Goal: Information Seeking & Learning: Learn about a topic

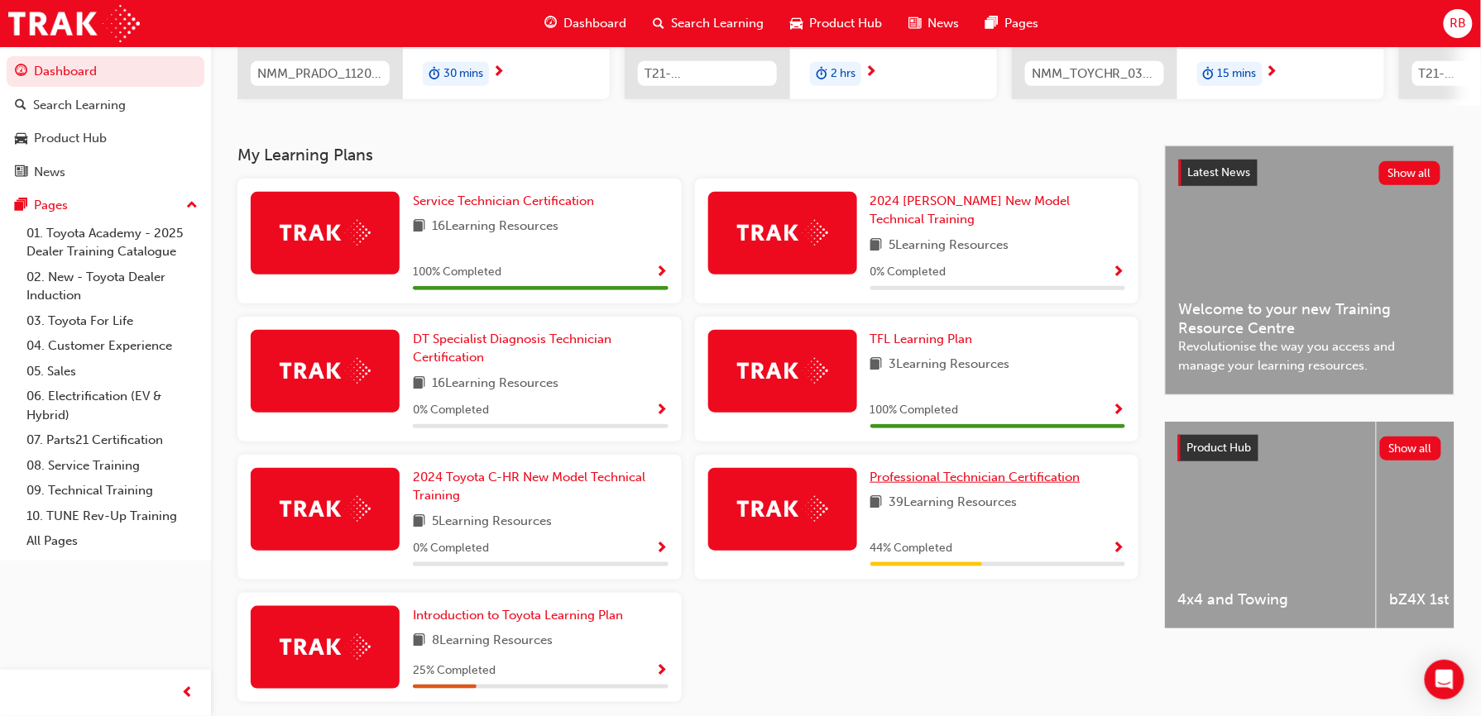
scroll to position [309, 0]
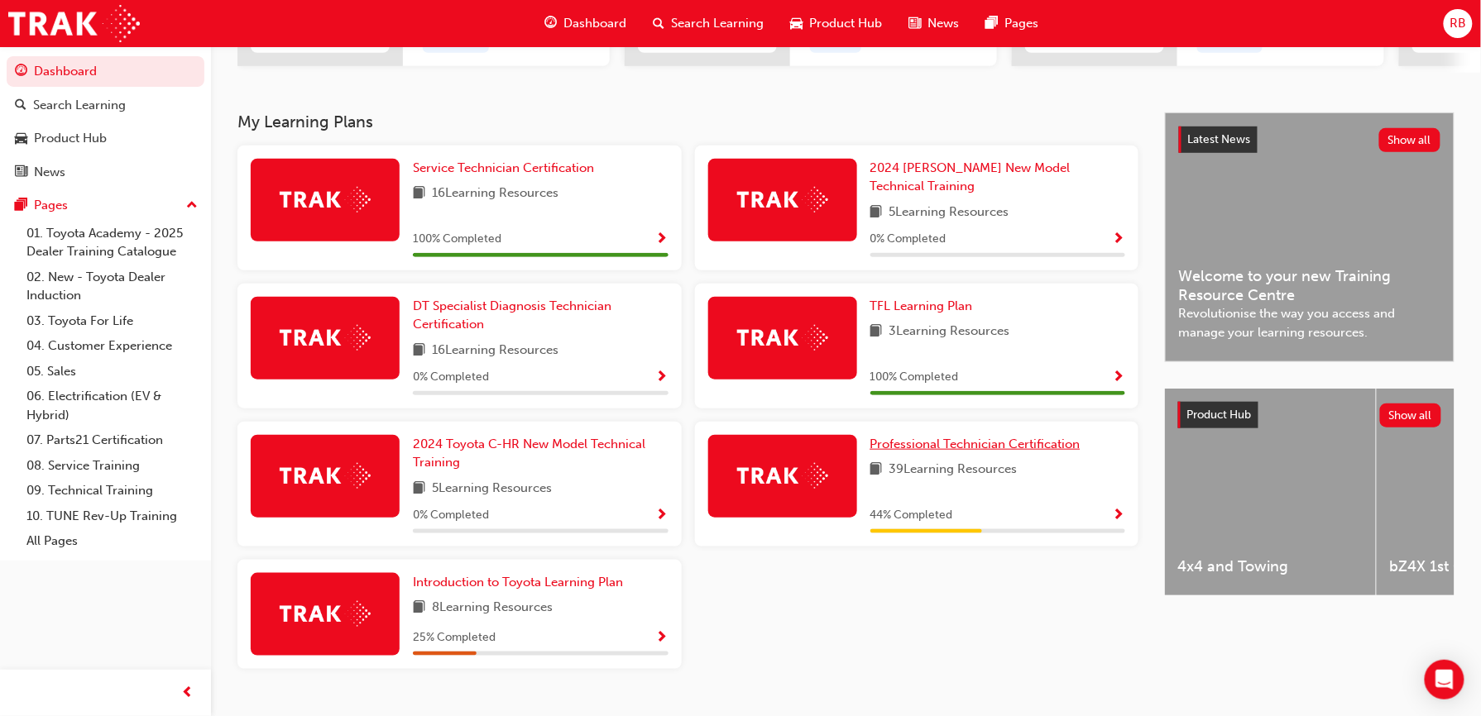
click at [994, 440] on span "Professional Technician Certification" at bounding box center [975, 444] width 210 height 15
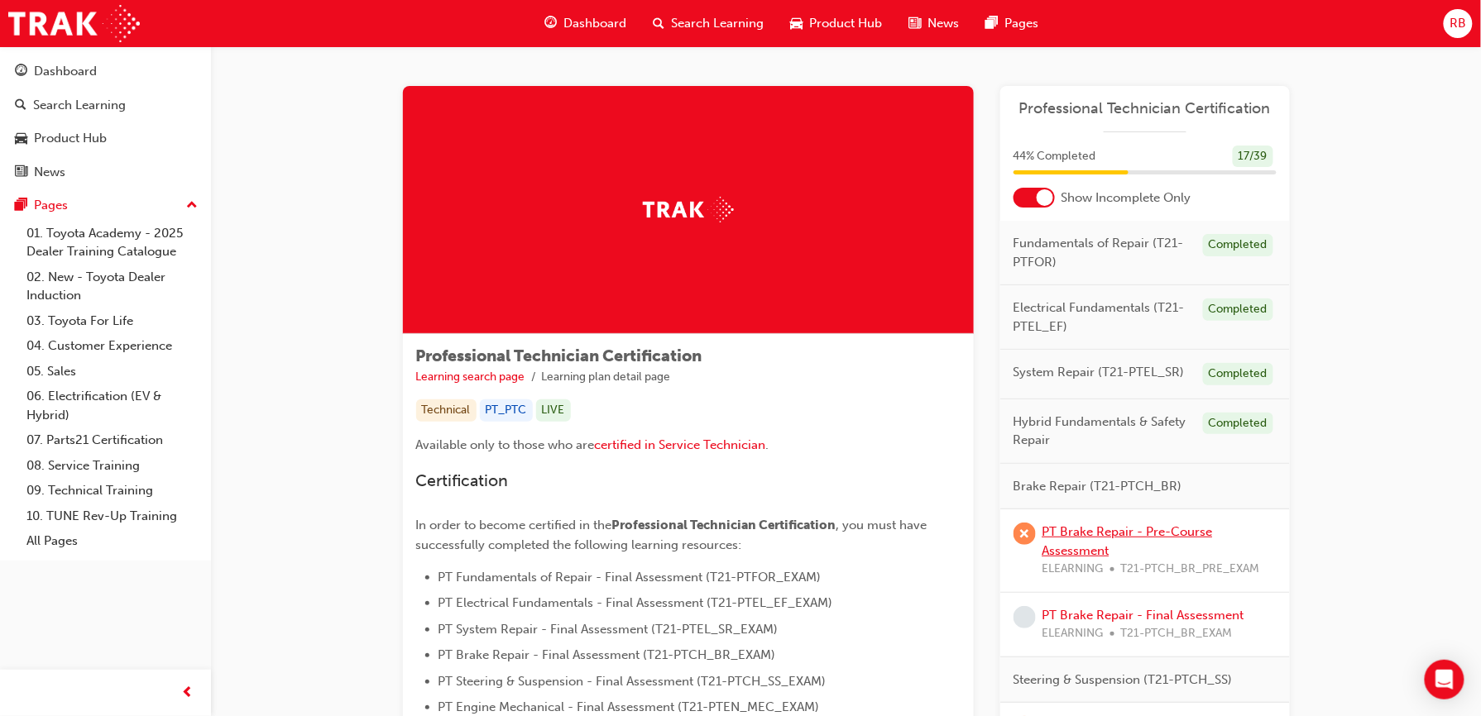
click at [1083, 534] on link "PT Brake Repair - Pre-Course Assessment" at bounding box center [1127, 542] width 170 height 34
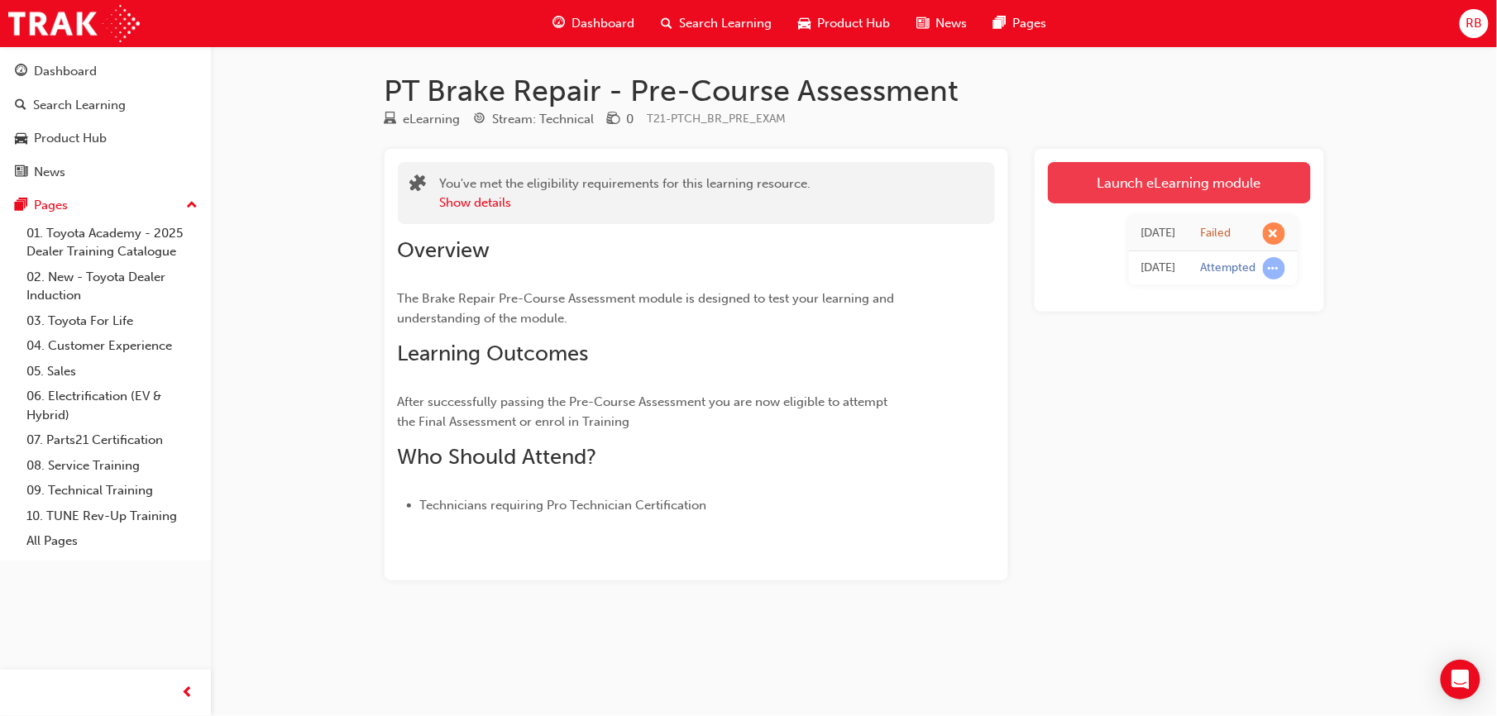
click at [1165, 197] on link "Launch eLearning module" at bounding box center [1179, 182] width 263 height 41
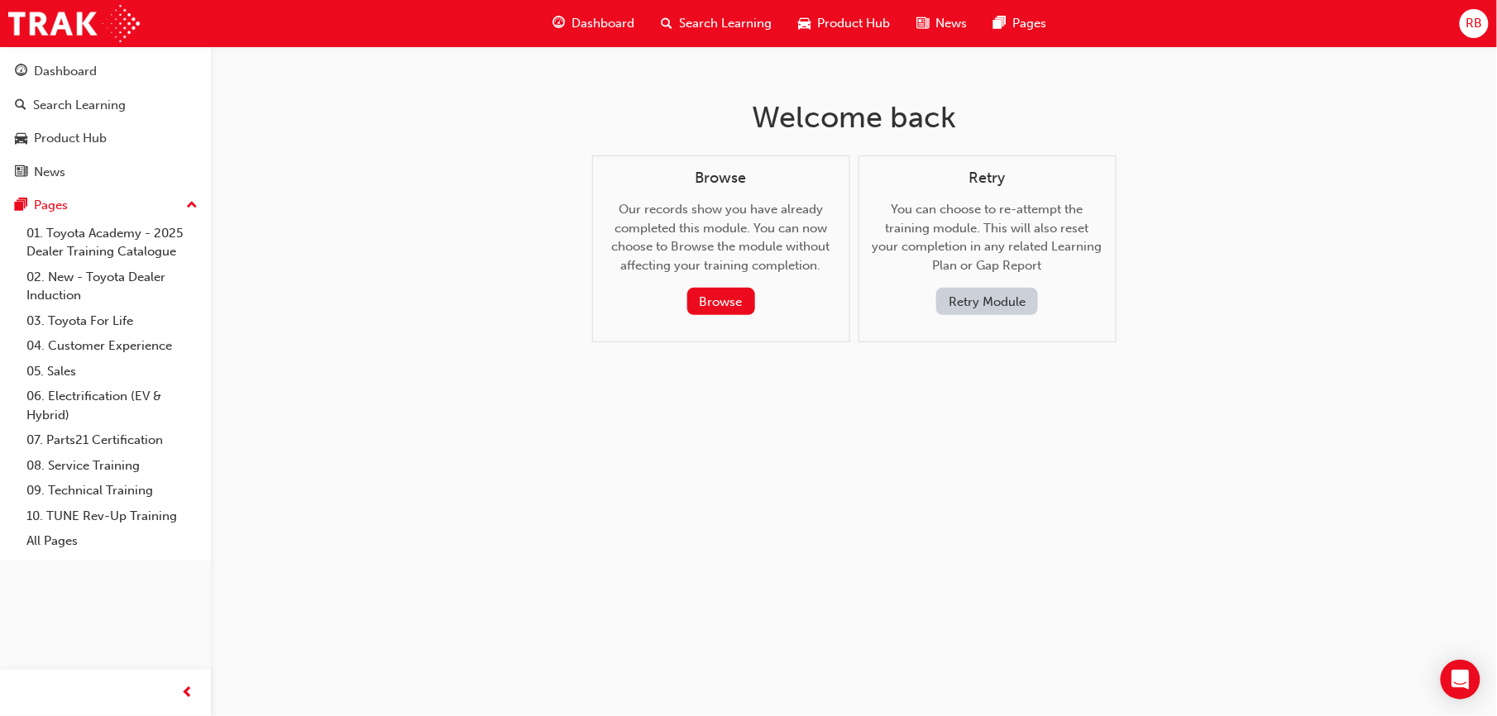
click at [958, 290] on button "Retry Module" at bounding box center [988, 301] width 102 height 27
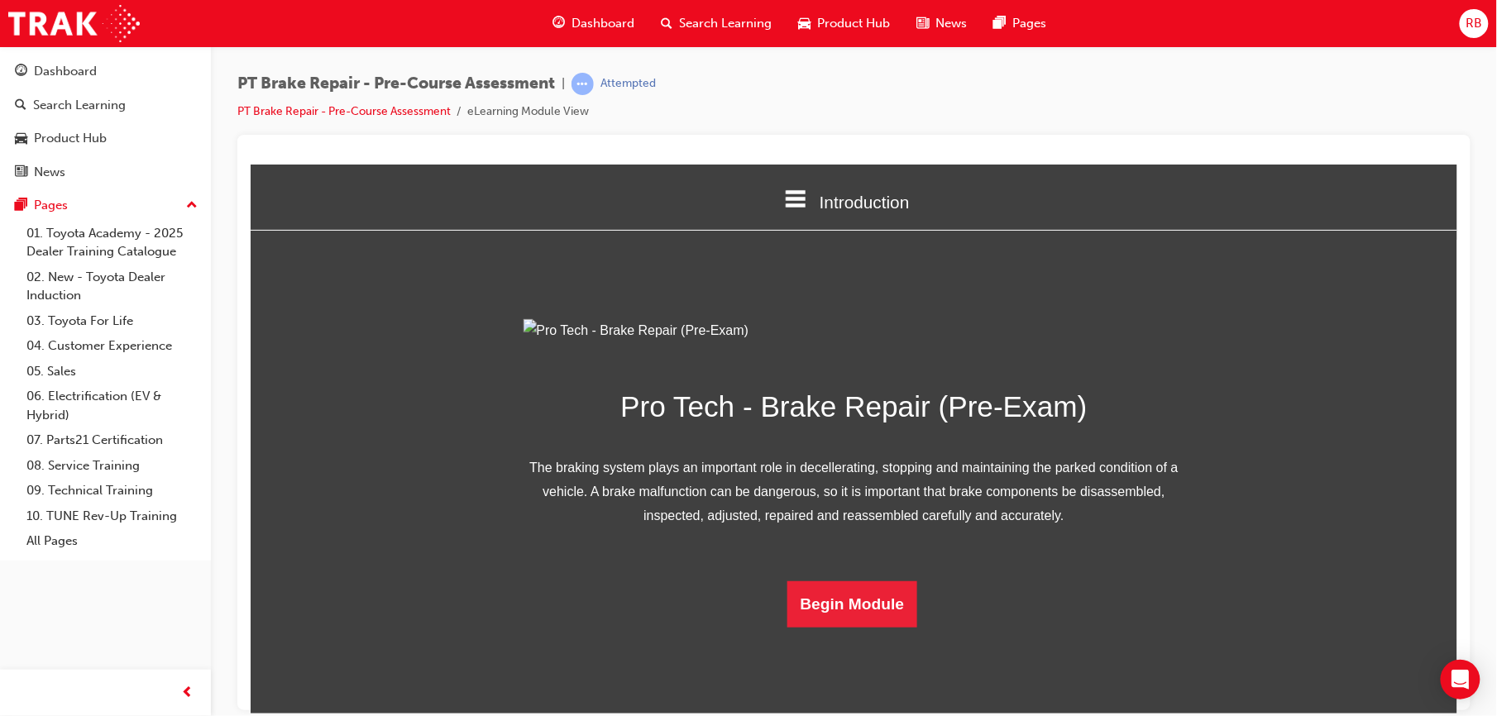
scroll to position [94, 0]
click at [833, 627] on button "Begin Module" at bounding box center [852, 604] width 131 height 46
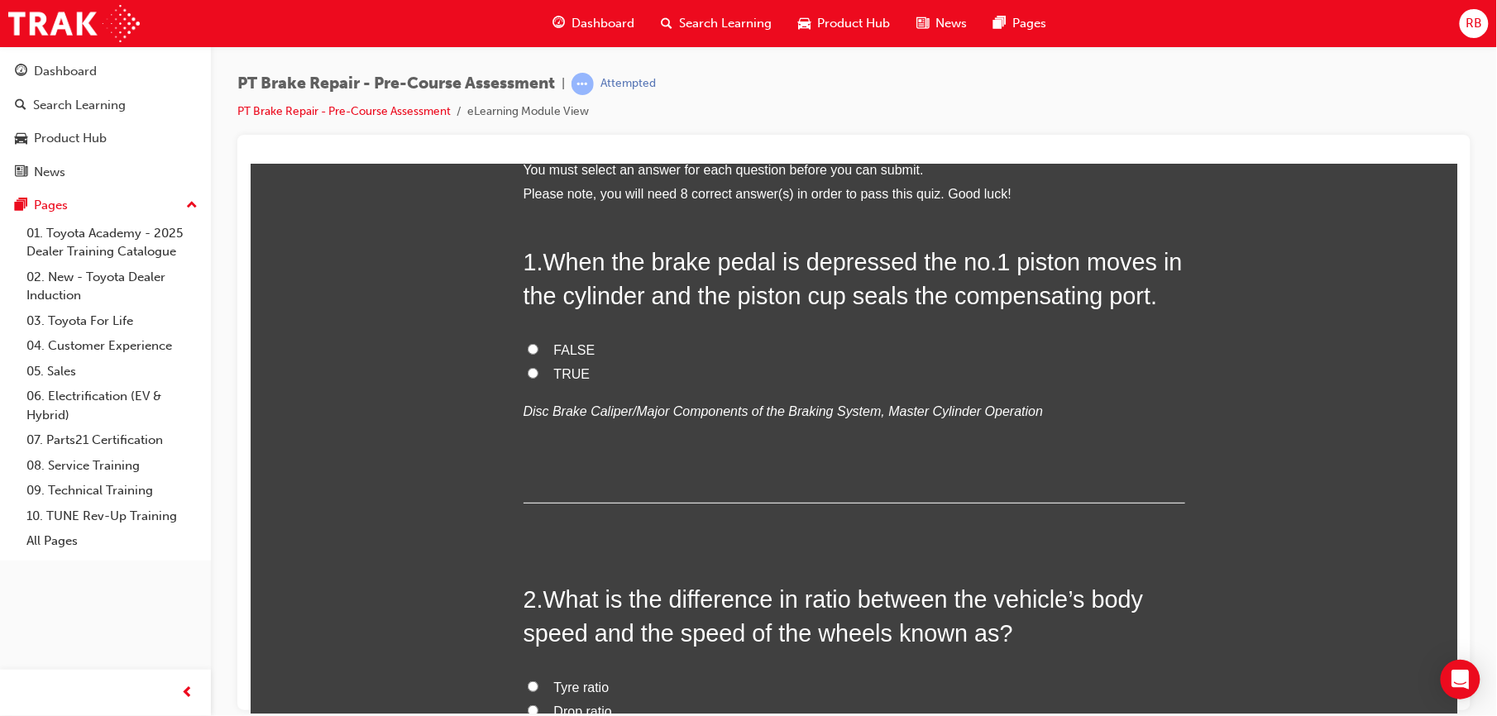
scroll to position [0, 0]
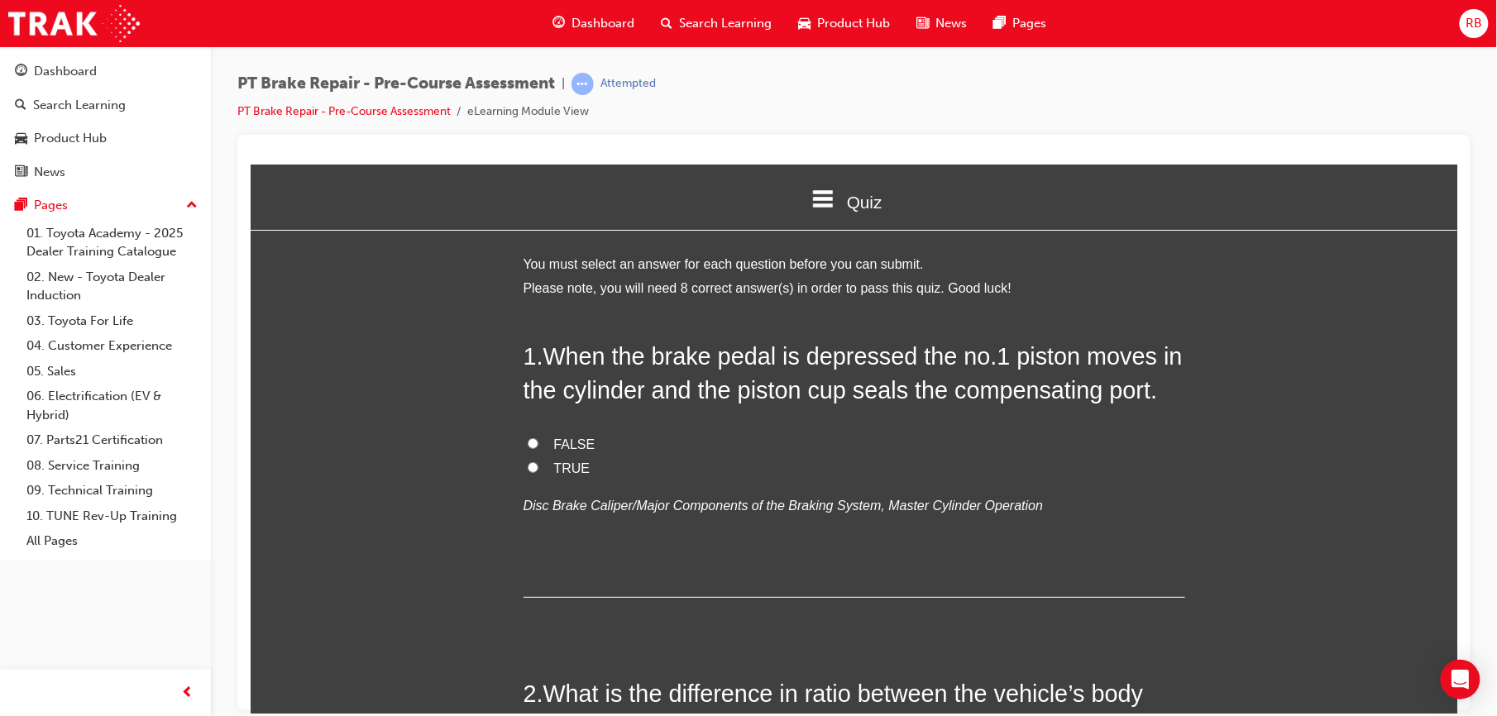
click at [543, 470] on label "TRUE" at bounding box center [854, 469] width 662 height 24
click at [538, 470] on input "TRUE" at bounding box center [532, 467] width 11 height 11
radio input "true"
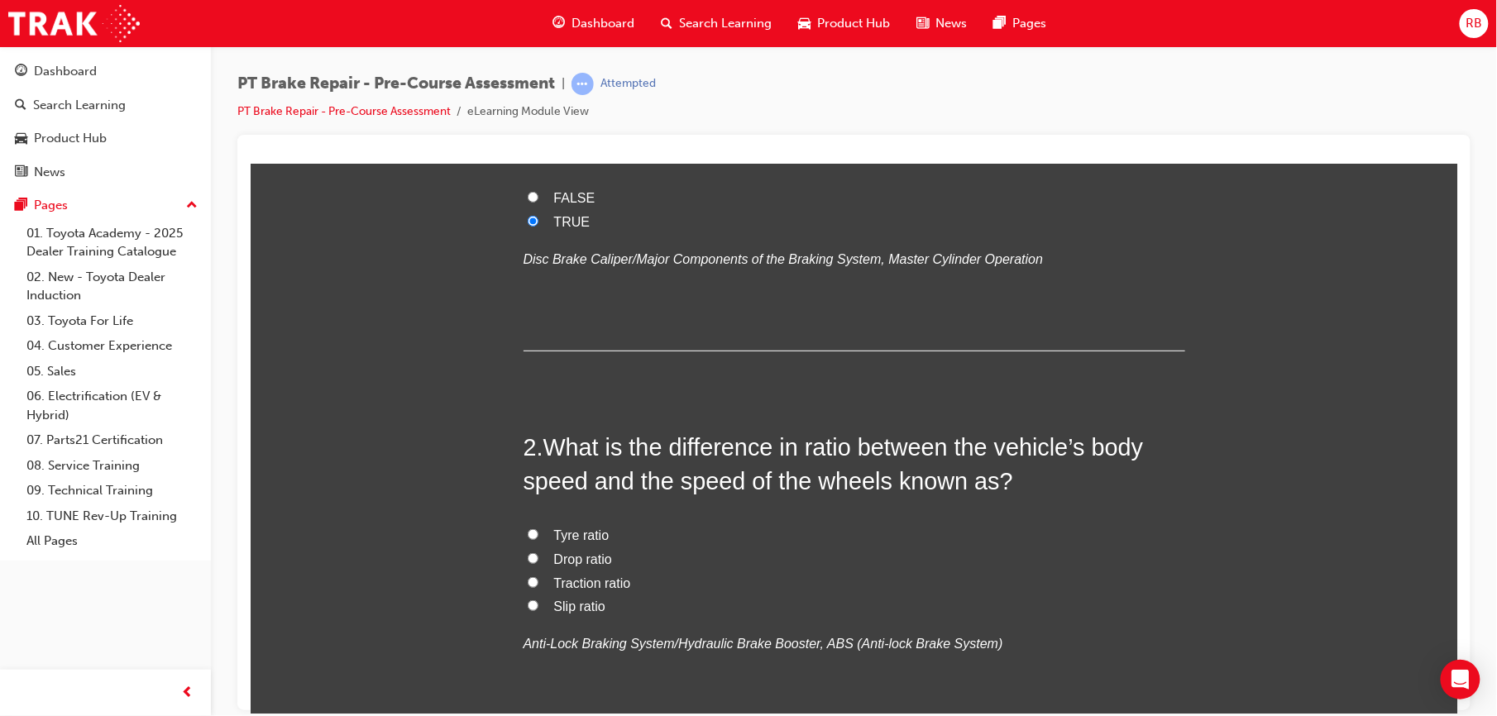
scroll to position [286, 0]
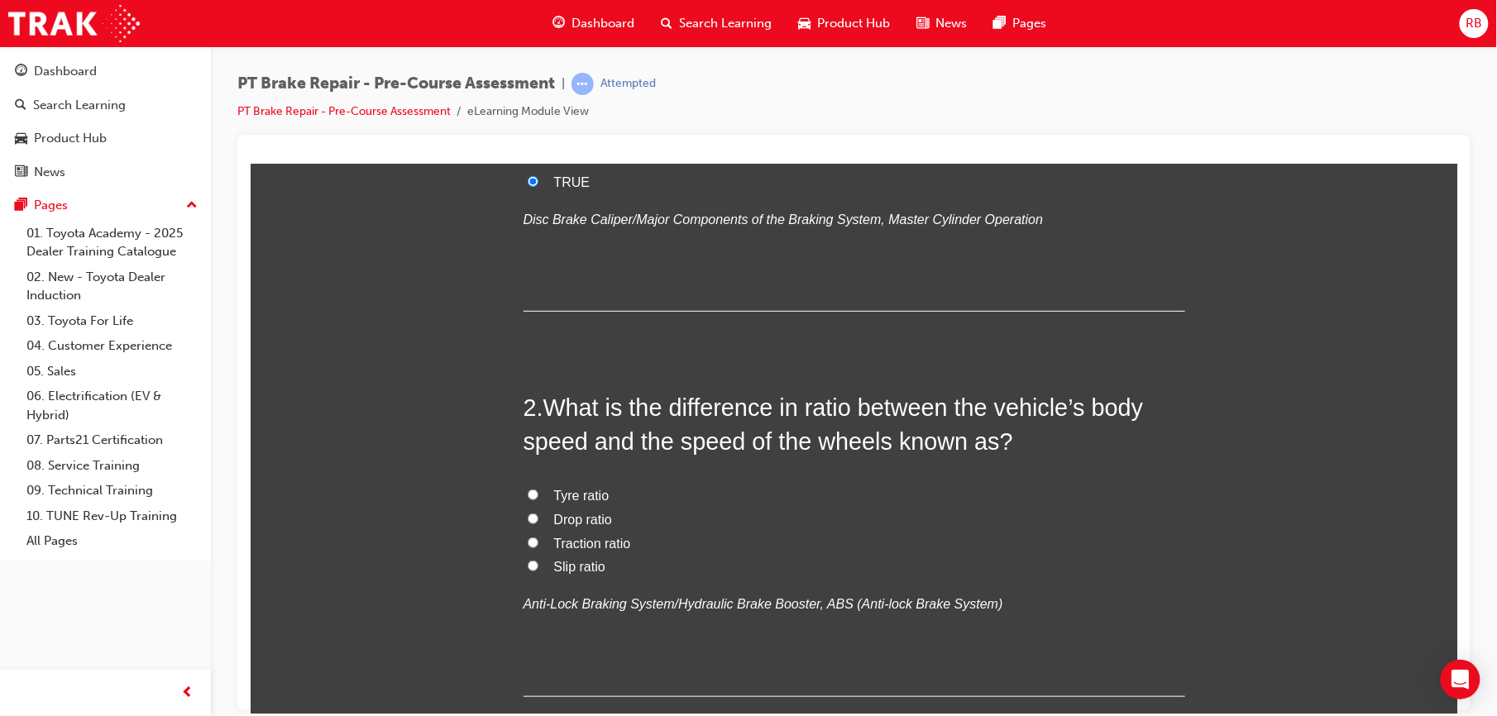
click at [572, 547] on span "Traction ratio" at bounding box center [591, 543] width 77 height 14
click at [538, 547] on input "Traction ratio" at bounding box center [532, 542] width 11 height 11
radio input "true"
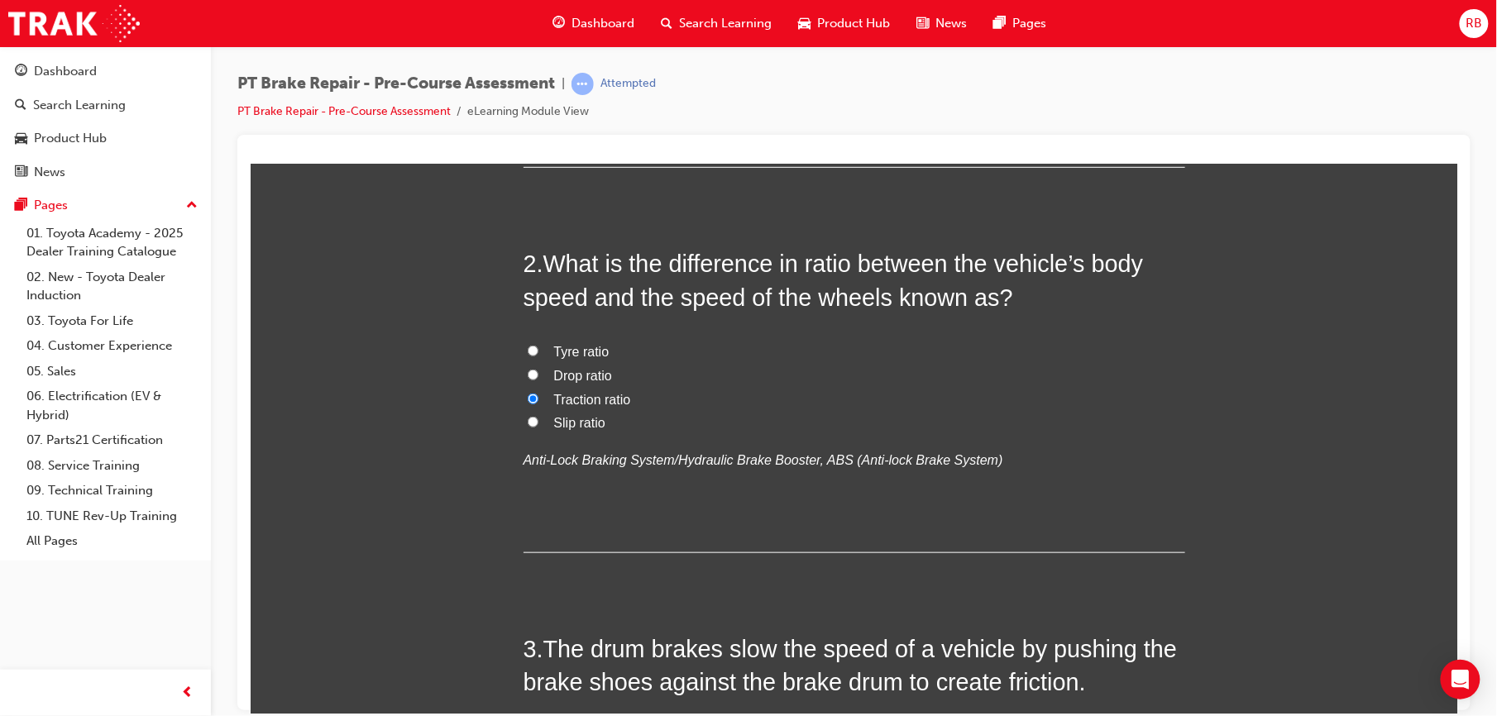
scroll to position [794, 0]
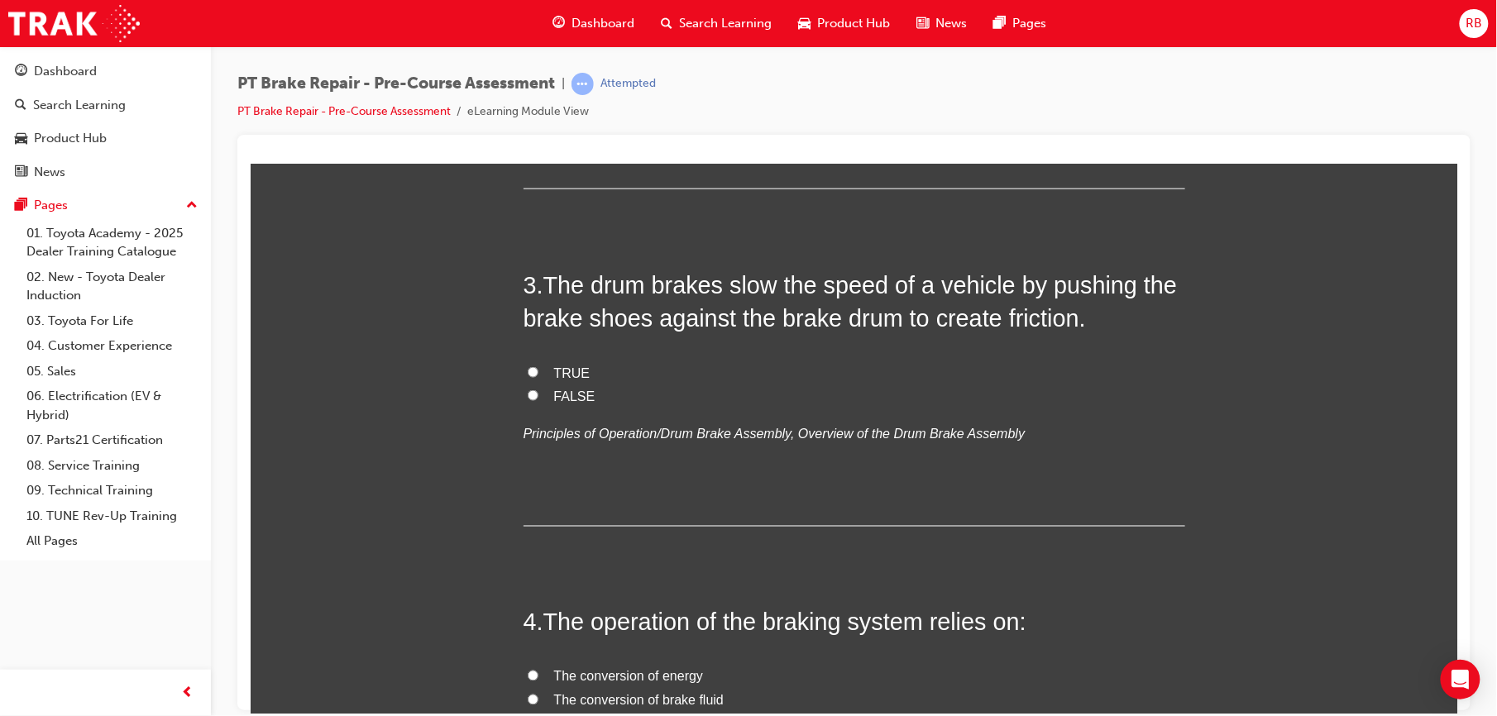
click at [529, 390] on label "FALSE" at bounding box center [854, 397] width 662 height 24
click at [529, 390] on input "FALSE" at bounding box center [532, 395] width 11 height 11
radio input "true"
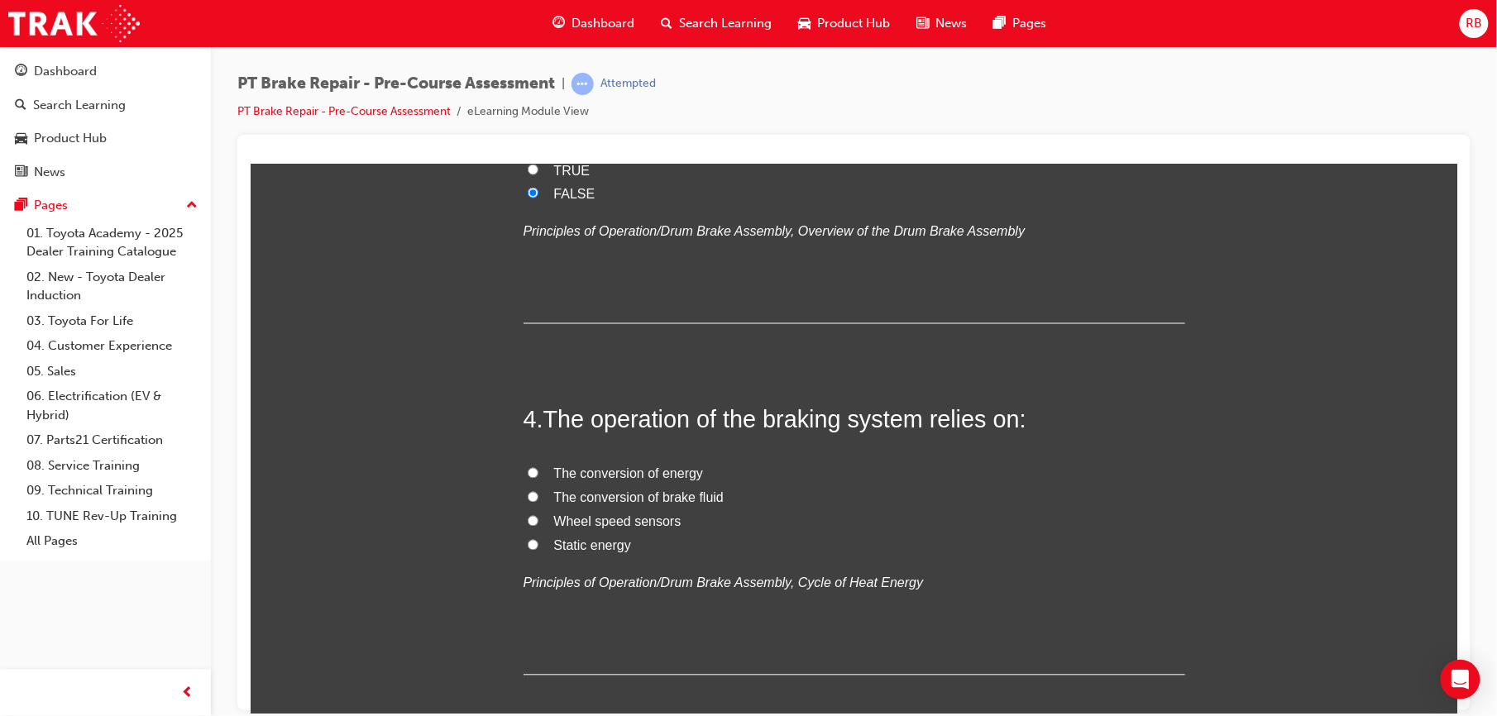
scroll to position [984, 0]
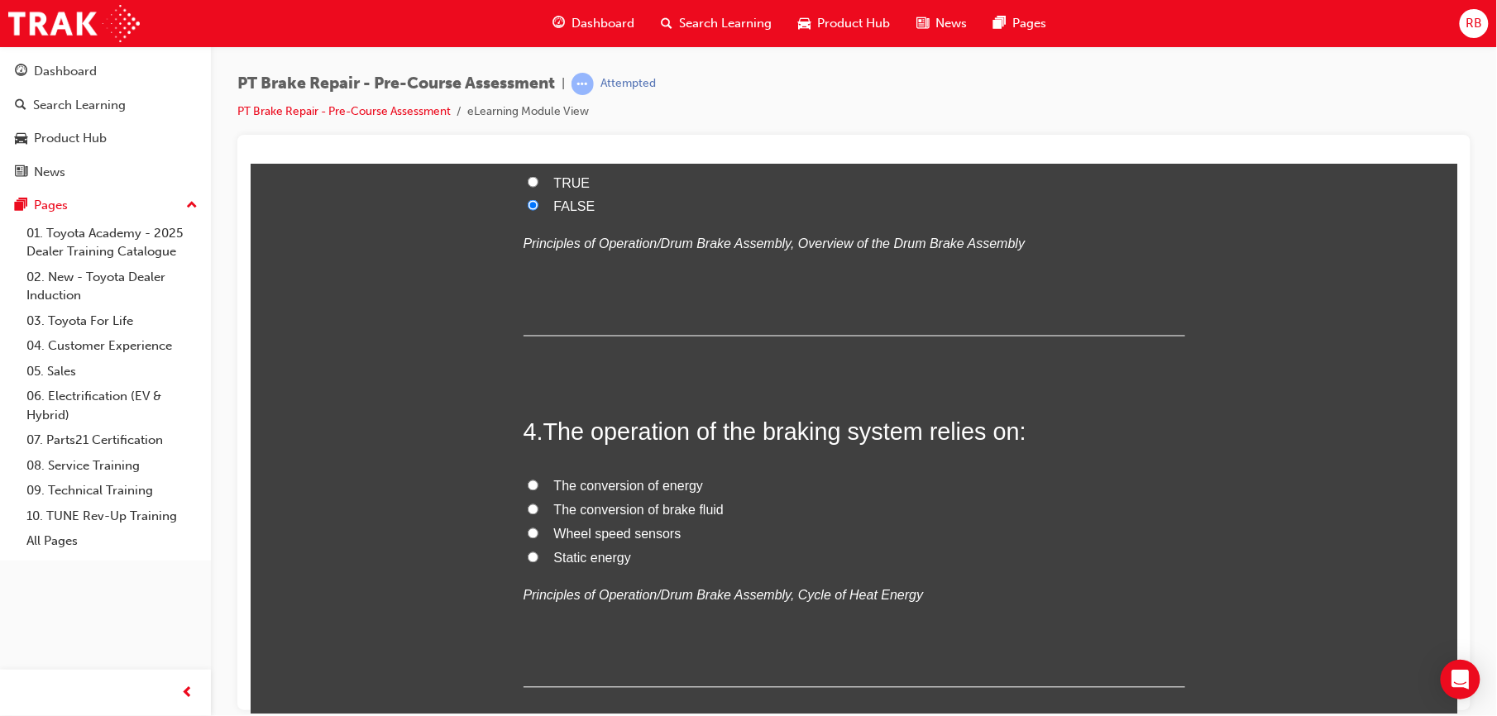
click at [599, 504] on span "The conversion of brake fluid" at bounding box center [638, 510] width 170 height 14
click at [538, 504] on input "The conversion of brake fluid" at bounding box center [532, 509] width 11 height 11
radio input "true"
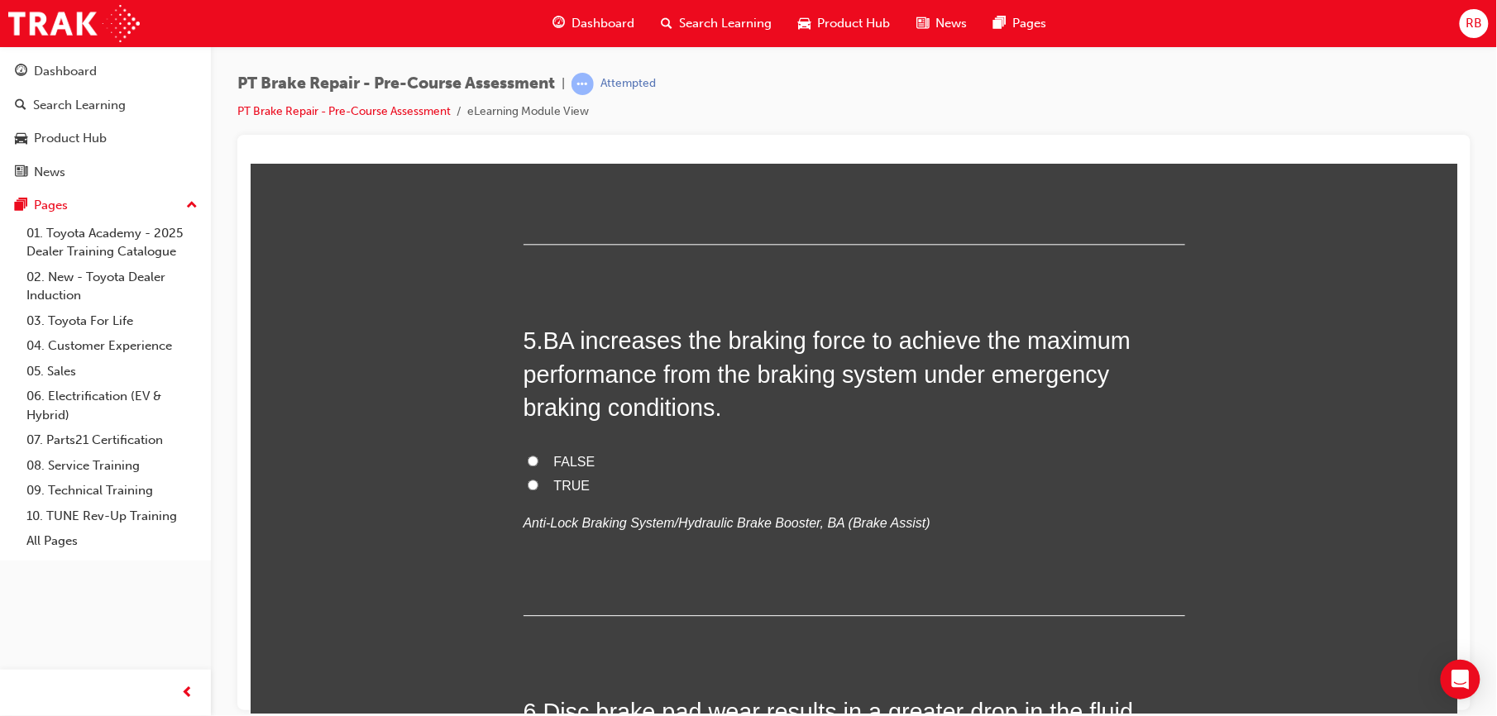
scroll to position [1434, 0]
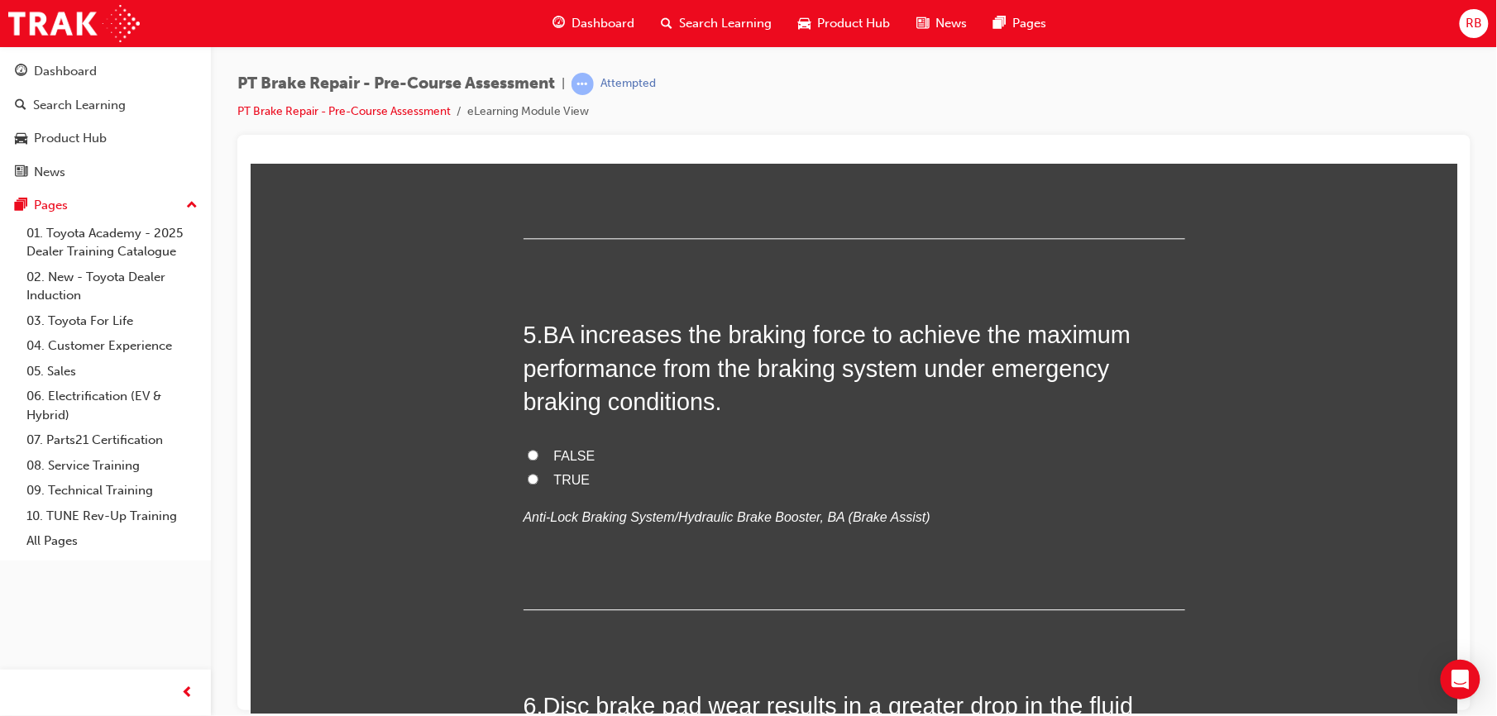
click at [527, 477] on input "TRUE" at bounding box center [532, 478] width 11 height 11
radio input "true"
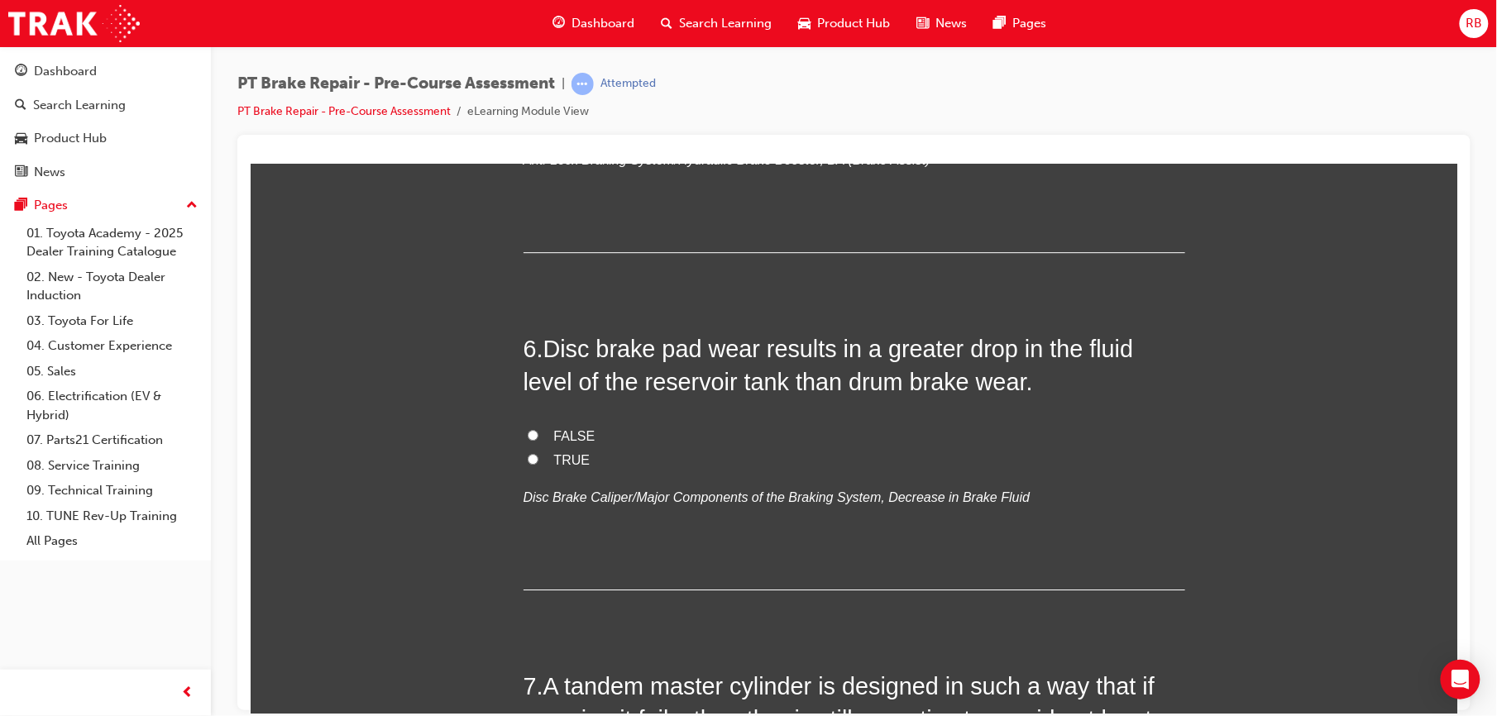
scroll to position [1801, 0]
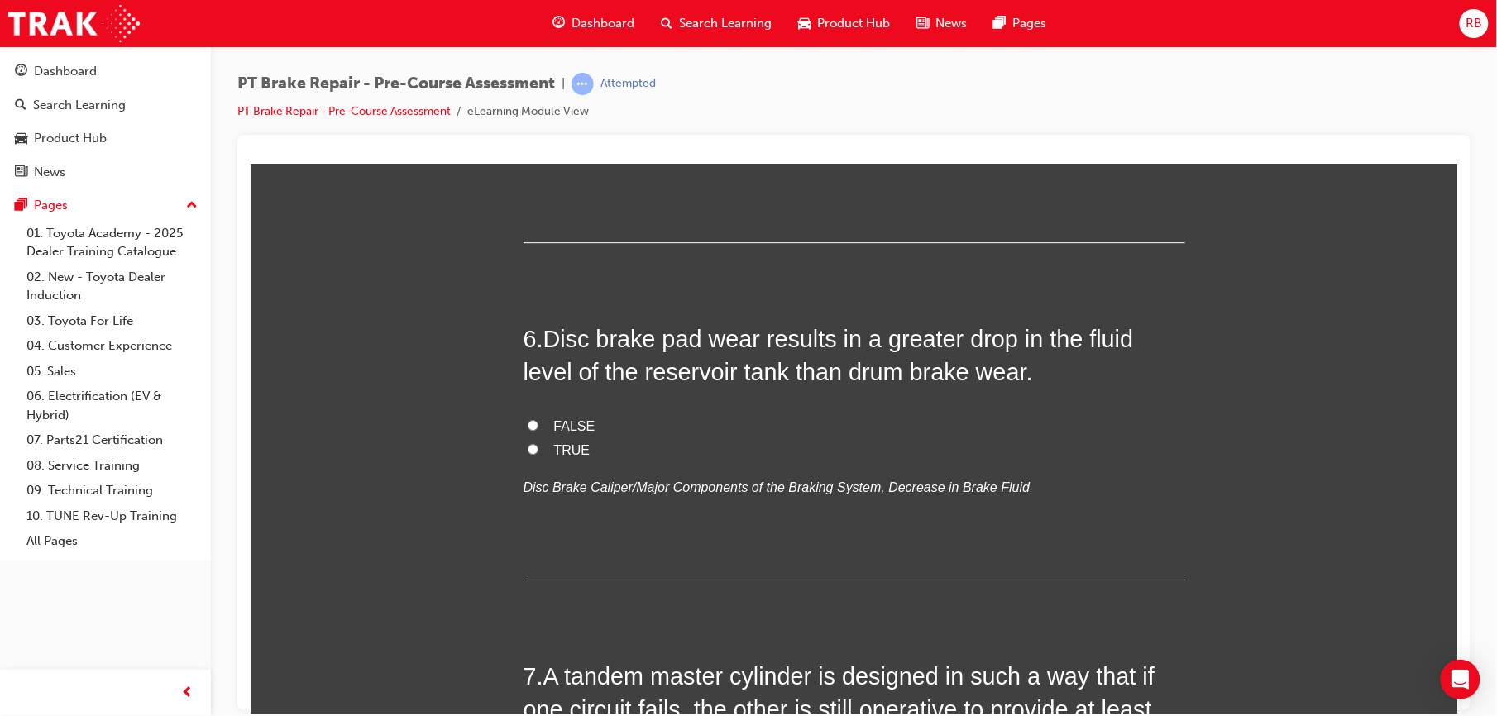
click at [527, 444] on input "TRUE" at bounding box center [532, 448] width 11 height 11
radio input "true"
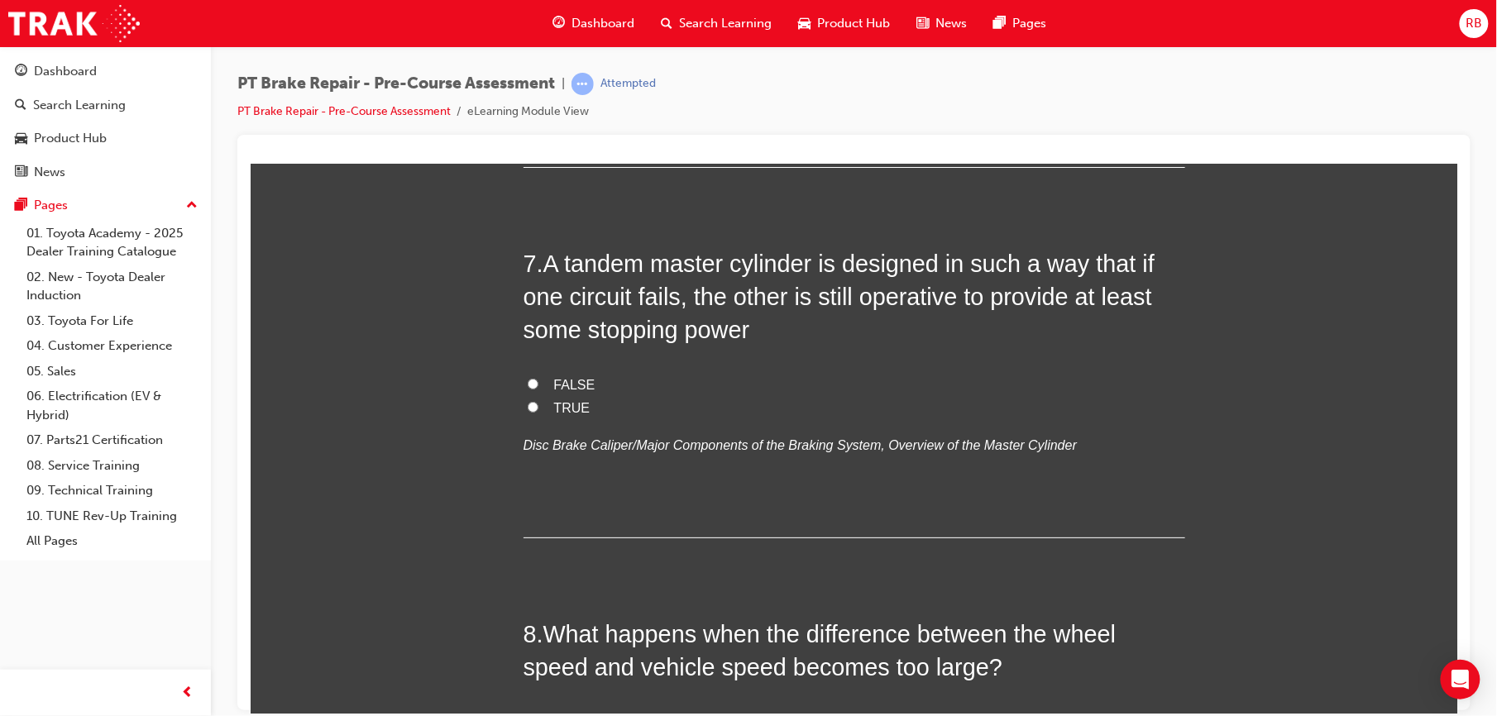
scroll to position [2196, 0]
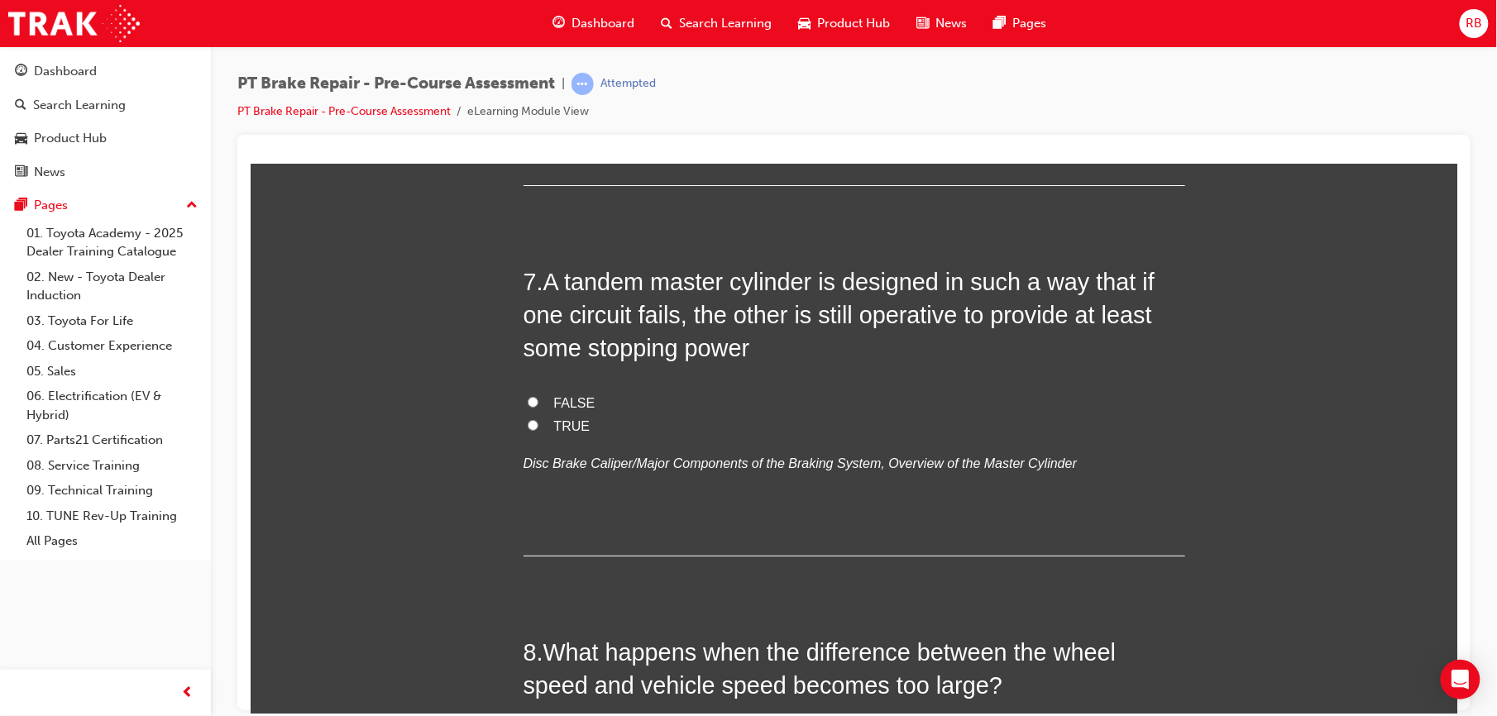
click at [540, 417] on label "TRUE" at bounding box center [854, 426] width 662 height 24
click at [538, 419] on input "TRUE" at bounding box center [532, 424] width 11 height 11
radio input "true"
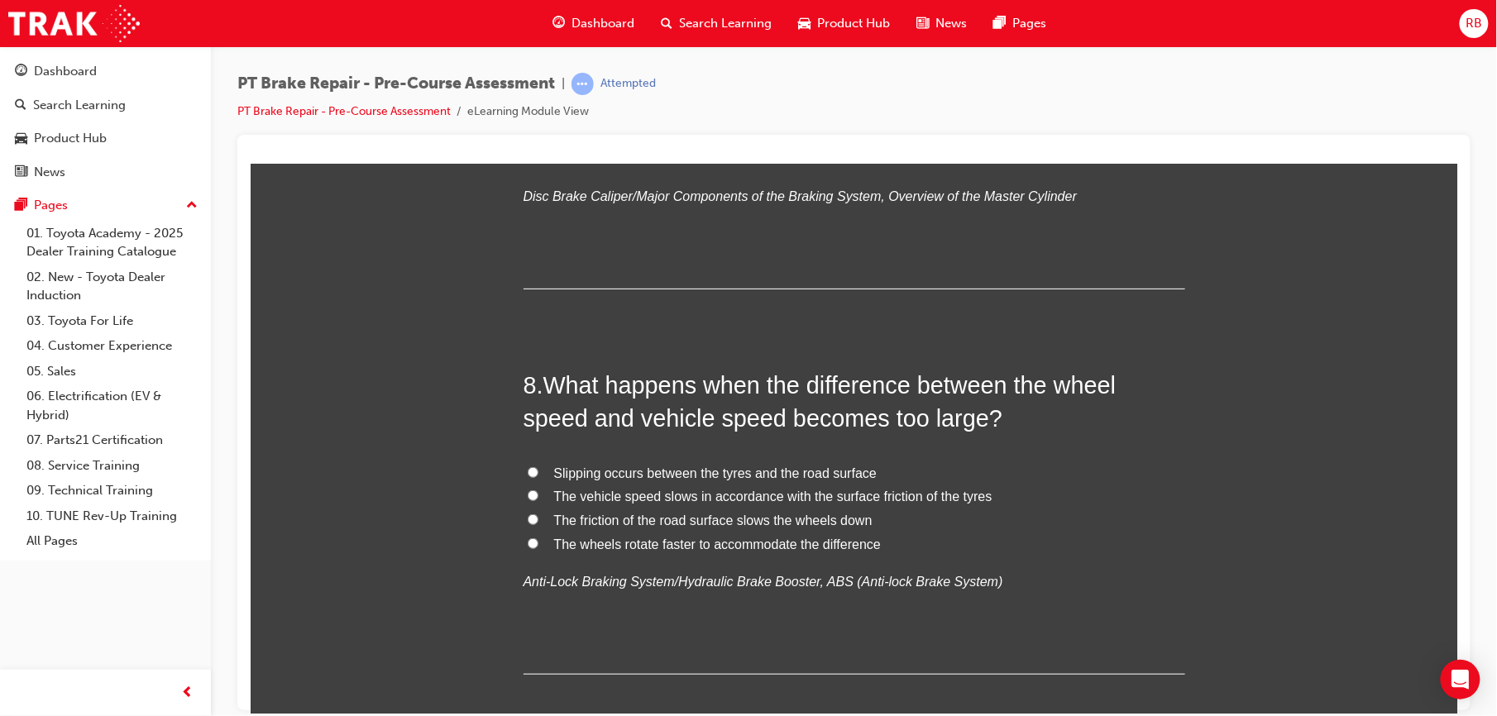
scroll to position [2467, 0]
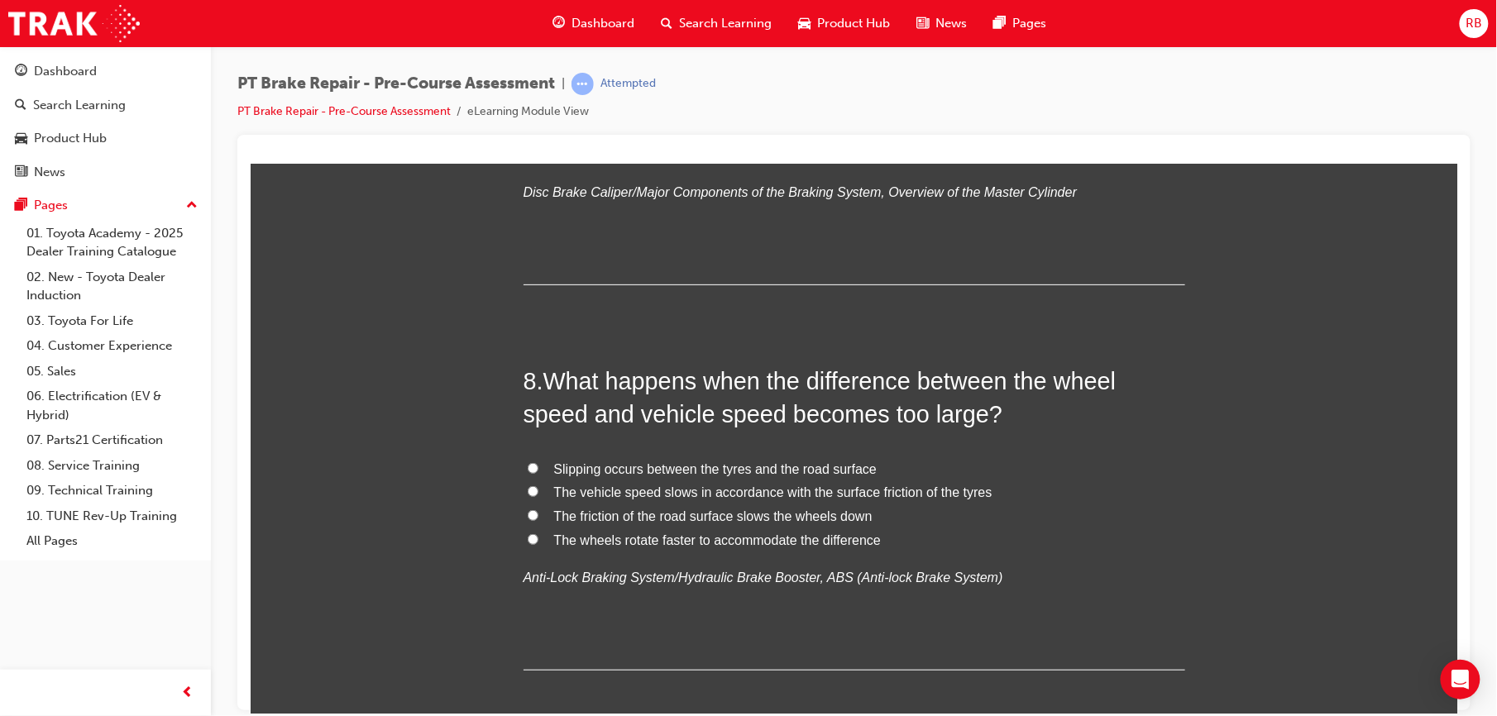
click at [603, 467] on span "Slipping occurs between the tyres and the road surface" at bounding box center [714, 469] width 323 height 14
click at [538, 467] on input "Slipping occurs between the tyres and the road surface" at bounding box center [532, 467] width 11 height 11
radio input "true"
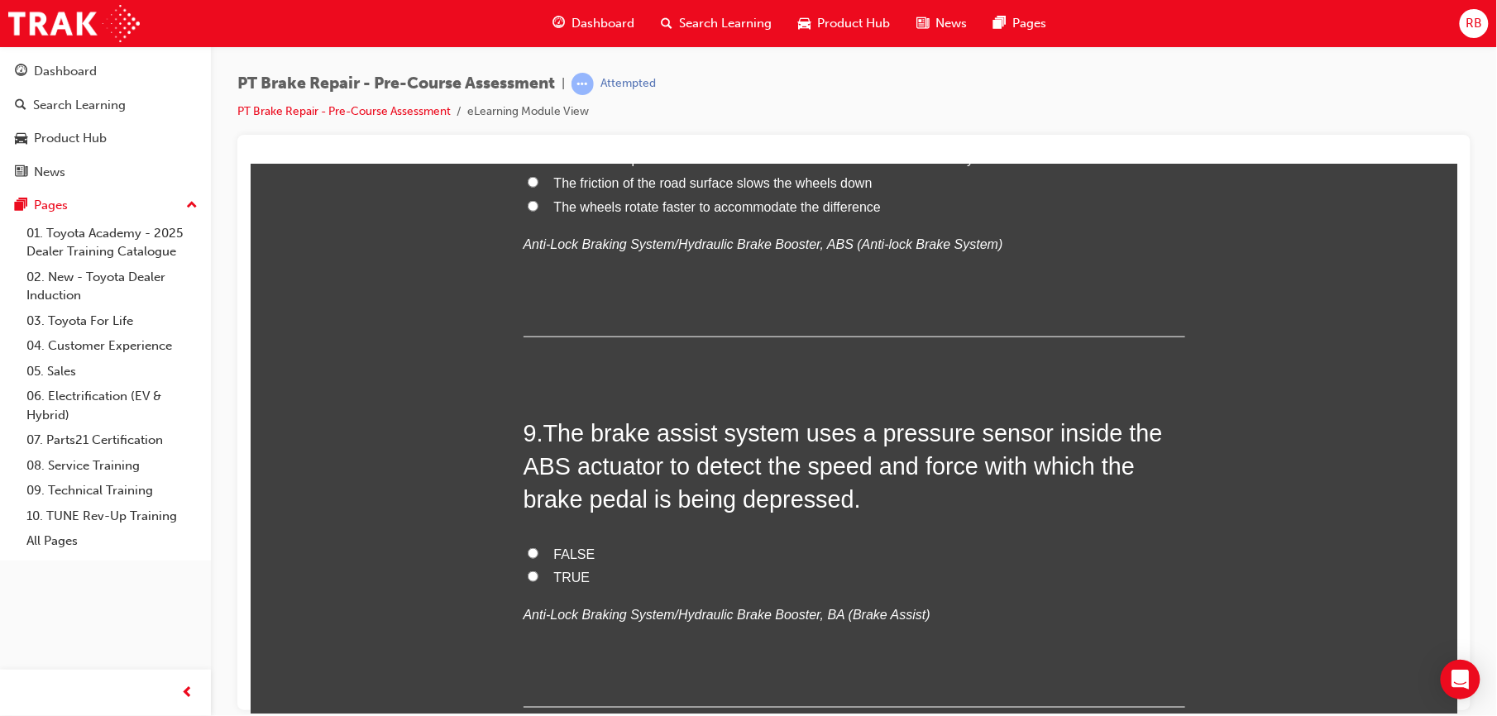
scroll to position [2836, 0]
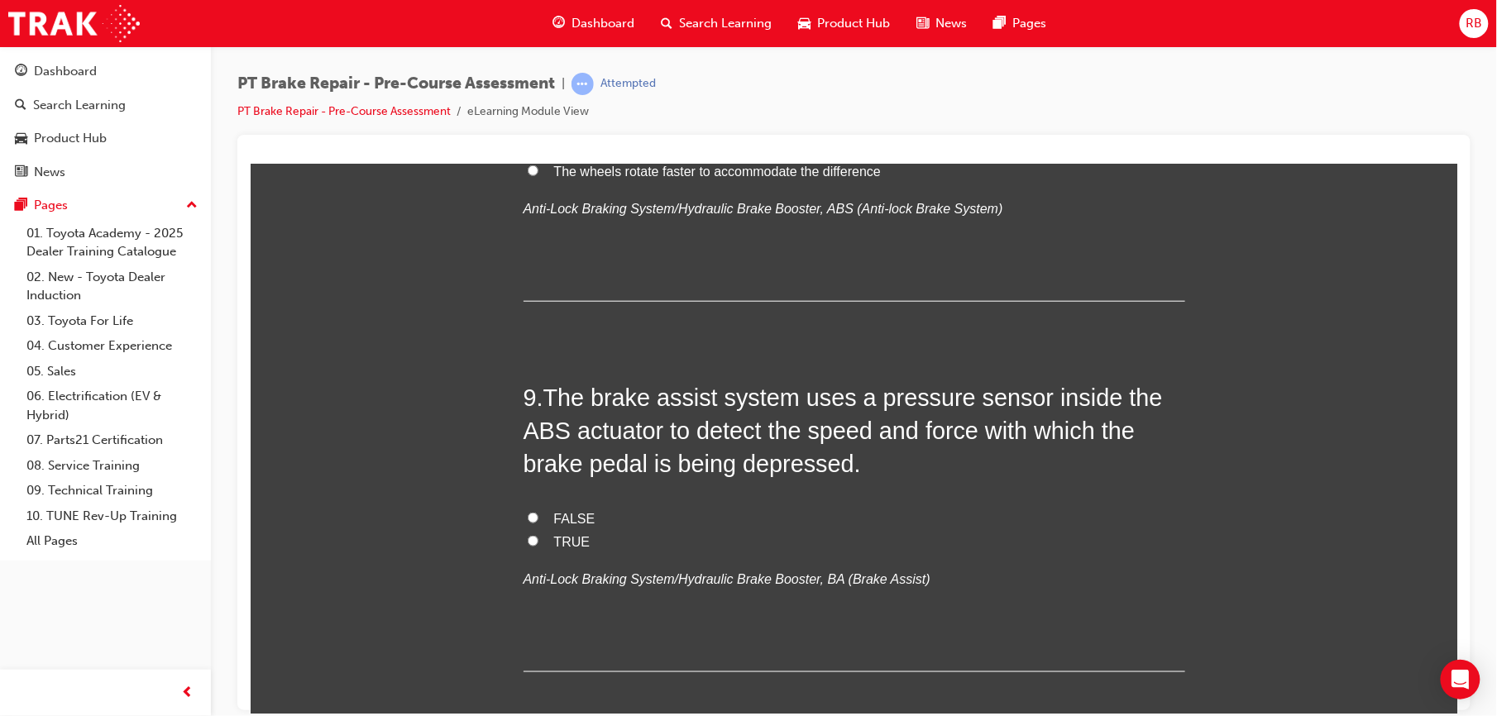
click at [527, 539] on input "TRUE" at bounding box center [532, 540] width 11 height 11
radio input "true"
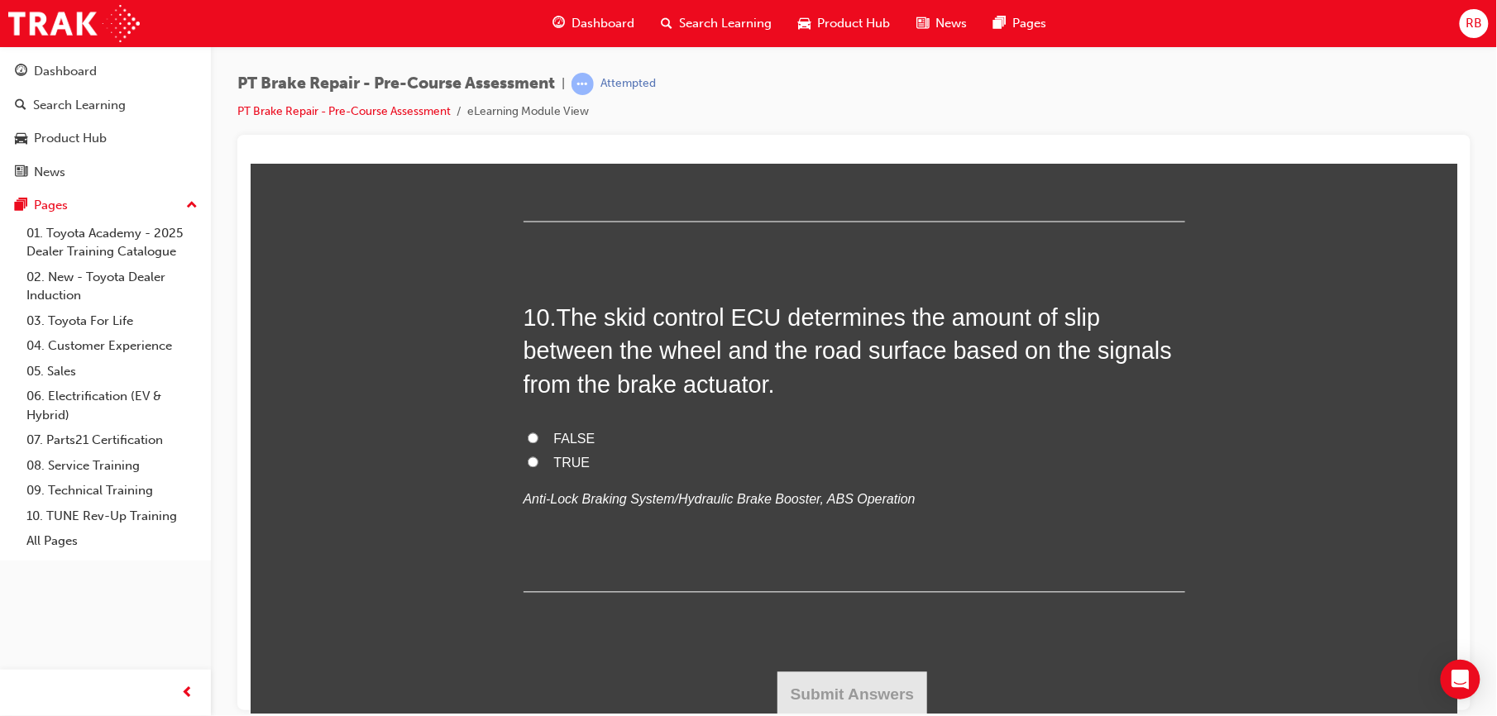
scroll to position [3291, 0]
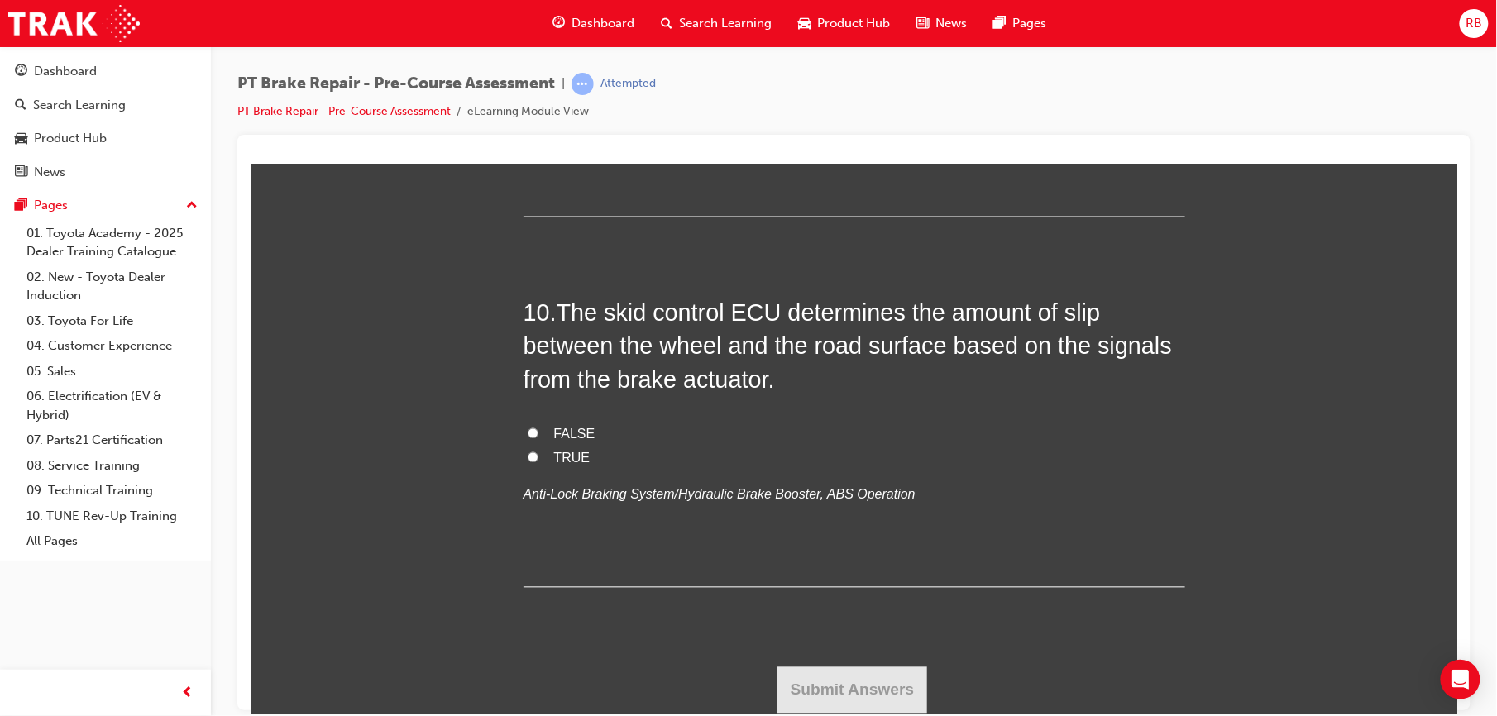
click at [527, 457] on input "TRUE" at bounding box center [532, 457] width 11 height 11
radio input "true"
click at [898, 698] on button "Submit Answers" at bounding box center [852, 690] width 151 height 46
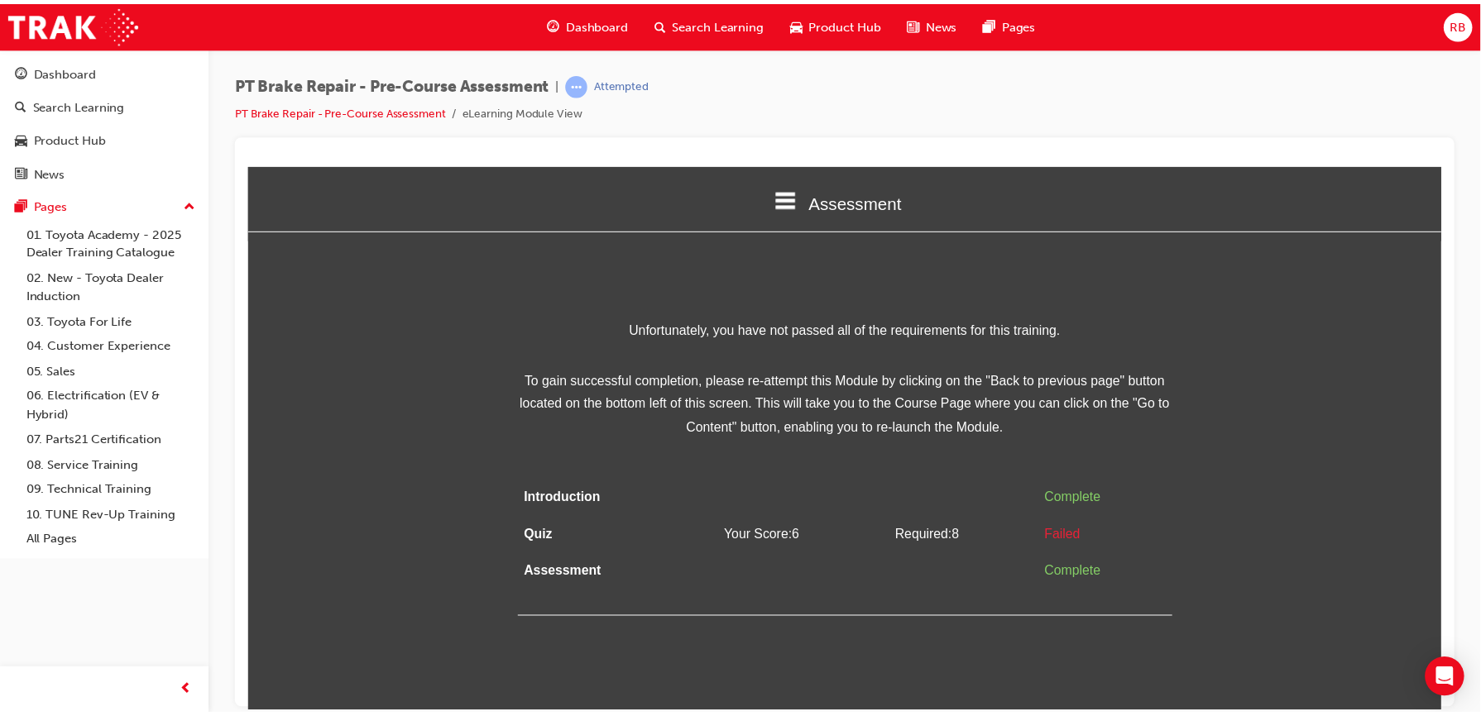
scroll to position [0, 0]
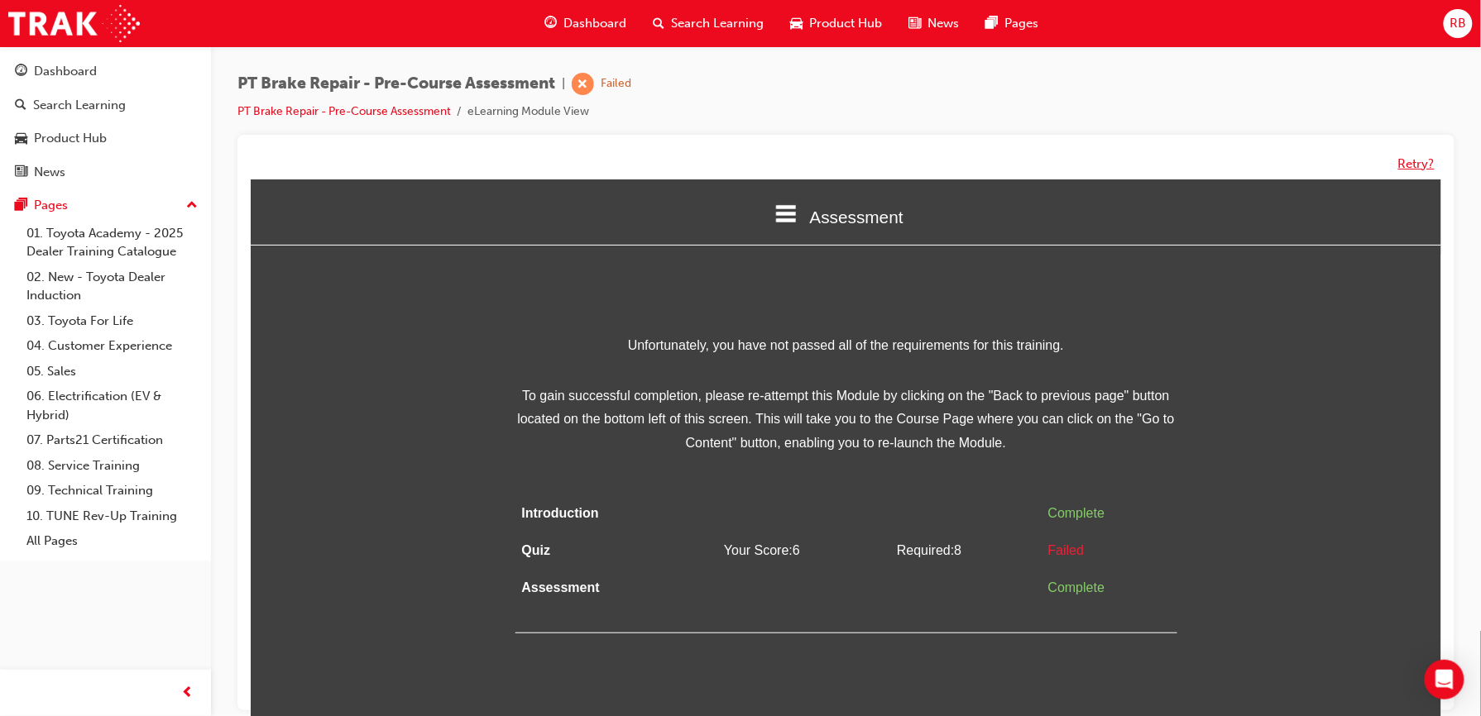
click at [1421, 160] on button "Retry?" at bounding box center [1416, 164] width 36 height 19
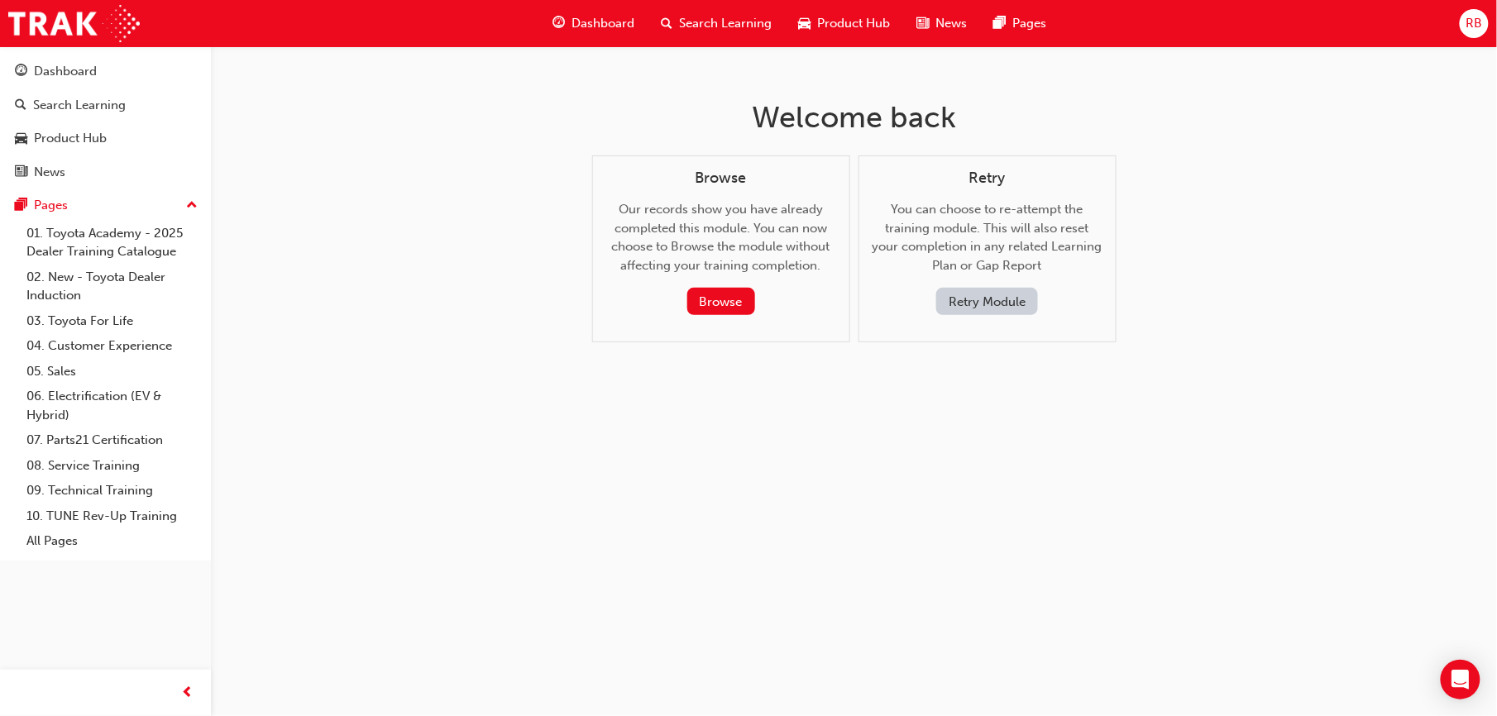
click at [989, 298] on button "Retry Module" at bounding box center [988, 301] width 102 height 27
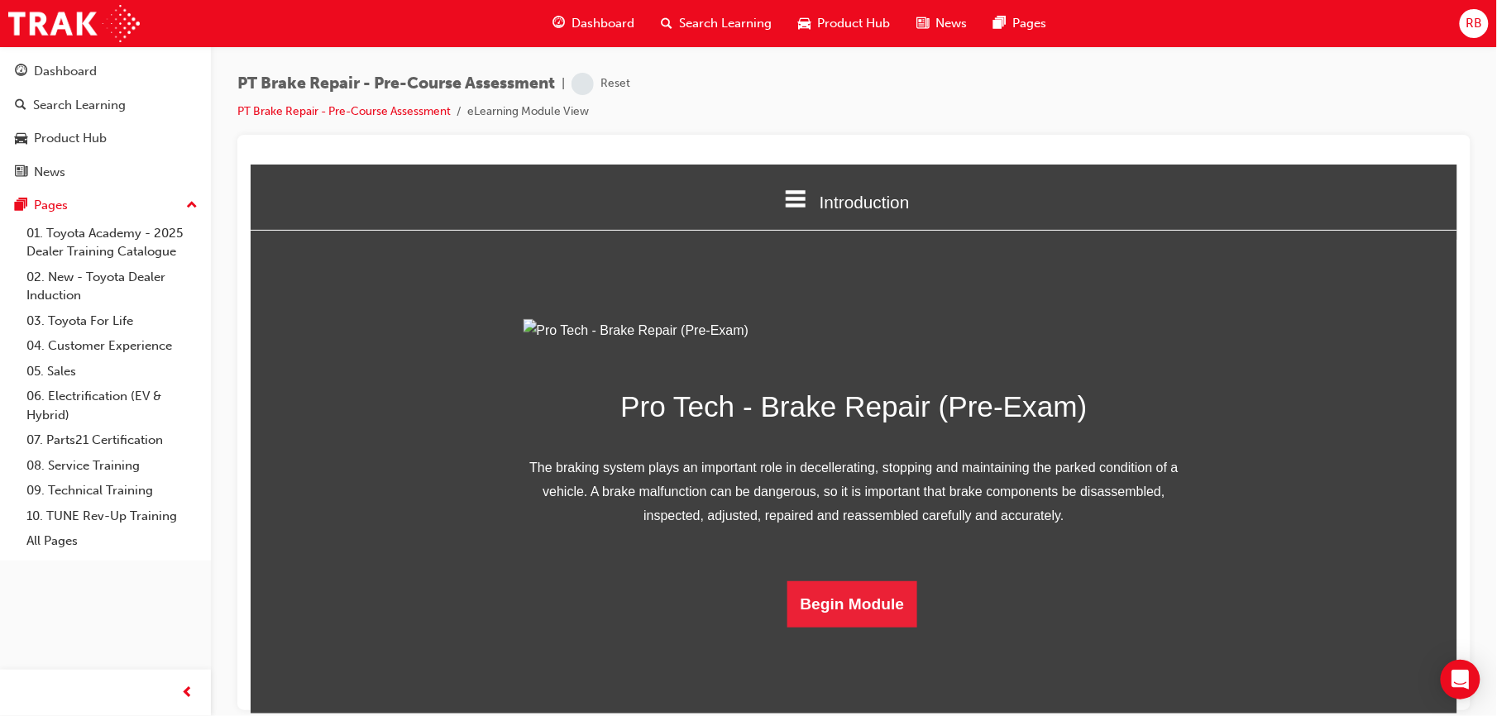
scroll to position [94, 0]
click at [854, 627] on button "Begin Module" at bounding box center [852, 604] width 131 height 46
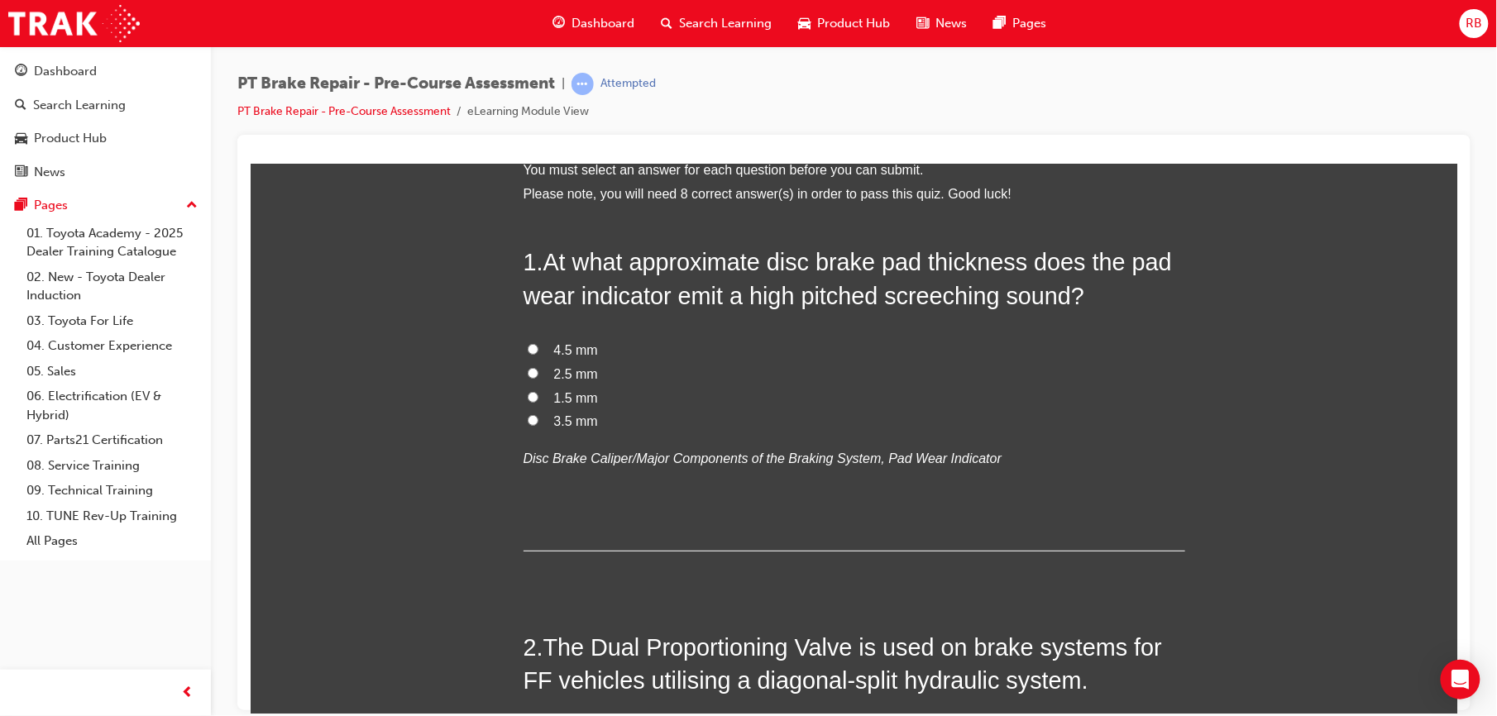
scroll to position [0, 0]
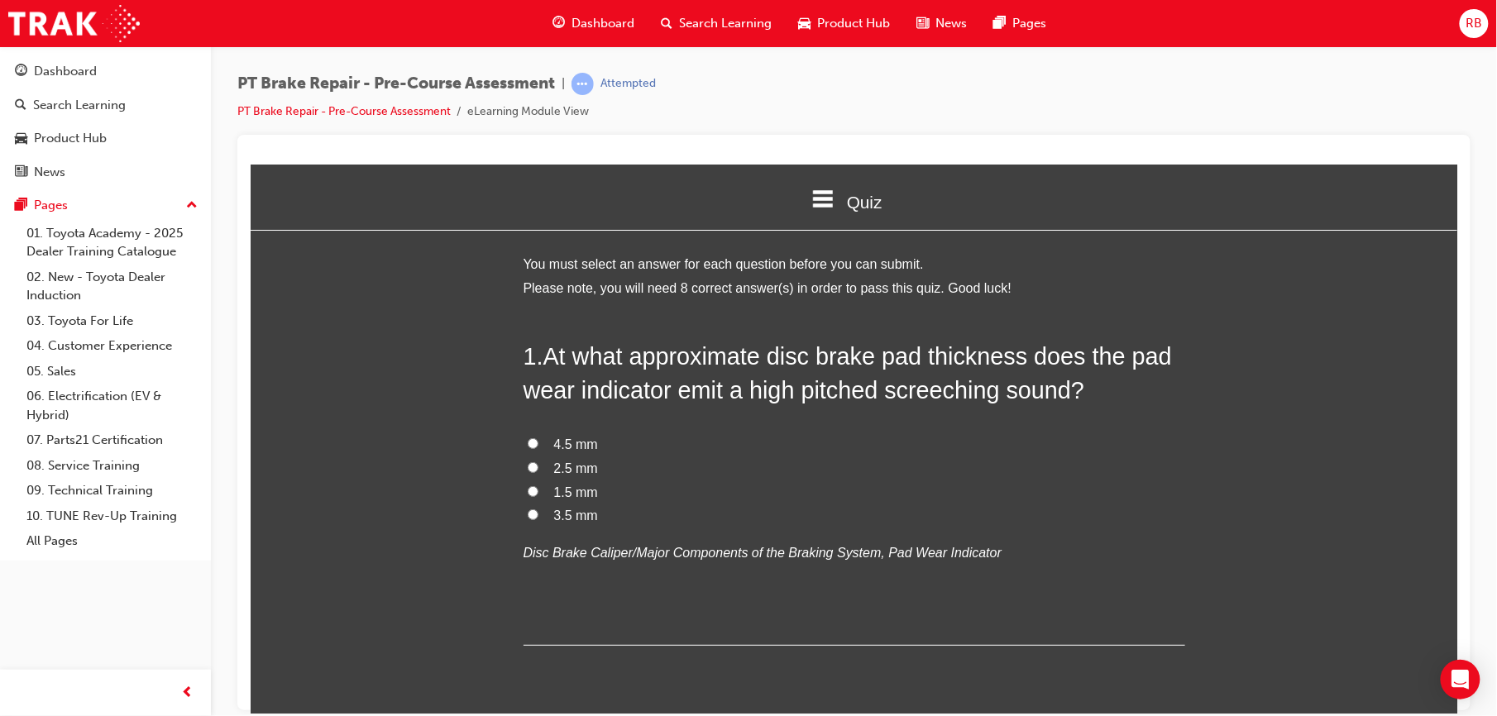
click at [527, 489] on input "1.5 mm" at bounding box center [532, 491] width 11 height 11
radio input "true"
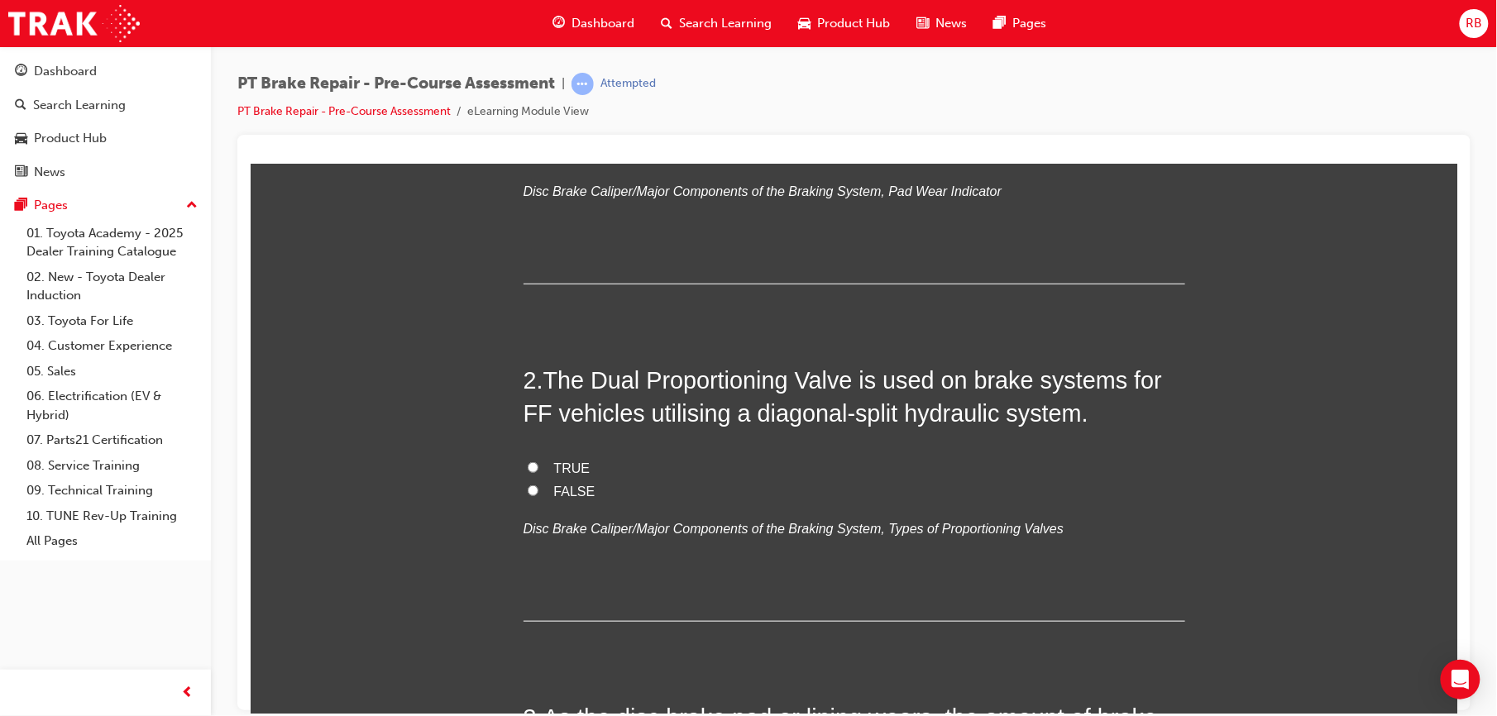
scroll to position [367, 0]
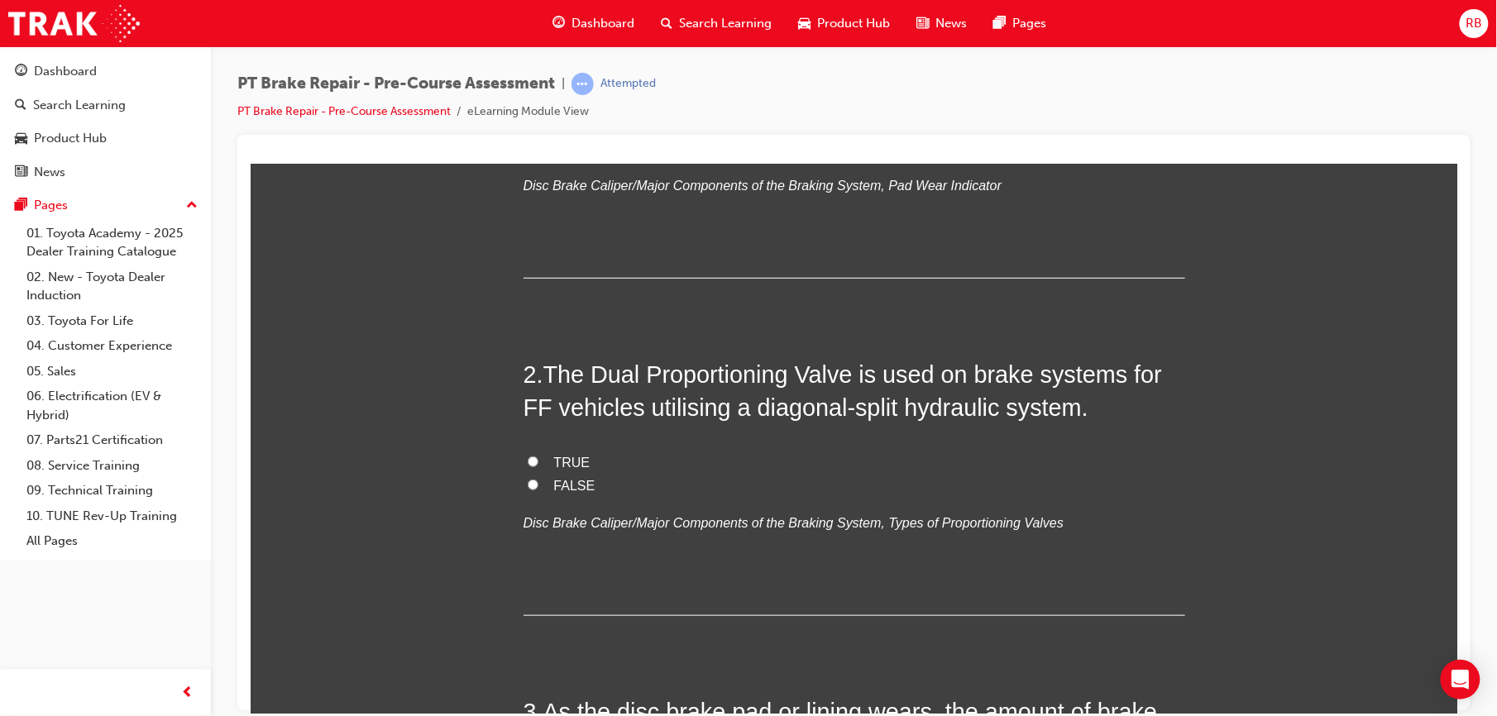
click at [539, 467] on label "TRUE" at bounding box center [854, 463] width 662 height 24
click at [538, 467] on input "TRUE" at bounding box center [532, 461] width 11 height 11
radio input "true"
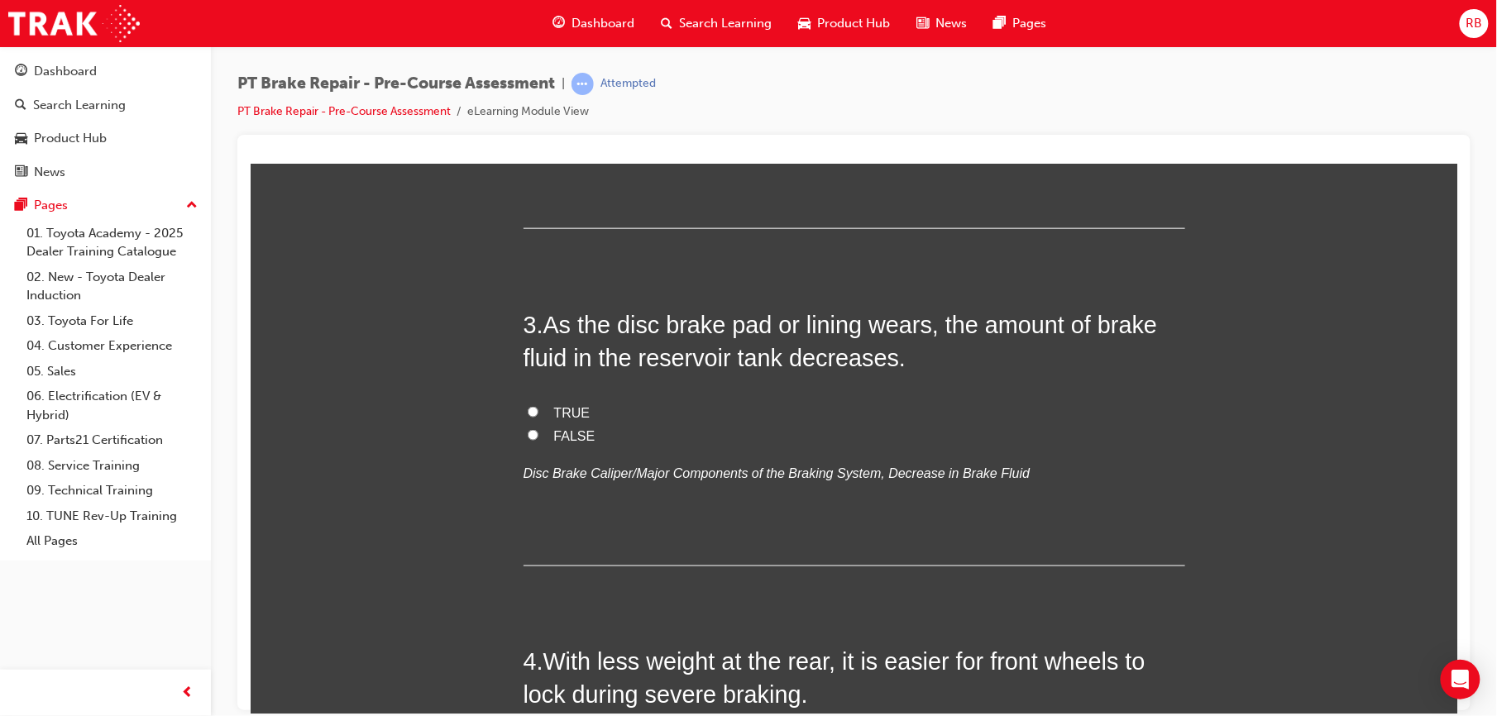
scroll to position [758, 0]
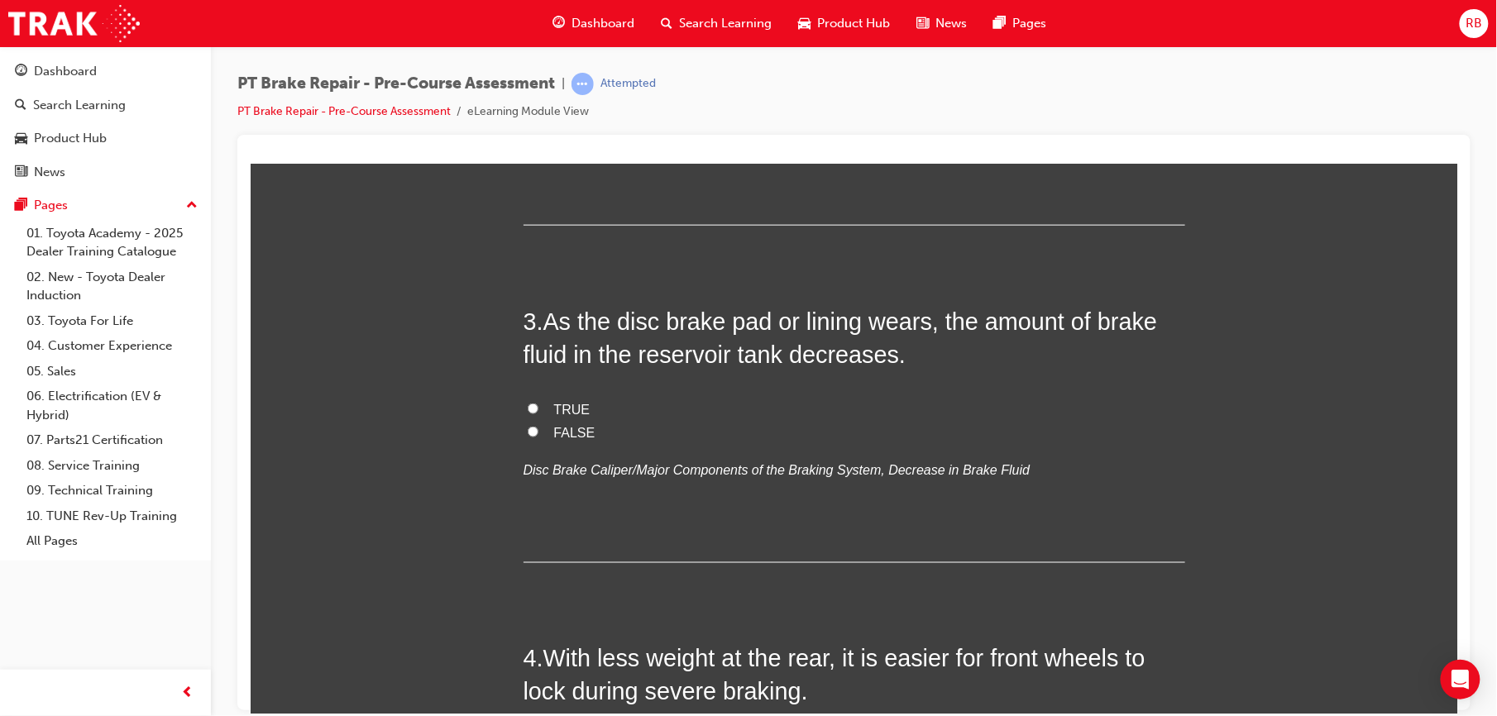
click at [553, 410] on span "TRUE" at bounding box center [571, 409] width 36 height 14
click at [538, 410] on input "TRUE" at bounding box center [532, 408] width 11 height 11
radio input "true"
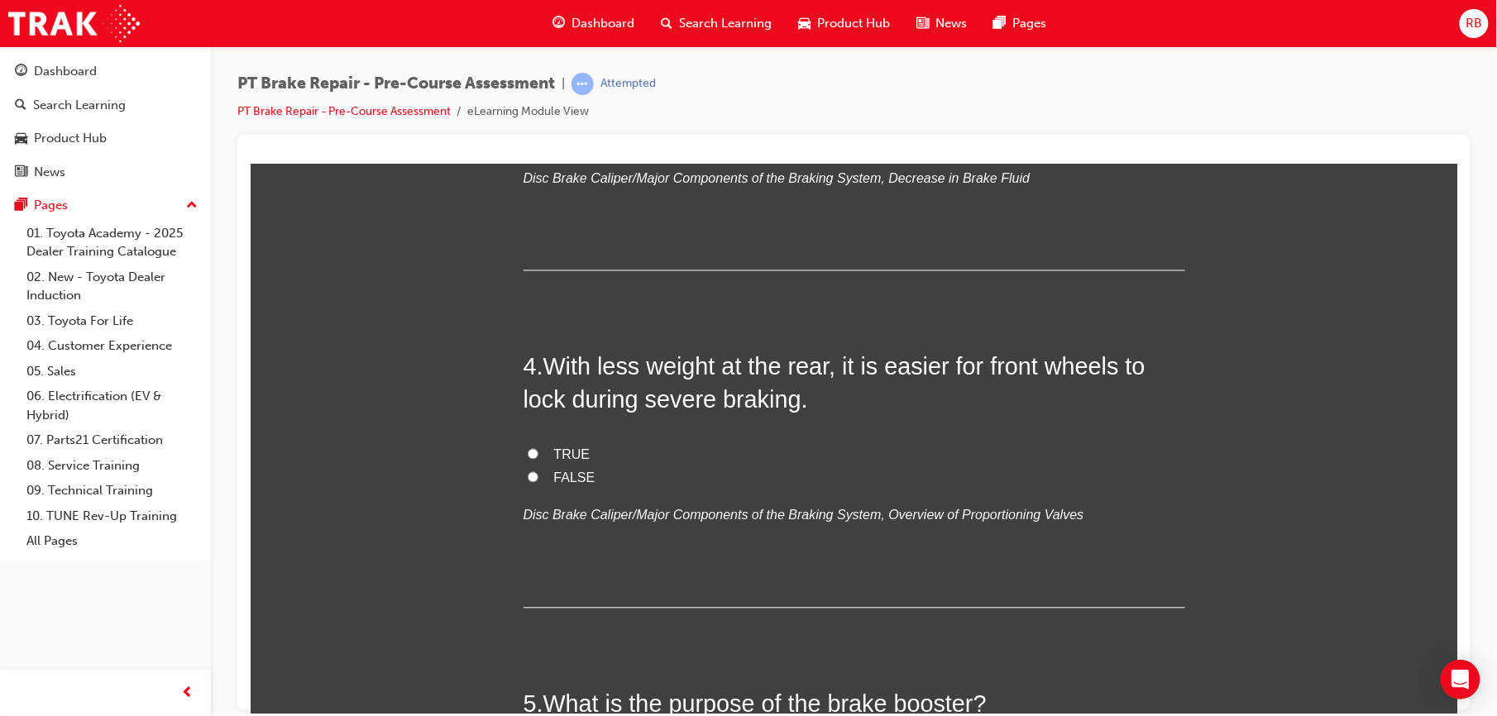
scroll to position [1051, 0]
click at [523, 451] on label "TRUE" at bounding box center [854, 455] width 662 height 24
click at [527, 451] on input "TRUE" at bounding box center [532, 453] width 11 height 11
radio input "true"
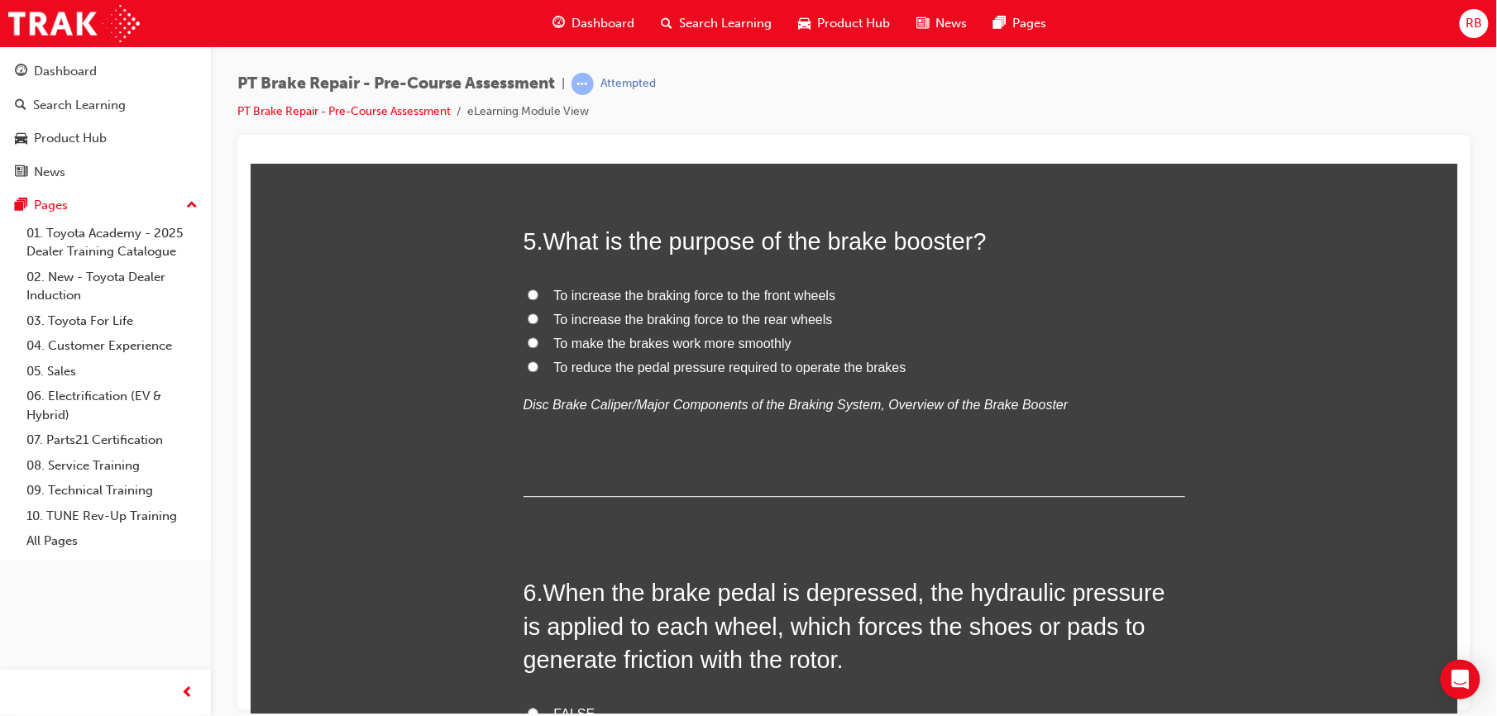
scroll to position [1522, 0]
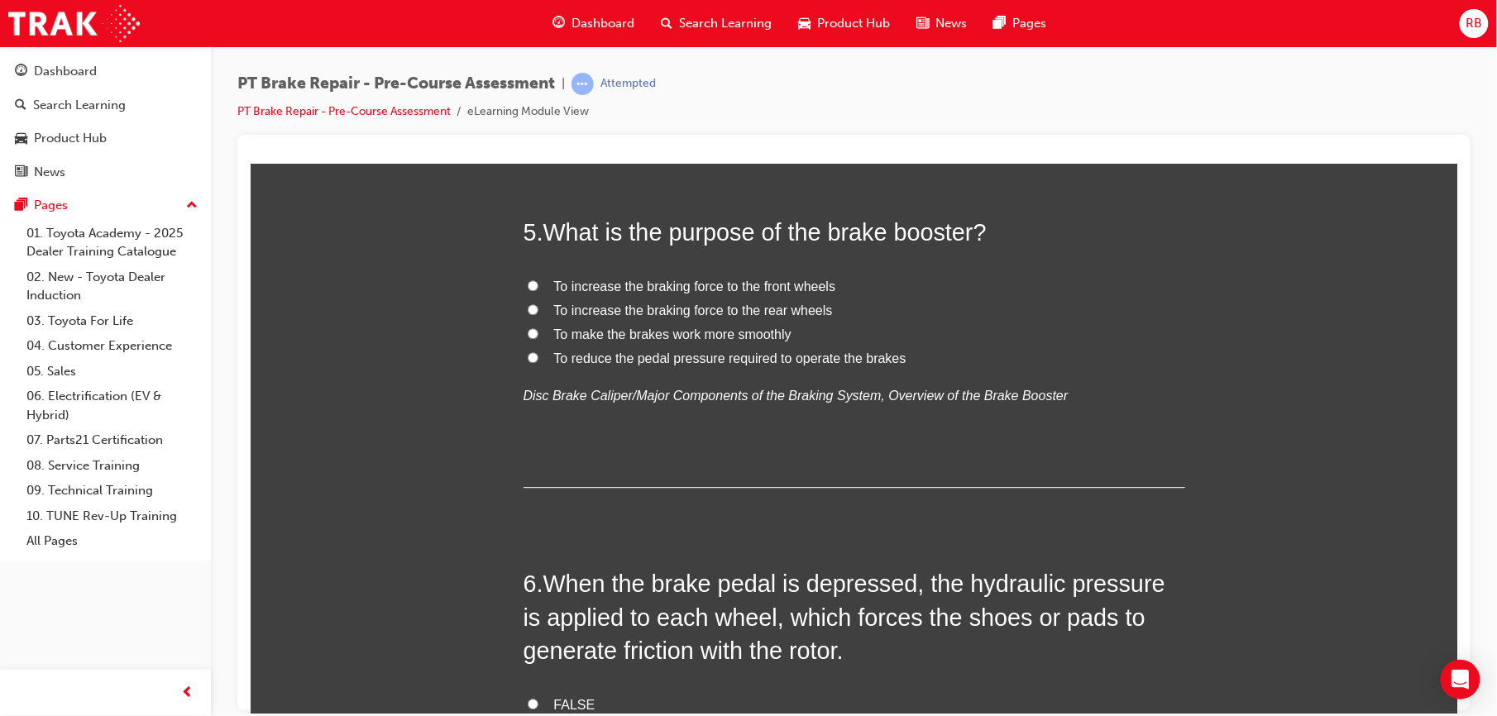
click at [533, 355] on label "To reduce the pedal pressure required to operate the brakes" at bounding box center [854, 359] width 662 height 24
click at [533, 355] on input "To reduce the pedal pressure required to operate the brakes" at bounding box center [532, 357] width 11 height 11
radio input "true"
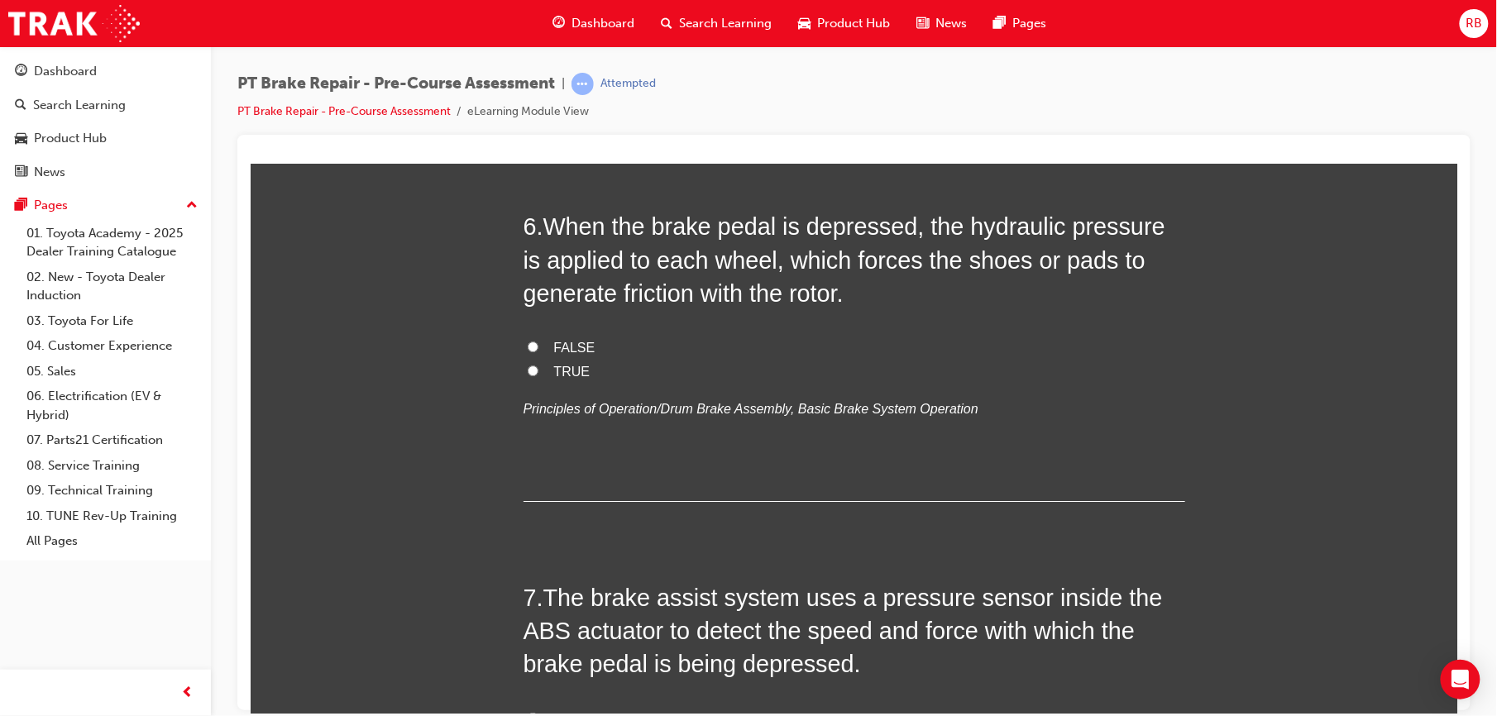
scroll to position [1883, 0]
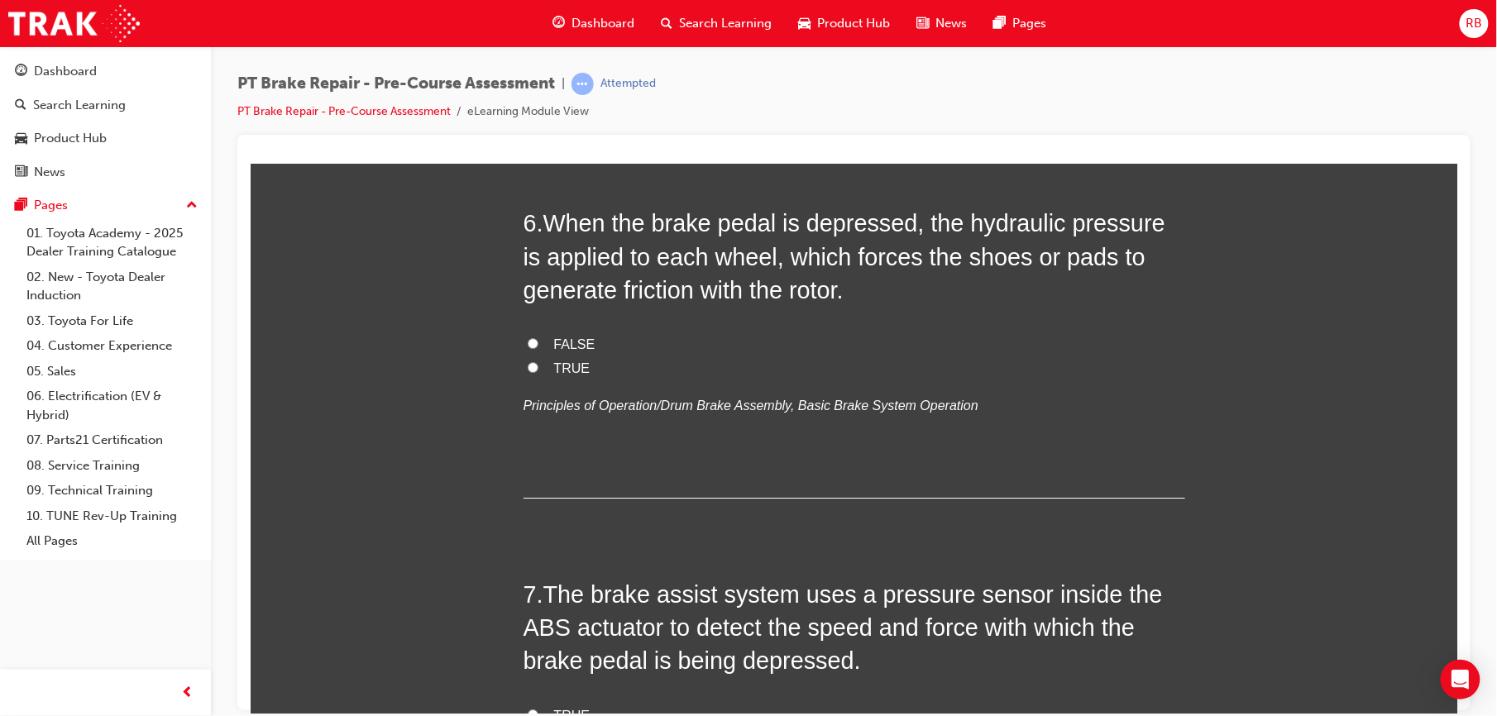
click at [539, 347] on label "FALSE" at bounding box center [854, 345] width 662 height 24
click at [538, 347] on input "FALSE" at bounding box center [532, 343] width 11 height 11
radio input "true"
click at [536, 364] on label "TRUE" at bounding box center [854, 369] width 662 height 24
click at [536, 364] on input "TRUE" at bounding box center [532, 367] width 11 height 11
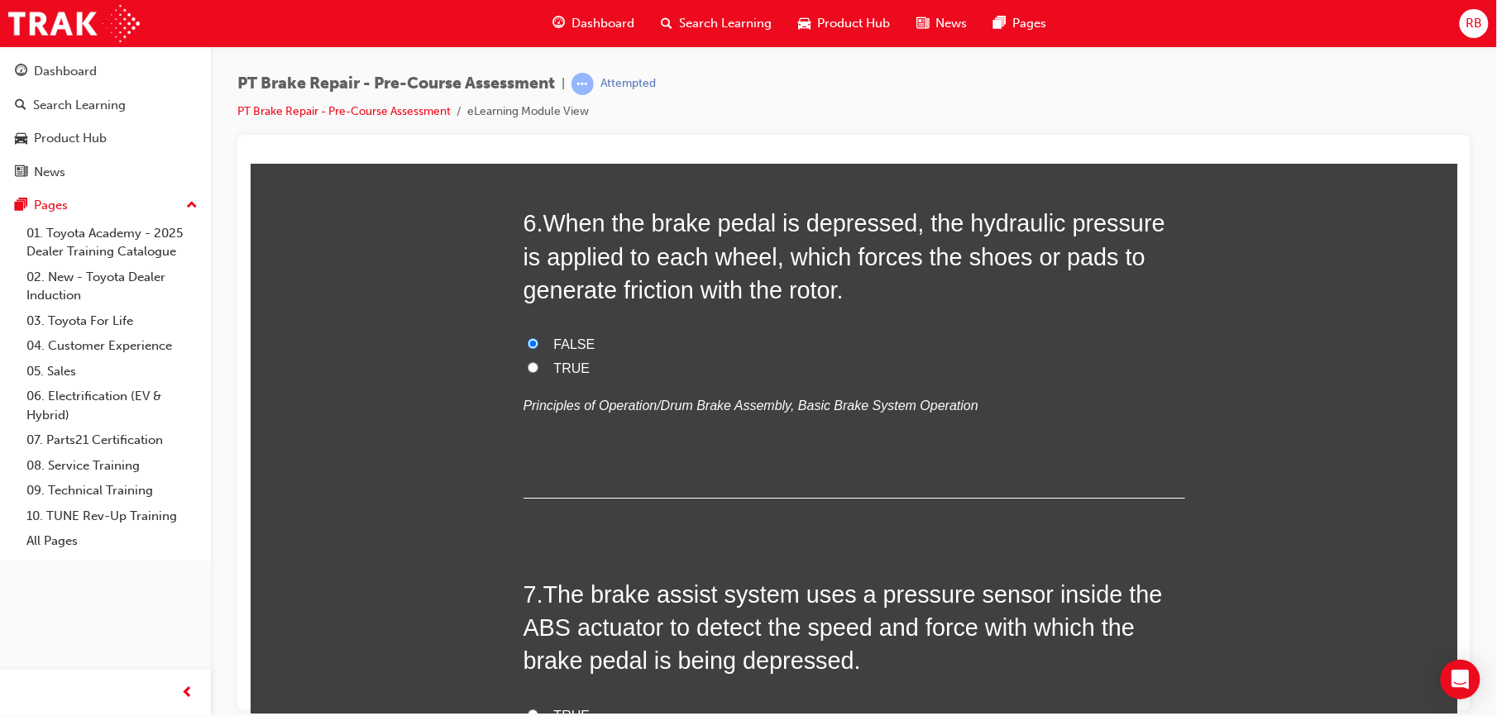
radio input "true"
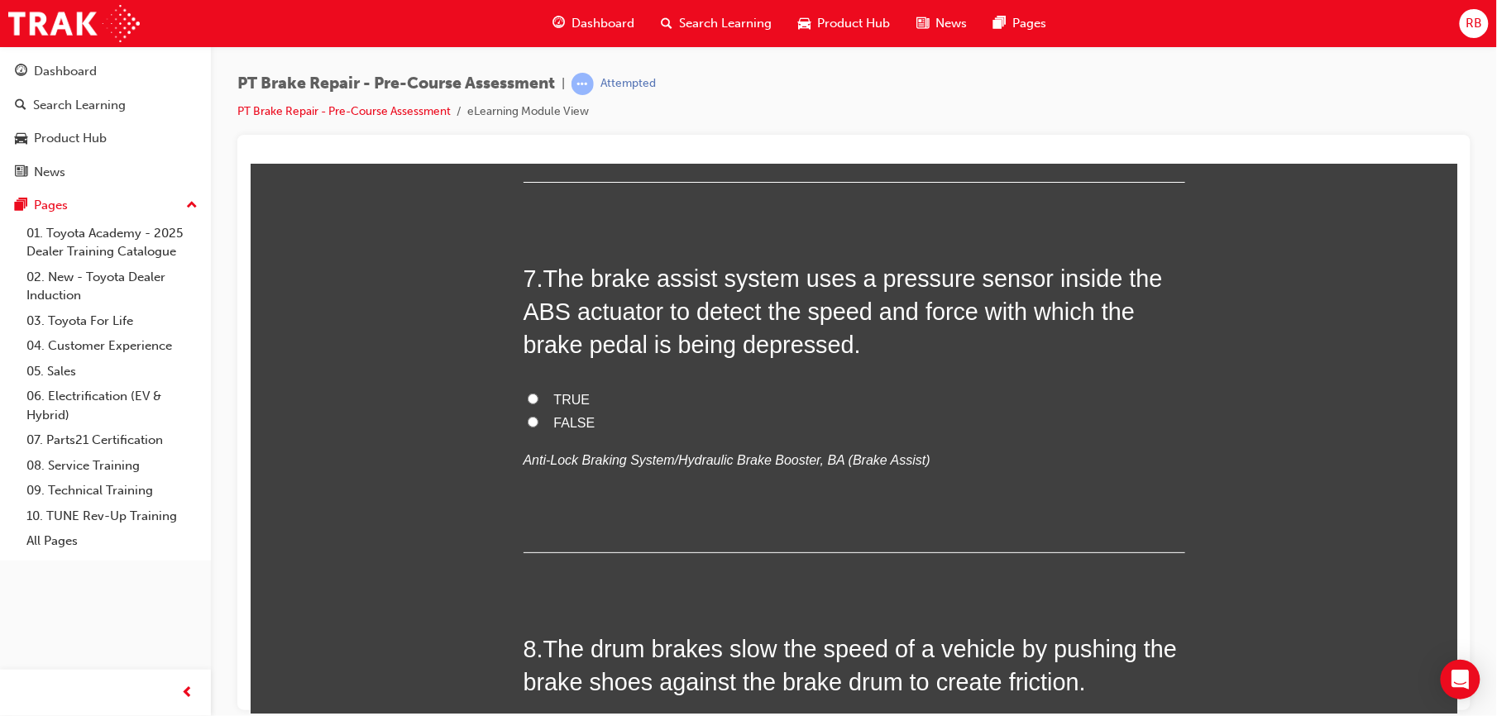
scroll to position [2214, 0]
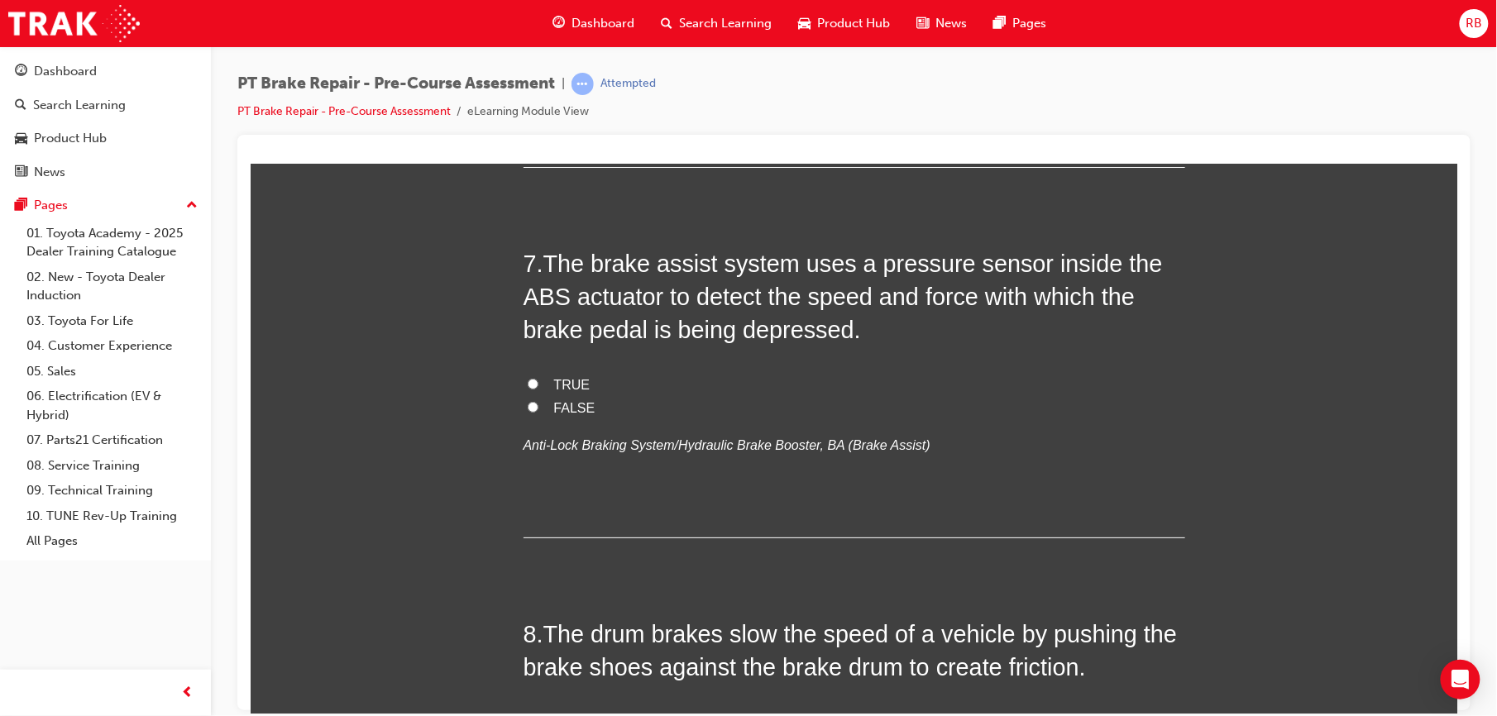
click at [527, 405] on input "FALSE" at bounding box center [532, 406] width 11 height 11
radio input "true"
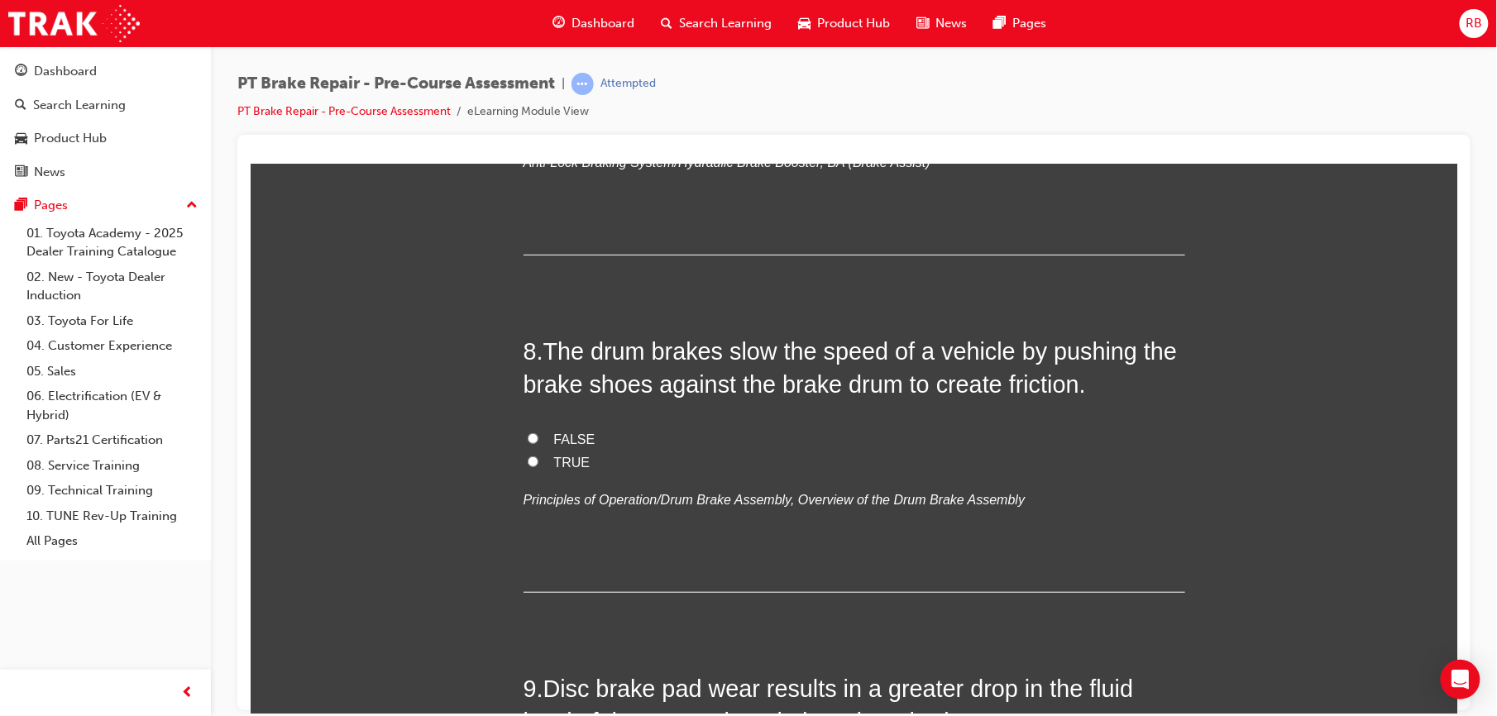
scroll to position [2536, 0]
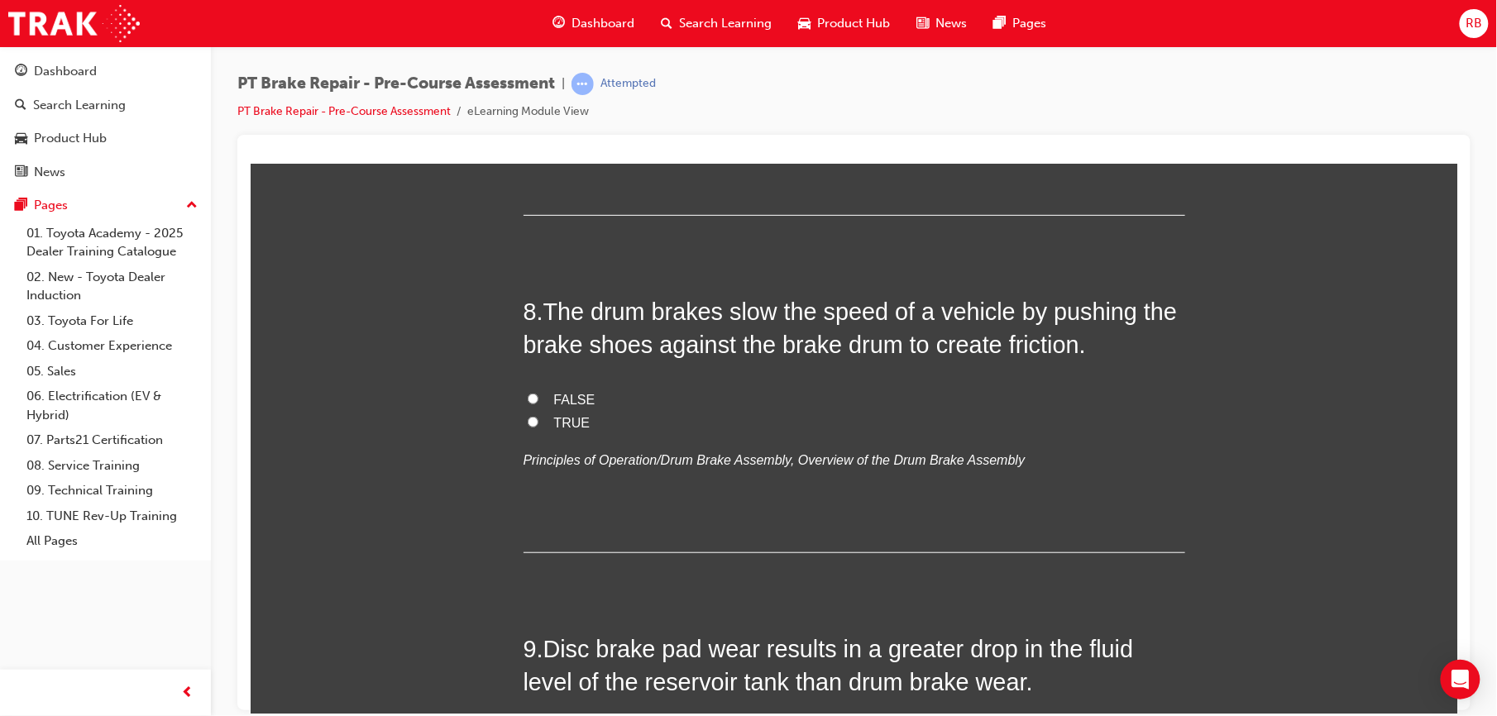
click at [553, 423] on span "TRUE" at bounding box center [571, 422] width 36 height 14
click at [538, 423] on input "TRUE" at bounding box center [532, 421] width 11 height 11
radio input "true"
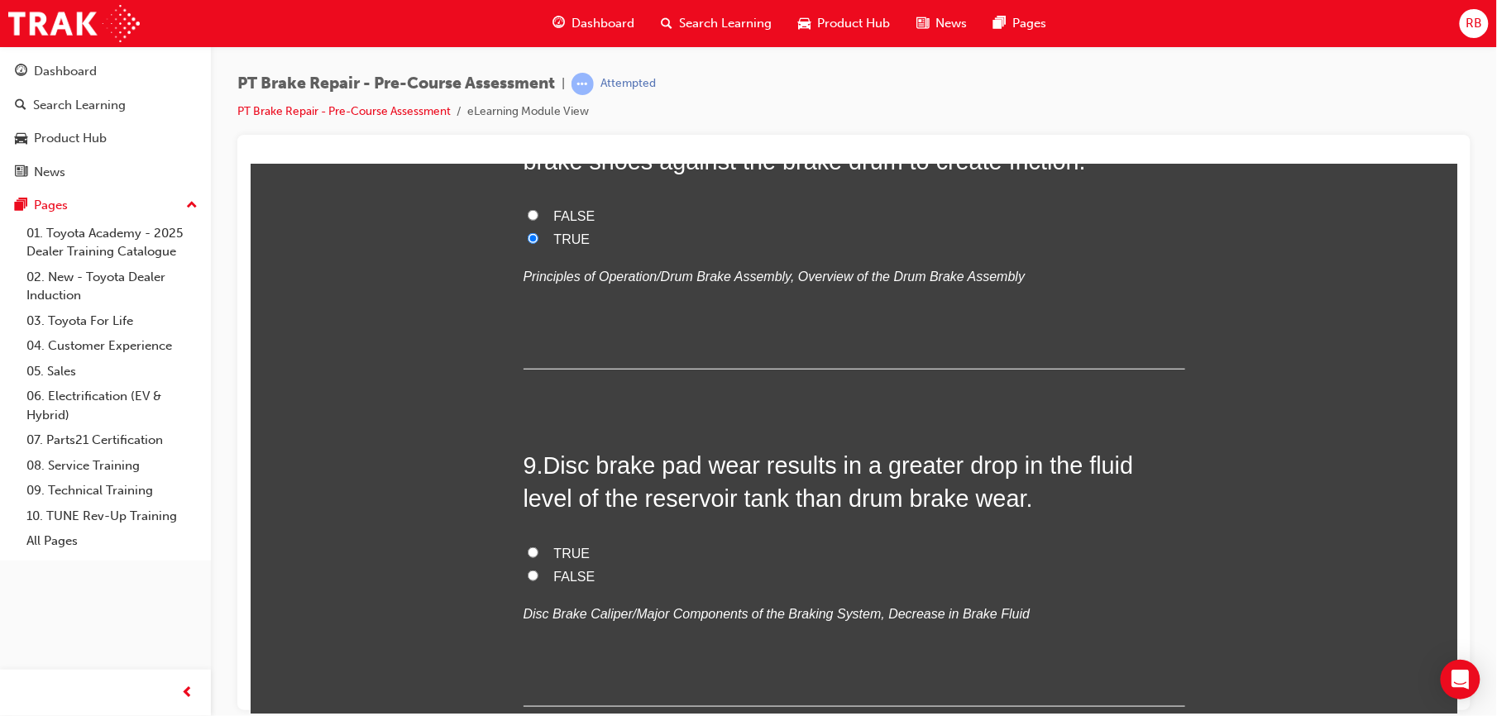
scroll to position [2721, 0]
click at [527, 553] on input "TRUE" at bounding box center [532, 551] width 11 height 11
radio input "true"
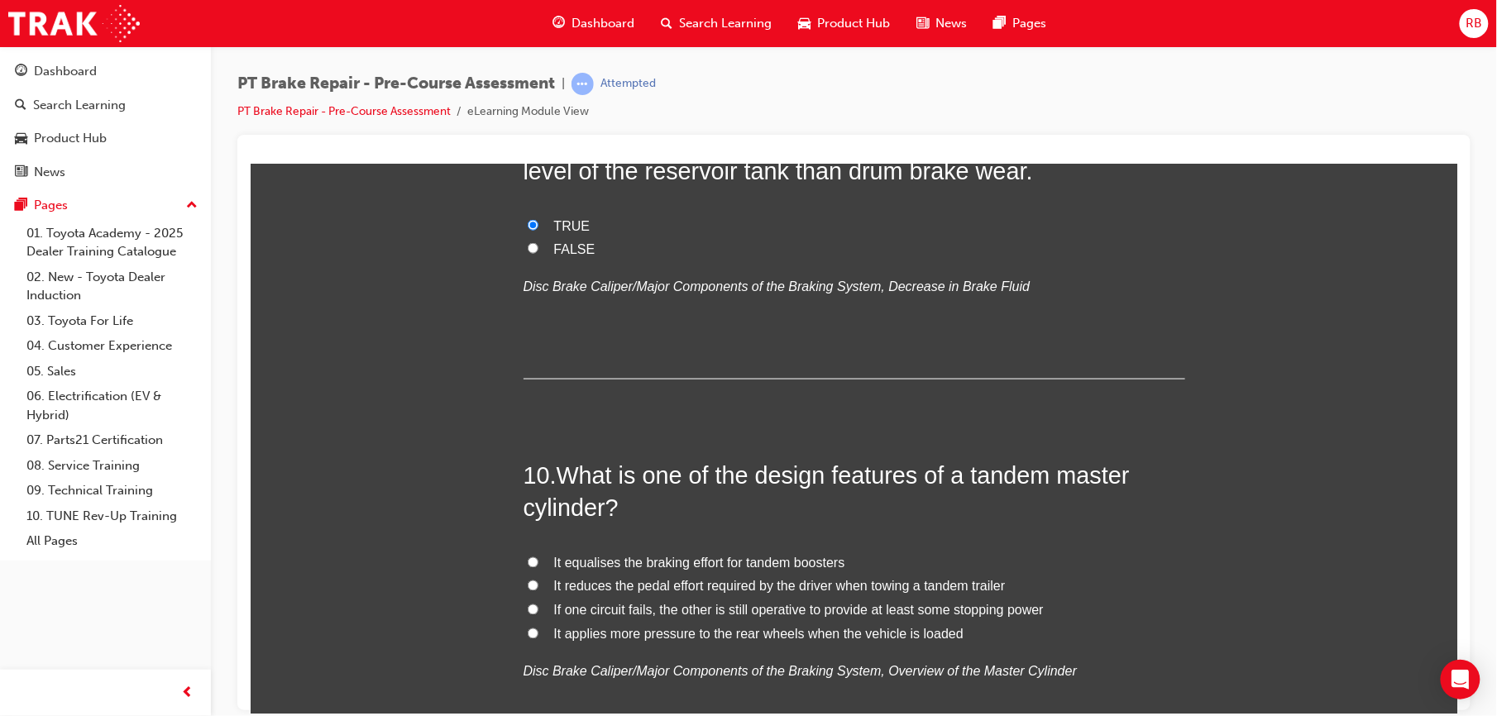
scroll to position [3059, 0]
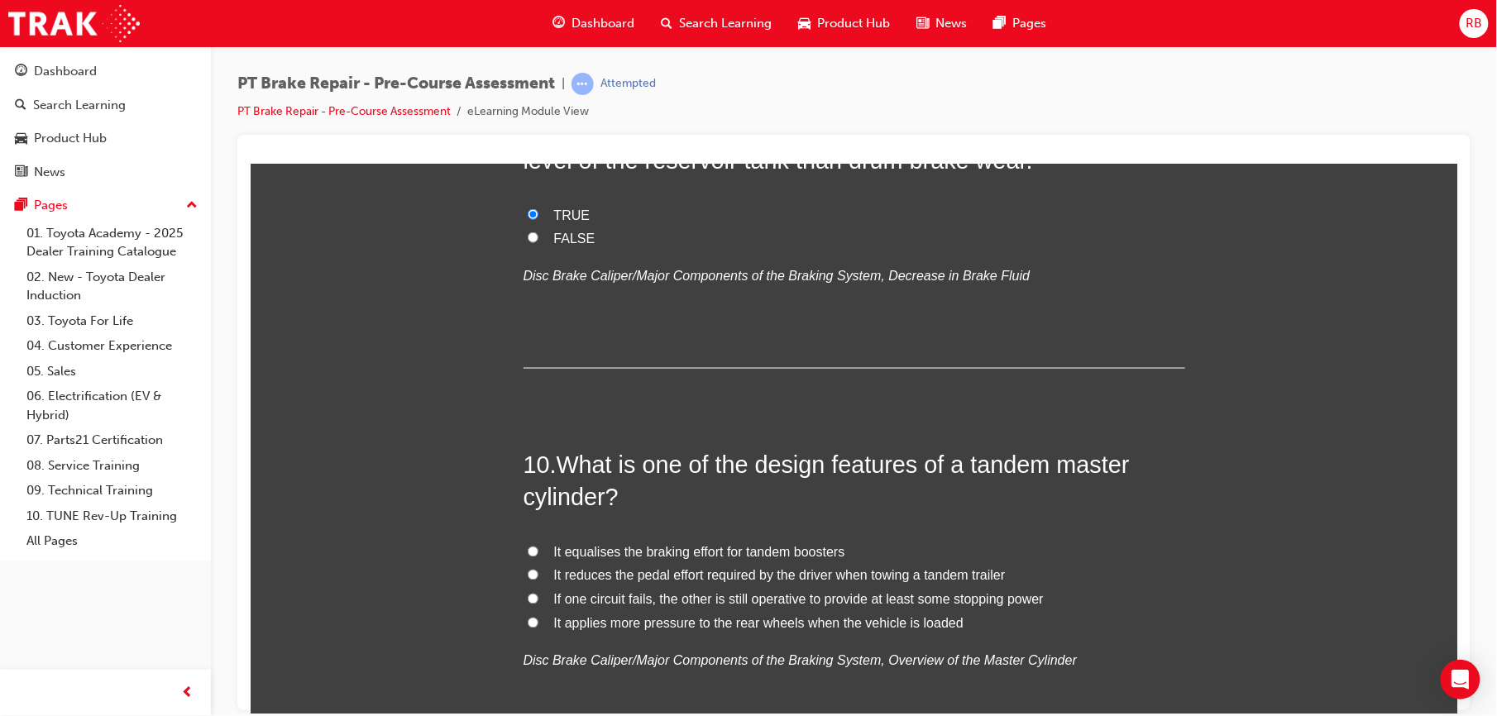
click at [533, 600] on label "If one circuit fails, the other is still operative to provide at least some sto…" at bounding box center [854, 600] width 662 height 24
click at [533, 600] on input "If one circuit fails, the other is still operative to provide at least some sto…" at bounding box center [532, 598] width 11 height 11
radio input "true"
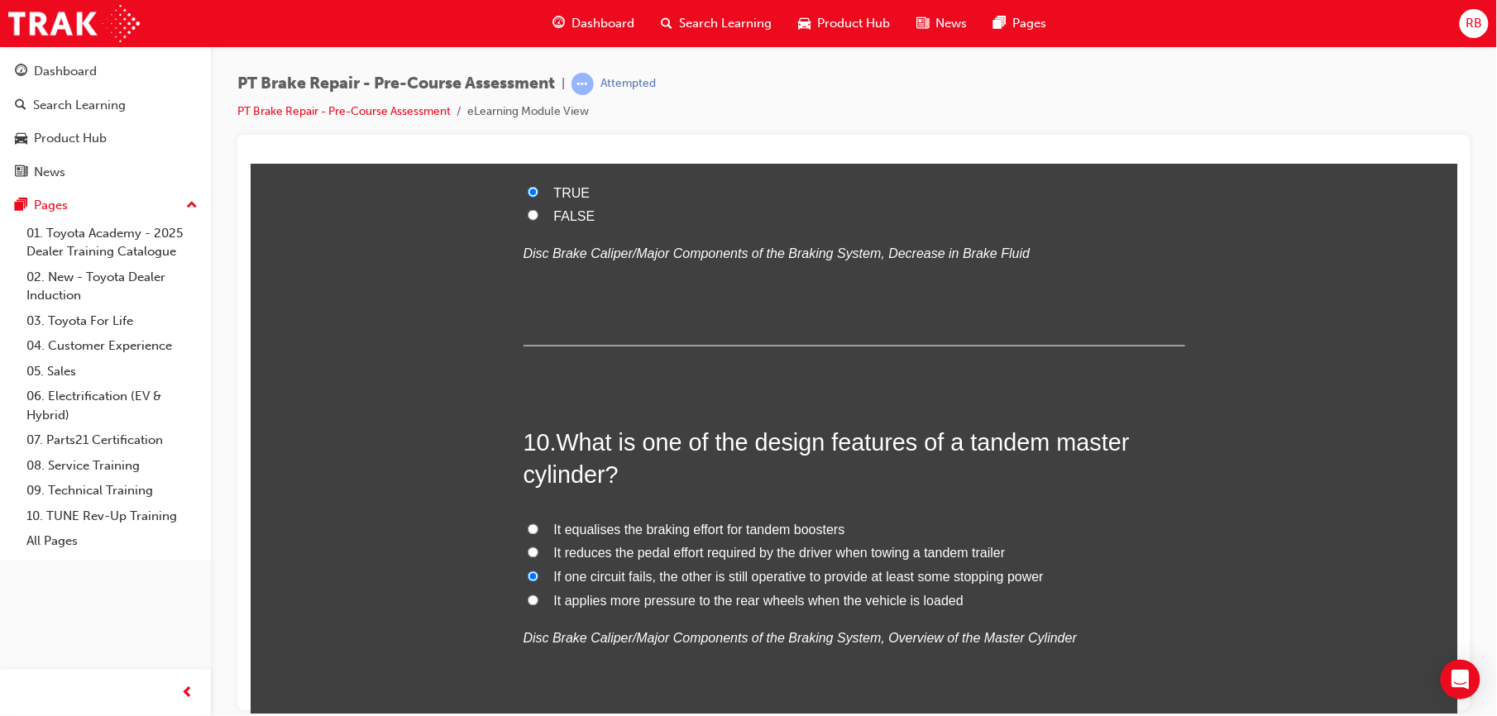
scroll to position [3225, 0]
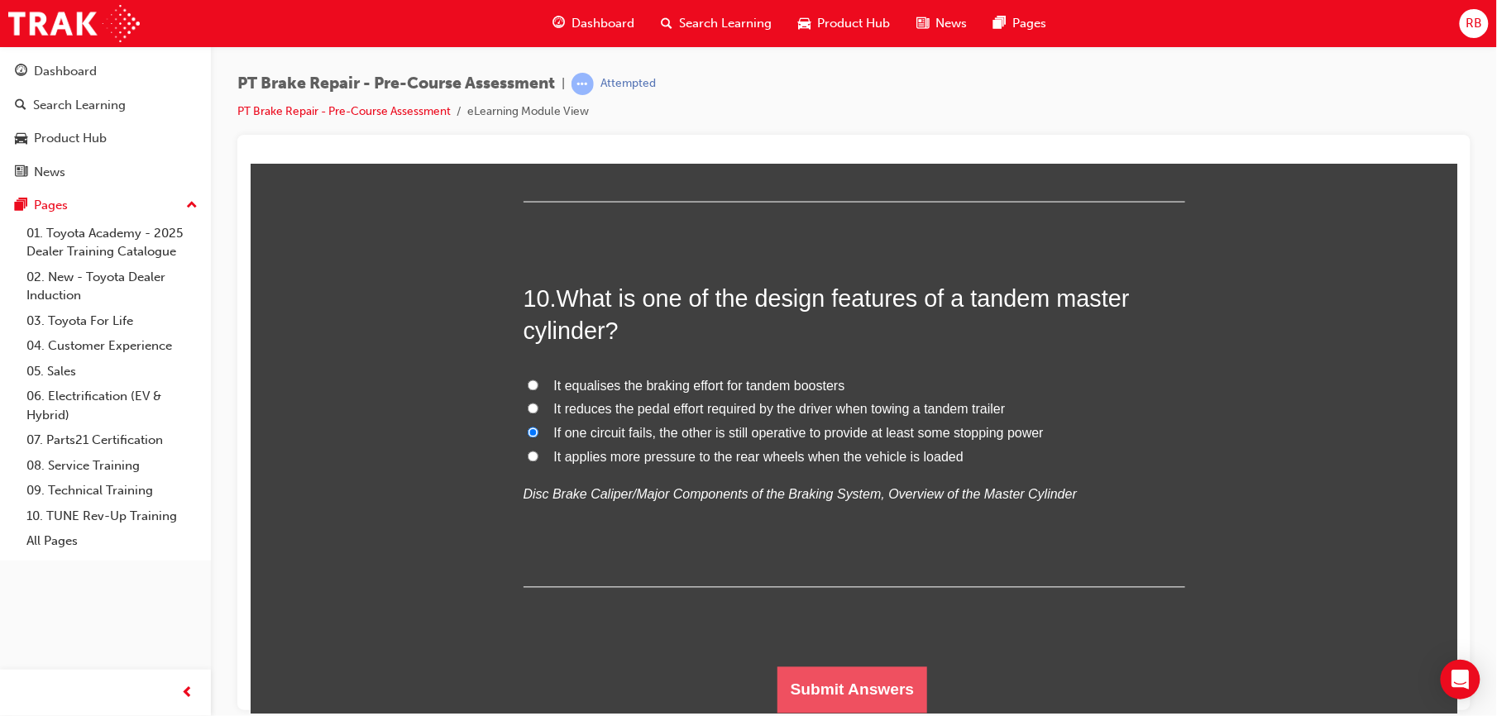
click at [778, 673] on button "Submit Answers" at bounding box center [852, 690] width 151 height 46
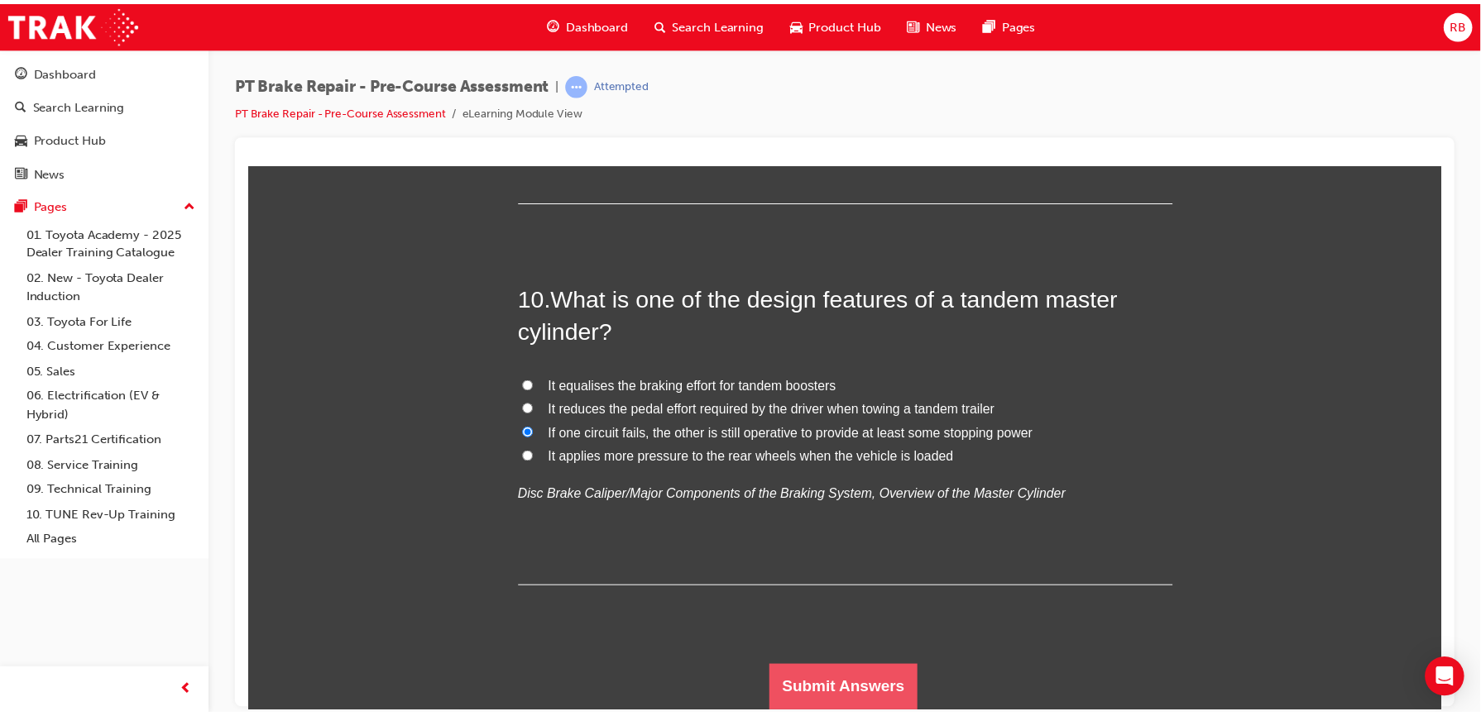
scroll to position [0, 0]
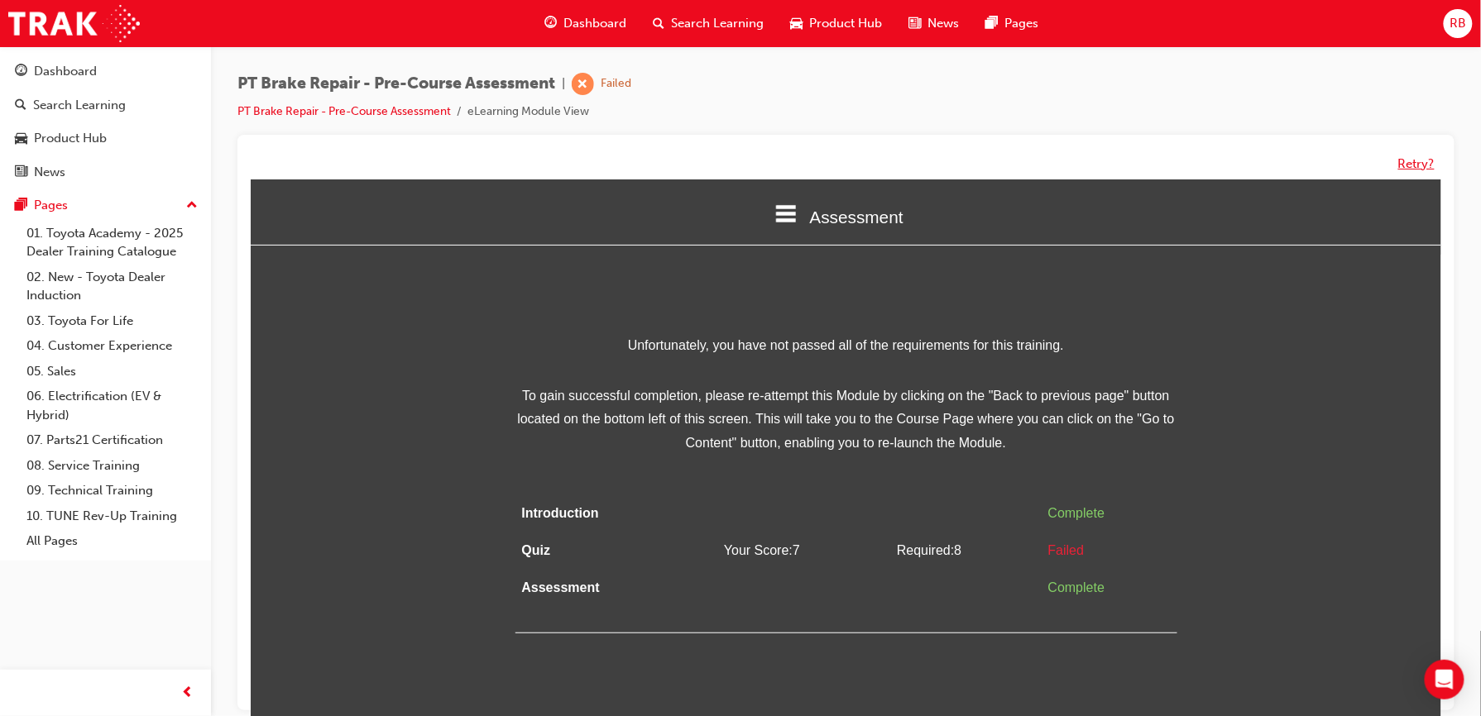
click at [1411, 157] on button "Retry?" at bounding box center [1416, 164] width 36 height 19
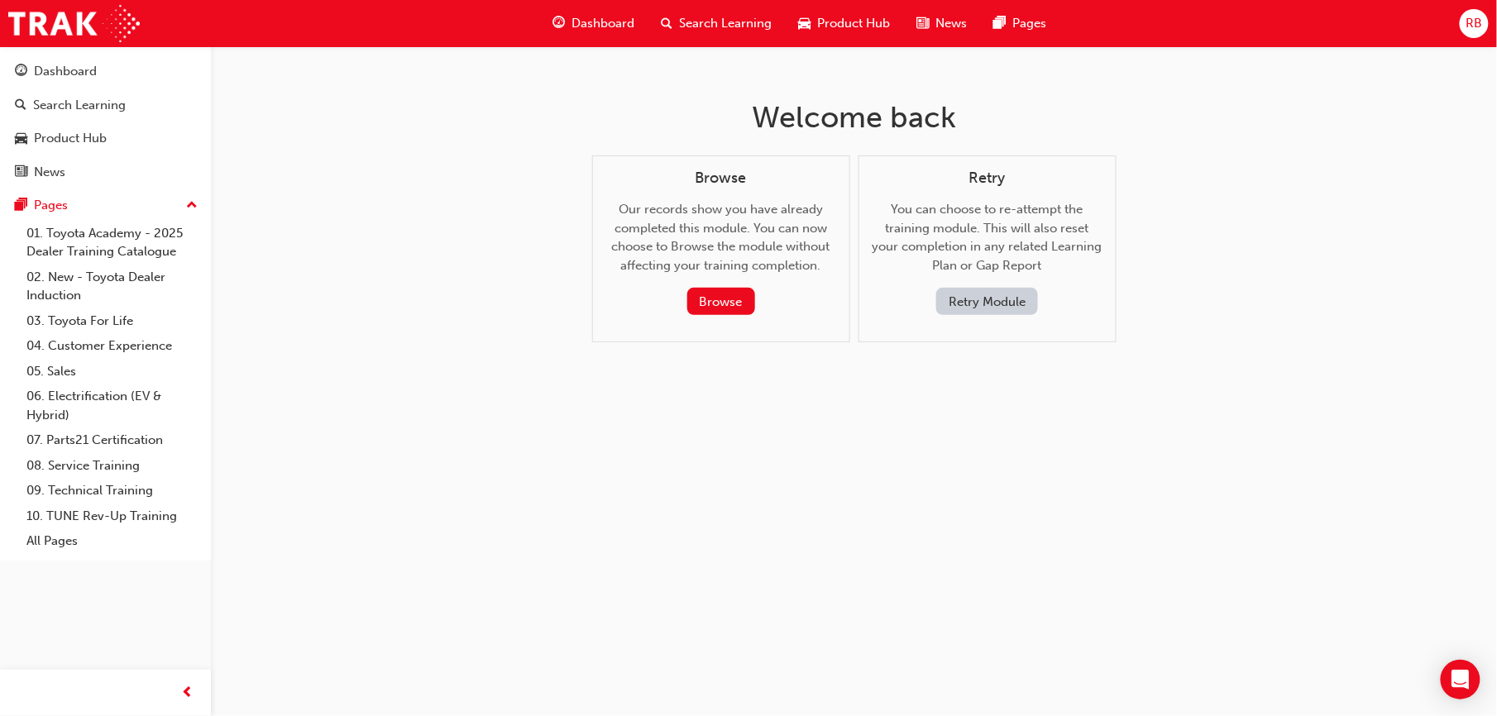
click at [1018, 291] on button "Retry Module" at bounding box center [988, 301] width 102 height 27
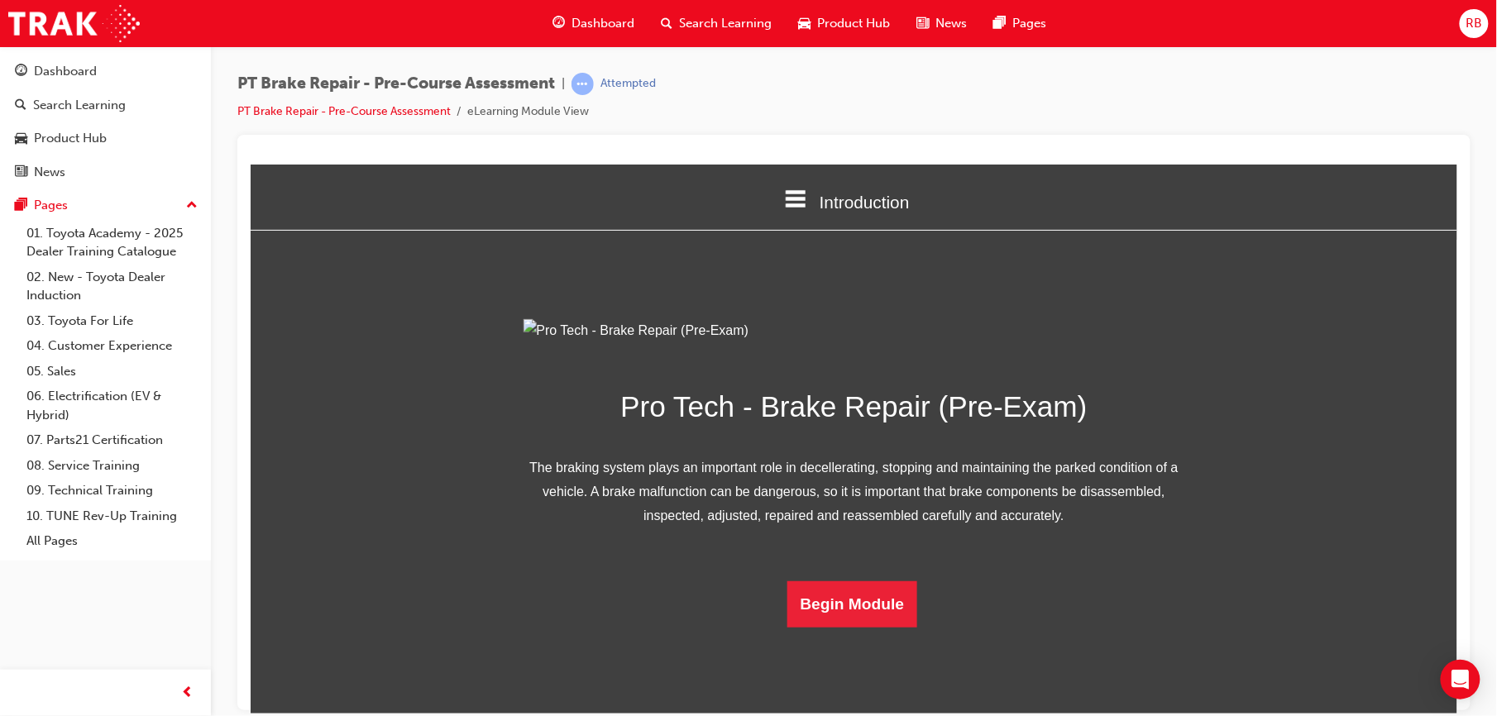
scroll to position [94, 0]
click at [841, 627] on button "Begin Module" at bounding box center [852, 604] width 131 height 46
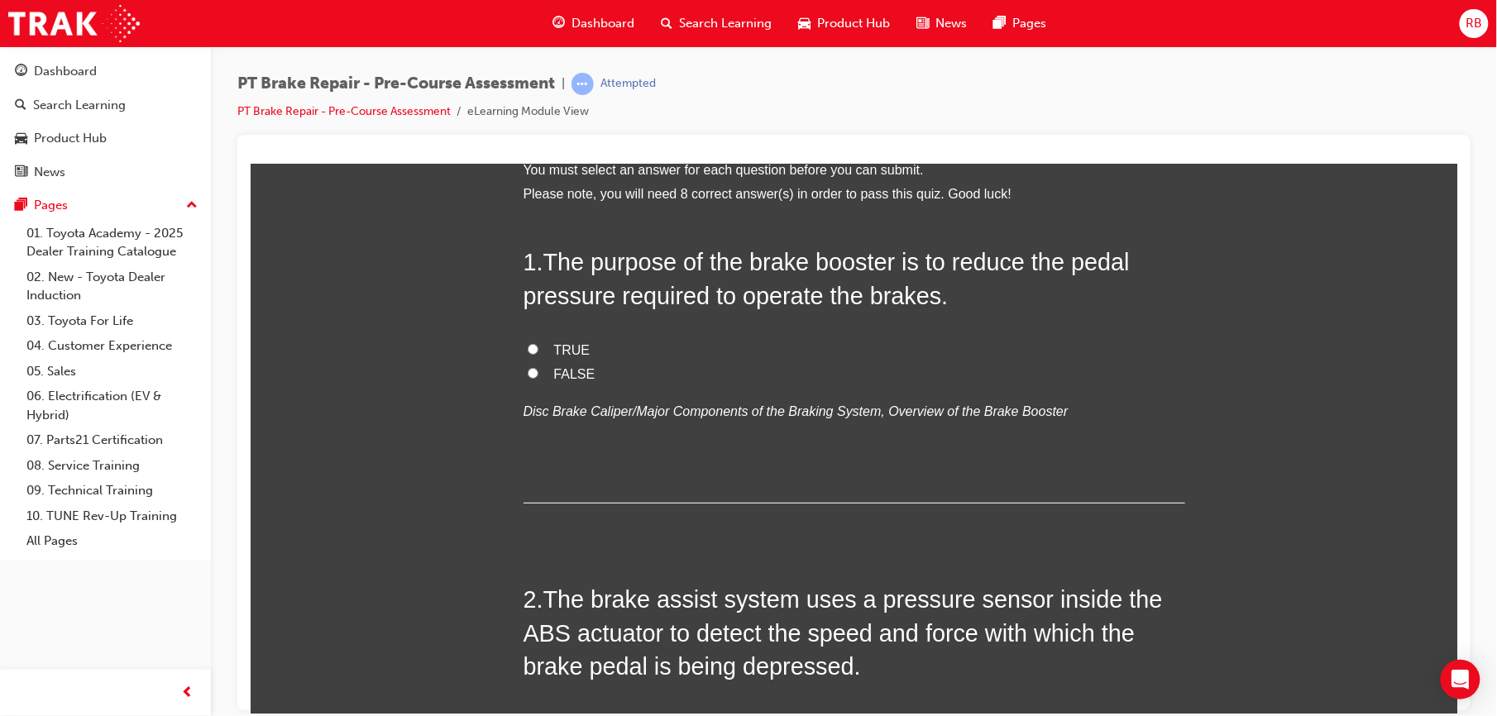
scroll to position [0, 0]
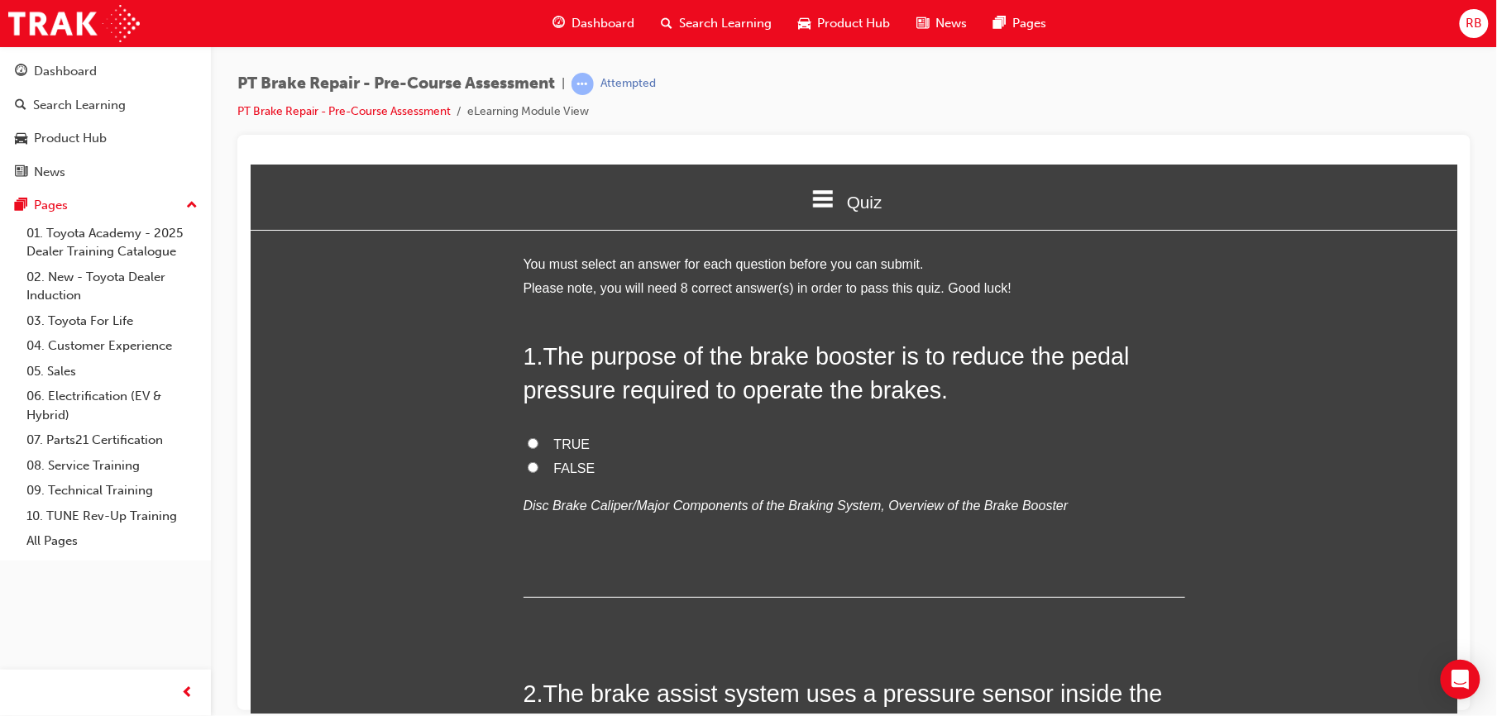
click at [529, 438] on input "TRUE" at bounding box center [532, 443] width 11 height 11
radio input "true"
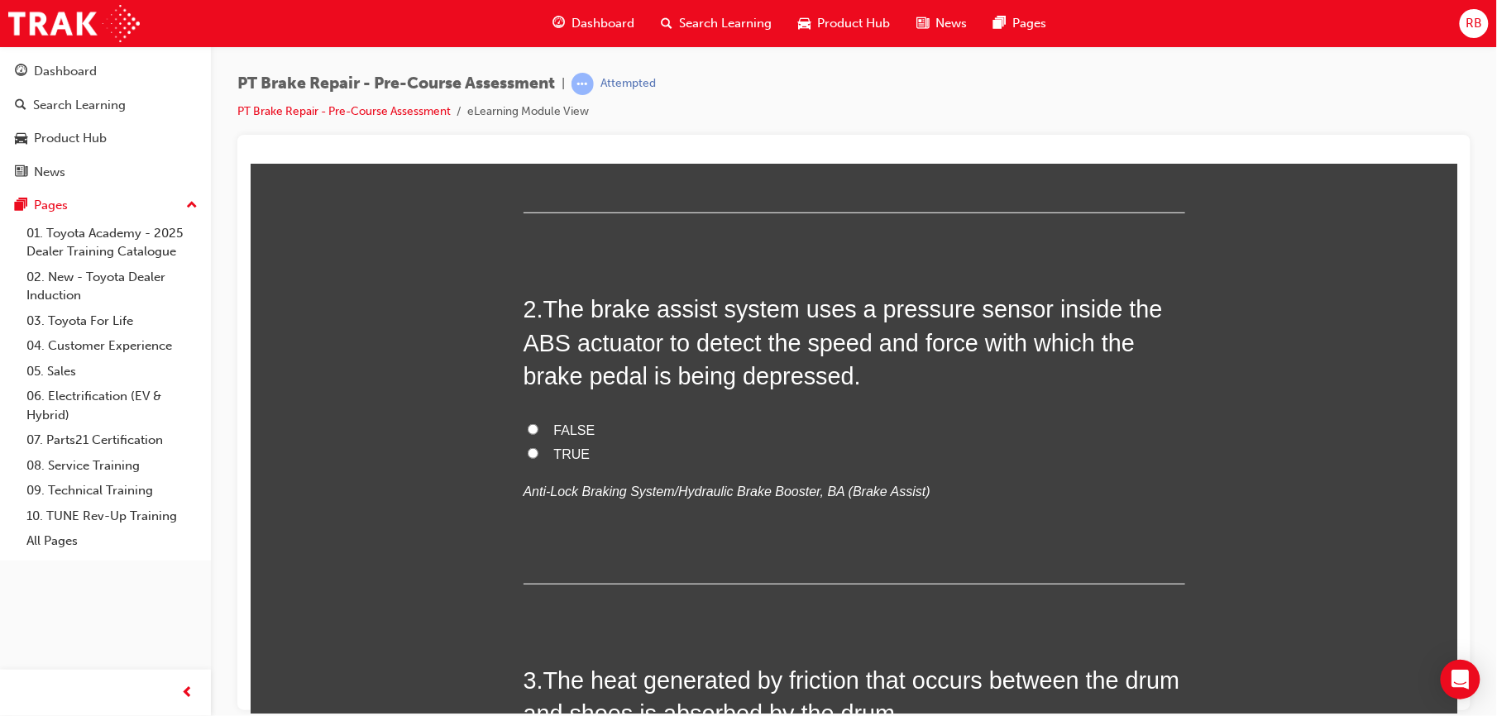
scroll to position [397, 0]
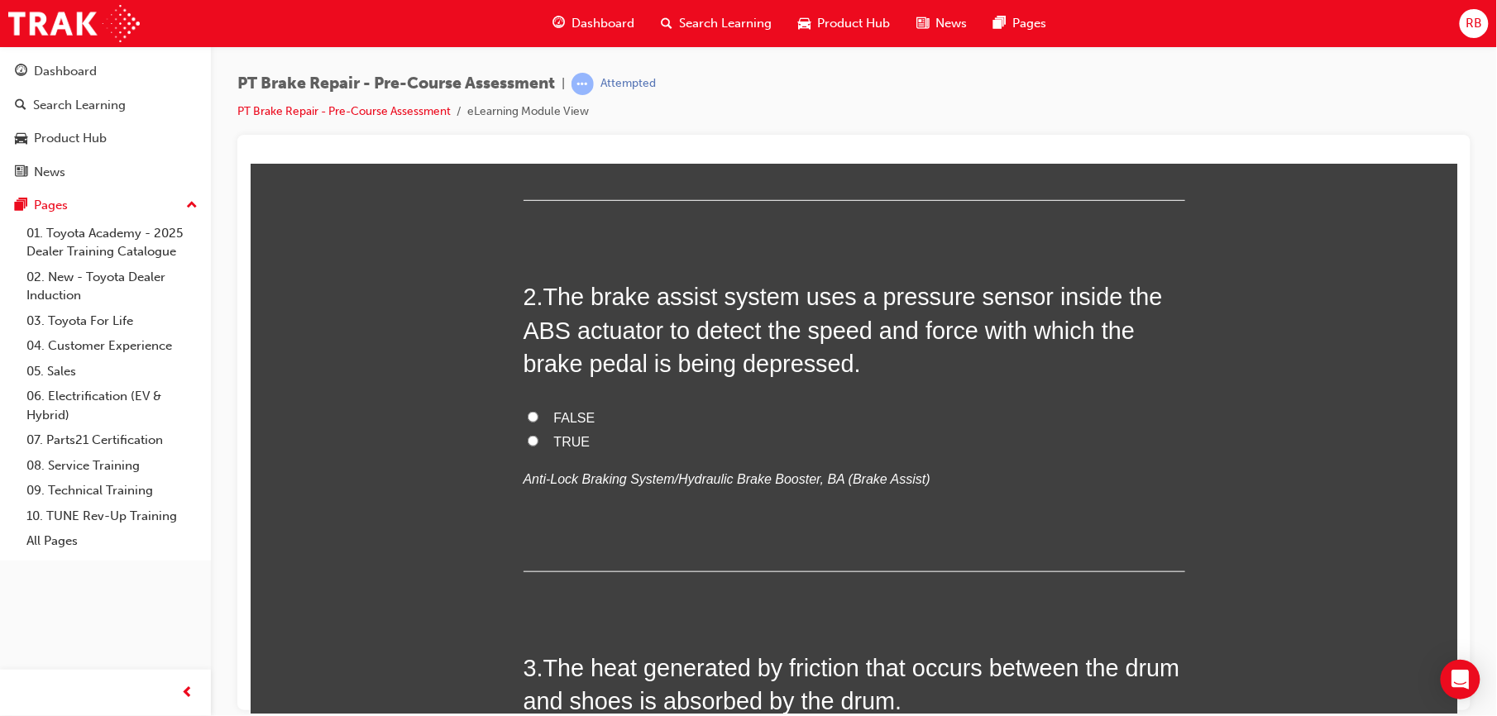
click at [532, 441] on label "TRUE" at bounding box center [854, 442] width 662 height 24
click at [532, 441] on input "TRUE" at bounding box center [532, 440] width 11 height 11
radio input "true"
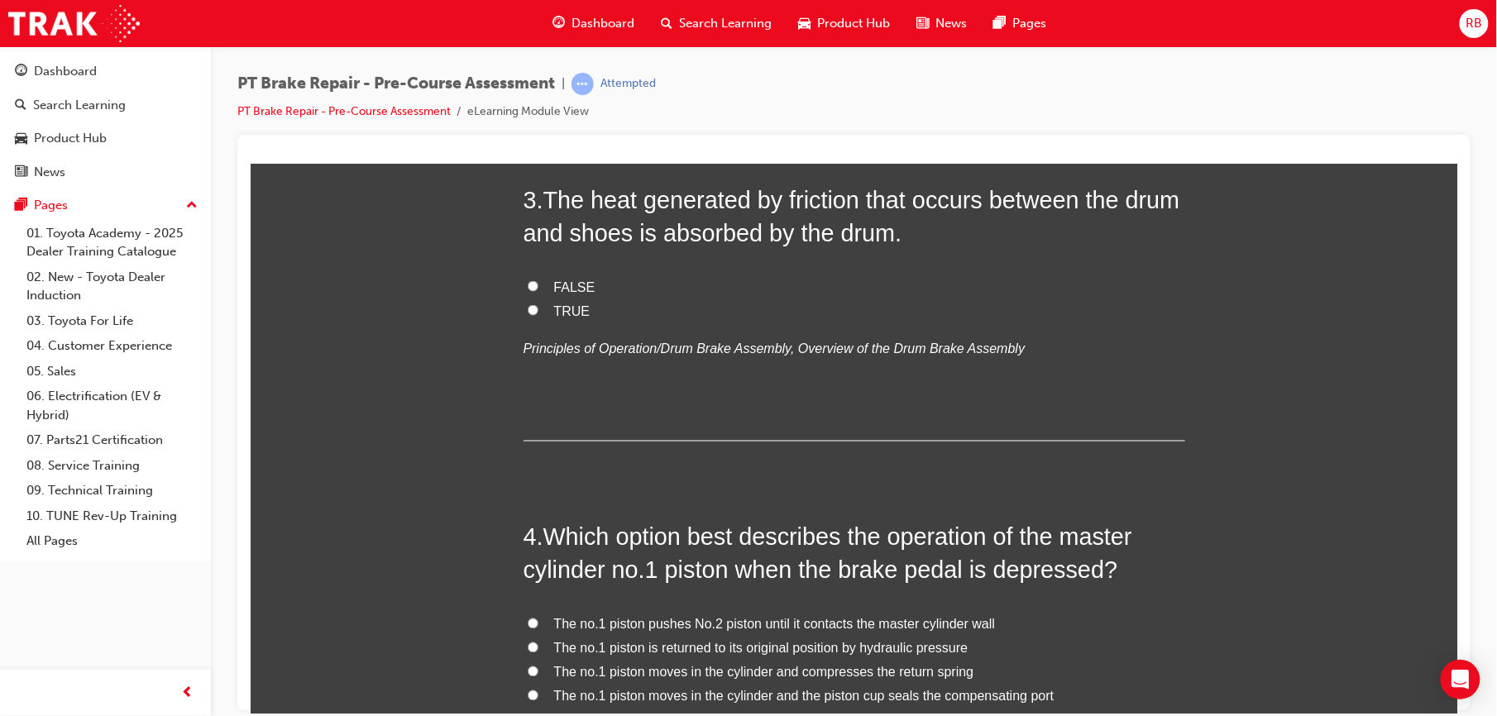
scroll to position [860, 0]
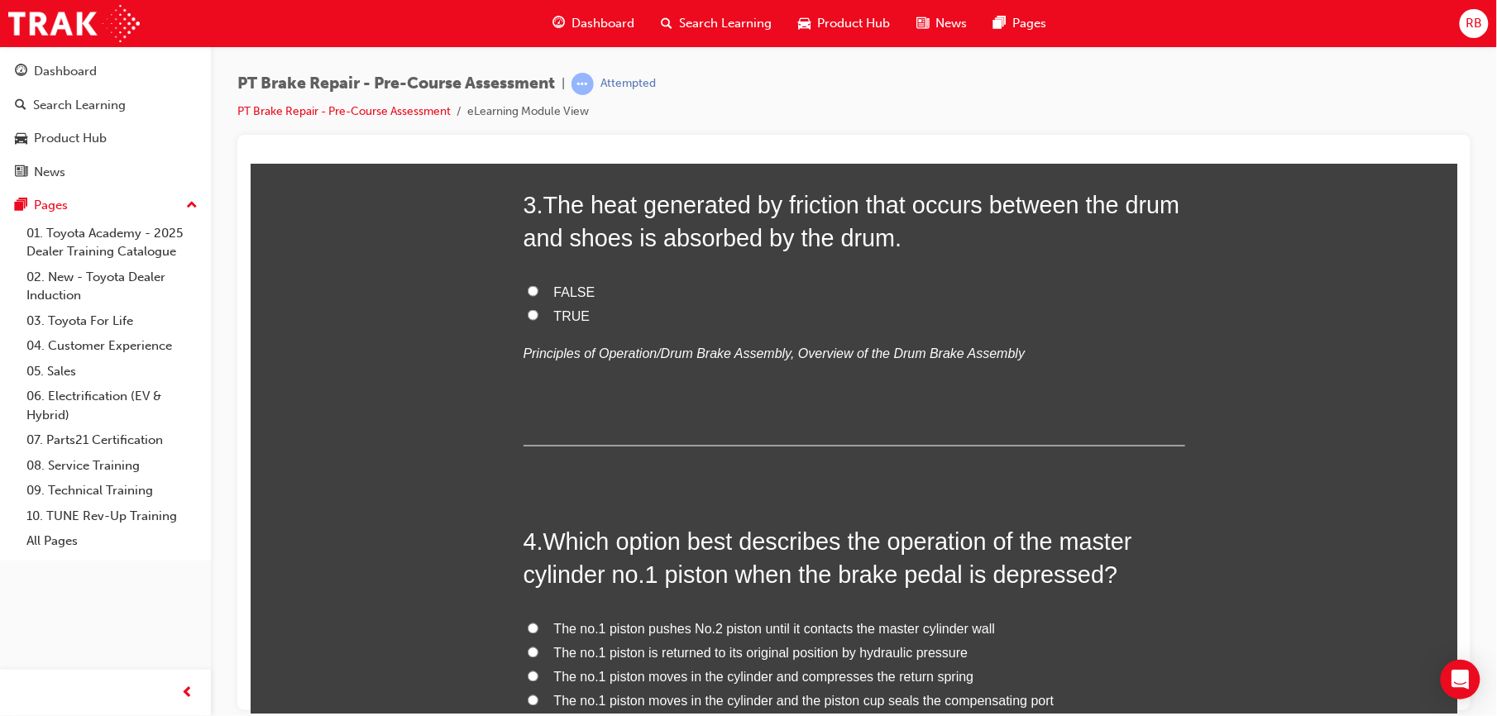
click at [527, 314] on input "TRUE" at bounding box center [532, 314] width 11 height 11
radio input "true"
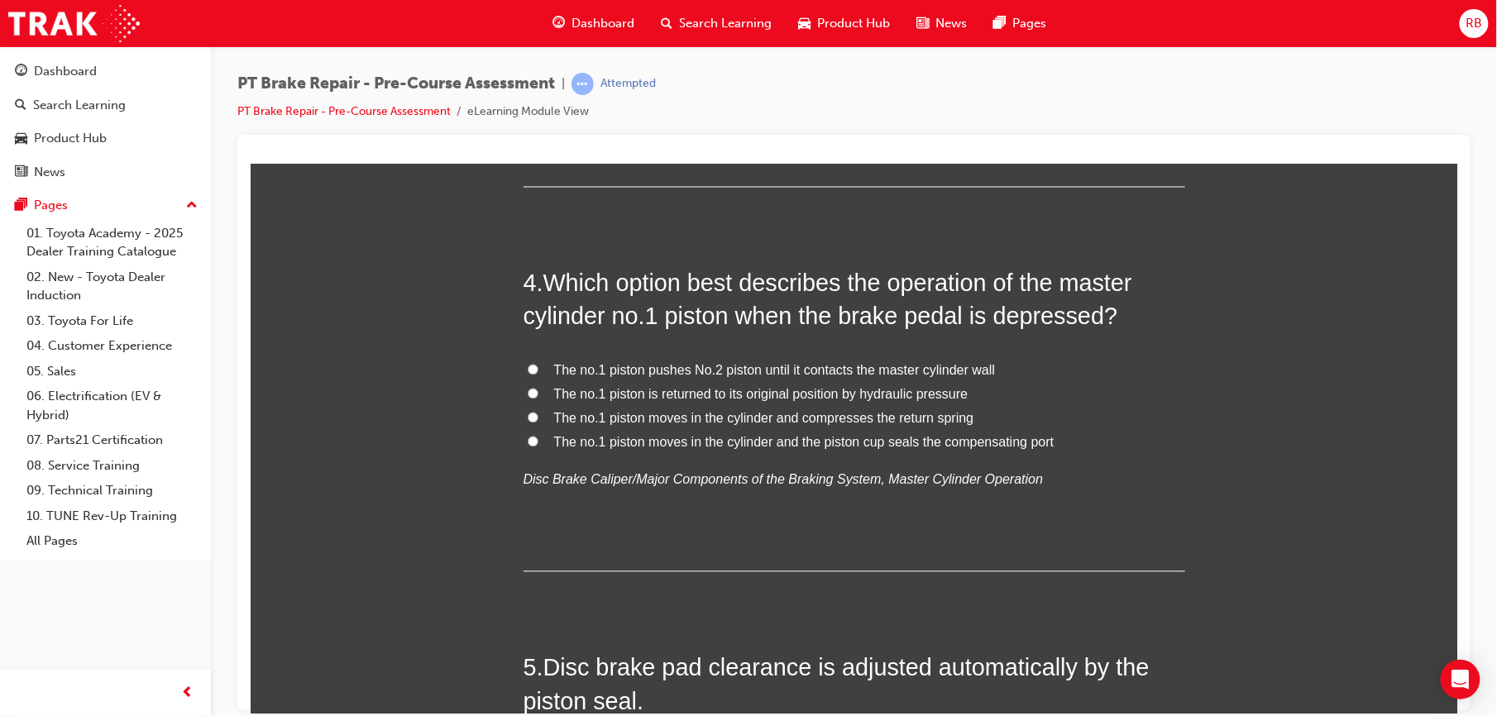
scroll to position [1117, 0]
click at [553, 450] on span "The no.1 piston moves in the cylinder and the piston cup seals the compensating…" at bounding box center [803, 445] width 501 height 14
click at [538, 449] on input "The no.1 piston moves in the cylinder and the piston cup seals the compensating…" at bounding box center [532, 443] width 11 height 11
radio input "true"
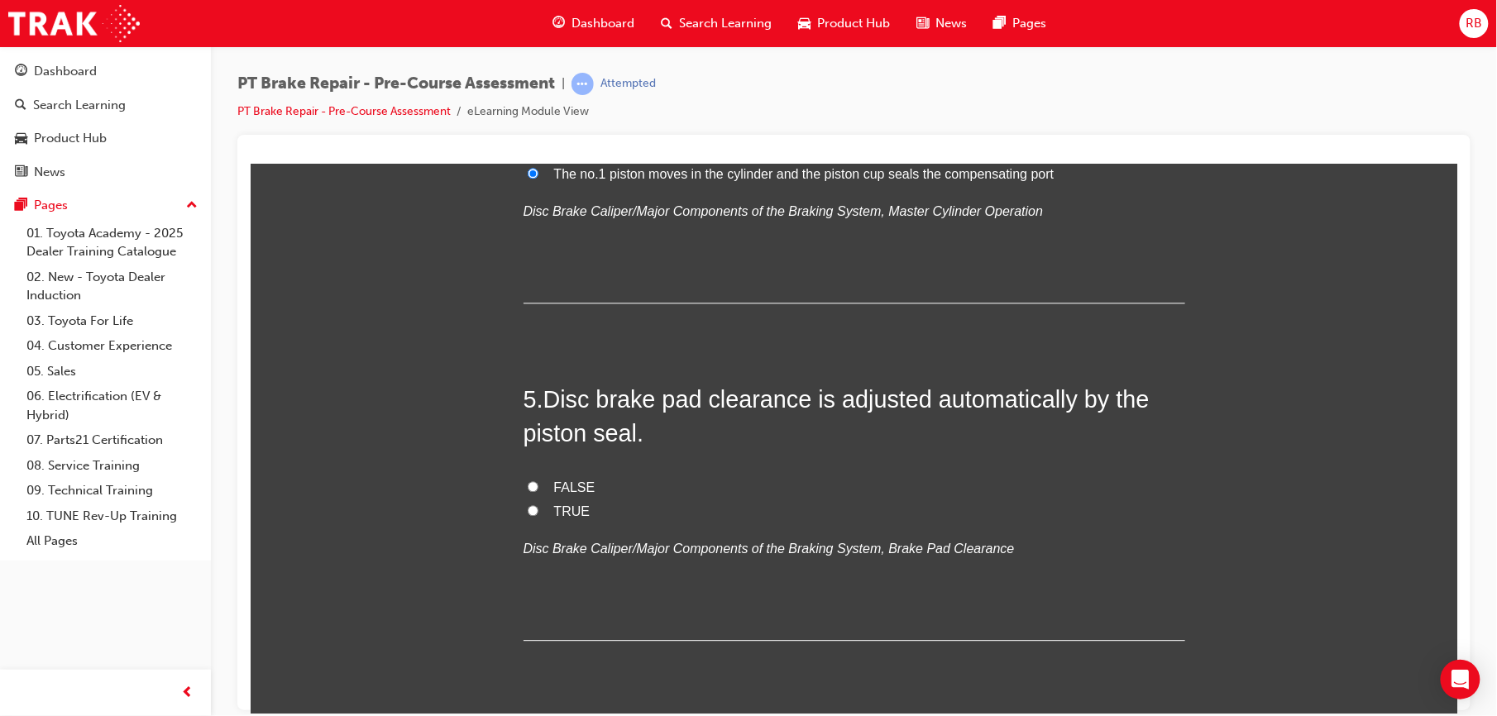
scroll to position [1390, 0]
click at [529, 484] on label "FALSE" at bounding box center [854, 486] width 662 height 24
click at [529, 484] on input "FALSE" at bounding box center [532, 484] width 11 height 11
radio input "true"
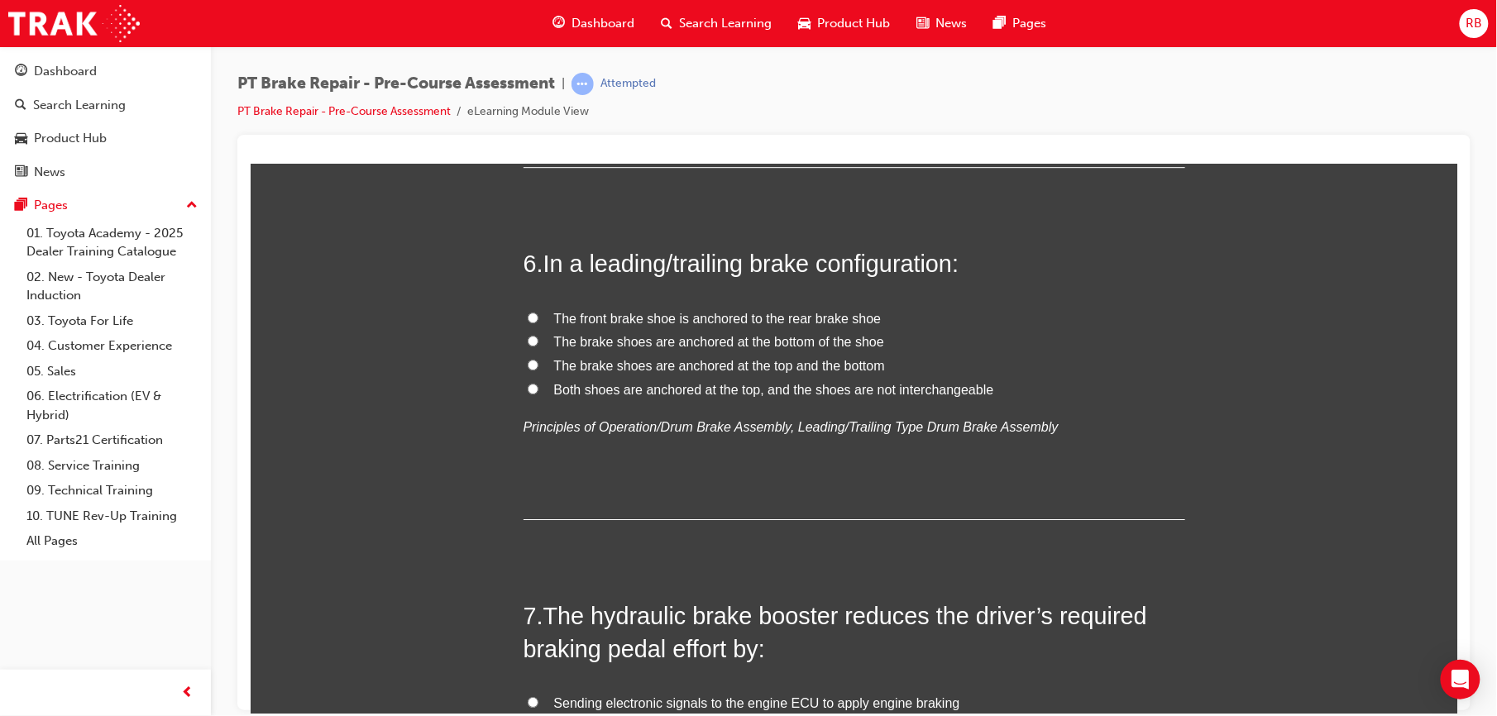
scroll to position [1845, 0]
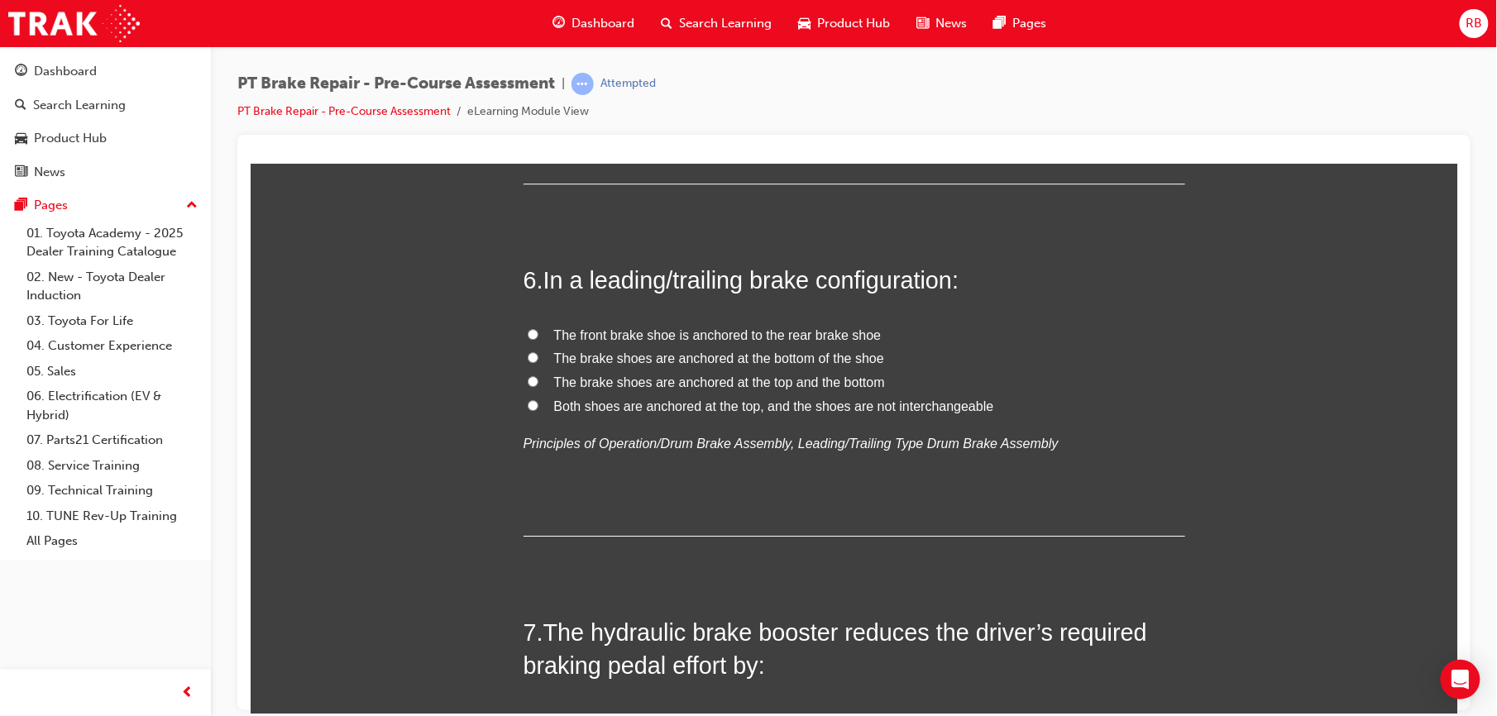
click at [596, 378] on span "The brake shoes are anchored at the top and the bottom" at bounding box center [718, 382] width 331 height 14
click at [538, 378] on input "The brake shoes are anchored at the top and the bottom" at bounding box center [532, 381] width 11 height 11
radio input "true"
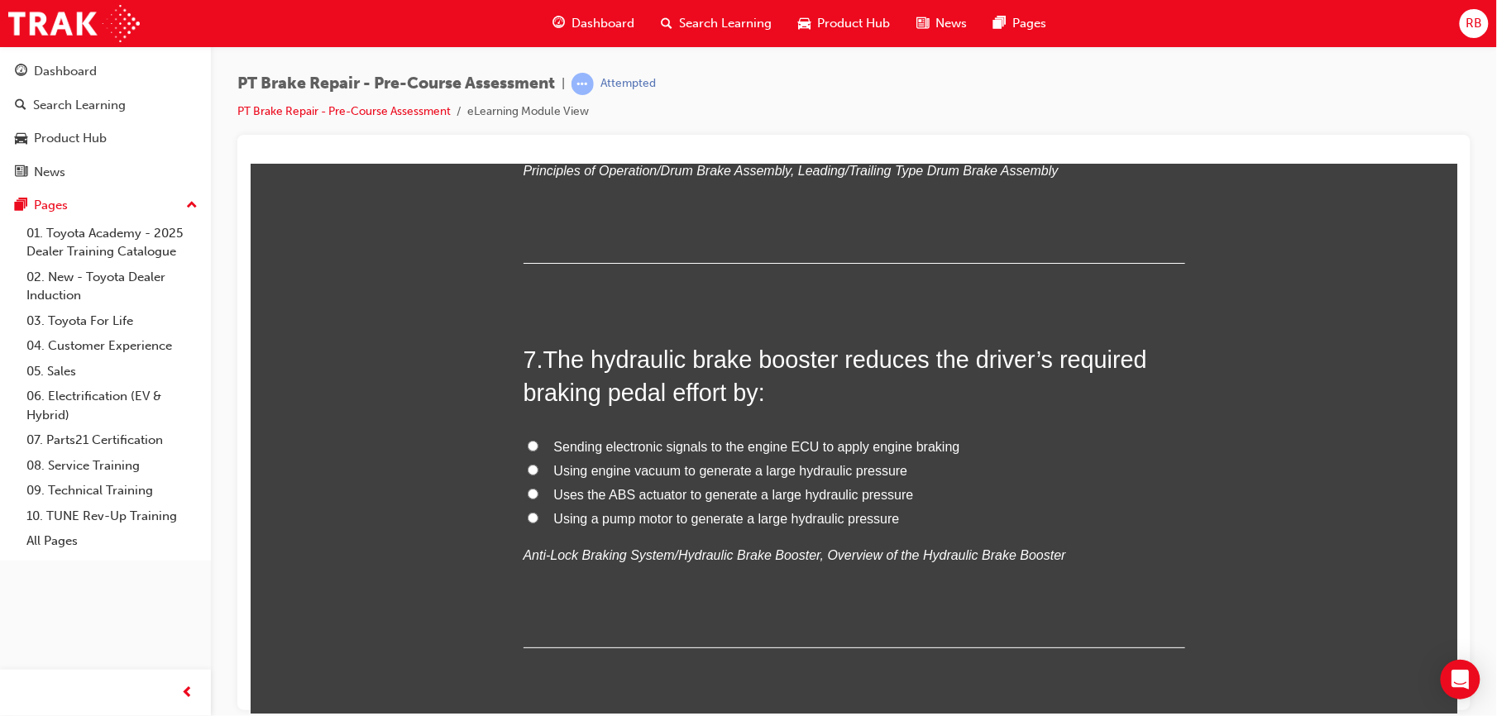
scroll to position [2125, 0]
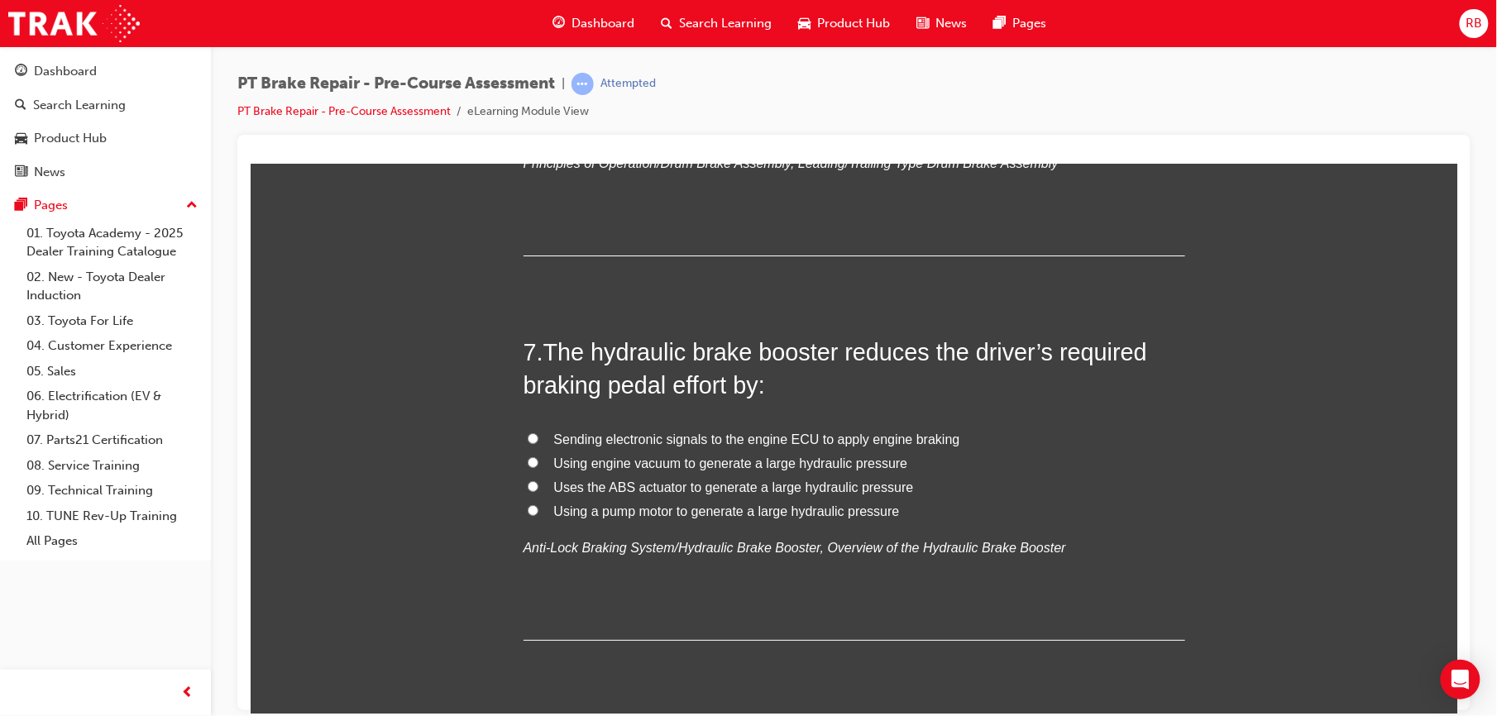
click at [632, 469] on span "Using engine vacuum to generate a large hydraulic pressure" at bounding box center [730, 463] width 354 height 14
click at [538, 467] on input "Using engine vacuum to generate a large hydraulic pressure" at bounding box center [532, 462] width 11 height 11
radio input "true"
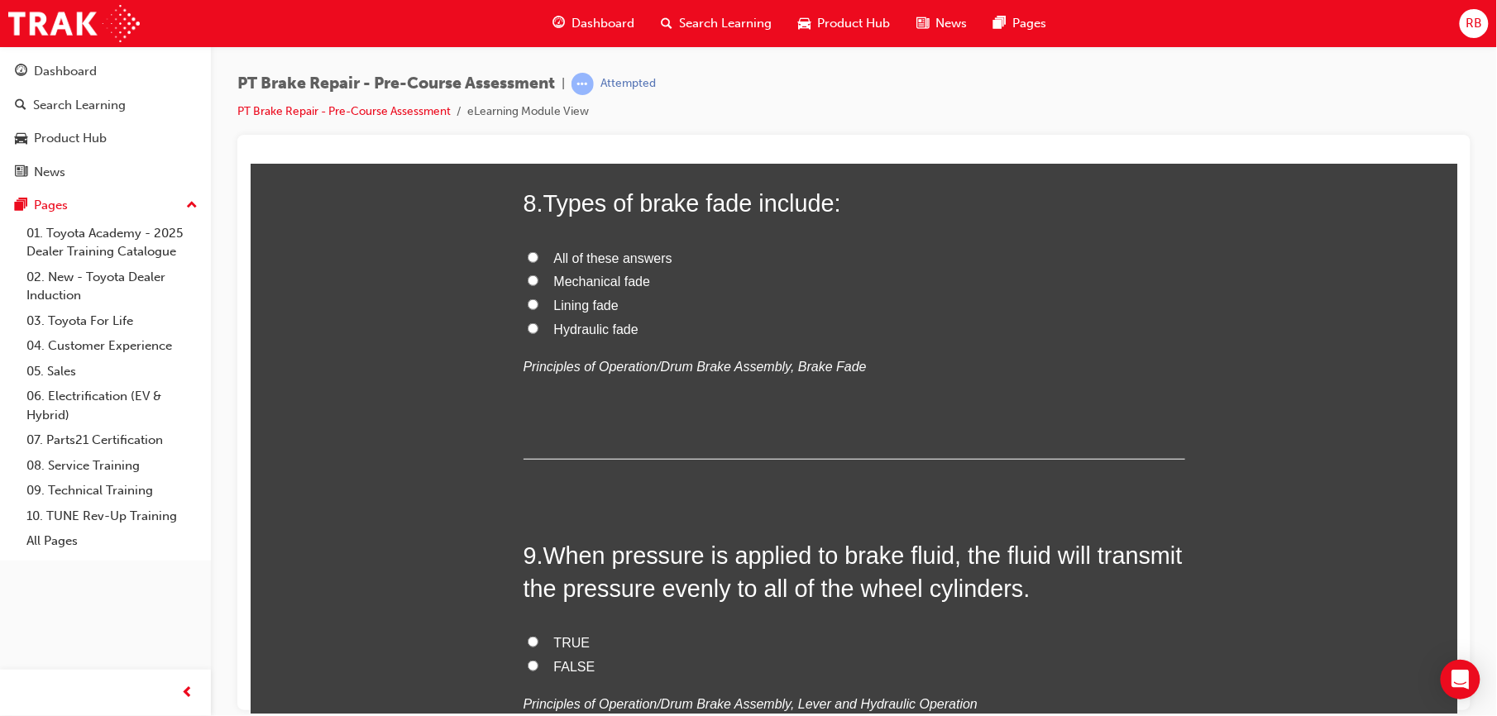
scroll to position [2647, 0]
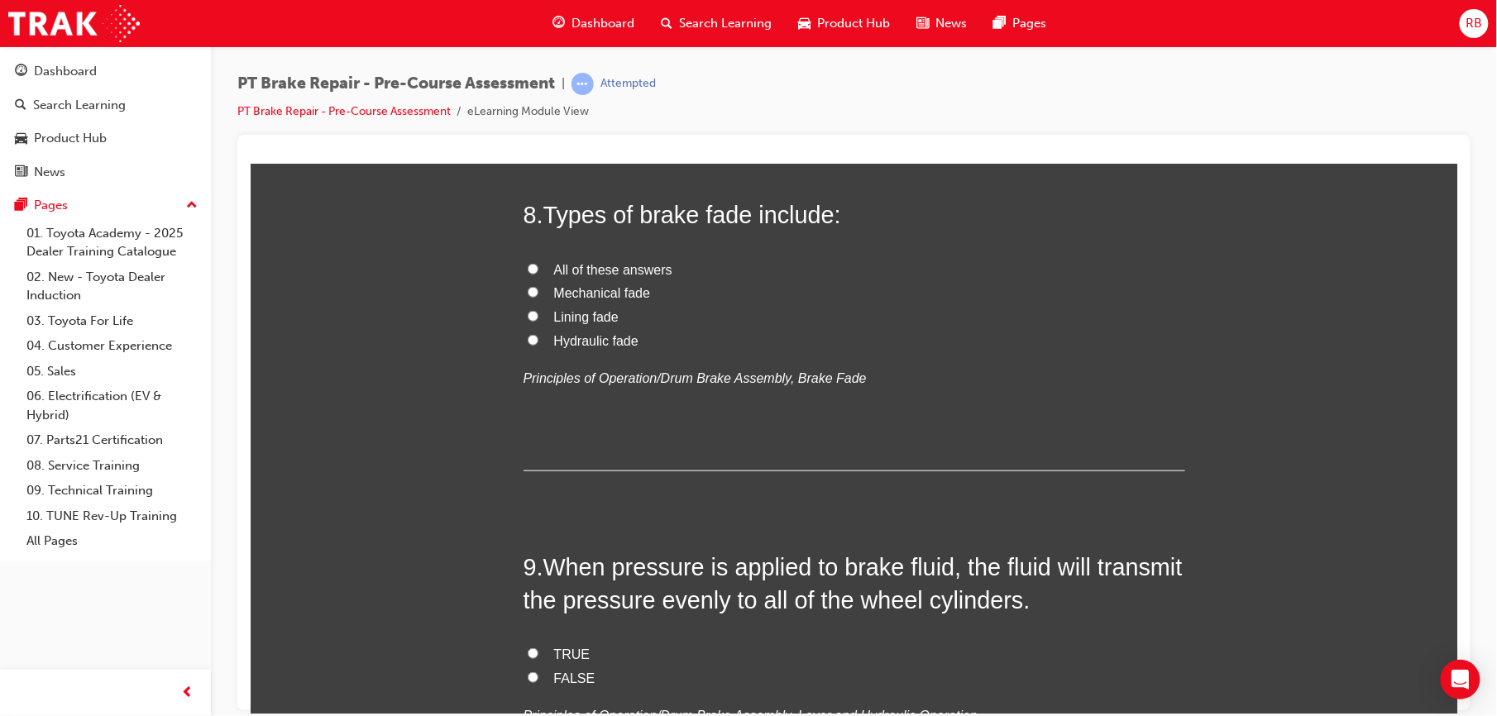
click at [553, 262] on span "All of these answers" at bounding box center [612, 269] width 118 height 14
click at [538, 263] on input "All of these answers" at bounding box center [532, 268] width 11 height 11
radio input "true"
click at [527, 341] on input "Hydraulic fade" at bounding box center [532, 339] width 11 height 11
radio input "true"
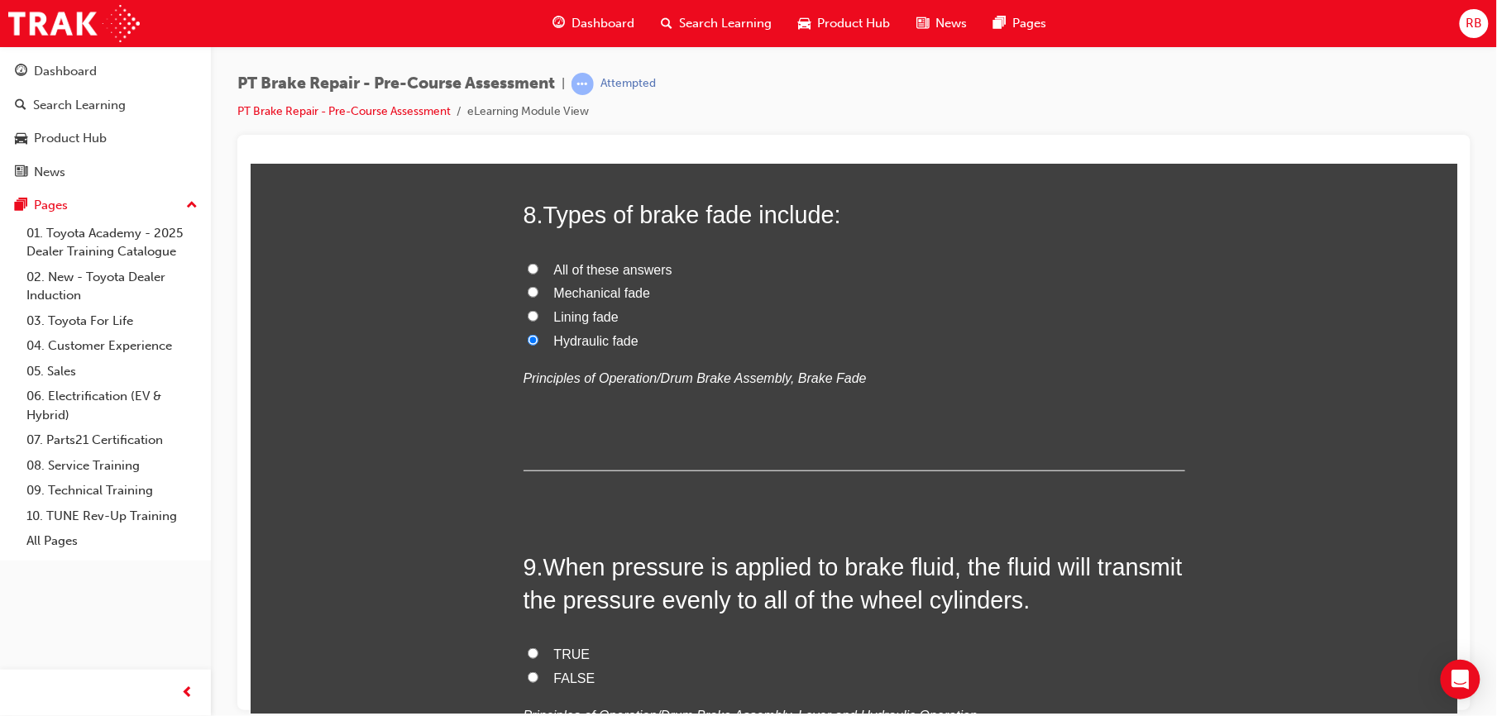
click at [527, 318] on input "Lining fade" at bounding box center [532, 315] width 11 height 11
radio input "true"
click at [523, 285] on label "Mechanical fade" at bounding box center [854, 293] width 662 height 24
click at [527, 286] on input "Mechanical fade" at bounding box center [532, 291] width 11 height 11
radio input "true"
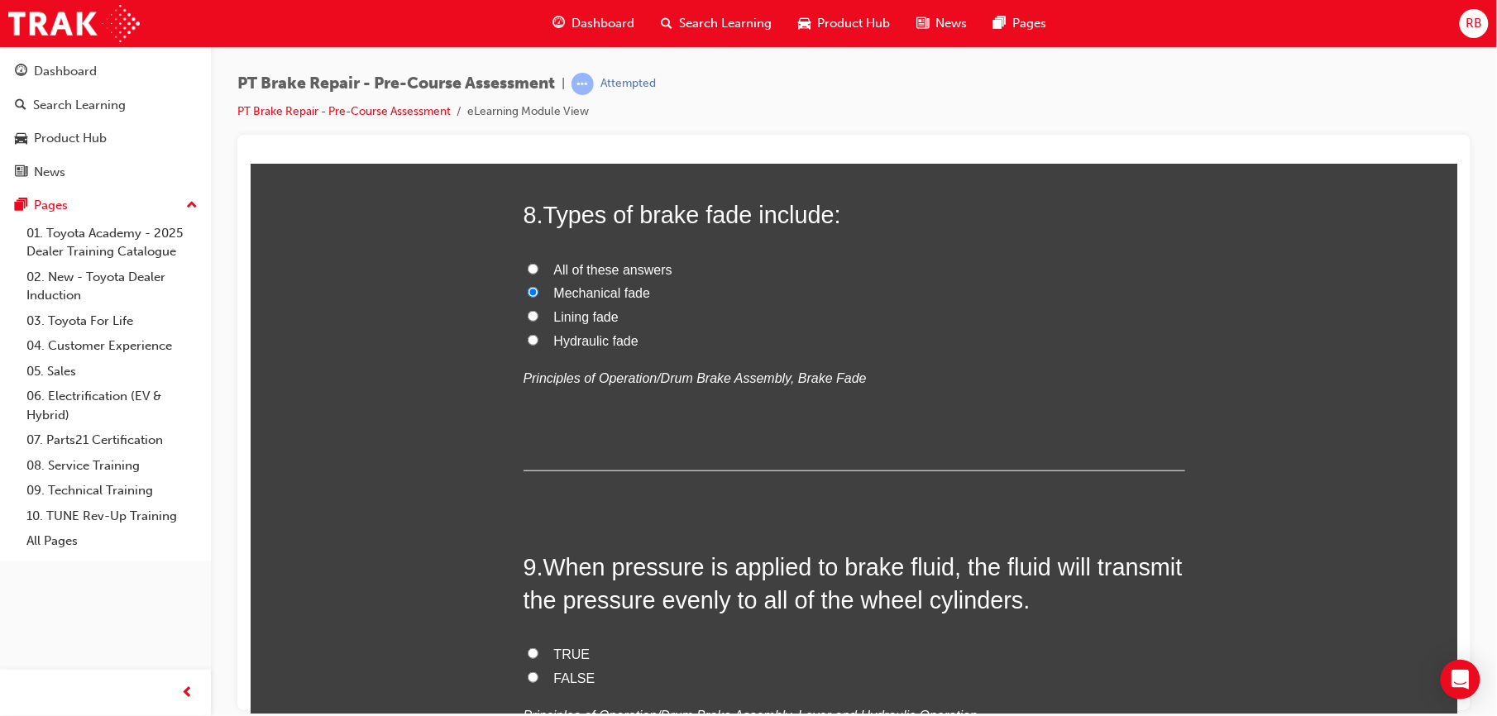
click at [527, 340] on input "Hydraulic fade" at bounding box center [532, 339] width 11 height 11
radio input "true"
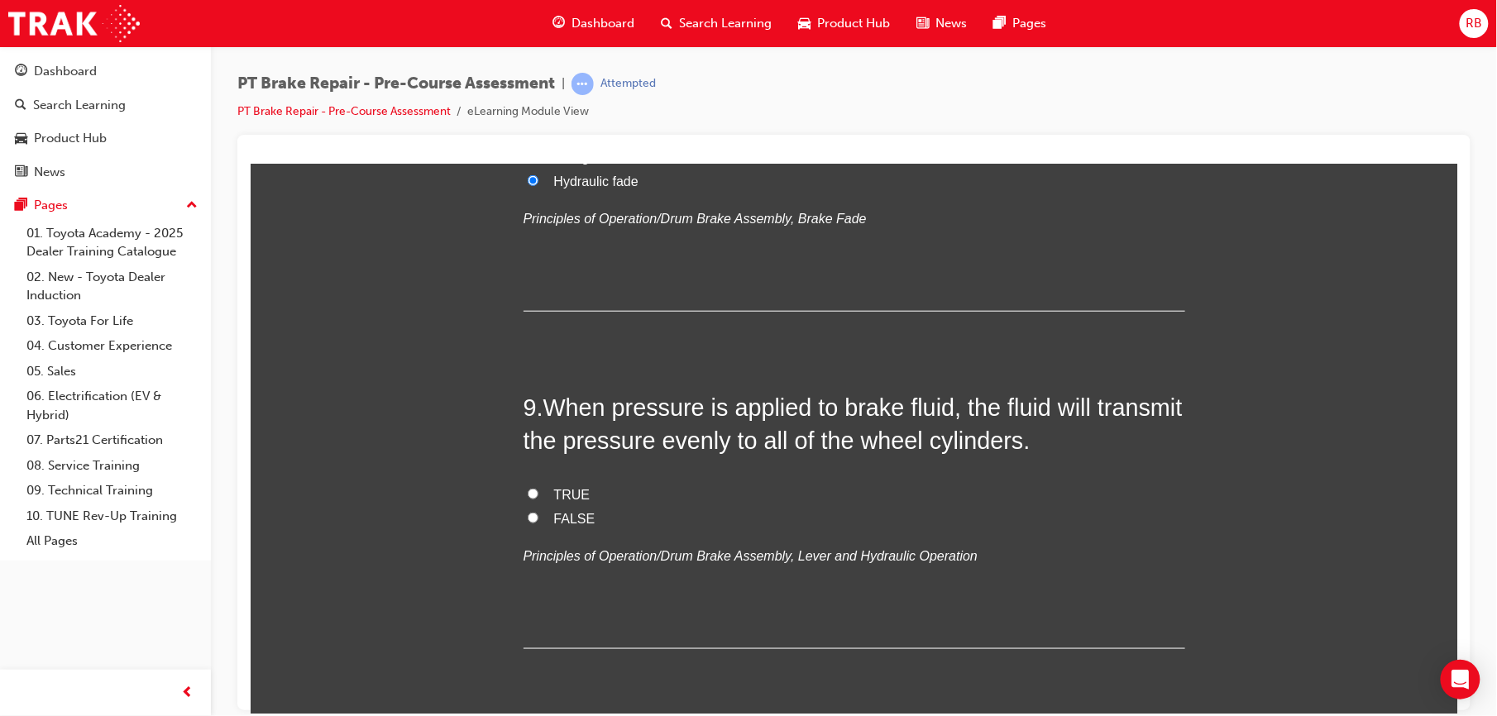
scroll to position [2806, 0]
click at [535, 519] on label "FALSE" at bounding box center [854, 520] width 662 height 24
click at [535, 519] on input "FALSE" at bounding box center [532, 518] width 11 height 11
radio input "true"
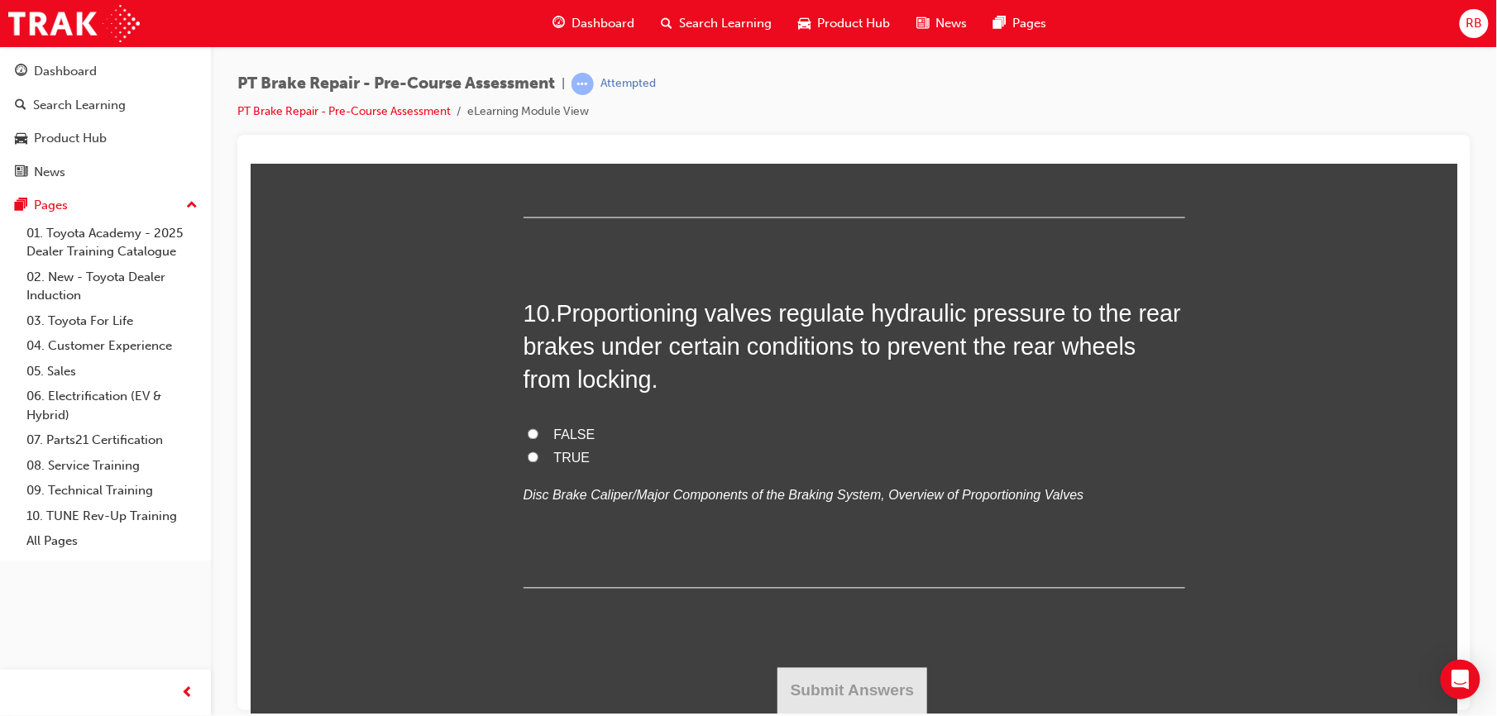
scroll to position [3240, 0]
click at [563, 460] on span "TRUE" at bounding box center [571, 457] width 36 height 14
click at [538, 460] on input "TRUE" at bounding box center [532, 456] width 11 height 11
radio input "true"
click at [814, 678] on button "Submit Answers" at bounding box center [852, 690] width 151 height 46
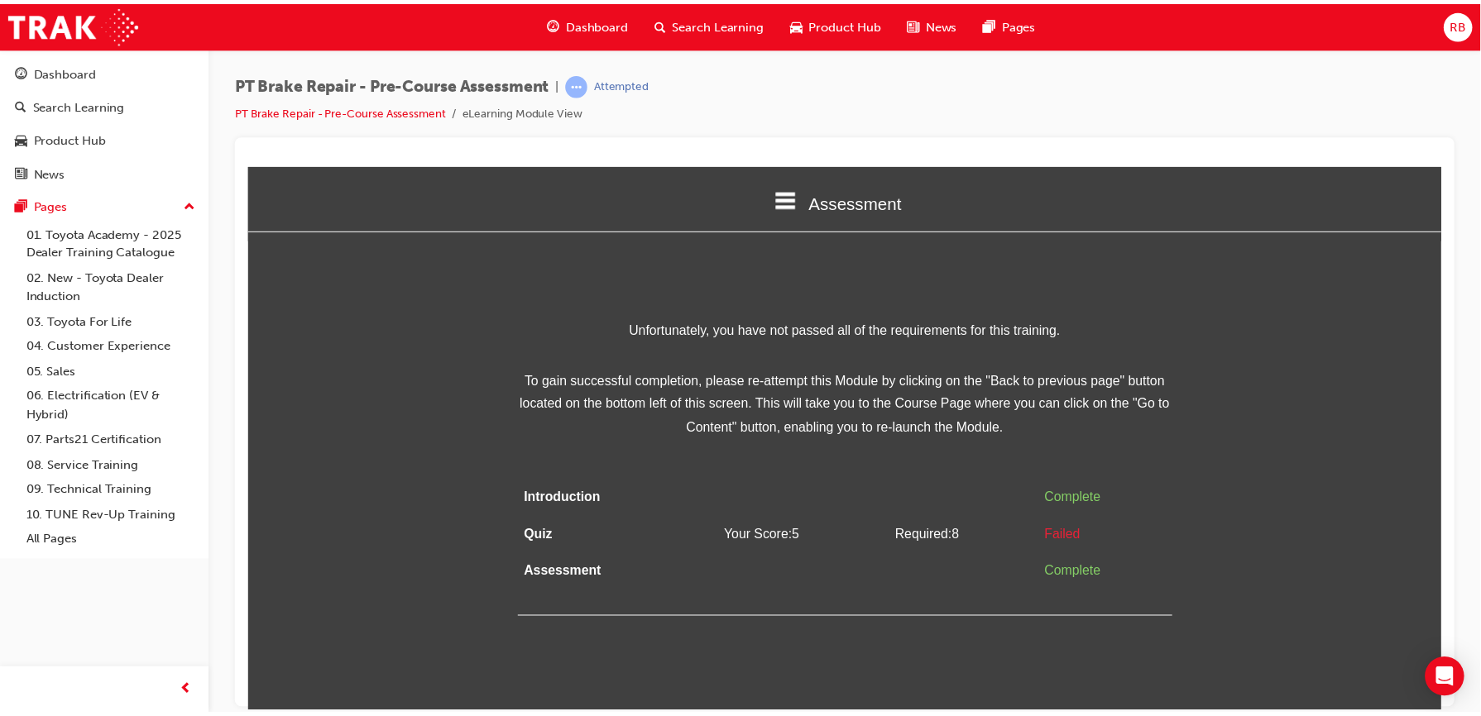
scroll to position [0, 0]
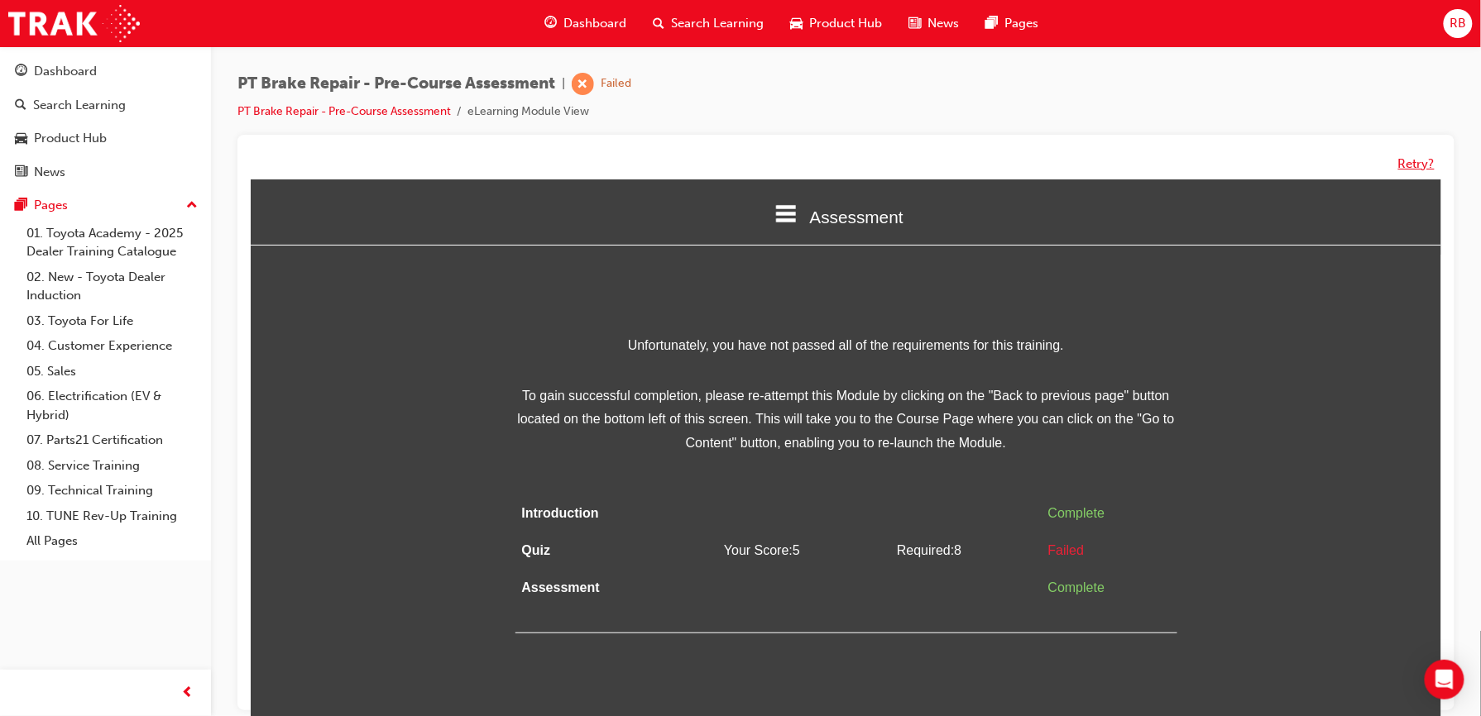
click at [1418, 160] on button "Retry?" at bounding box center [1416, 164] width 36 height 19
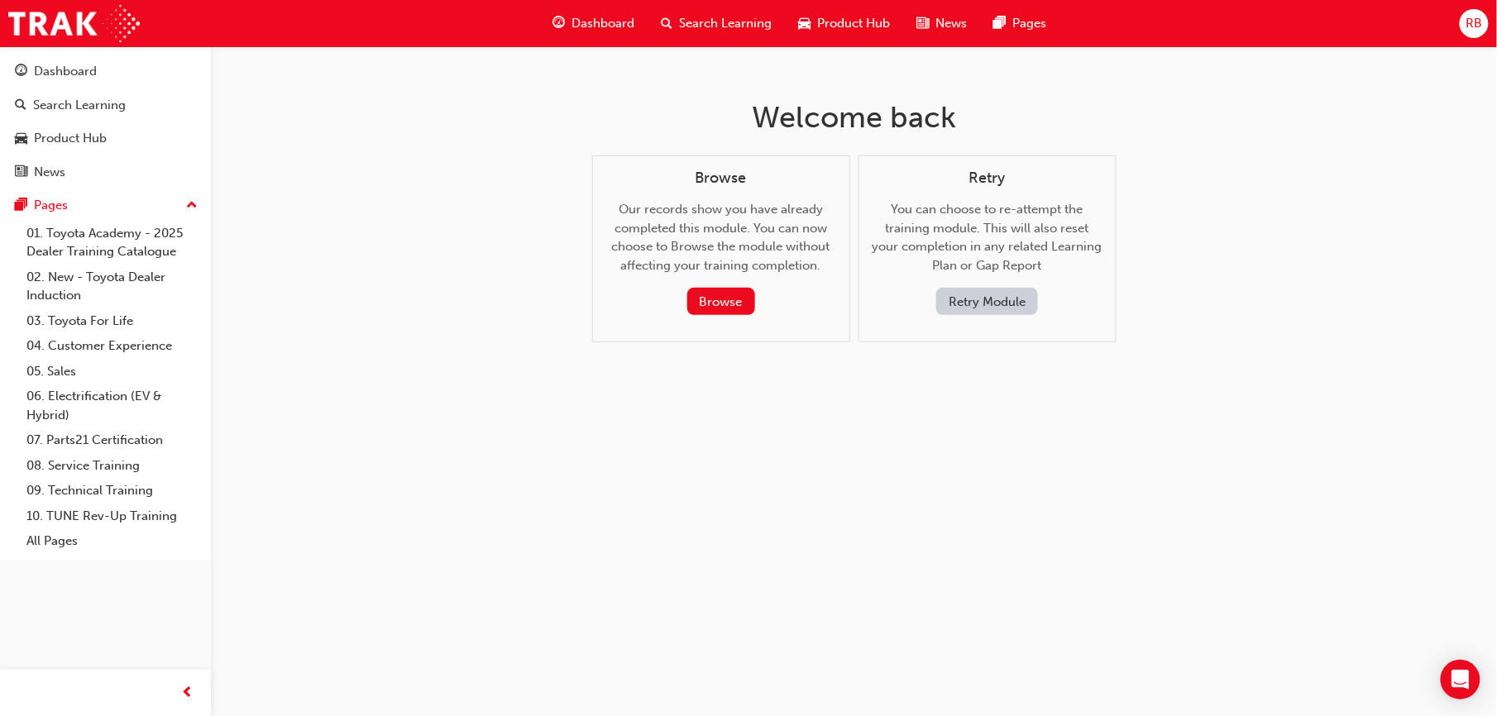
click at [1023, 312] on button "Retry Module" at bounding box center [988, 301] width 102 height 27
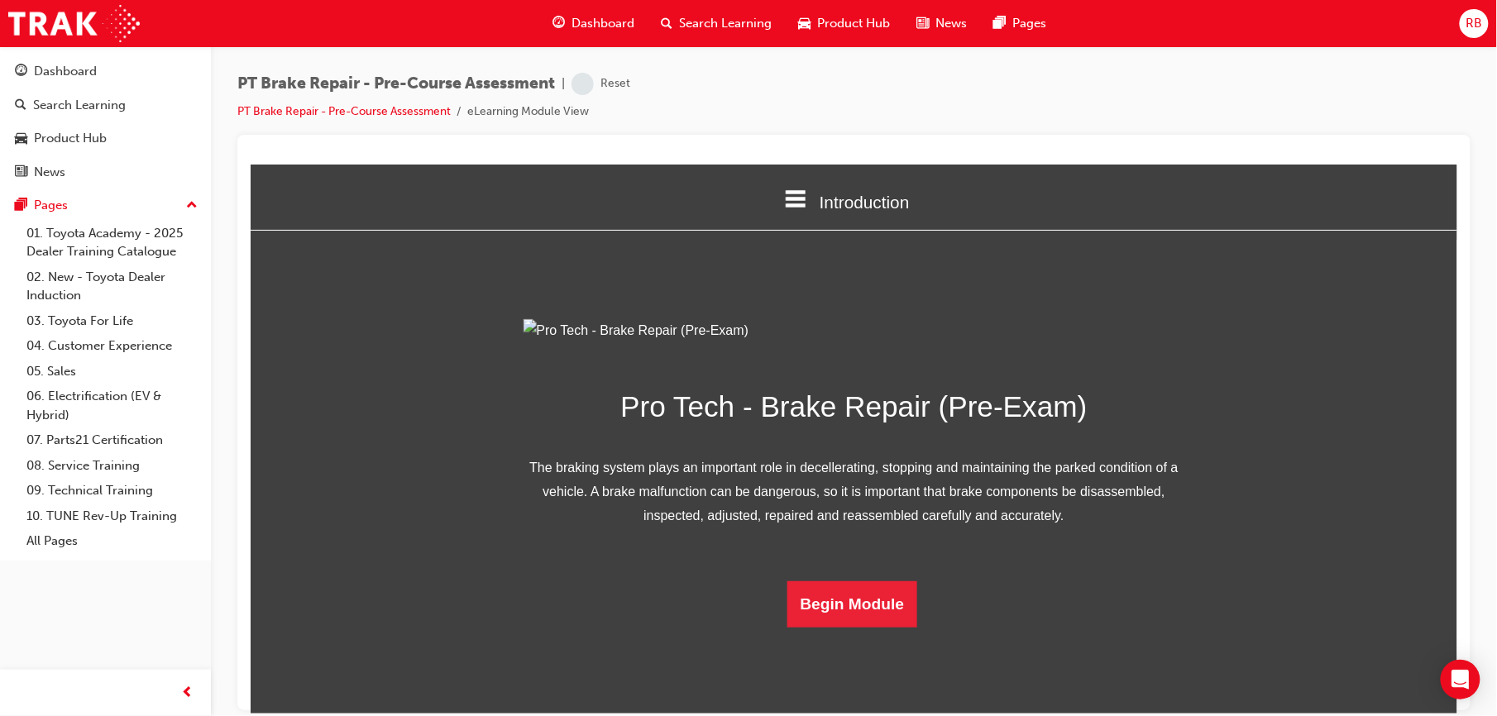
scroll to position [94, 0]
click at [860, 627] on button "Begin Module" at bounding box center [852, 604] width 131 height 46
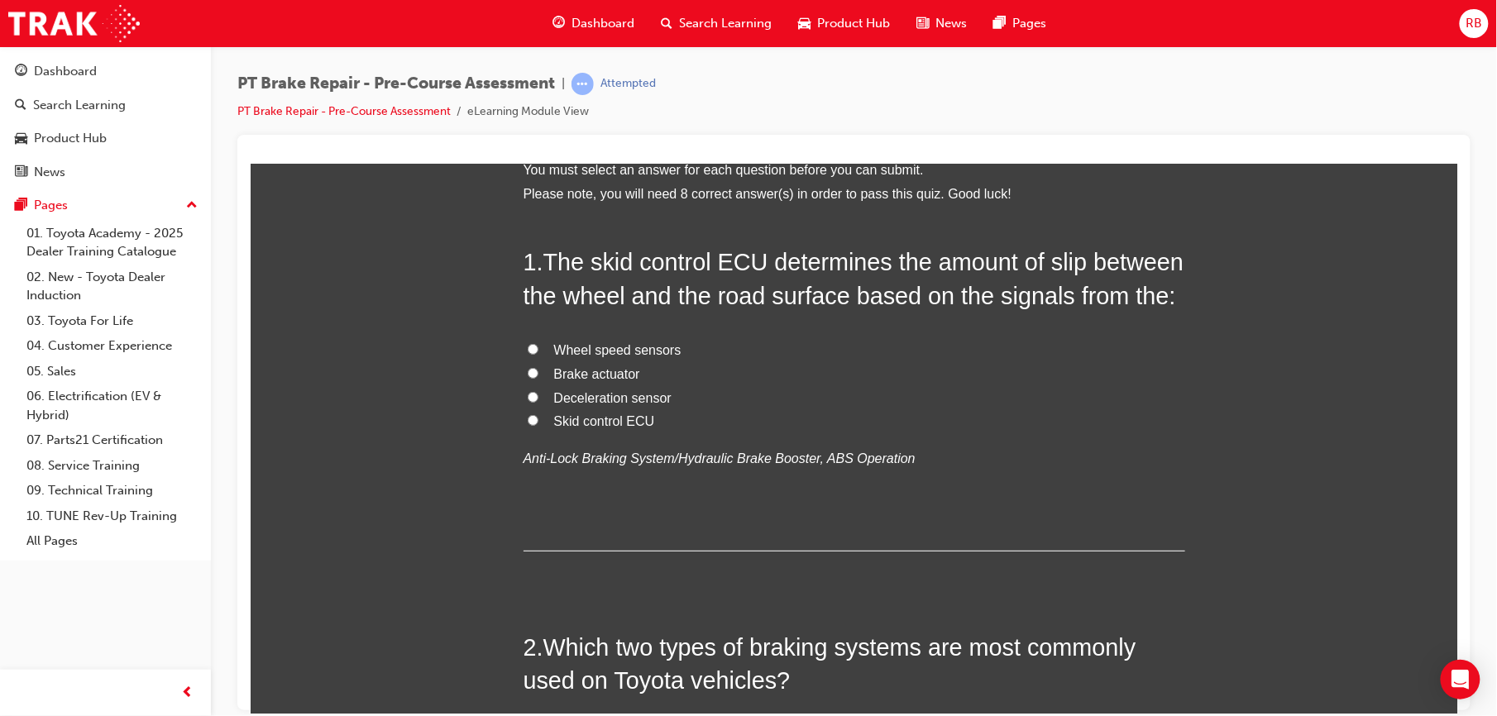
scroll to position [0, 0]
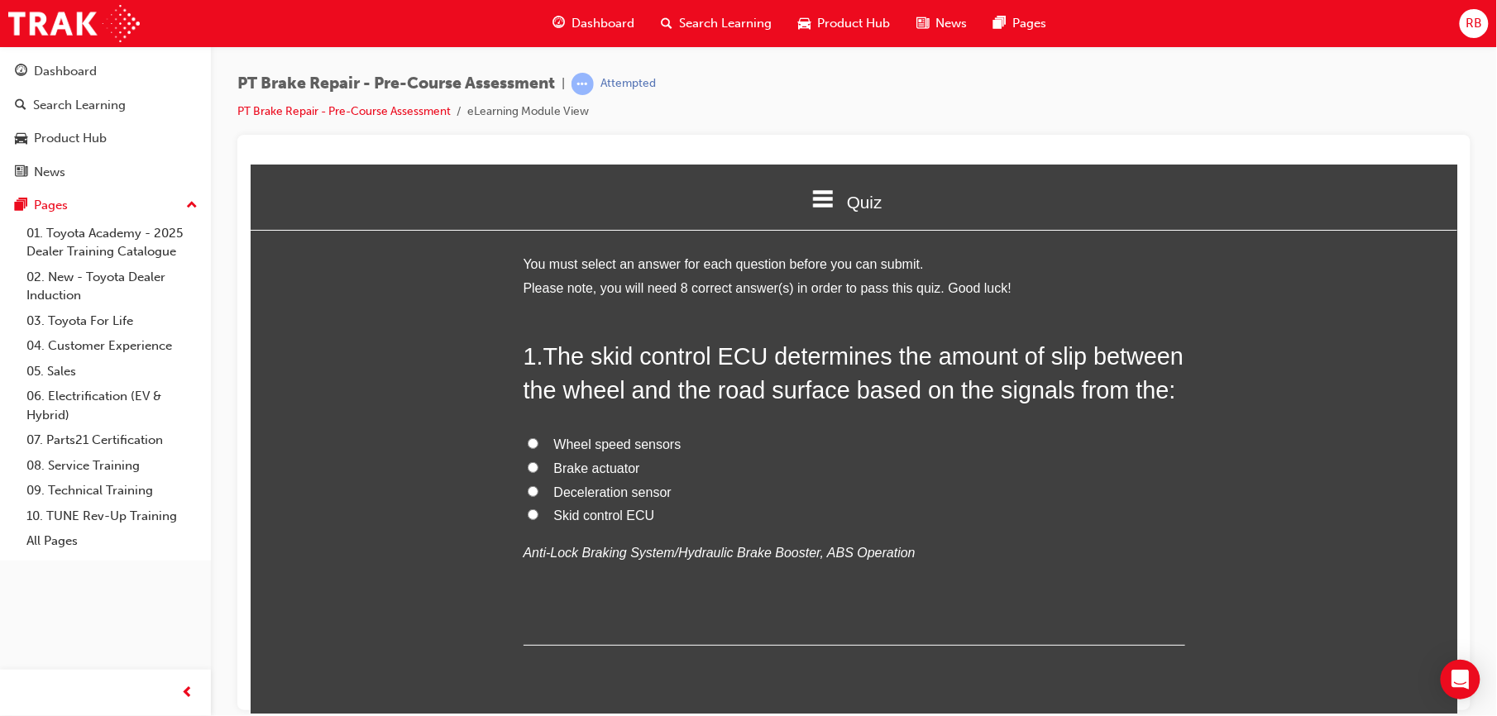
click at [616, 453] on label "Wheel speed sensors" at bounding box center [854, 445] width 662 height 24
click at [538, 448] on input "Wheel speed sensors" at bounding box center [532, 443] width 11 height 11
radio input "true"
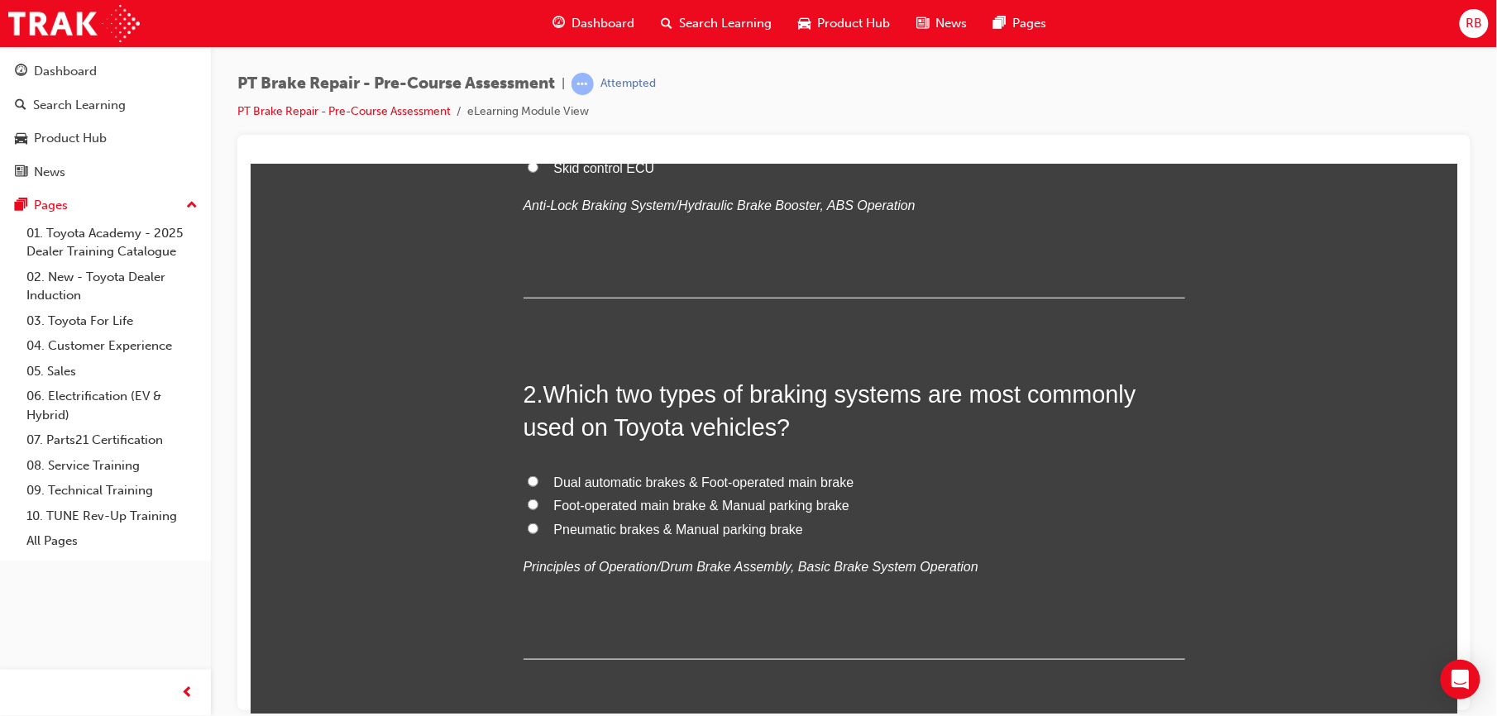
scroll to position [345, 0]
click at [569, 487] on span "Dual automatic brakes & Foot-operated main brake" at bounding box center [703, 484] width 300 height 14
click at [538, 487] on input "Dual automatic brakes & Foot-operated main brake" at bounding box center [532, 483] width 11 height 11
radio input "true"
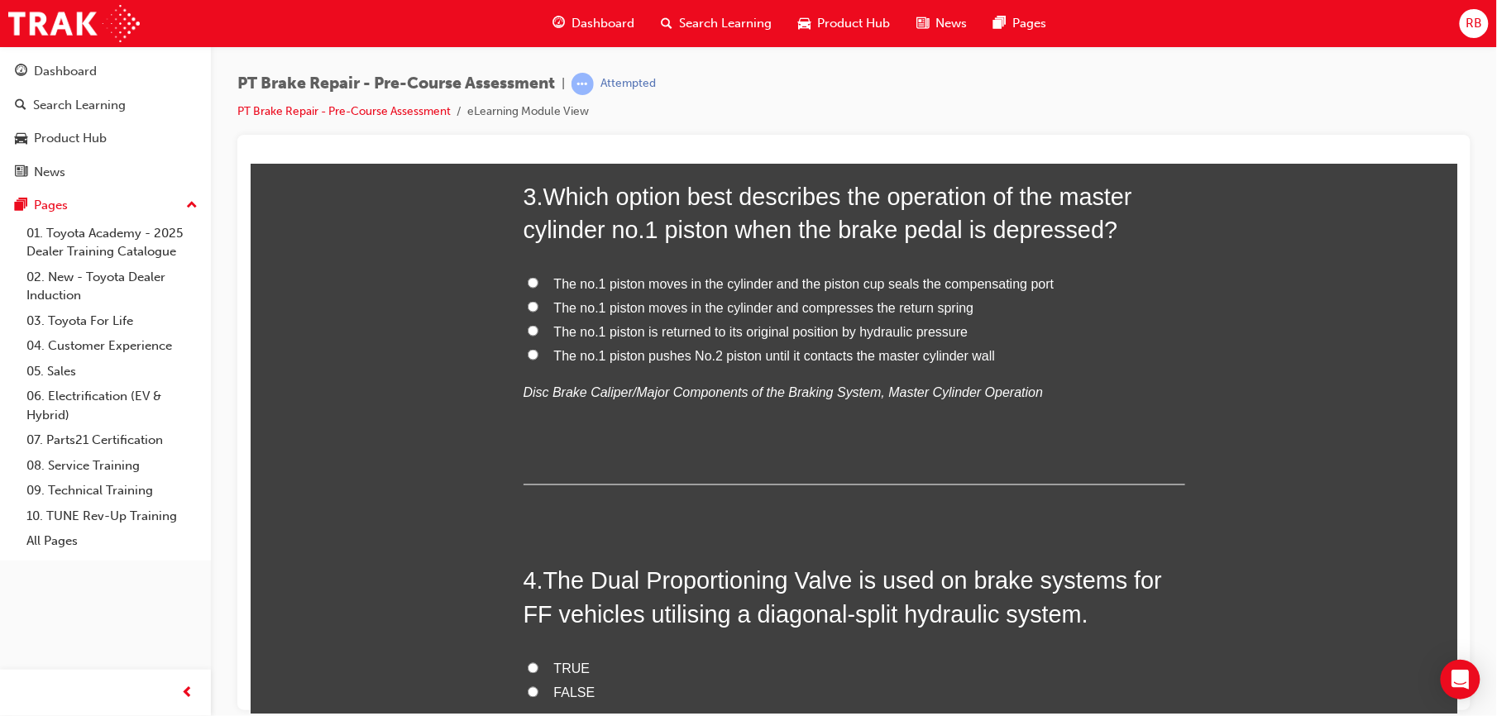
scroll to position [912, 0]
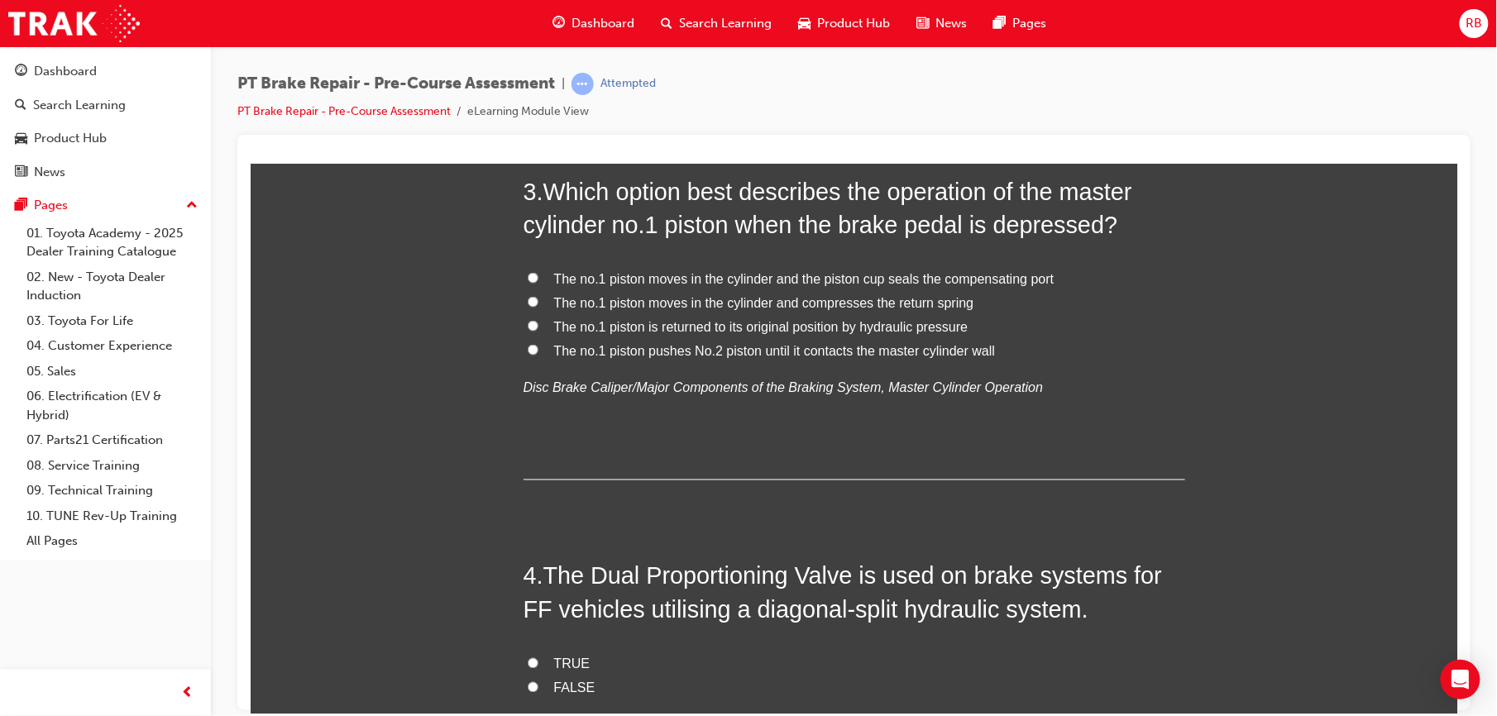
click at [752, 322] on span "The no.1 piston is returned to its original position by hydraulic pressure" at bounding box center [760, 326] width 414 height 14
click at [538, 322] on input "The no.1 piston is returned to its original position by hydraulic pressure" at bounding box center [532, 325] width 11 height 11
radio input "true"
click at [732, 297] on span "The no.1 piston moves in the cylinder and compresses the return spring" at bounding box center [763, 302] width 420 height 14
click at [538, 297] on input "The no.1 piston moves in the cylinder and compresses the return spring" at bounding box center [532, 301] width 11 height 11
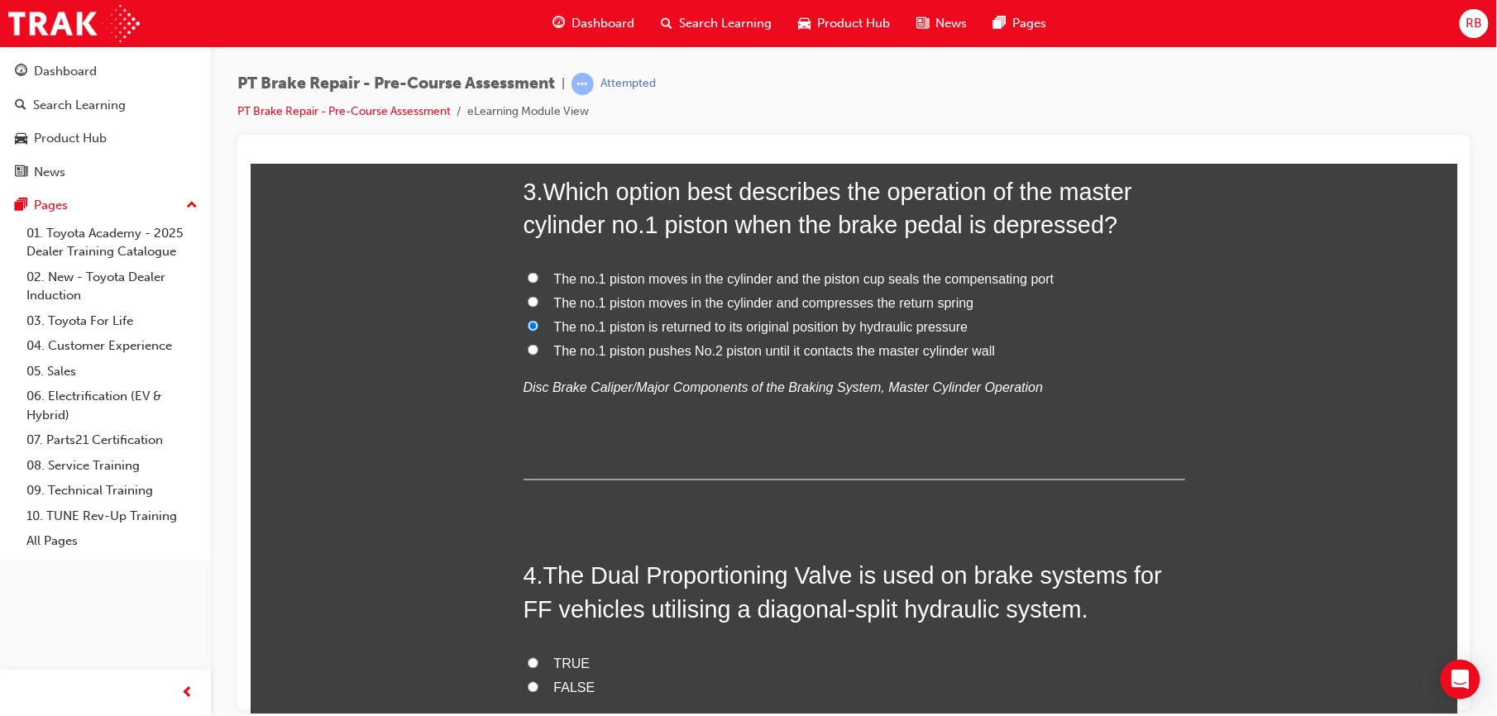
radio input "true"
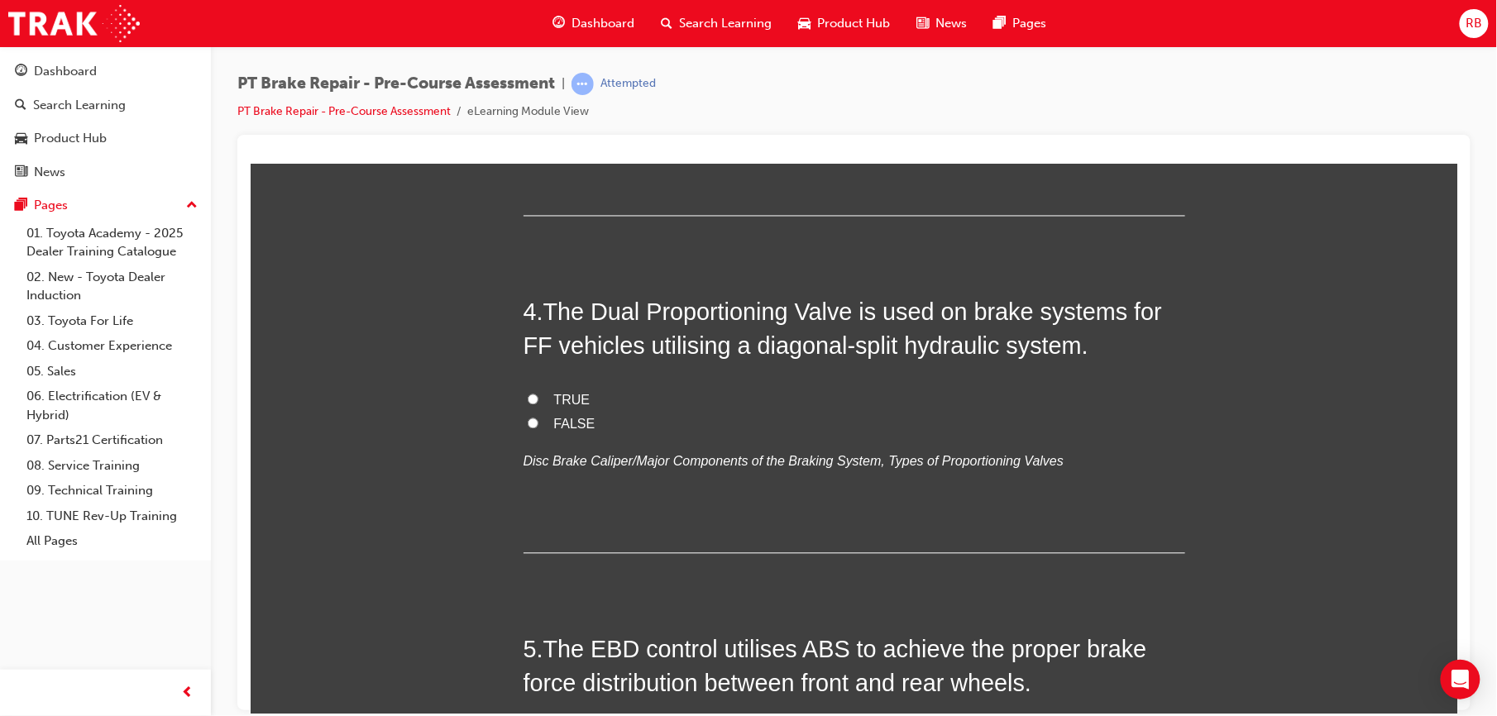
scroll to position [1183, 0]
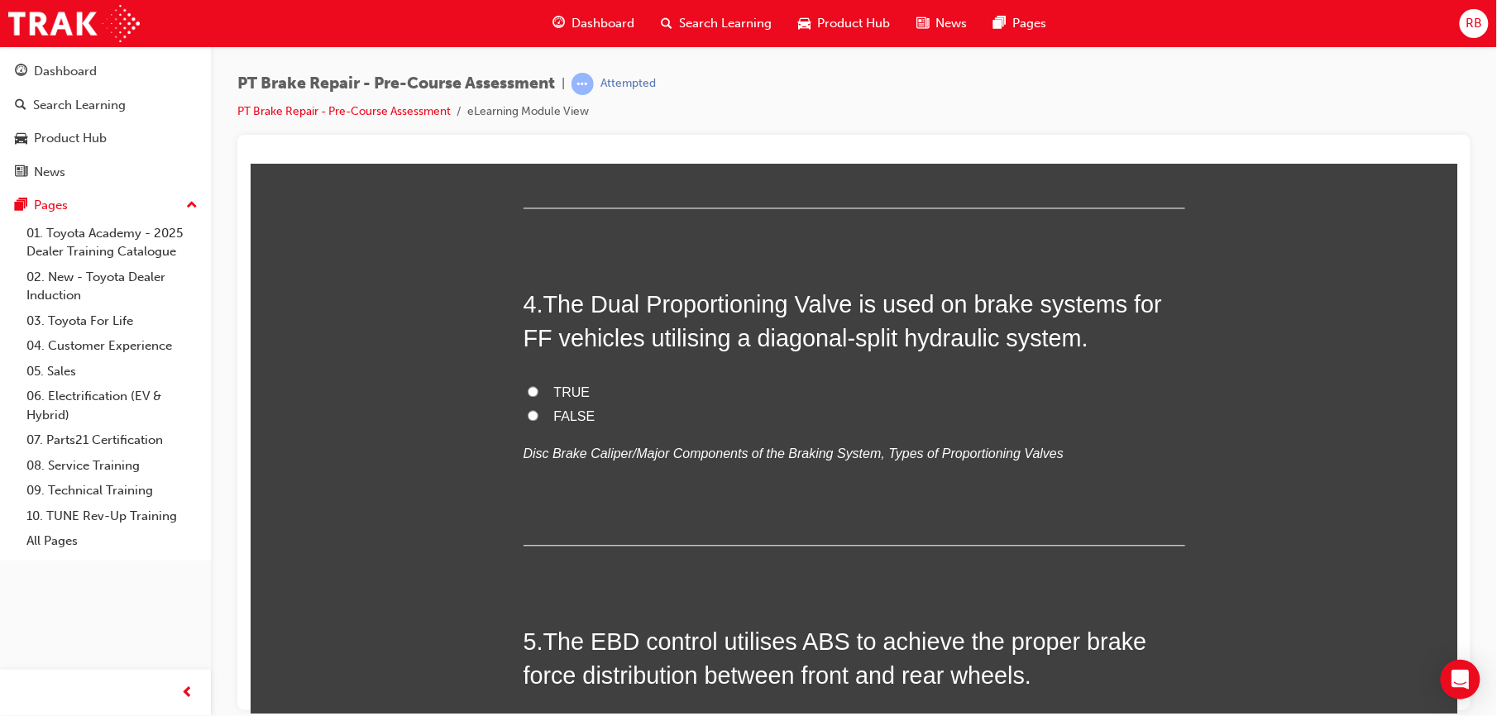
click at [556, 418] on span "FALSE" at bounding box center [573, 417] width 41 height 14
click at [538, 418] on input "FALSE" at bounding box center [532, 415] width 11 height 11
radio input "true"
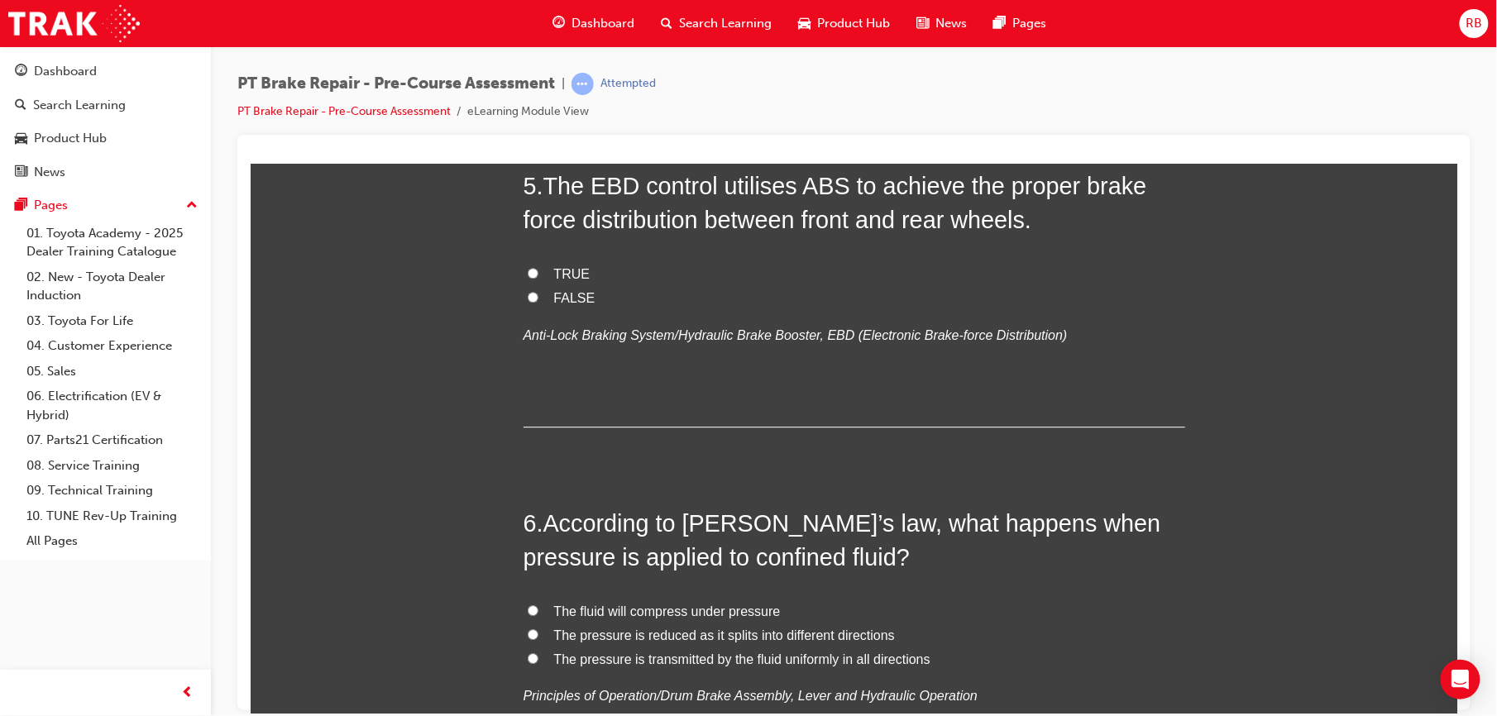
scroll to position [1632, 0]
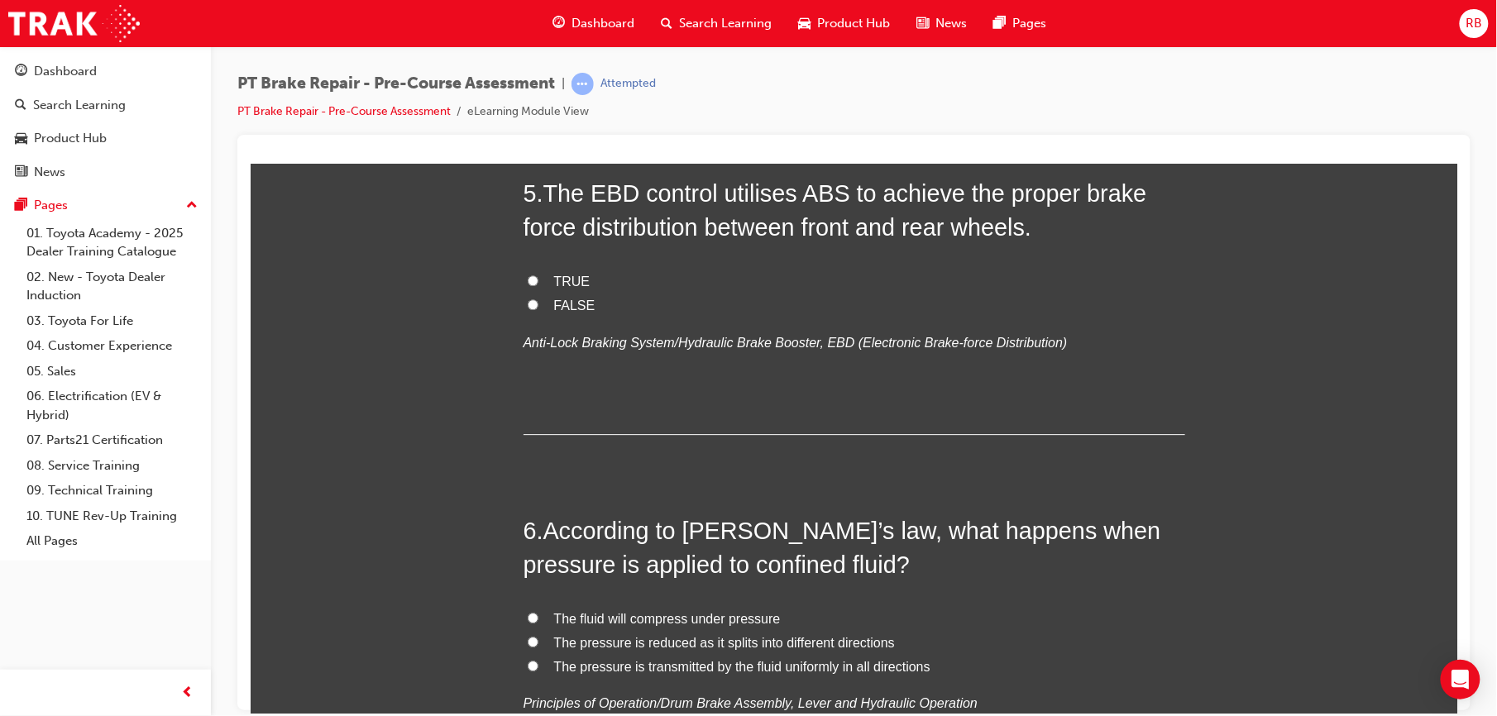
click at [572, 300] on span "FALSE" at bounding box center [573, 305] width 41 height 14
click at [538, 300] on input "FALSE" at bounding box center [532, 304] width 11 height 11
radio input "true"
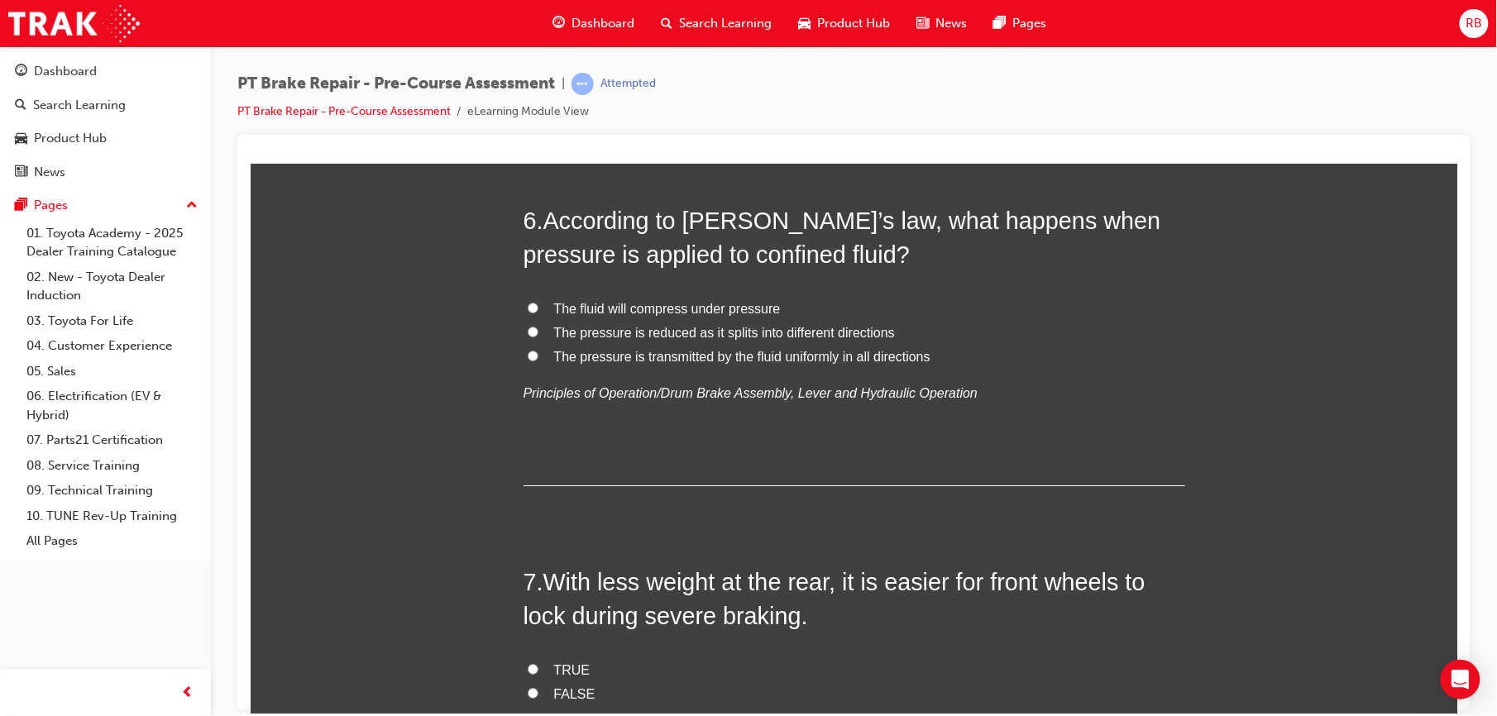
scroll to position [1949, 0]
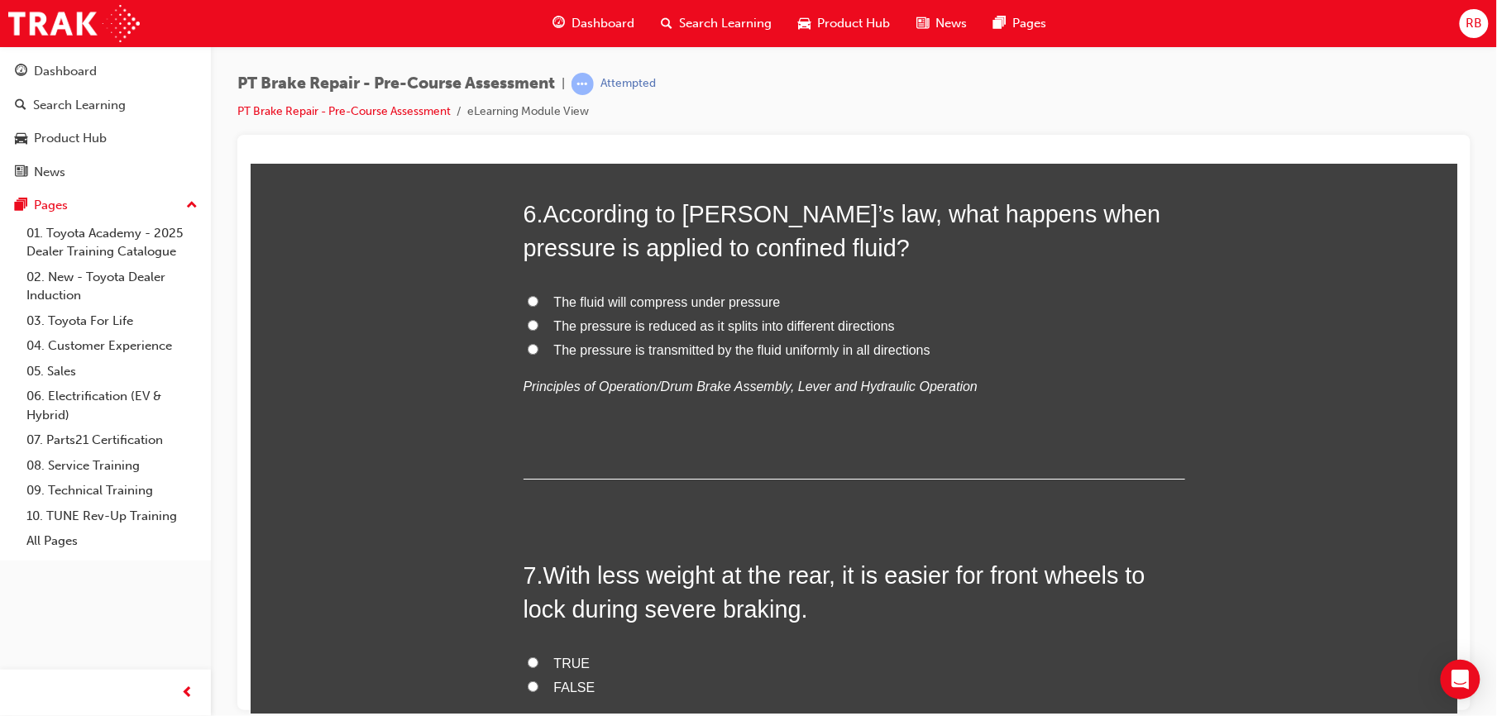
click at [569, 357] on span "The pressure is transmitted by the fluid uniformly in all directions" at bounding box center [741, 350] width 376 height 14
click at [538, 354] on input "The pressure is transmitted by the fluid uniformly in all directions" at bounding box center [532, 348] width 11 height 11
radio input "true"
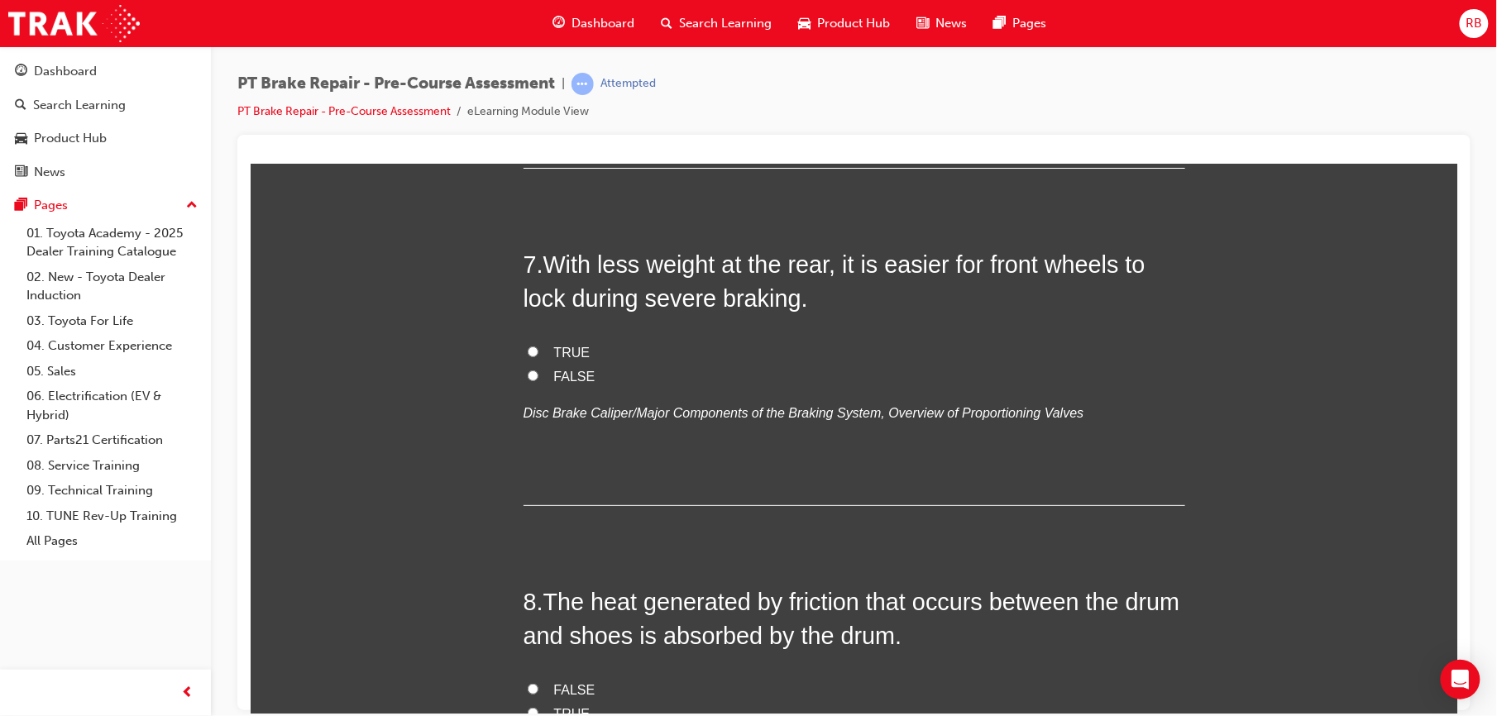
scroll to position [2287, 0]
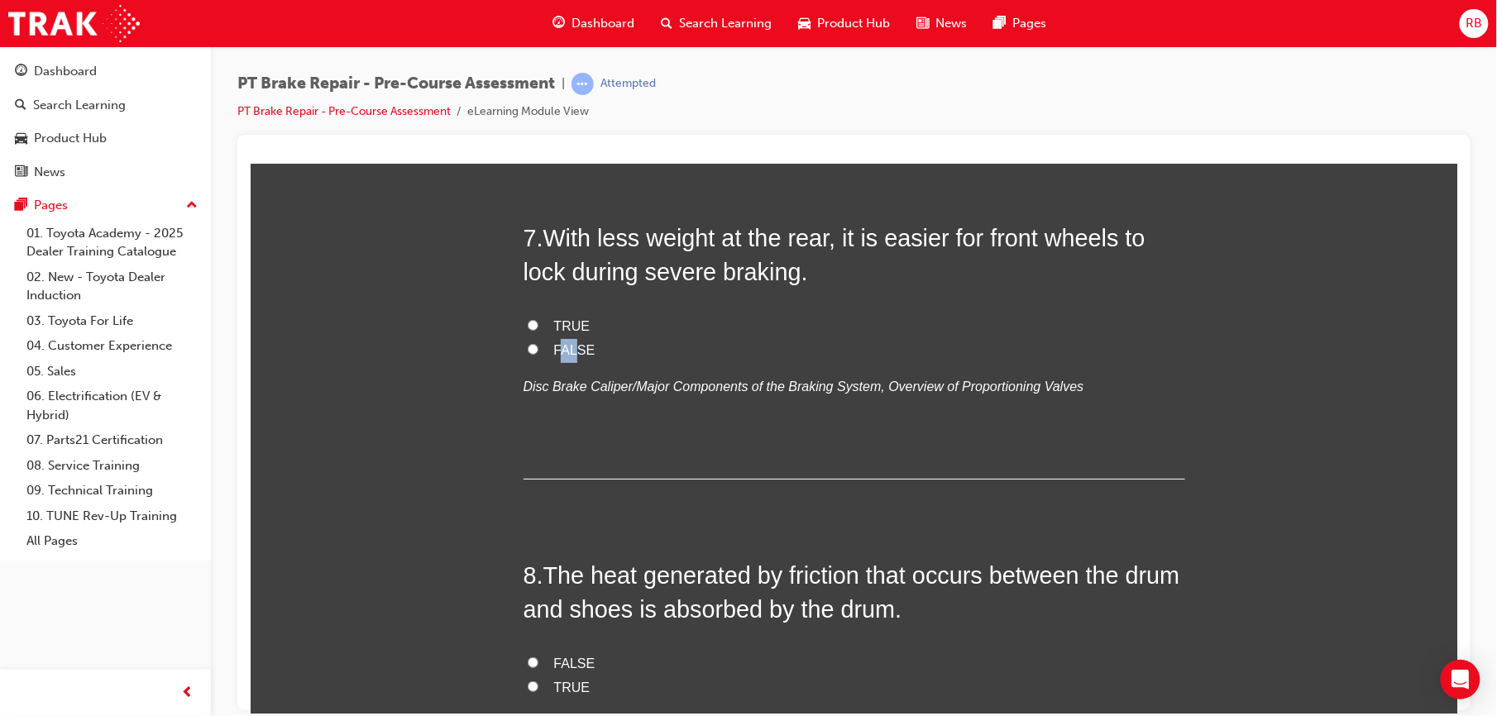
drag, startPoint x: 569, startPoint y: 357, endPoint x: 550, endPoint y: 348, distance: 20.7
click at [553, 348] on span "FALSE" at bounding box center [573, 350] width 41 height 14
click at [529, 347] on label "FALSE" at bounding box center [854, 350] width 662 height 24
click at [529, 347] on input "FALSE" at bounding box center [532, 348] width 11 height 11
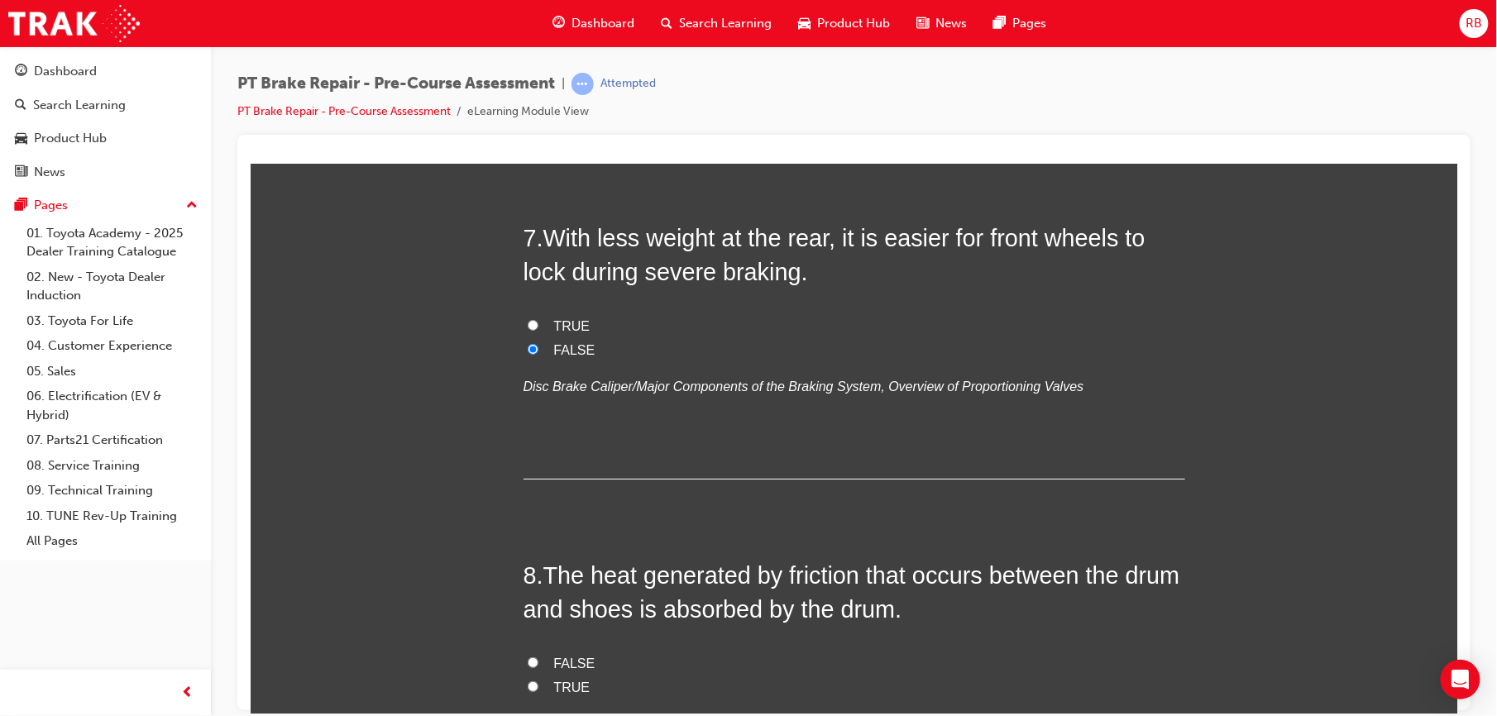
radio input "true"
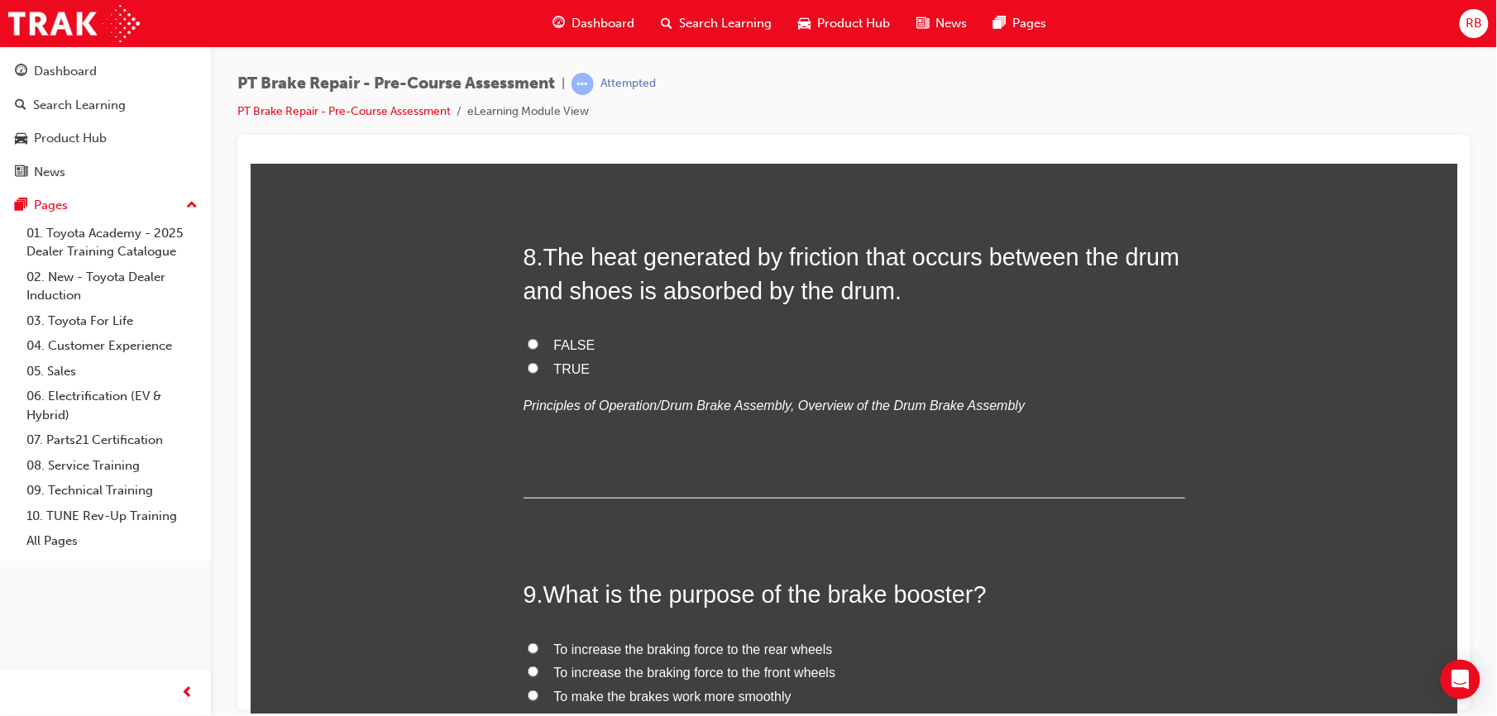
scroll to position [2611, 0]
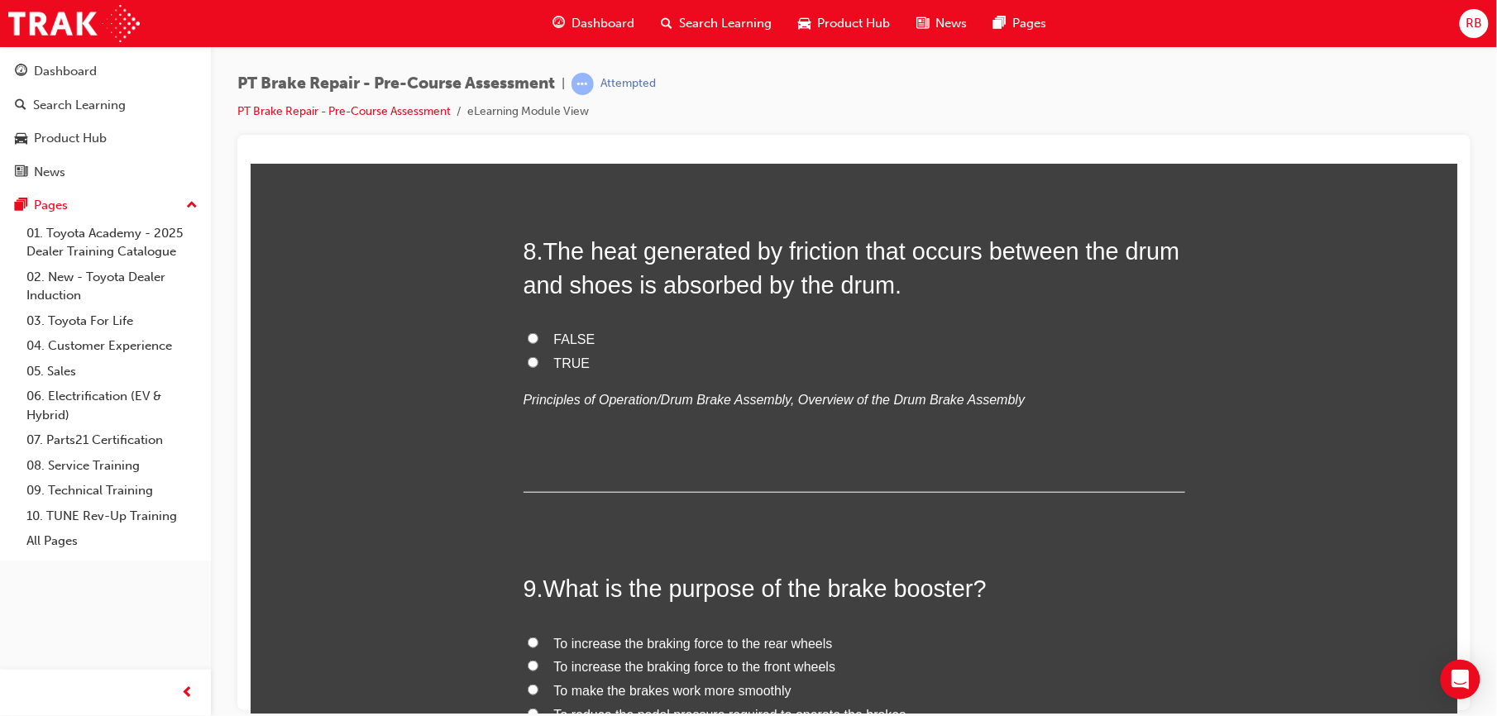
click at [530, 364] on label "TRUE" at bounding box center [854, 364] width 662 height 24
click at [530, 364] on input "TRUE" at bounding box center [532, 362] width 11 height 11
radio input "true"
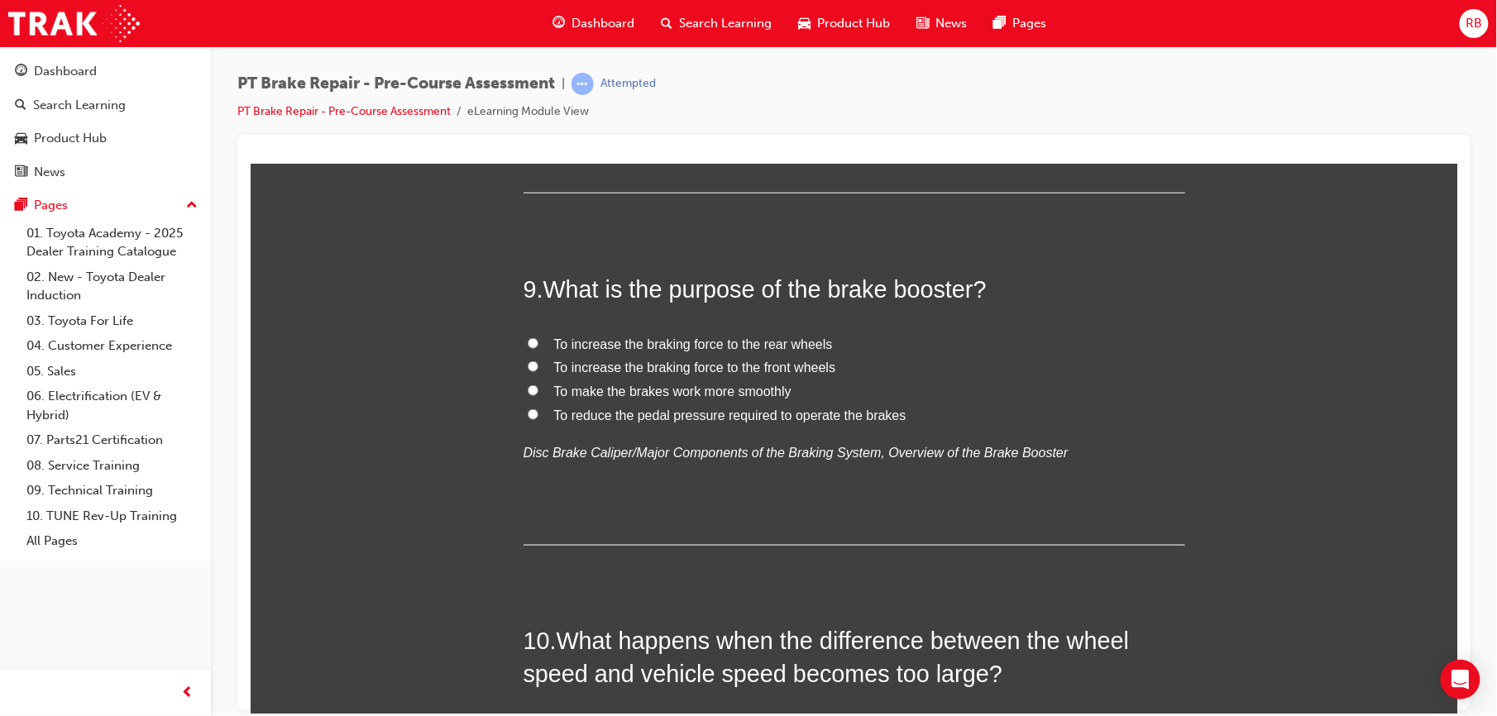
scroll to position [2978, 0]
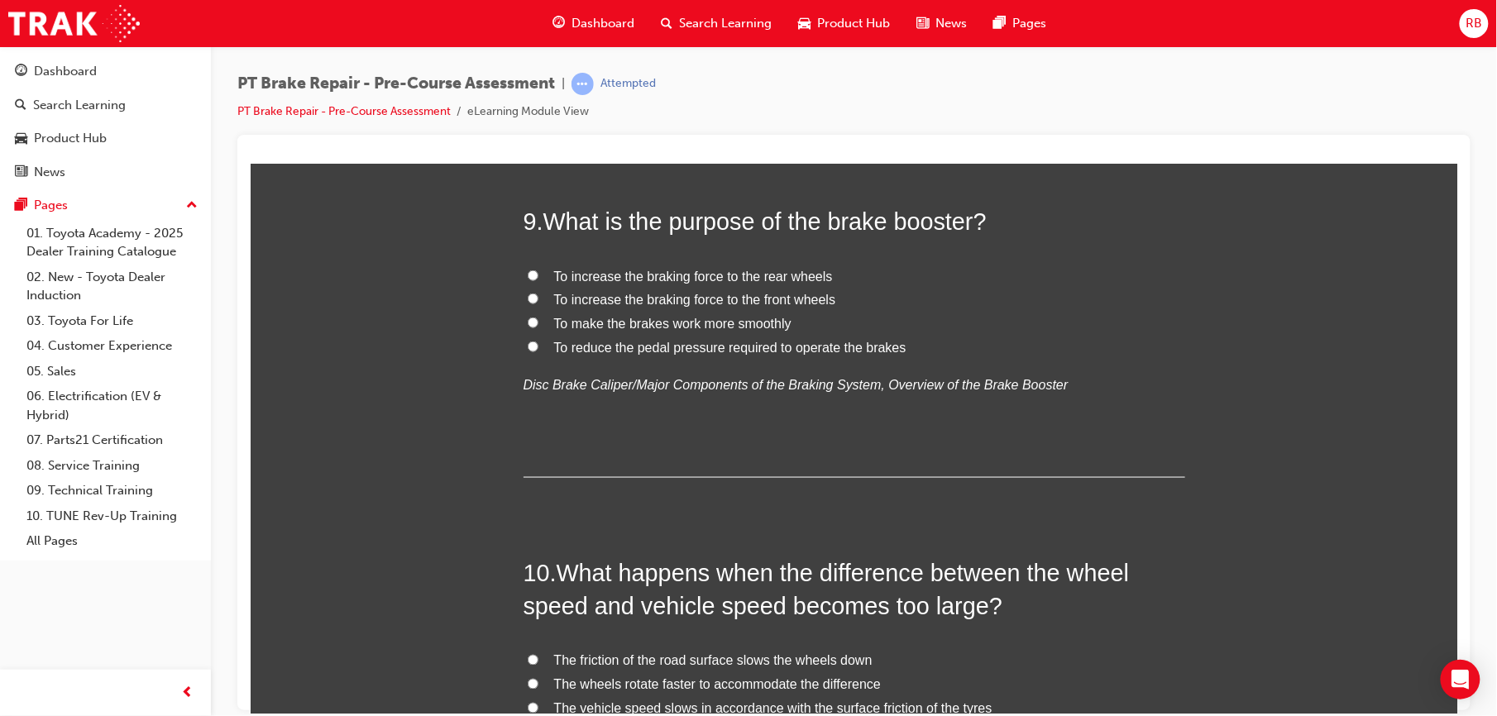
click at [563, 354] on span "To reduce the pedal pressure required to operate the brakes" at bounding box center [729, 347] width 352 height 14
click at [538, 352] on input "To reduce the pedal pressure required to operate the brakes" at bounding box center [532, 346] width 11 height 11
radio input "true"
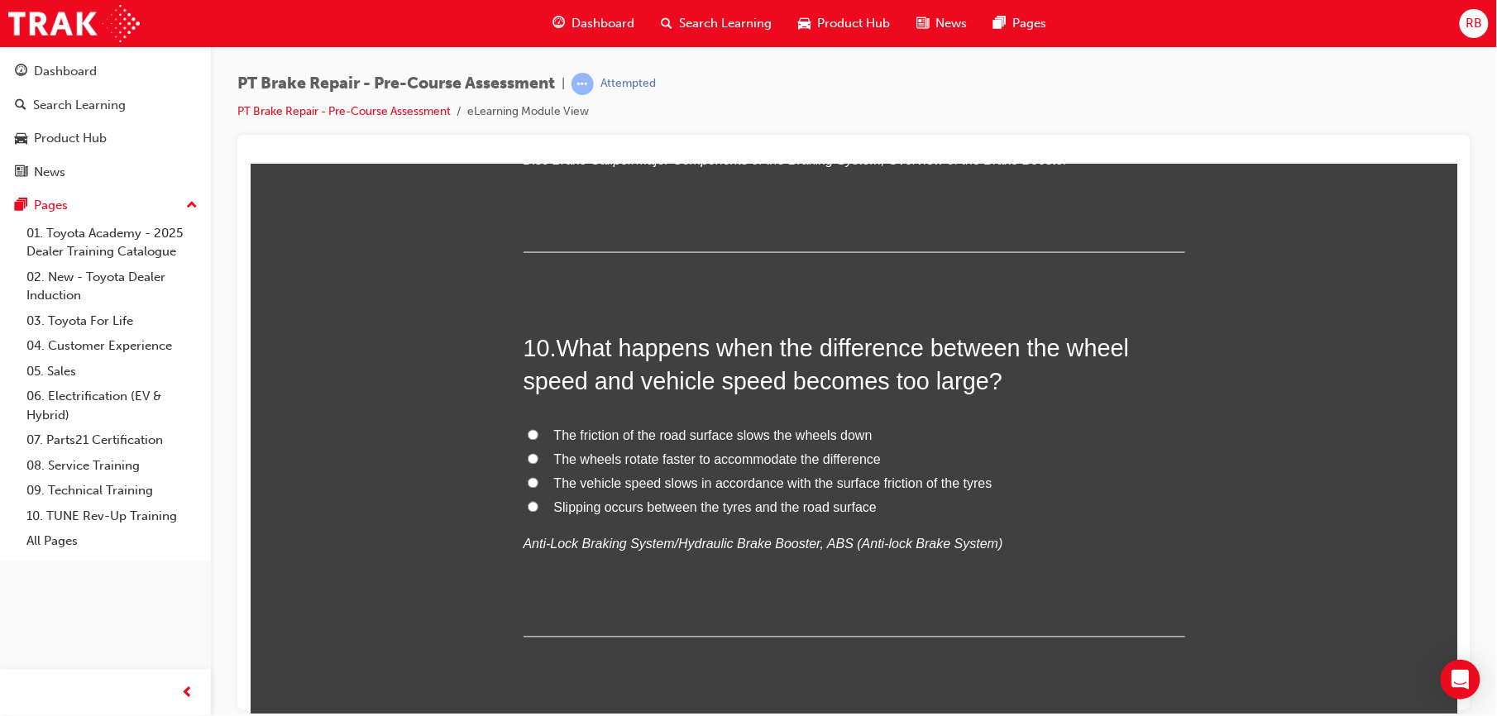
scroll to position [3254, 0]
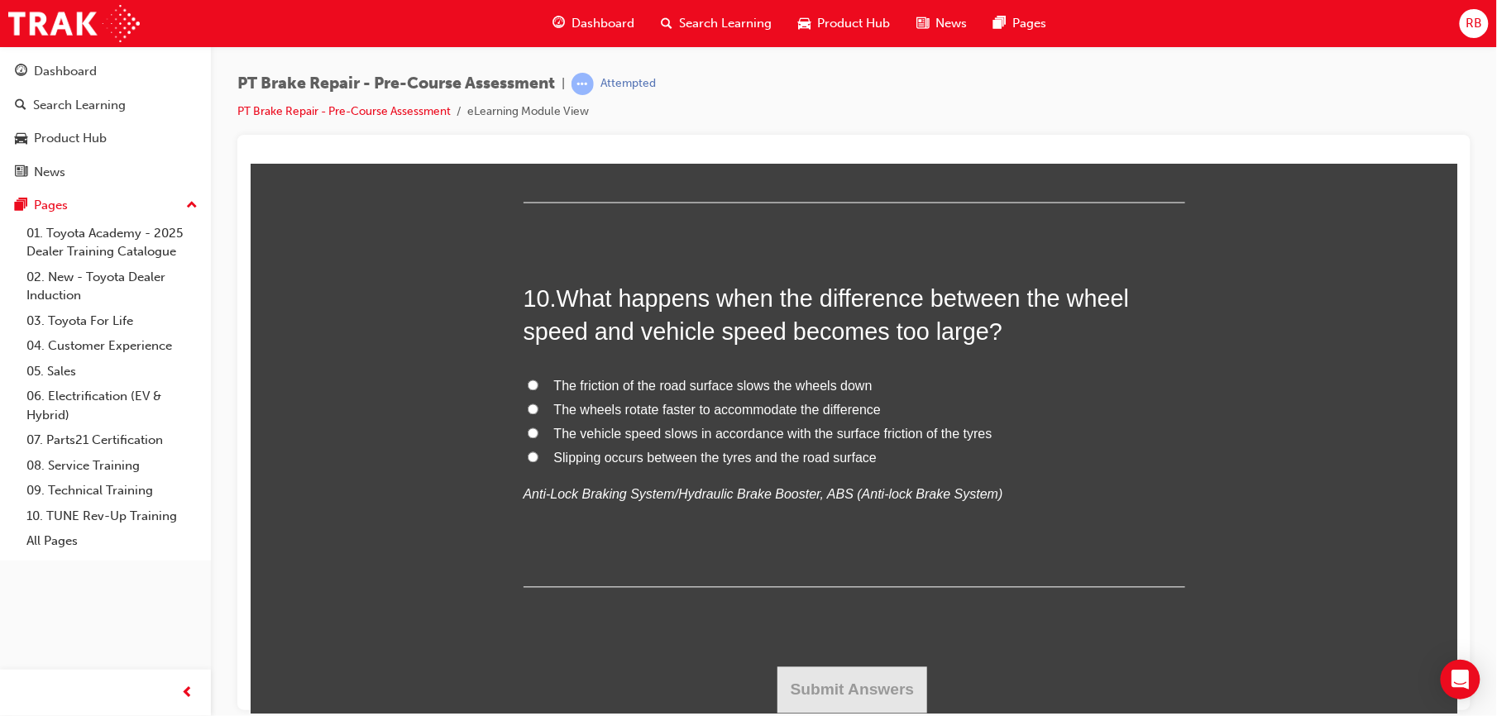
click at [527, 457] on input "Slipping occurs between the tyres and the road surface" at bounding box center [532, 457] width 11 height 11
radio input "true"
click at [815, 688] on button "Submit Answers" at bounding box center [852, 690] width 151 height 46
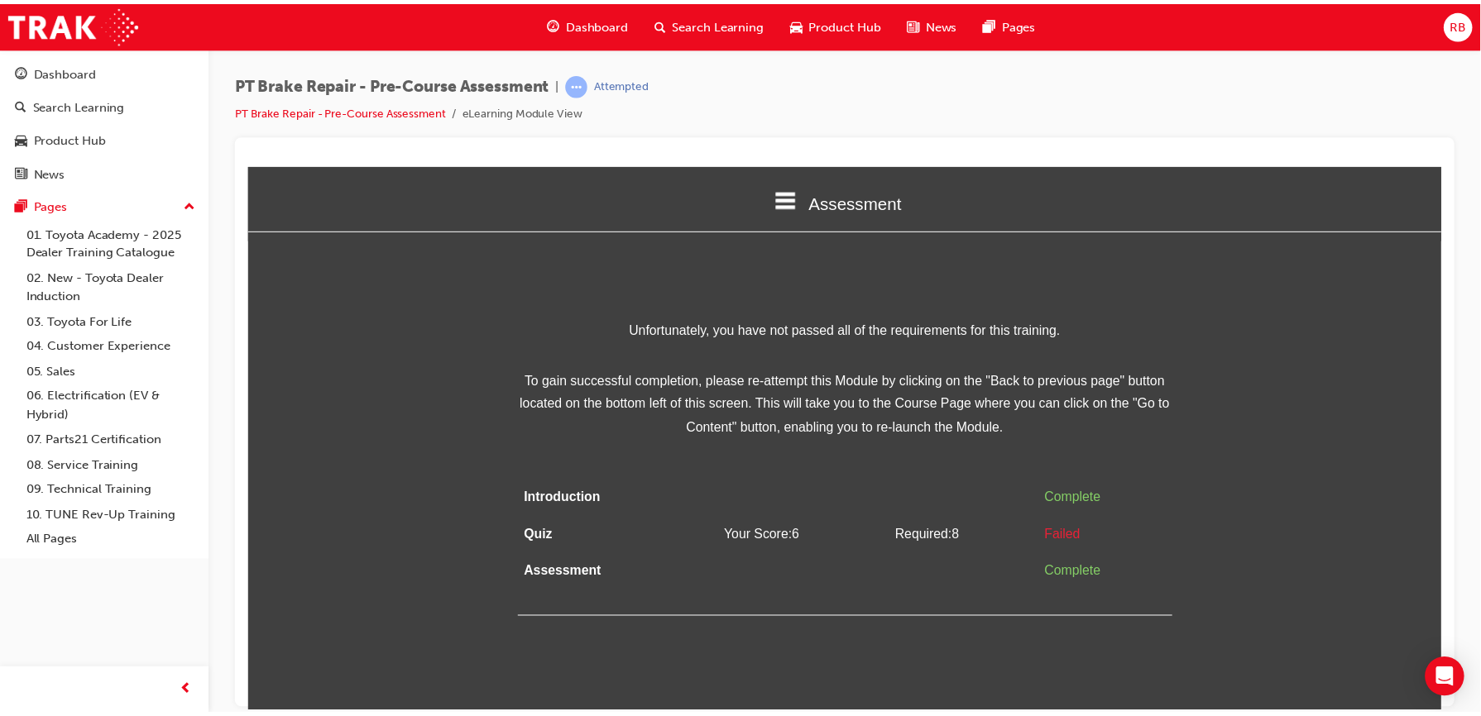
scroll to position [0, 0]
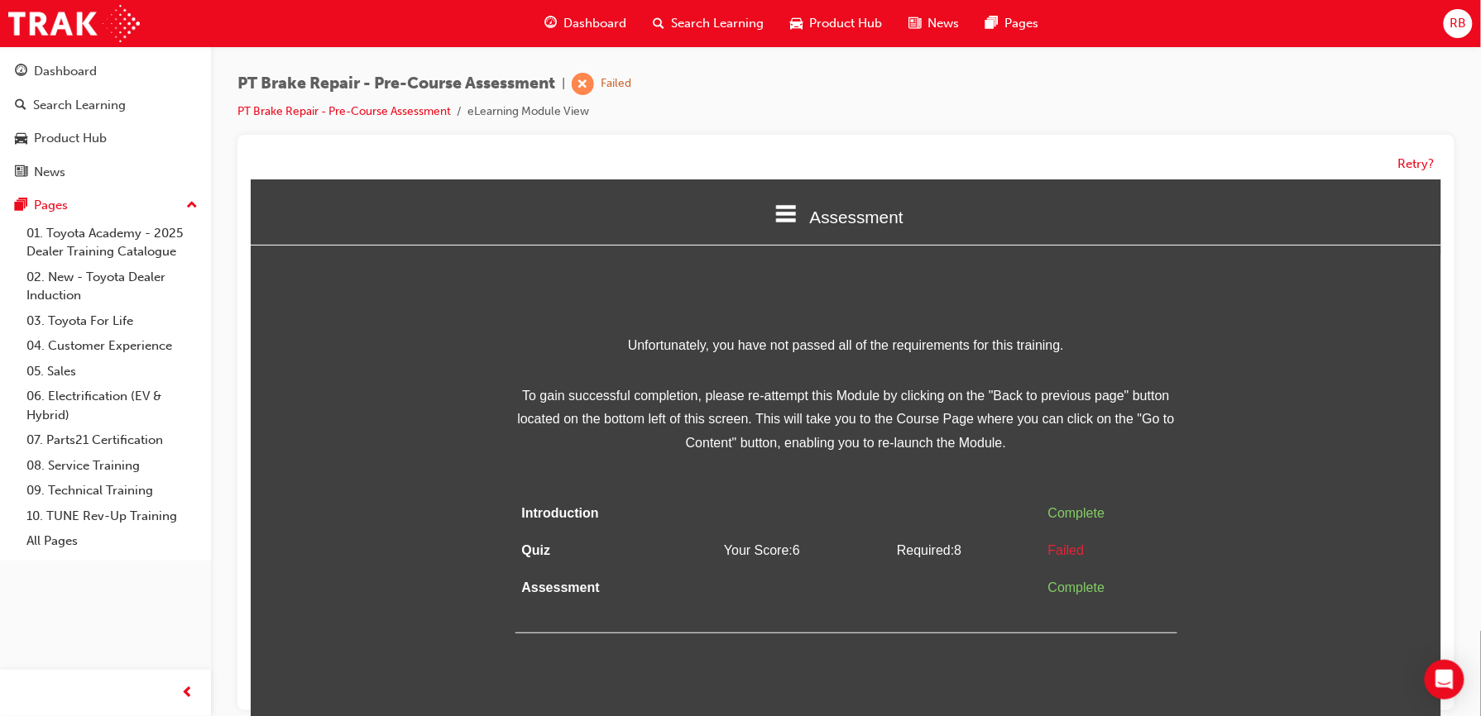
click at [772, 205] on div "Assessment" at bounding box center [845, 216] width 1190 height 56
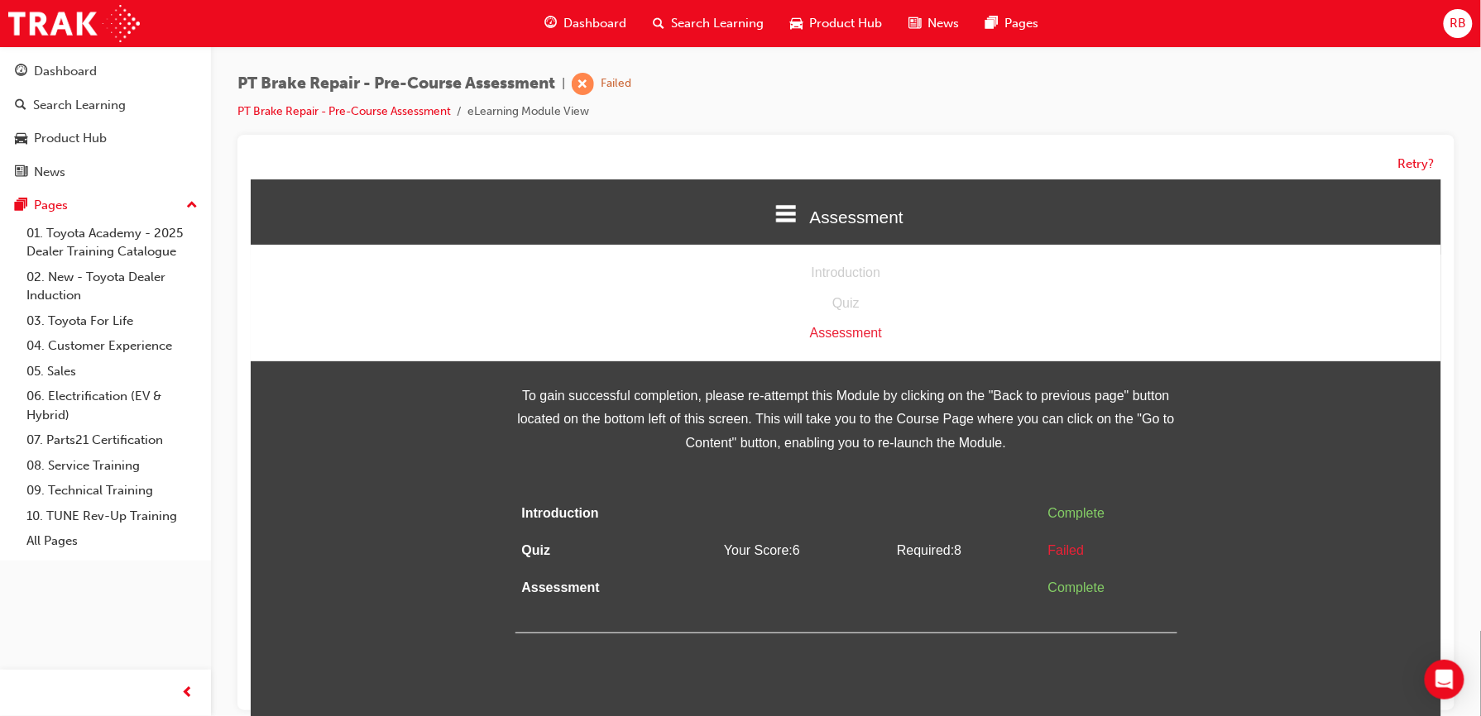
click at [831, 338] on div "Assessment" at bounding box center [845, 333] width 1190 height 24
click at [1407, 163] on button "Retry?" at bounding box center [1416, 164] width 36 height 19
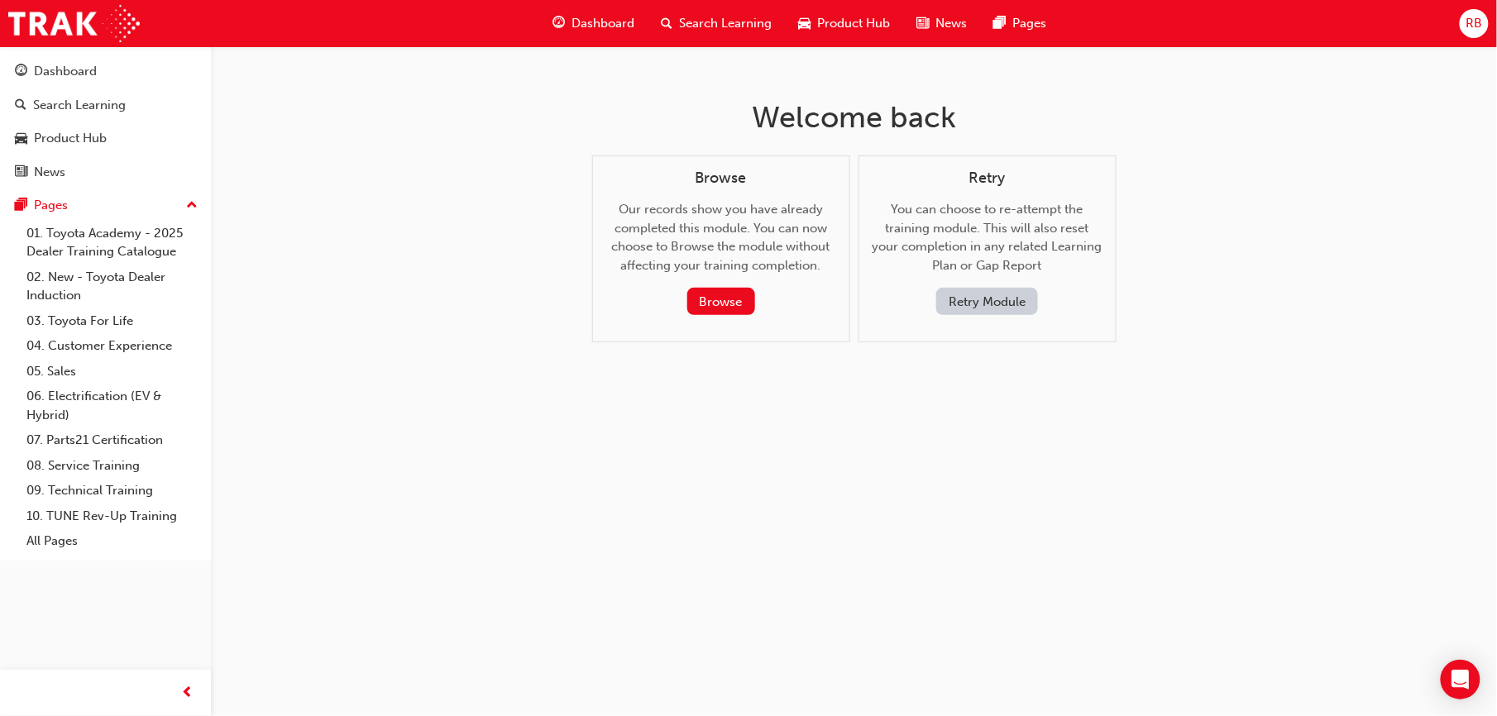
click at [592, 18] on span "Dashboard" at bounding box center [603, 23] width 63 height 19
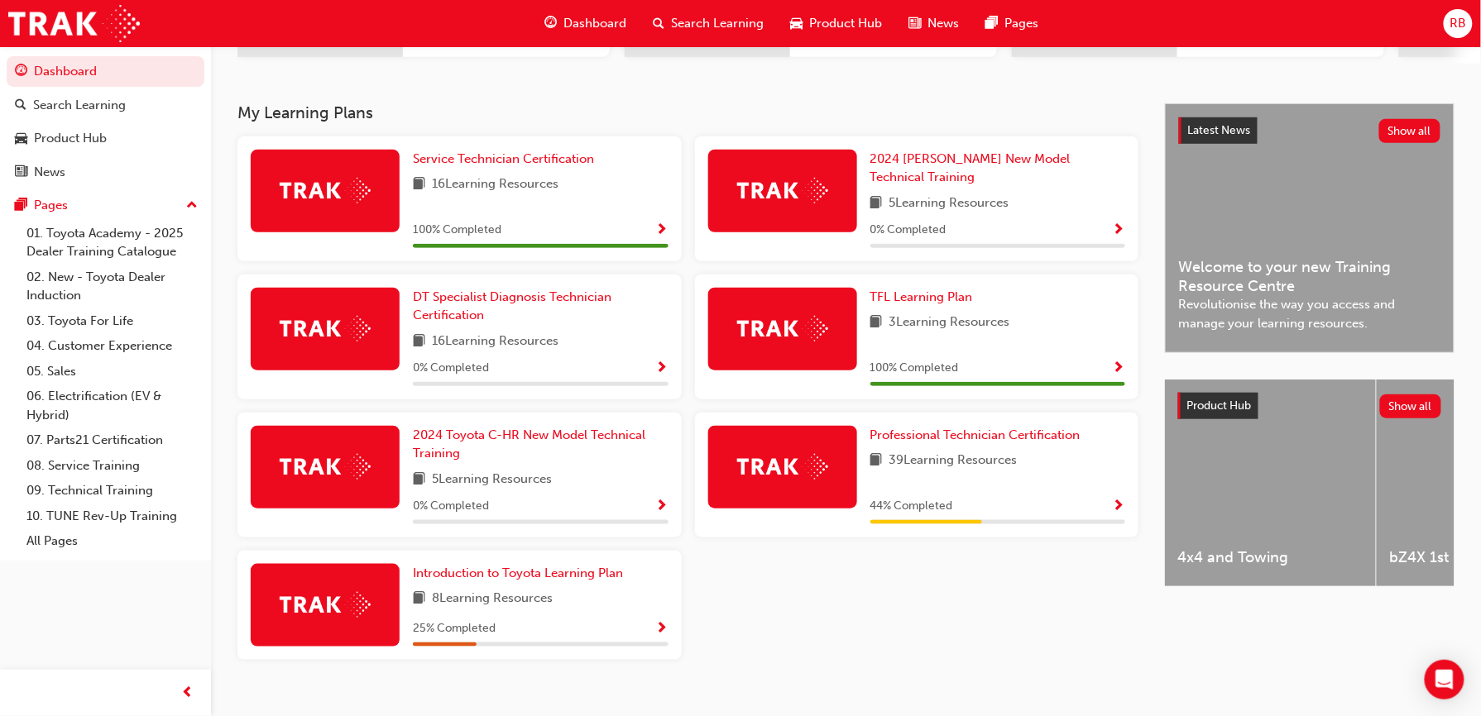
scroll to position [331, 0]
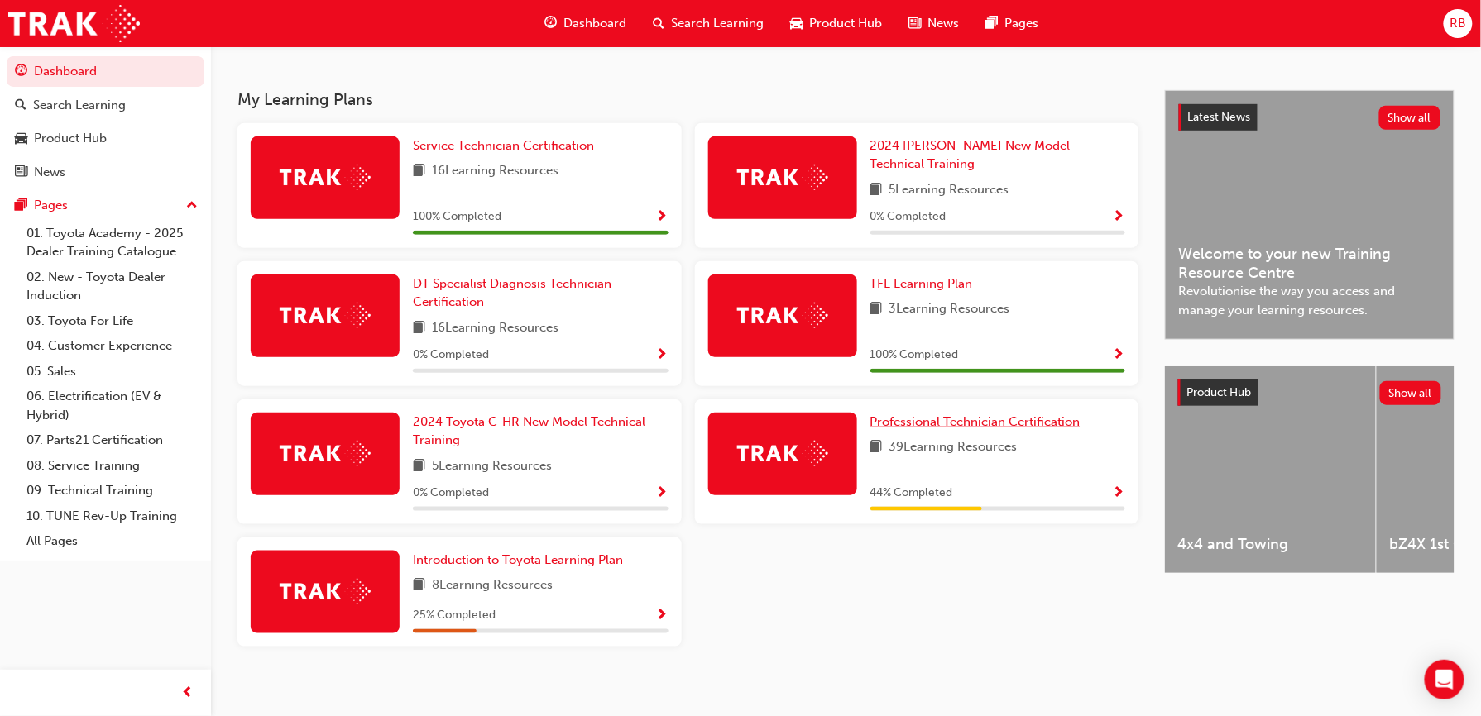
click at [1046, 417] on span "Professional Technician Certification" at bounding box center [975, 421] width 210 height 15
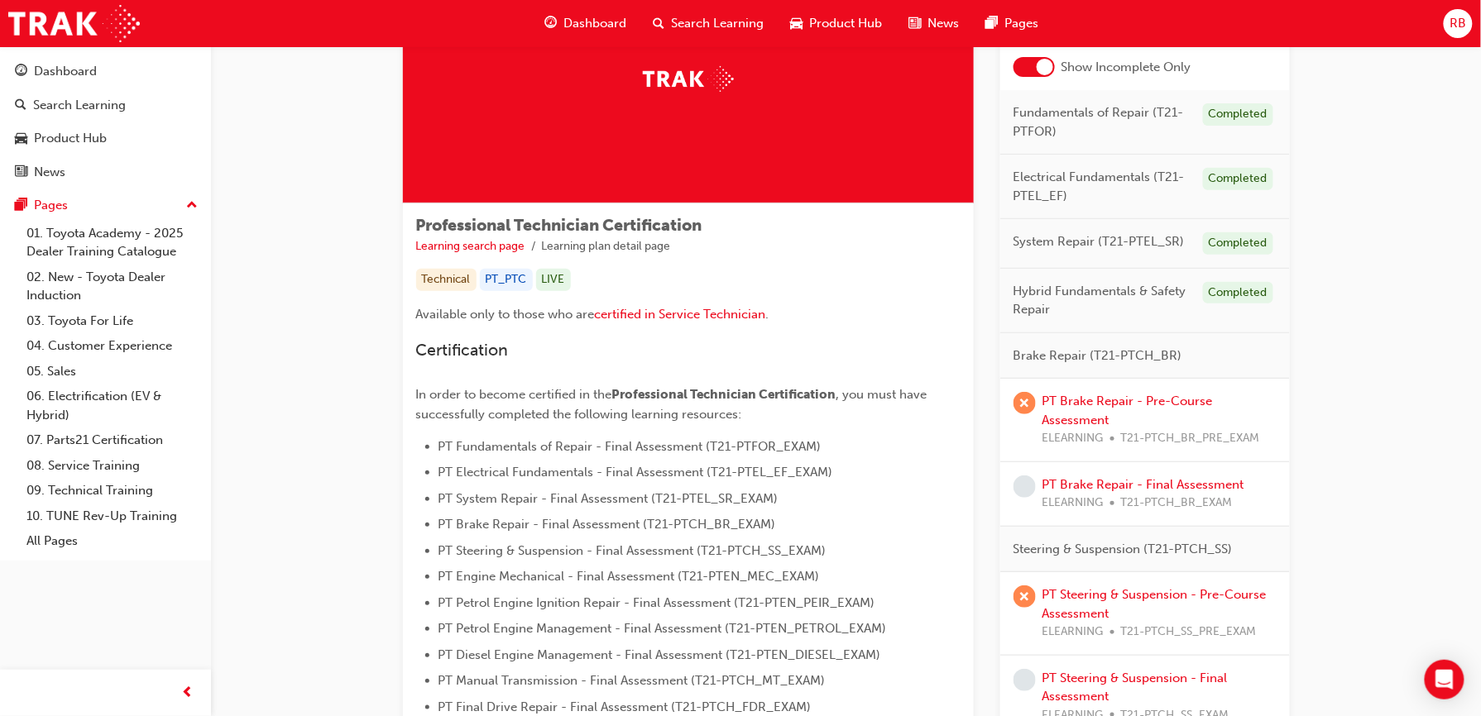
scroll to position [127, 0]
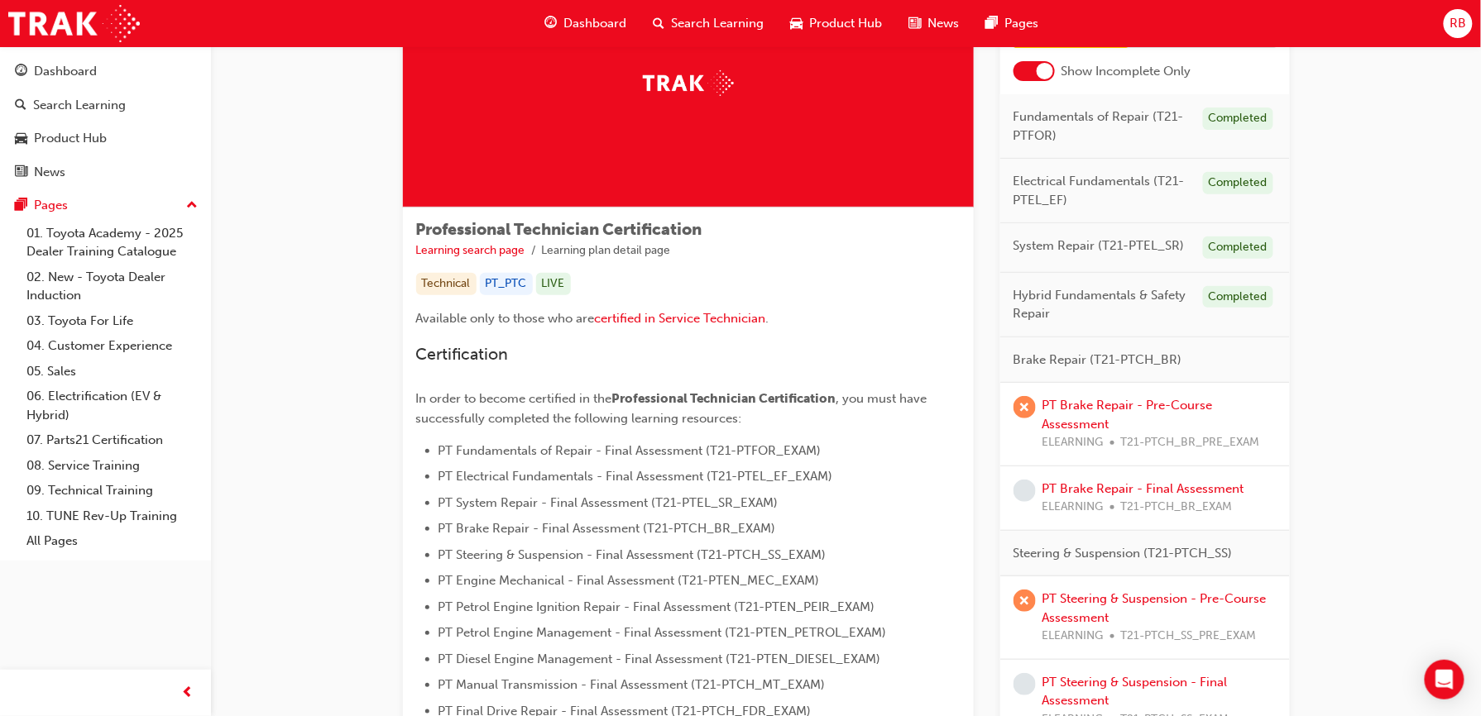
click at [1102, 367] on span "Brake Repair (T21-PTCH_BR)" at bounding box center [1097, 360] width 169 height 19
click at [1060, 404] on link "PT Brake Repair - Pre-Course Assessment" at bounding box center [1127, 415] width 170 height 34
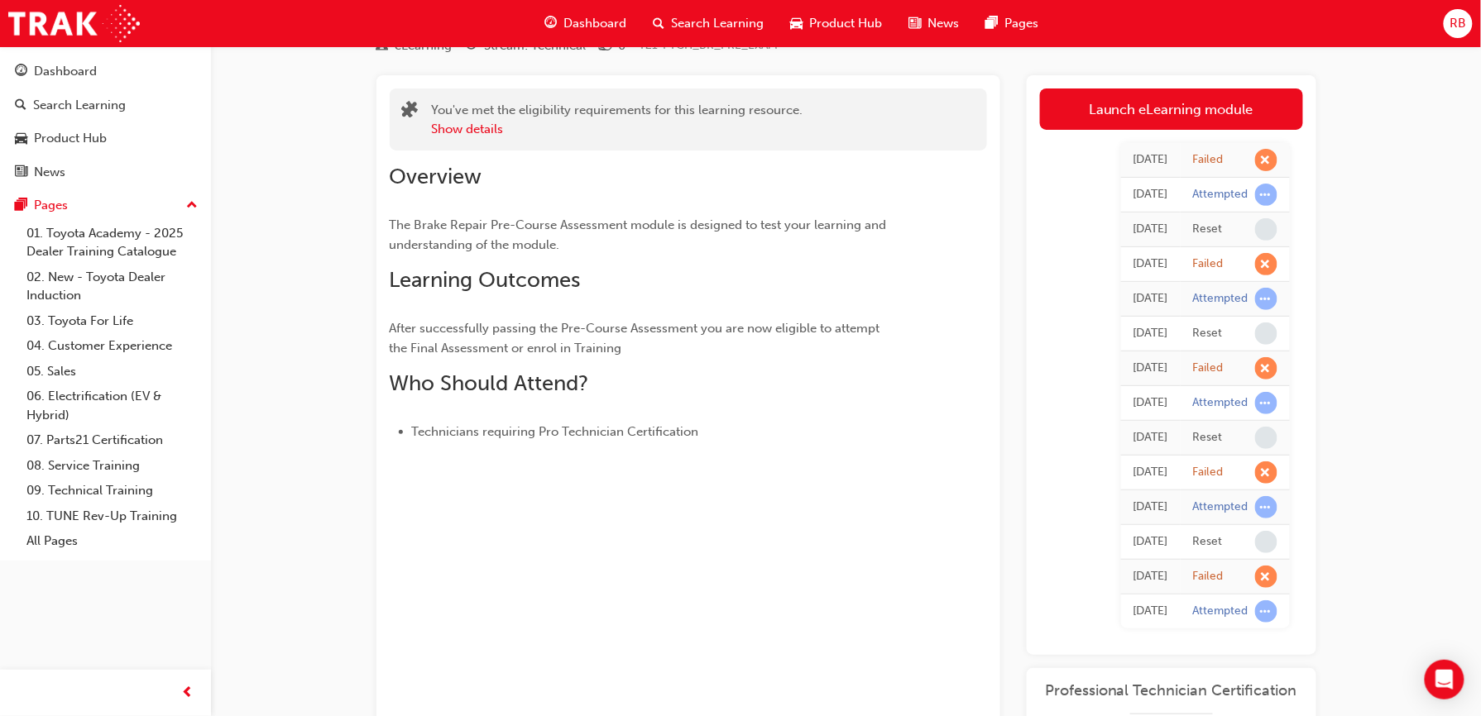
scroll to position [60, 0]
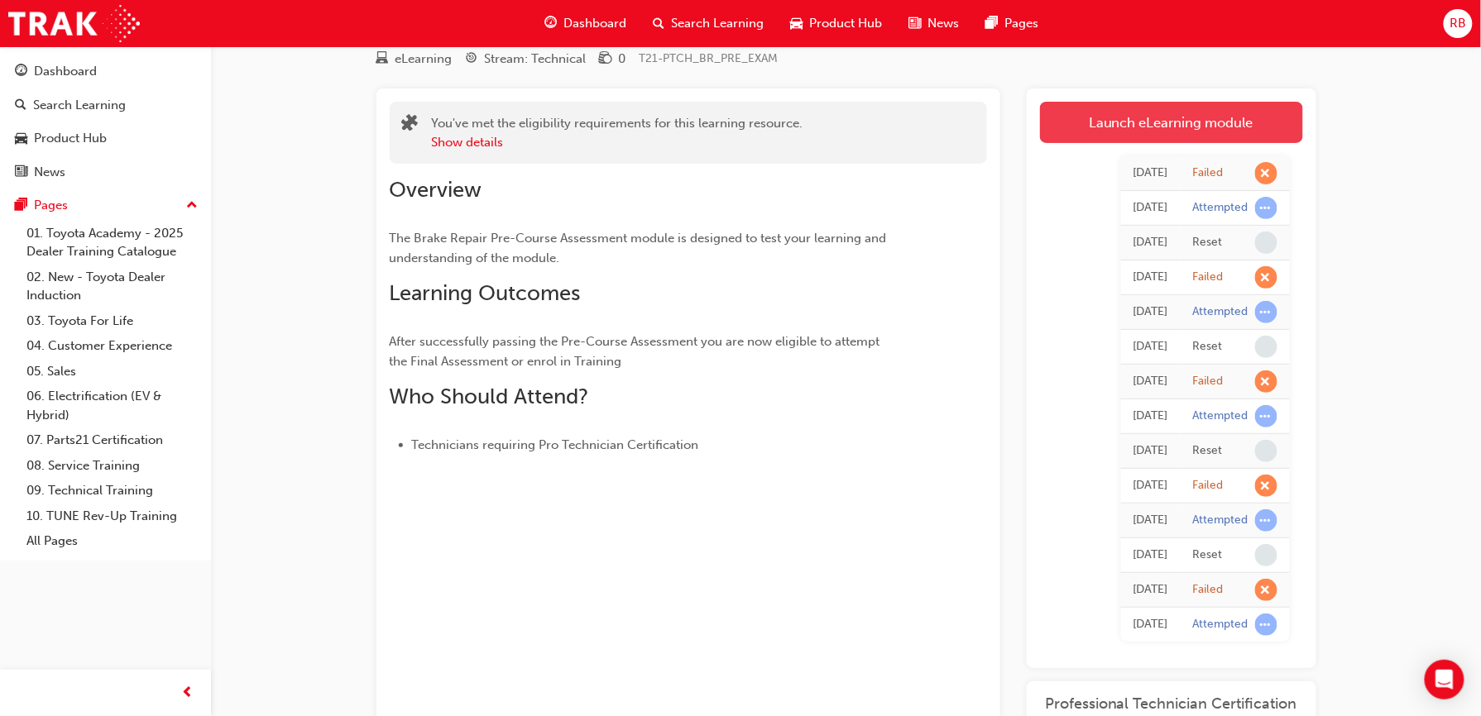
click at [1150, 120] on link "Launch eLearning module" at bounding box center [1171, 122] width 263 height 41
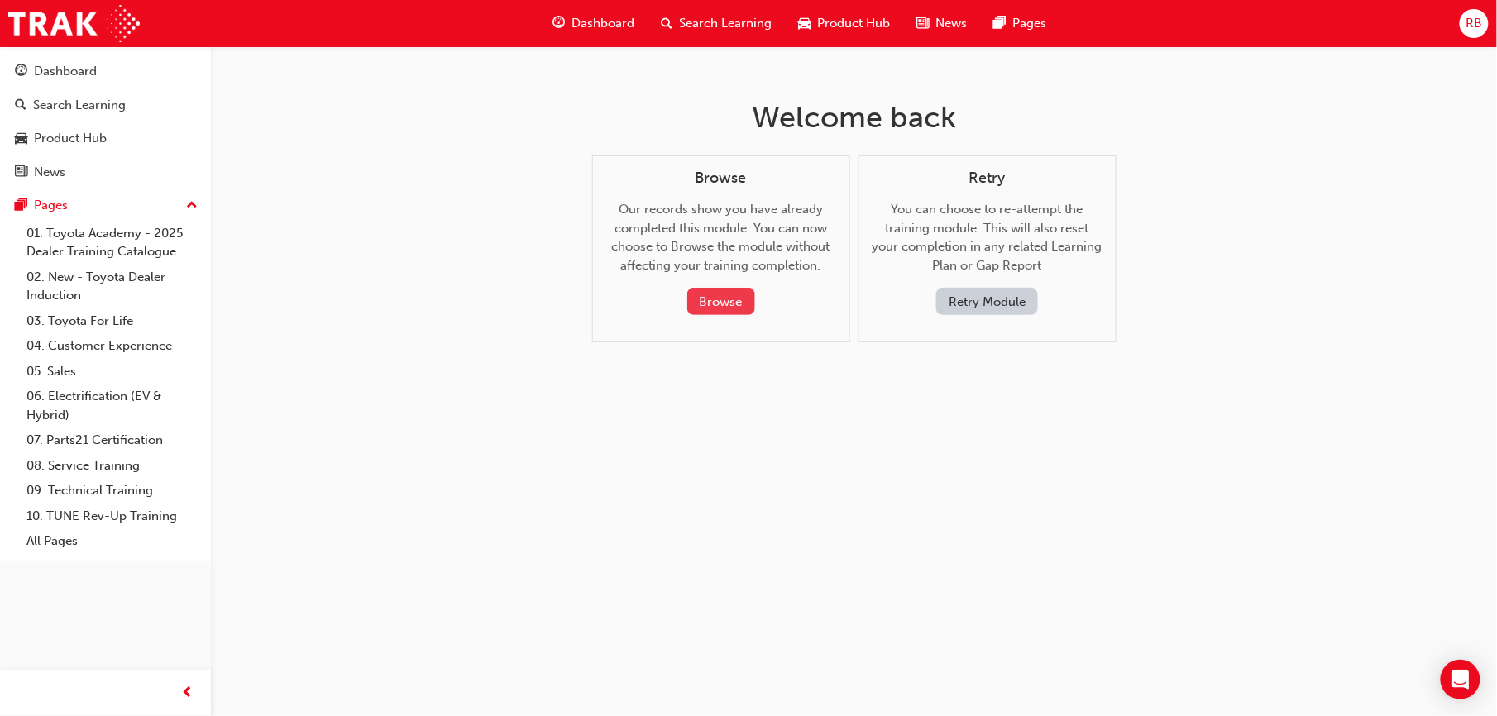
click at [731, 298] on button "Browse" at bounding box center [721, 301] width 68 height 27
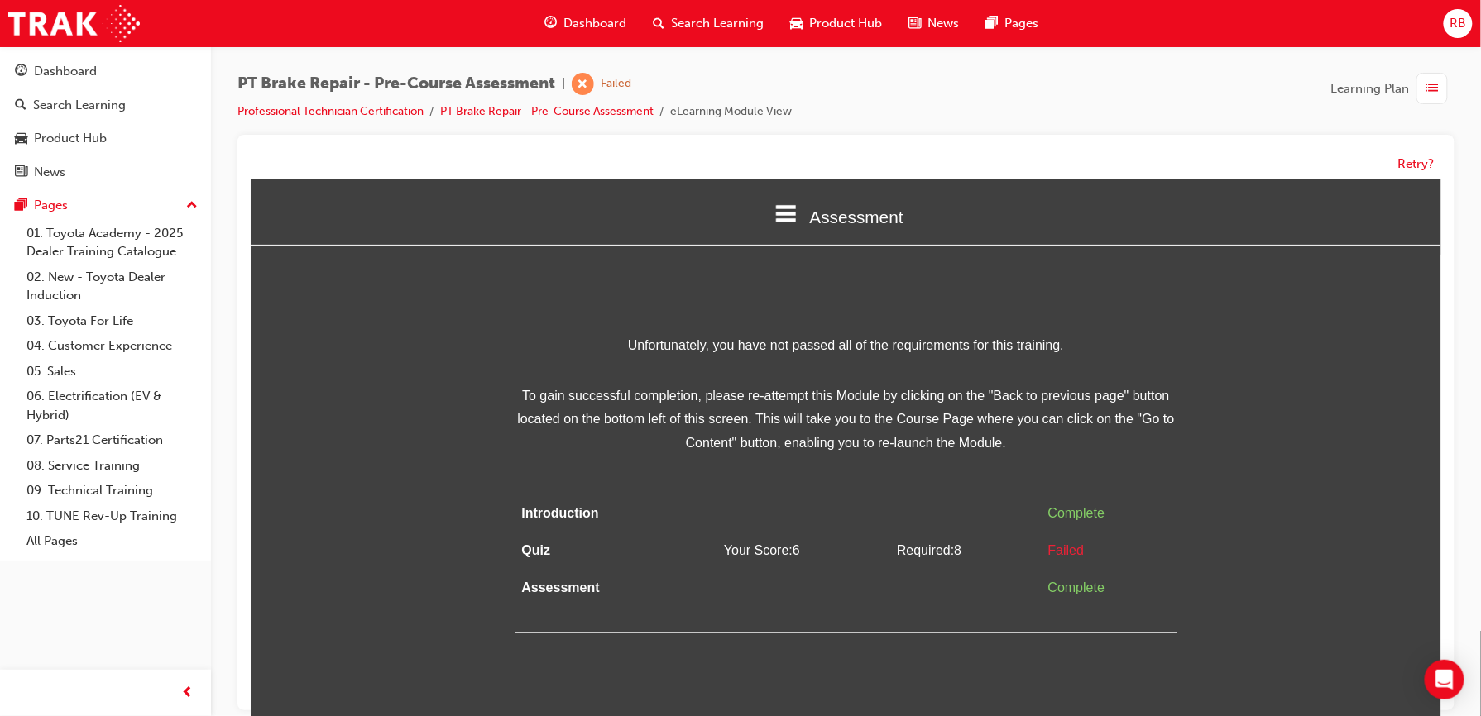
click at [1435, 96] on span "list-icon" at bounding box center [1432, 89] width 12 height 21
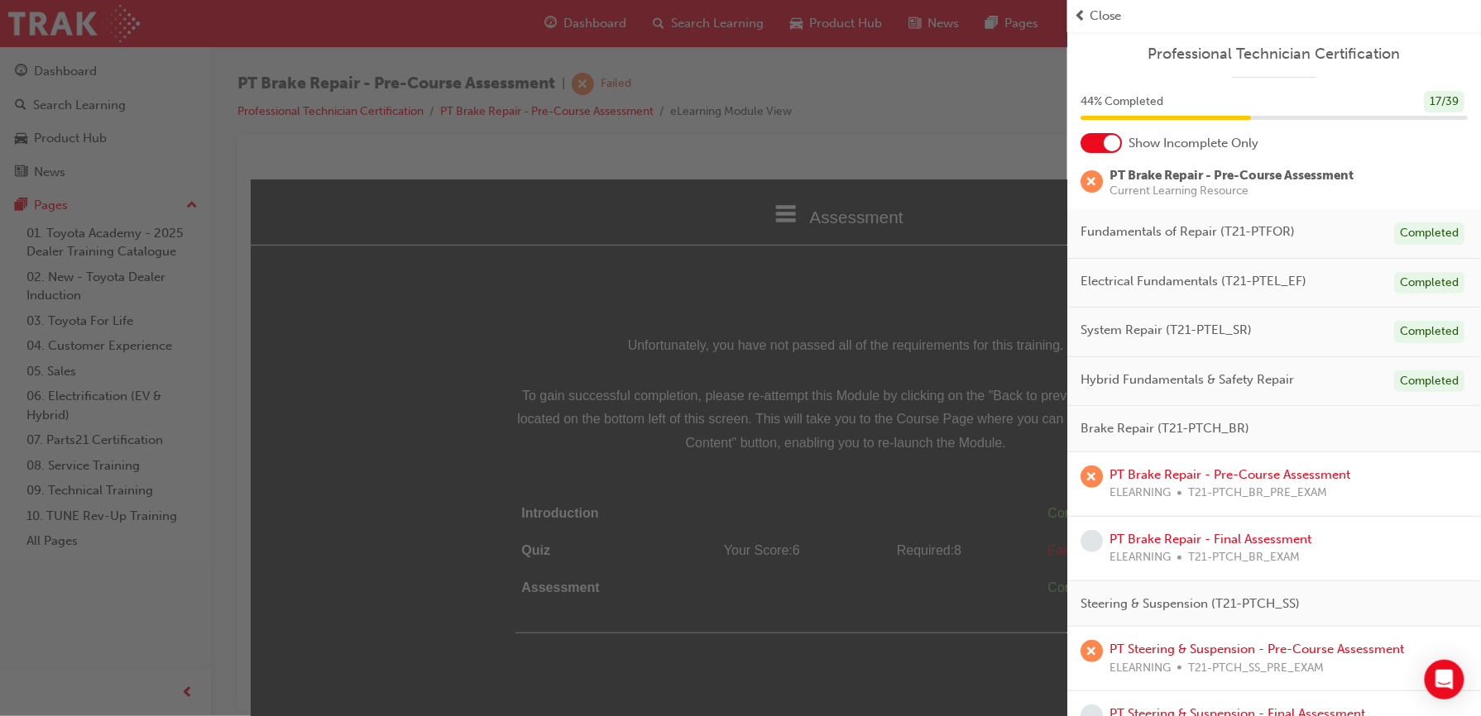
click at [1262, 428] on div "Brake Repair (T21-PTCH_BR)" at bounding box center [1274, 429] width 414 height 46
click at [1095, 14] on span "Close" at bounding box center [1106, 16] width 32 height 19
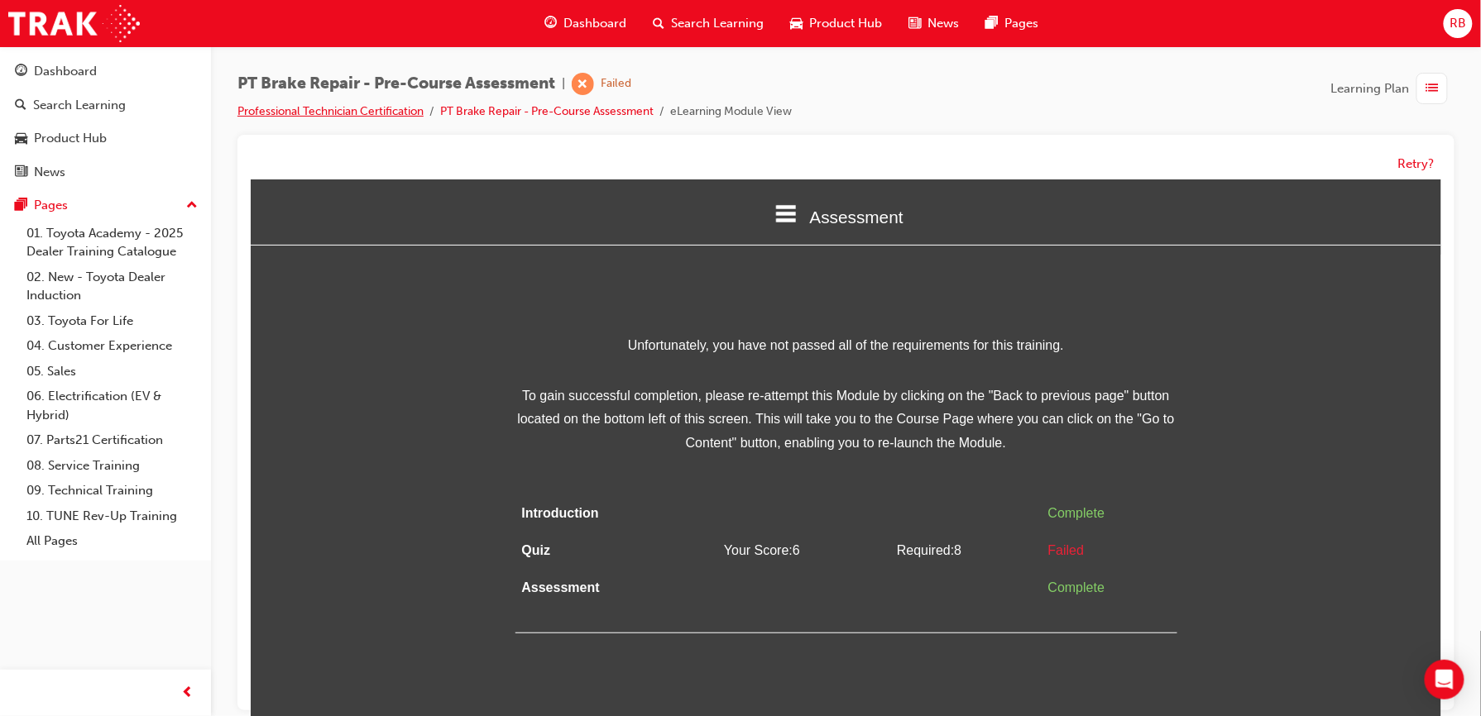
click at [351, 114] on link "Professional Technician Certification" at bounding box center [330, 111] width 186 height 14
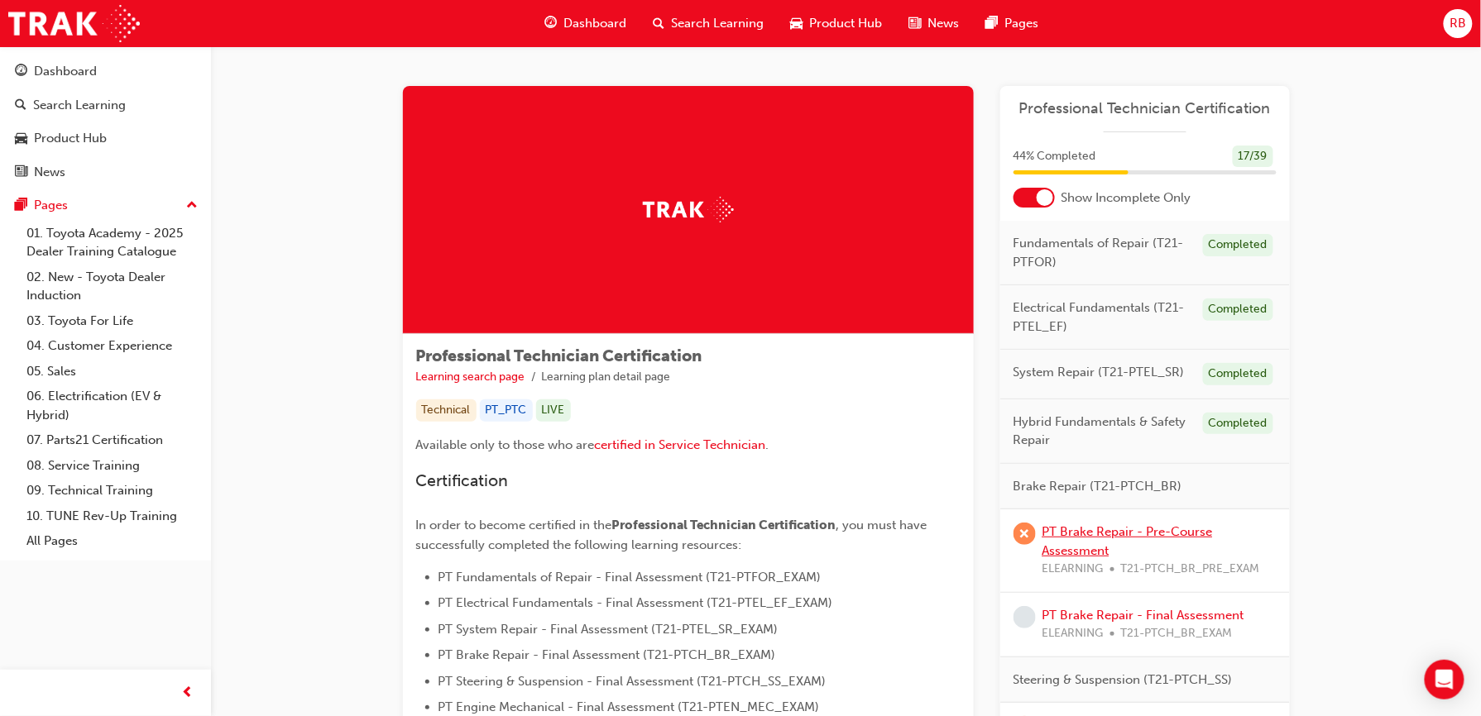
click at [1133, 534] on link "PT Brake Repair - Pre-Course Assessment" at bounding box center [1127, 542] width 170 height 34
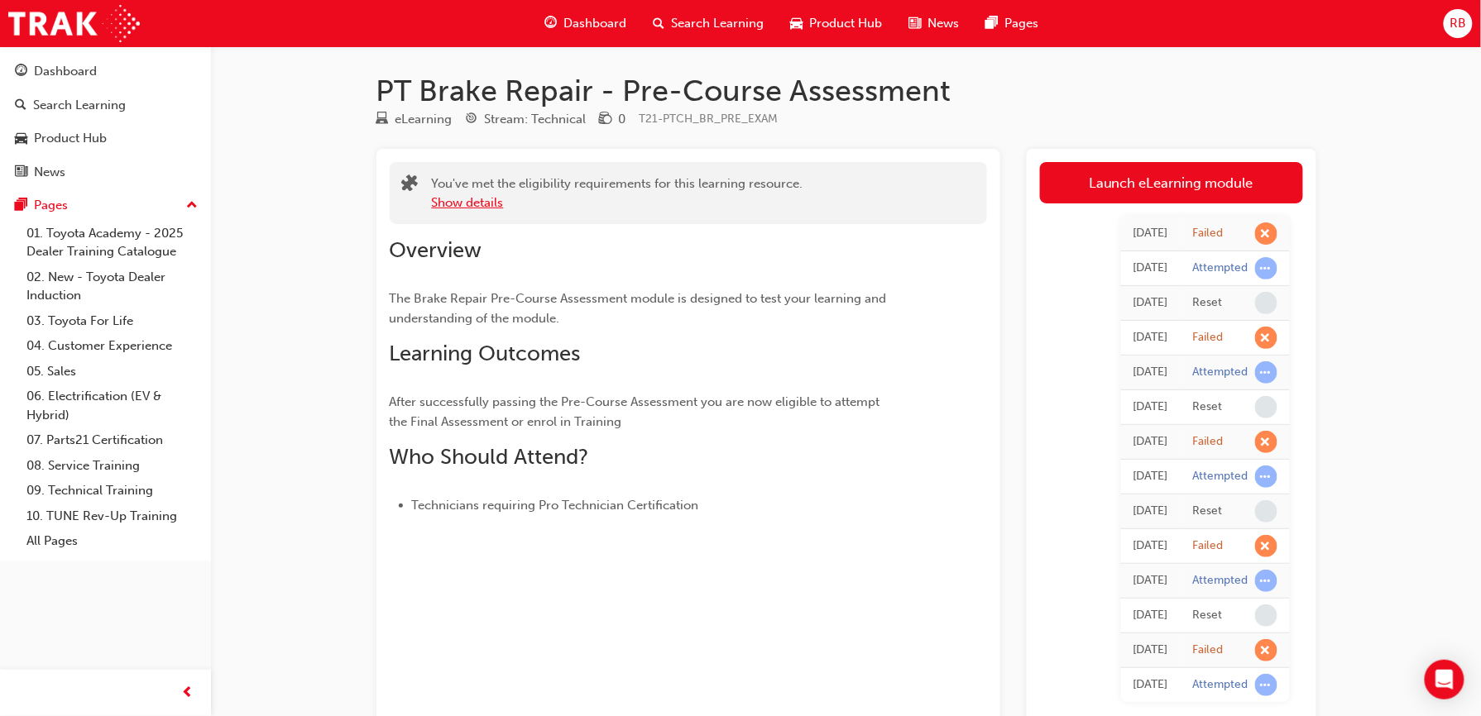
click at [471, 196] on button "Show details" at bounding box center [468, 203] width 72 height 19
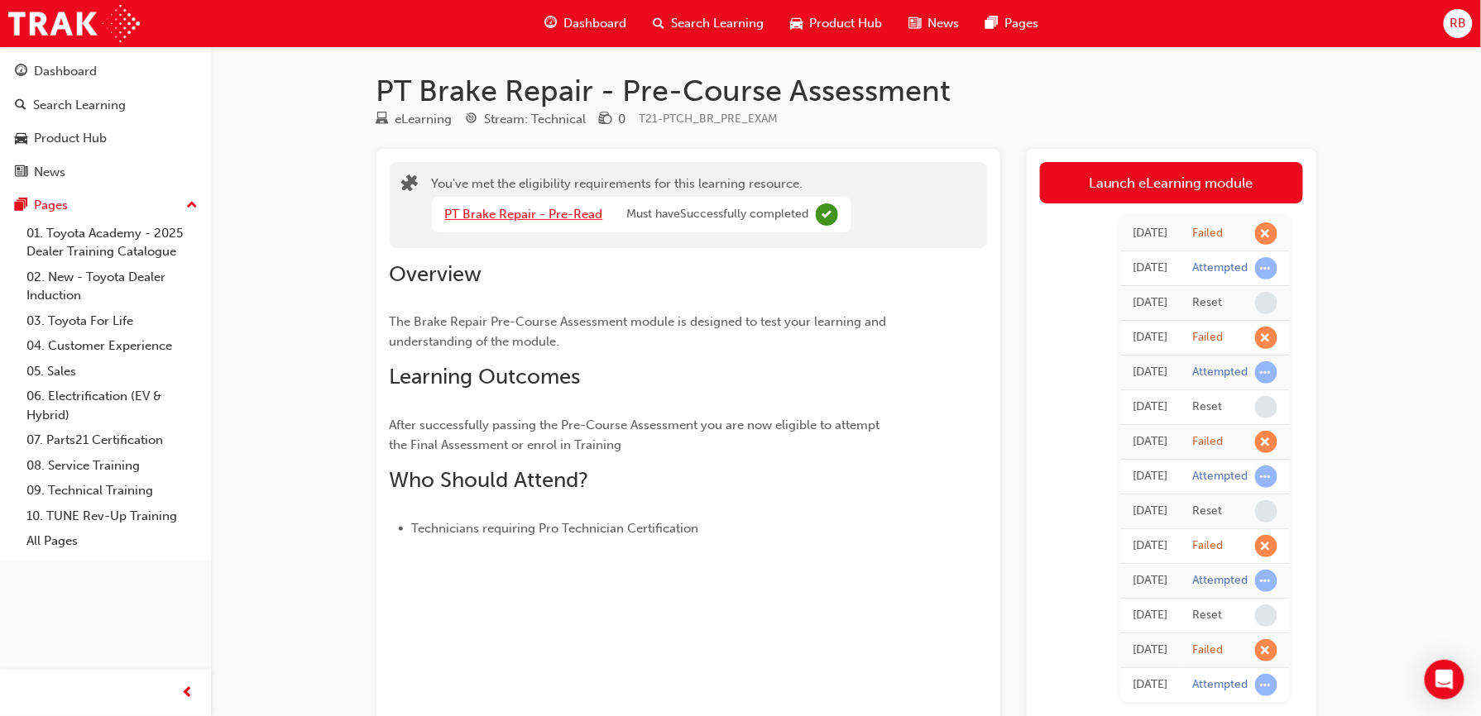
click at [510, 213] on link "PT Brake Repair - Pre-Read" at bounding box center [524, 214] width 158 height 15
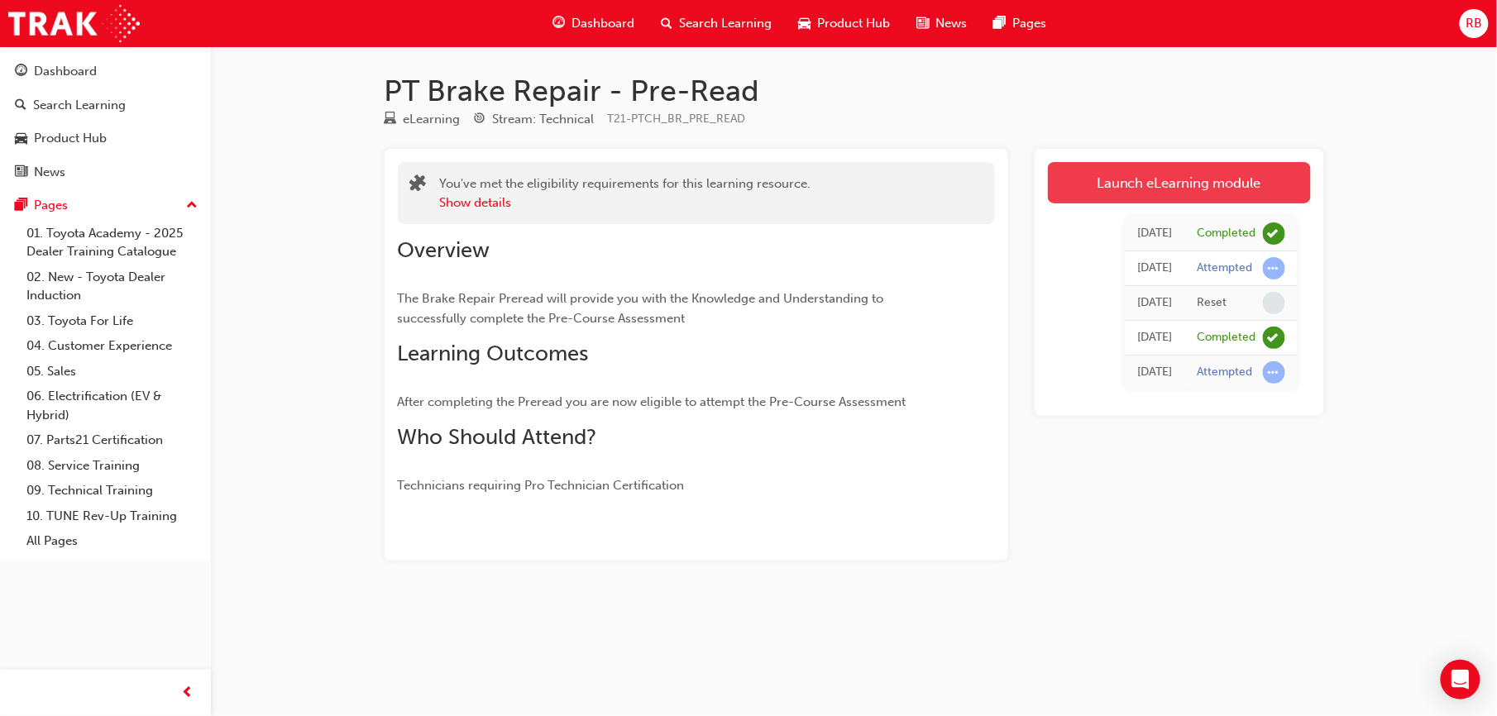
click at [1086, 177] on link "Launch eLearning module" at bounding box center [1179, 182] width 263 height 41
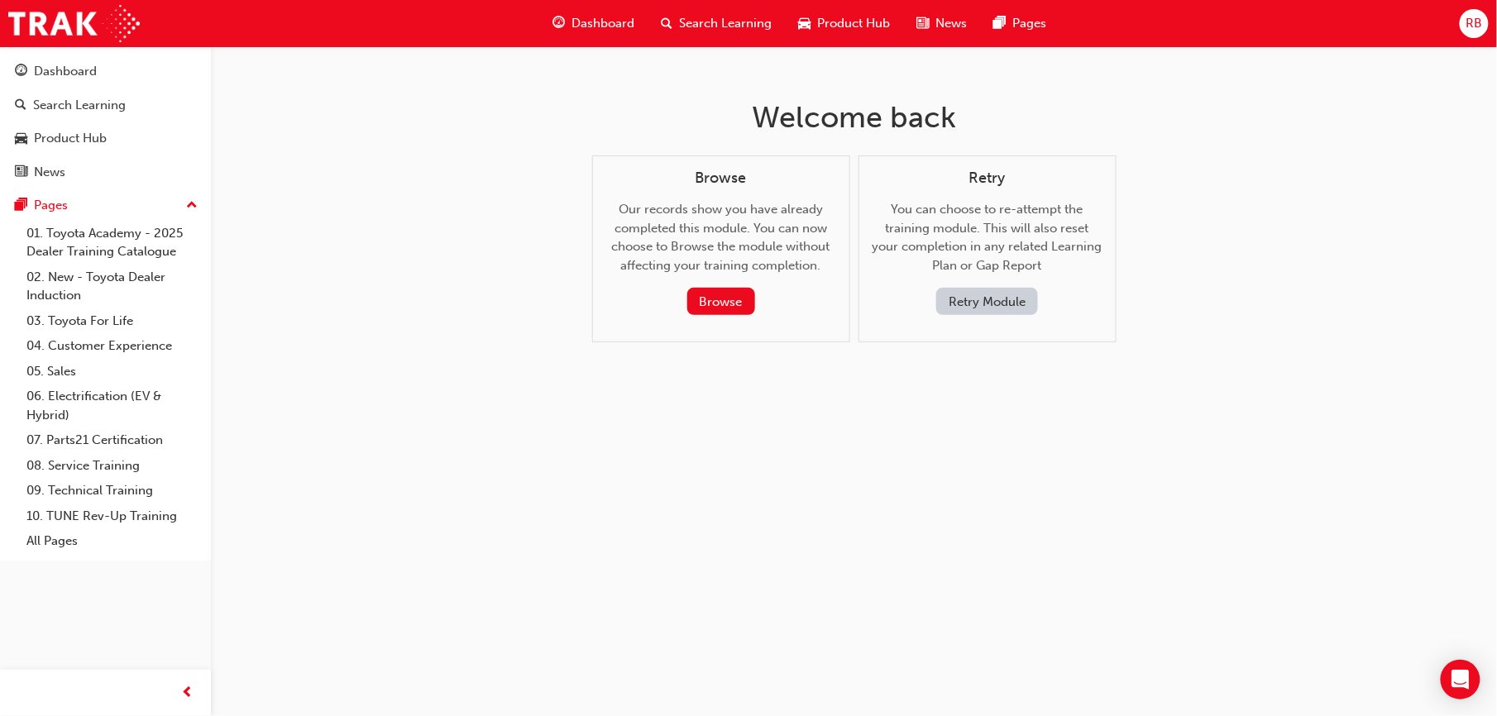
click at [997, 309] on button "Retry Module" at bounding box center [988, 301] width 102 height 27
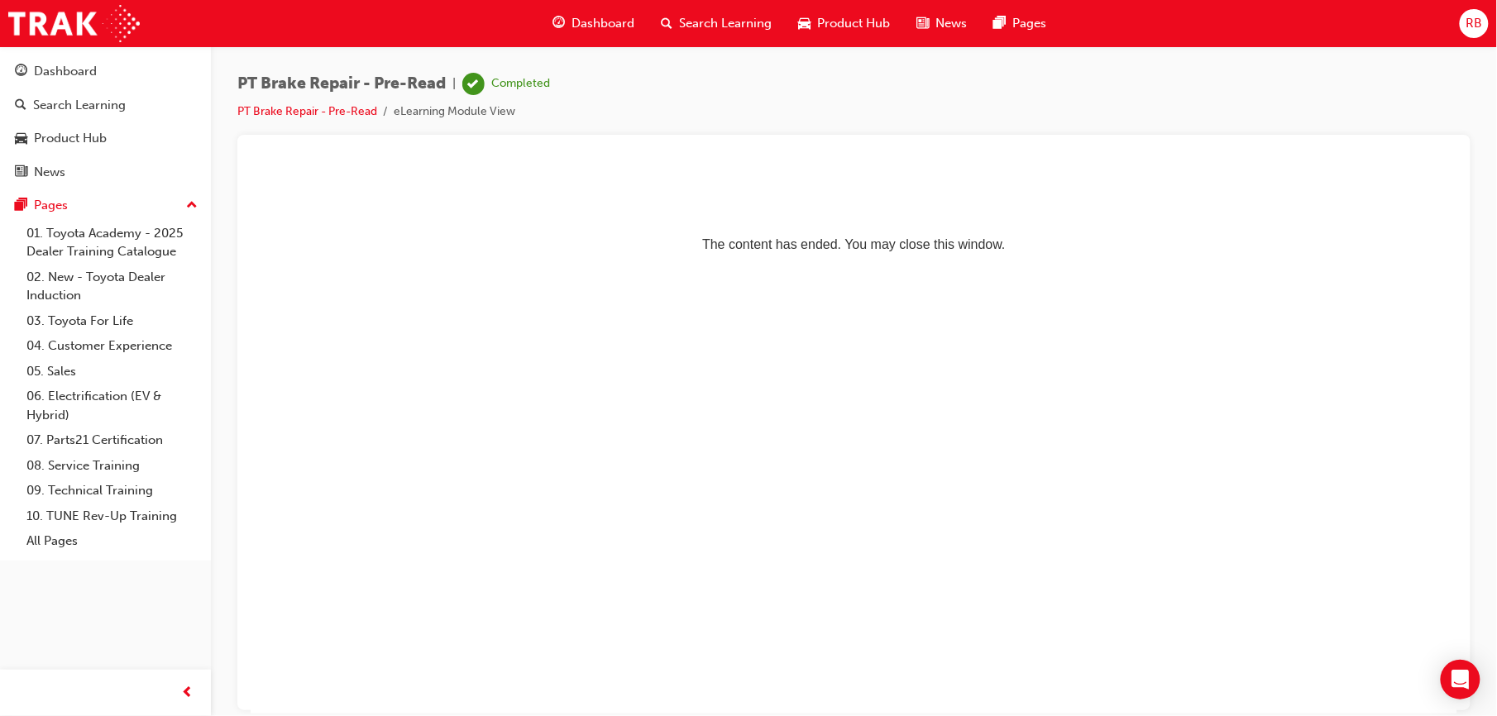
click at [623, 25] on span "Dashboard" at bounding box center [603, 23] width 63 height 19
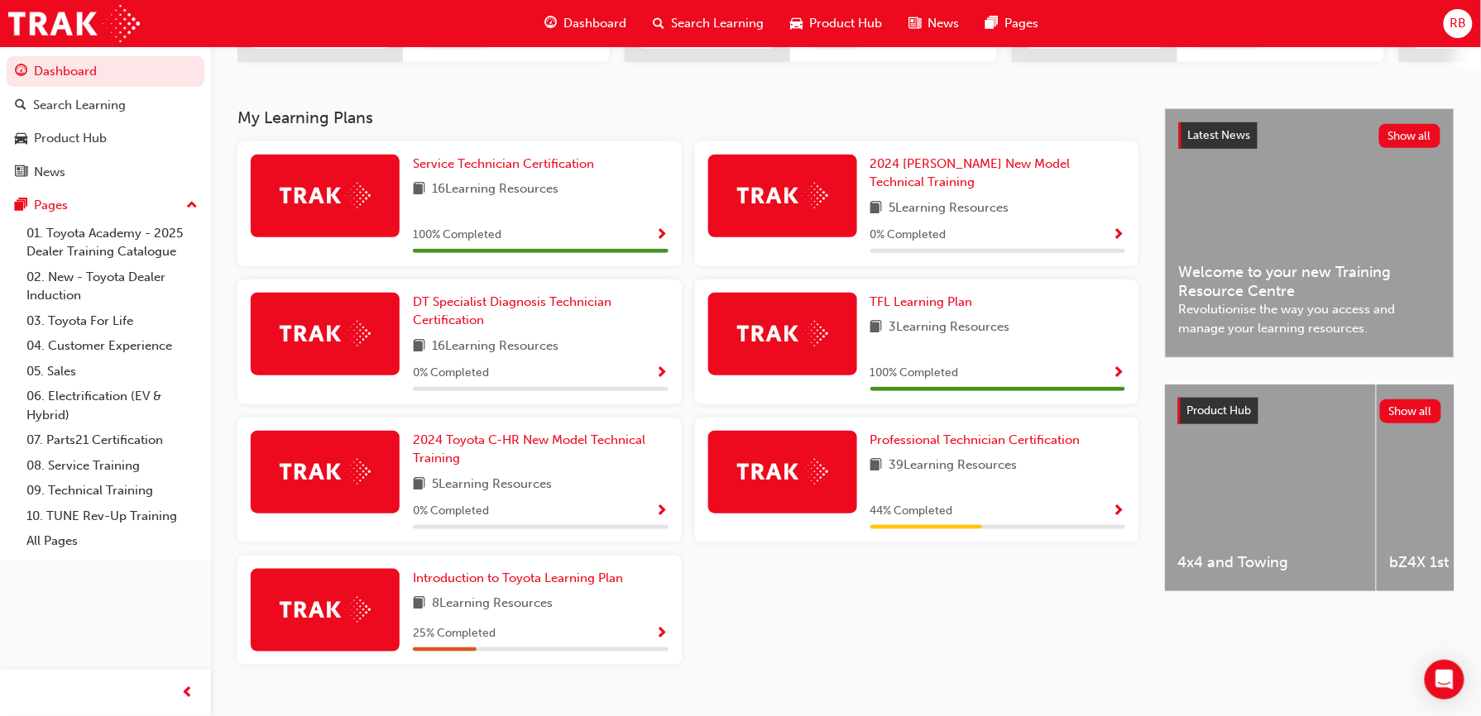
scroll to position [331, 0]
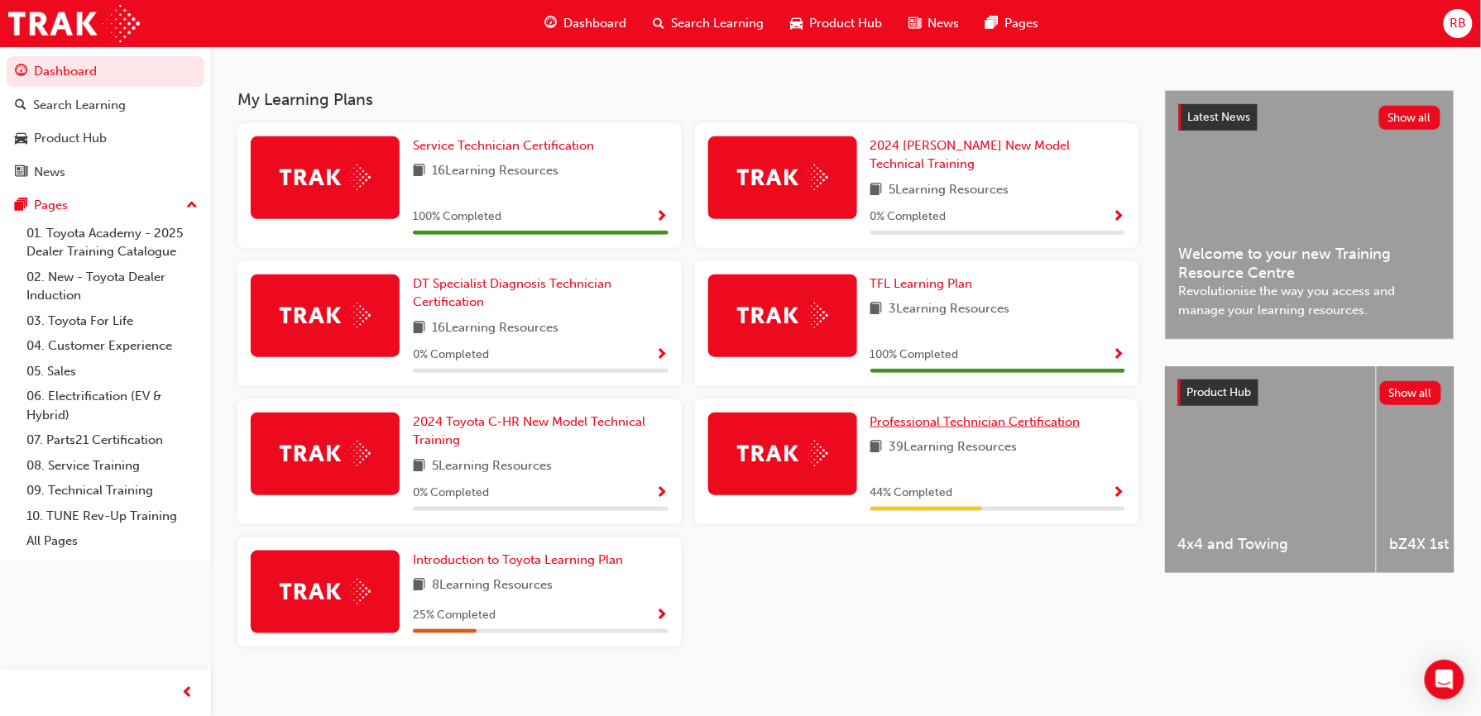
click at [955, 414] on span "Professional Technician Certification" at bounding box center [975, 421] width 210 height 15
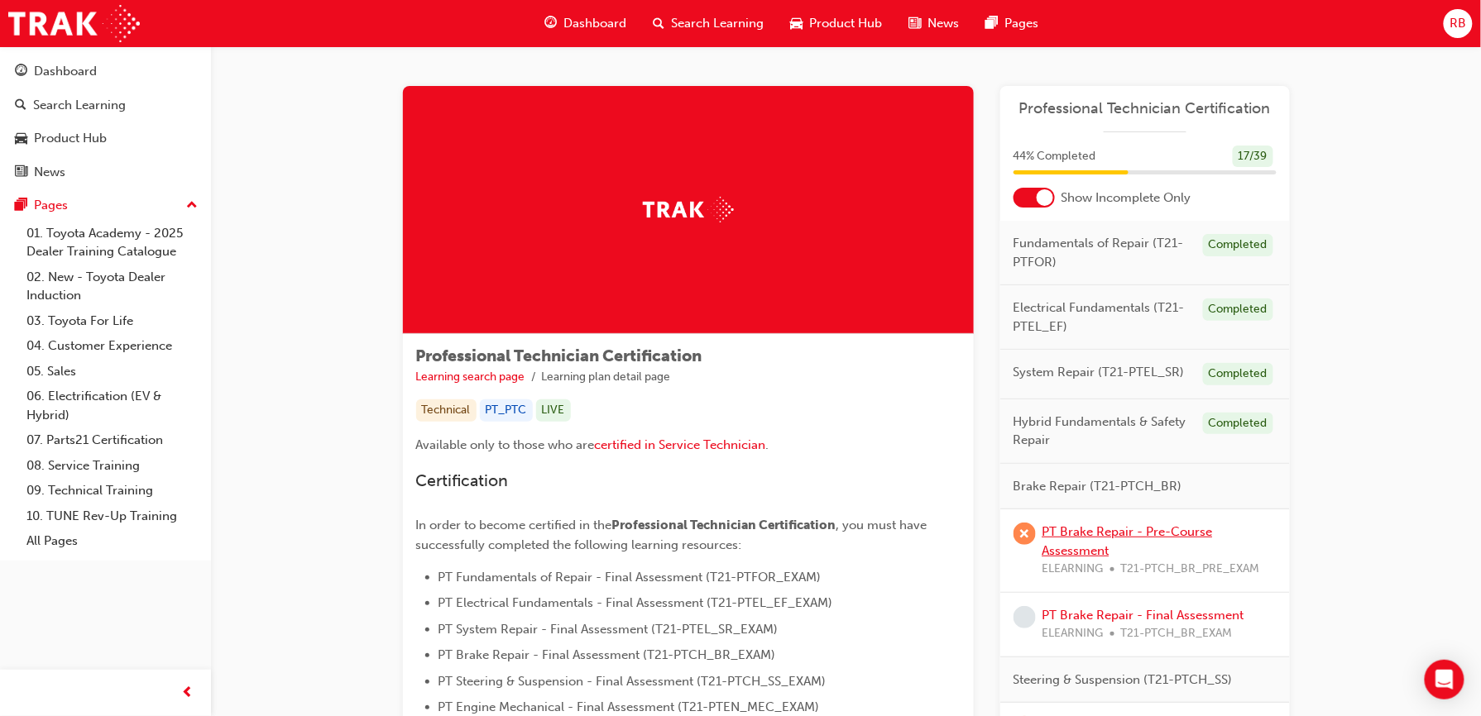
click at [1076, 534] on link "PT Brake Repair - Pre-Course Assessment" at bounding box center [1127, 542] width 170 height 34
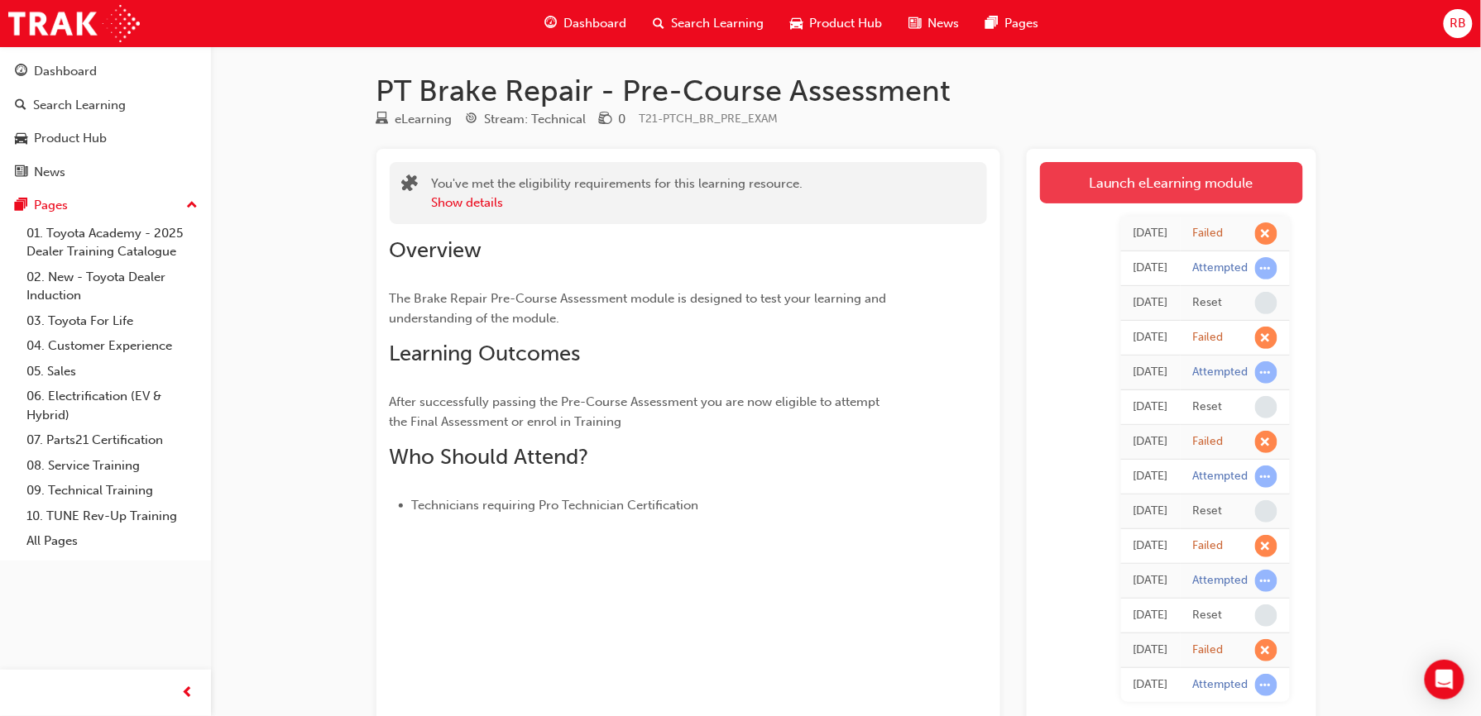
click at [1097, 180] on link "Launch eLearning module" at bounding box center [1171, 182] width 263 height 41
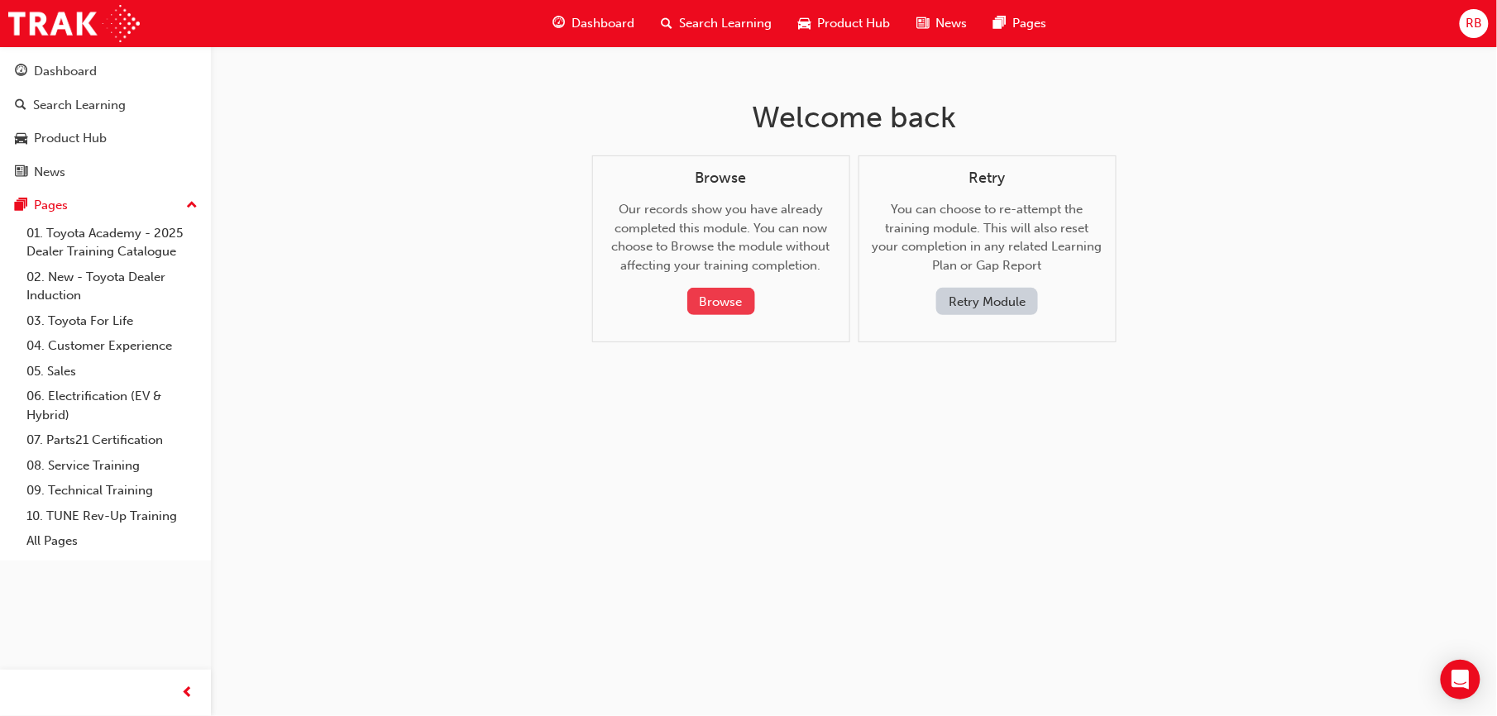
click at [713, 306] on button "Browse" at bounding box center [721, 301] width 68 height 27
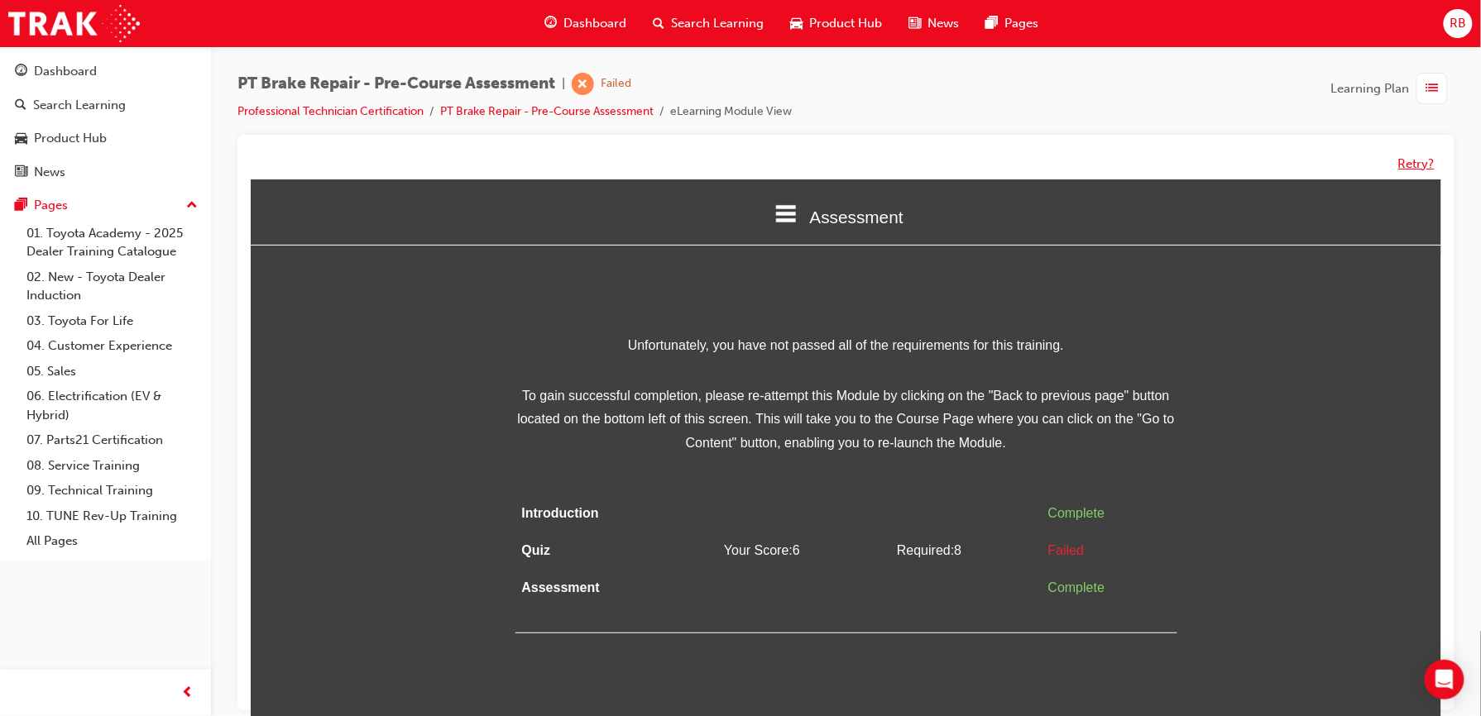
click at [1398, 160] on button "Retry?" at bounding box center [1416, 164] width 36 height 19
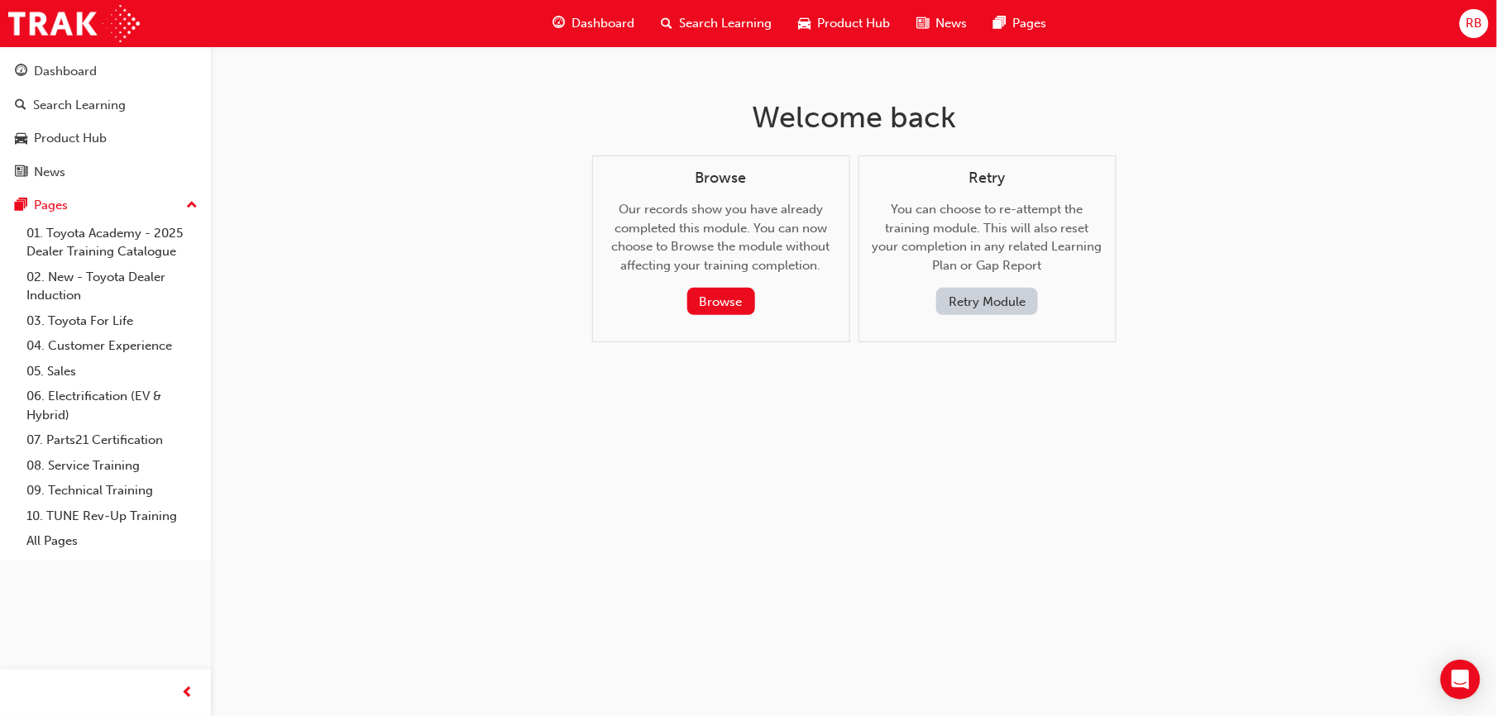
click at [974, 293] on button "Retry Module" at bounding box center [988, 301] width 102 height 27
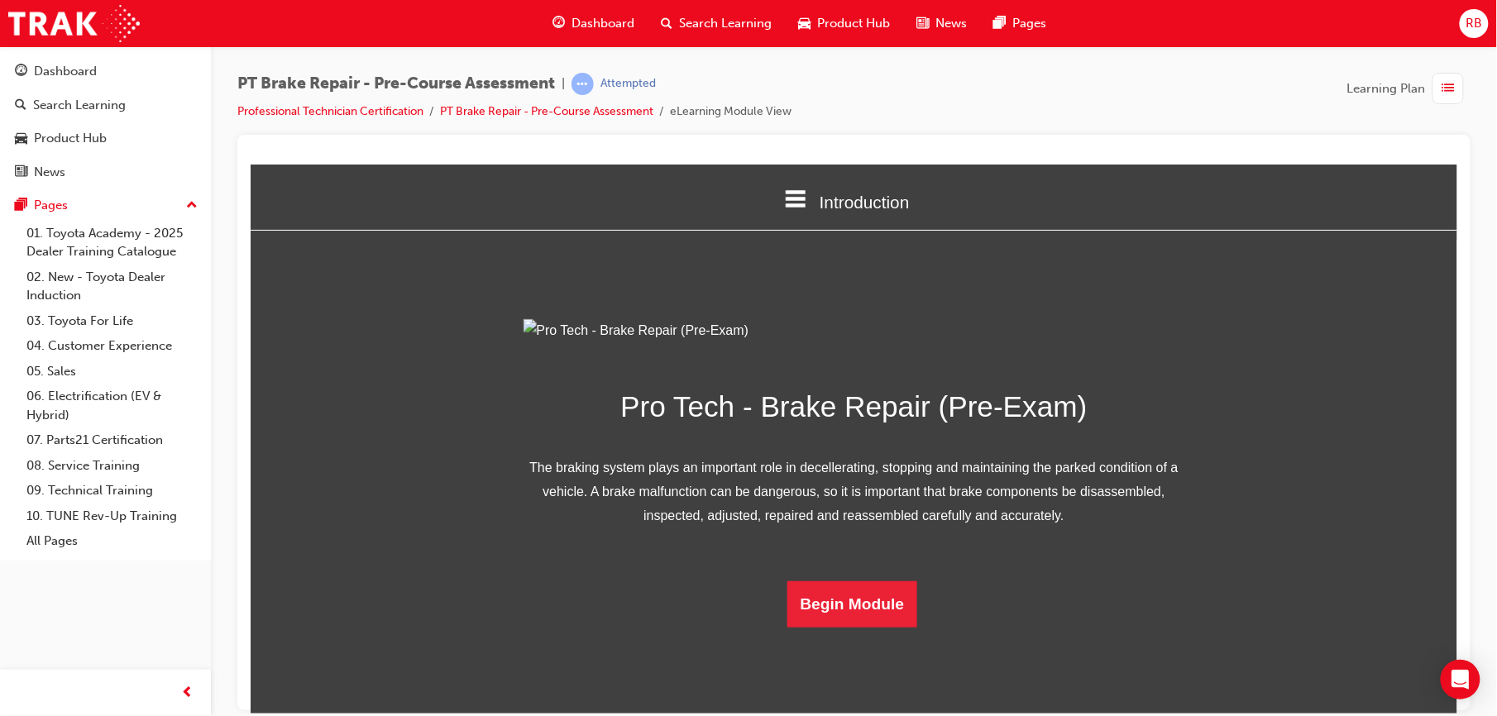
scroll to position [94, 0]
click at [841, 627] on button "Begin Module" at bounding box center [852, 604] width 131 height 46
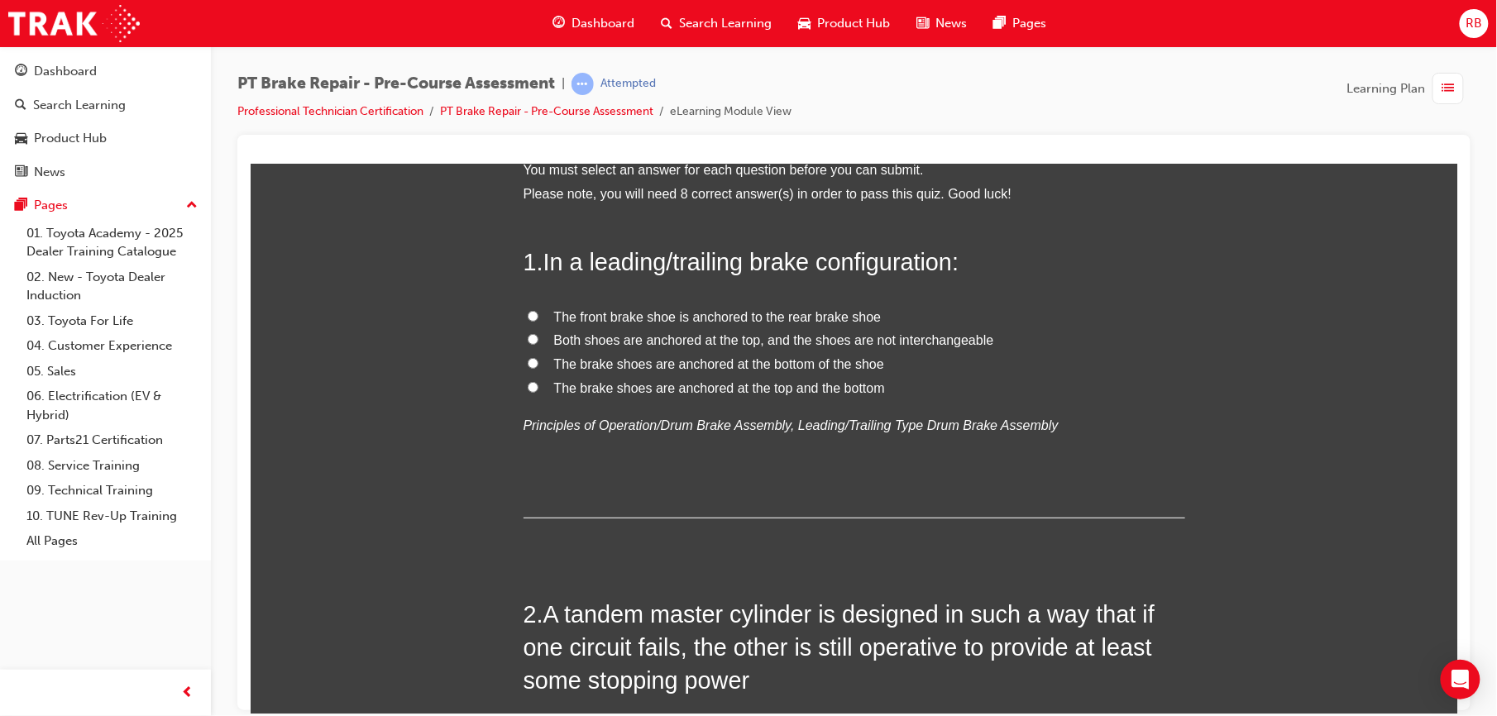
scroll to position [0, 0]
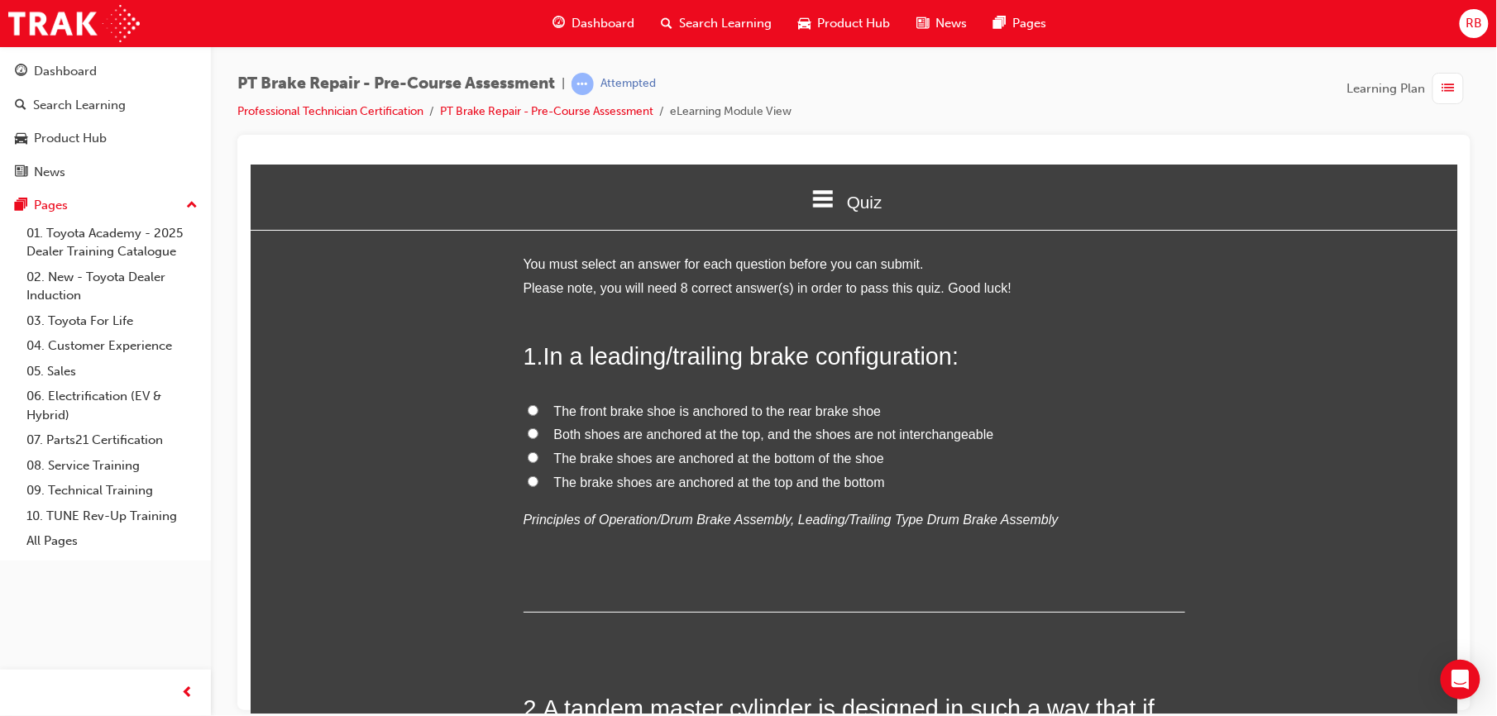
click at [553, 454] on span "The brake shoes are anchored at the bottom of the shoe" at bounding box center [718, 458] width 330 height 14
click at [538, 454] on input "The brake shoes are anchored at the bottom of the shoe" at bounding box center [532, 457] width 11 height 11
radio input "true"
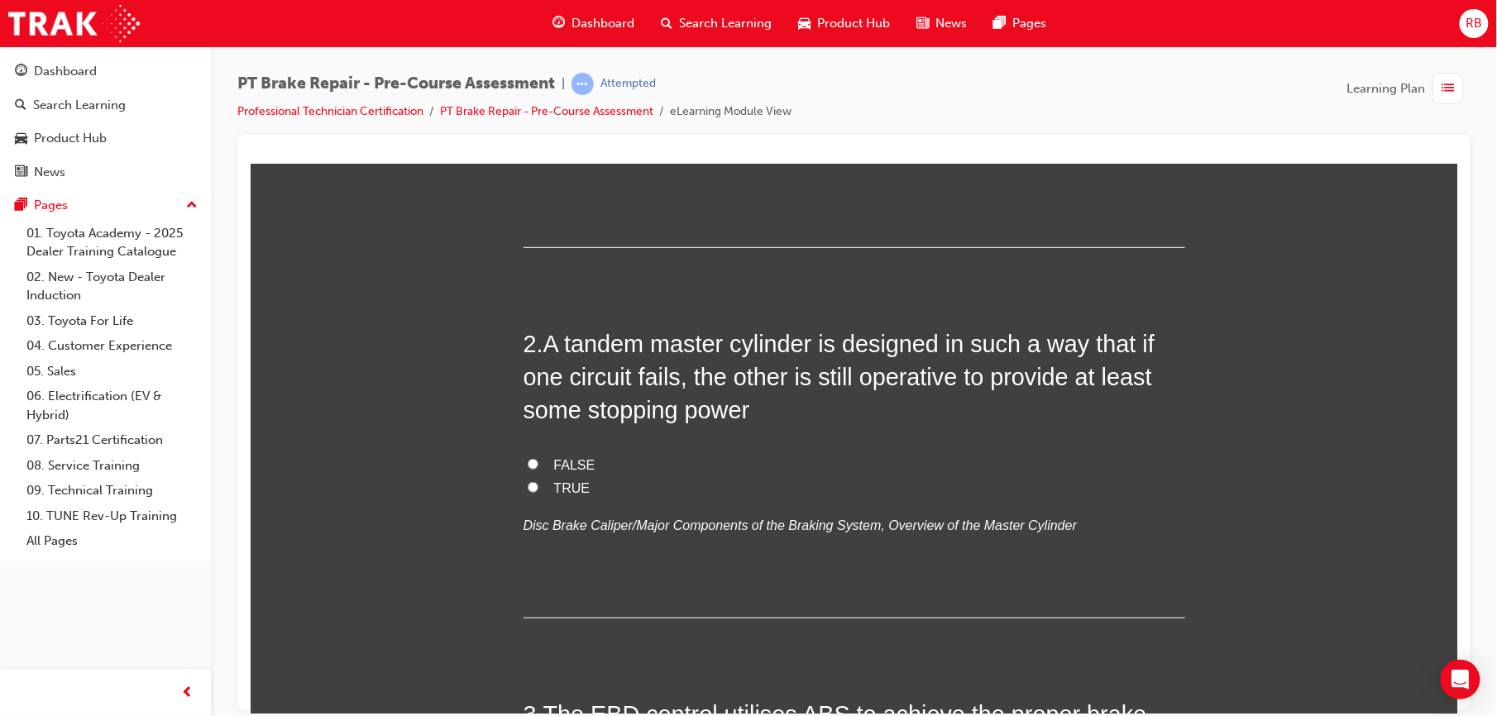
scroll to position [389, 0]
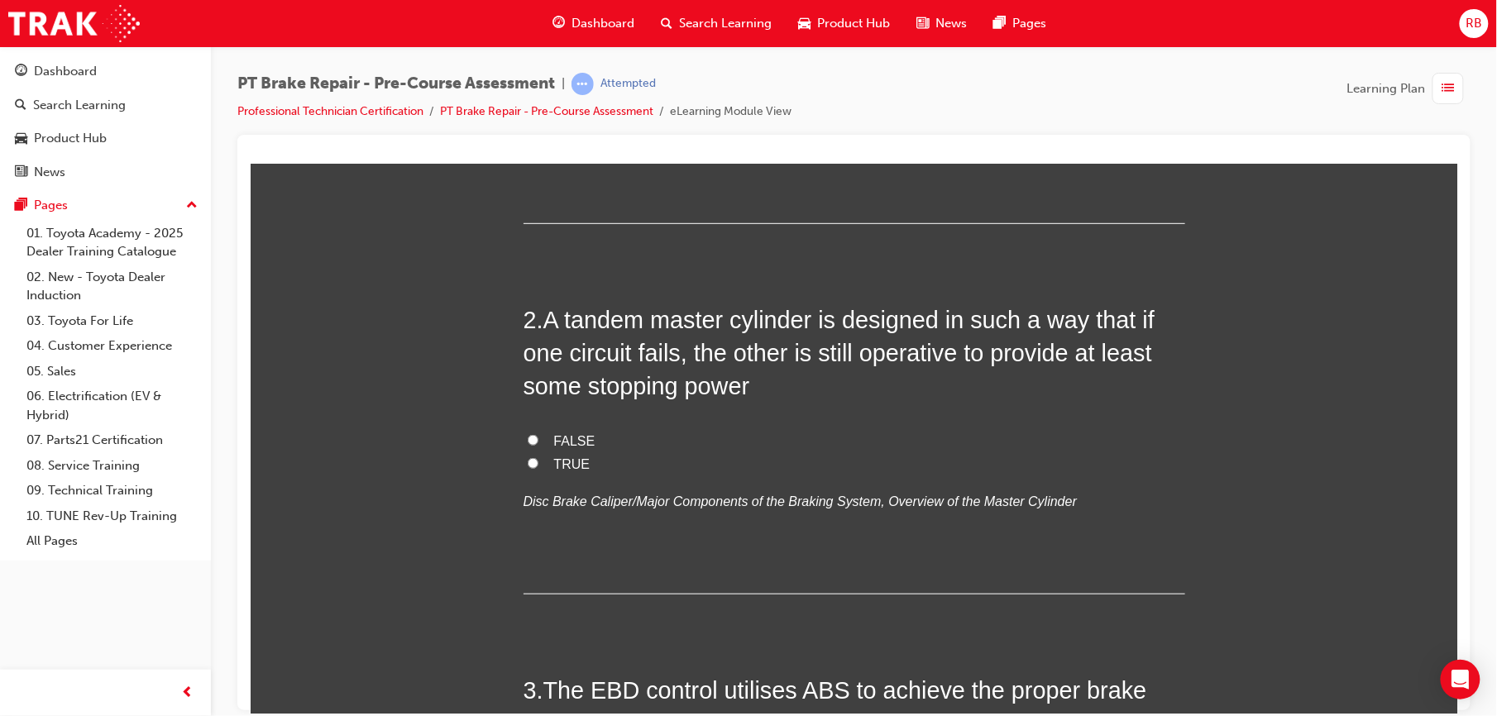
click at [527, 461] on input "TRUE" at bounding box center [532, 462] width 11 height 11
radio input "true"
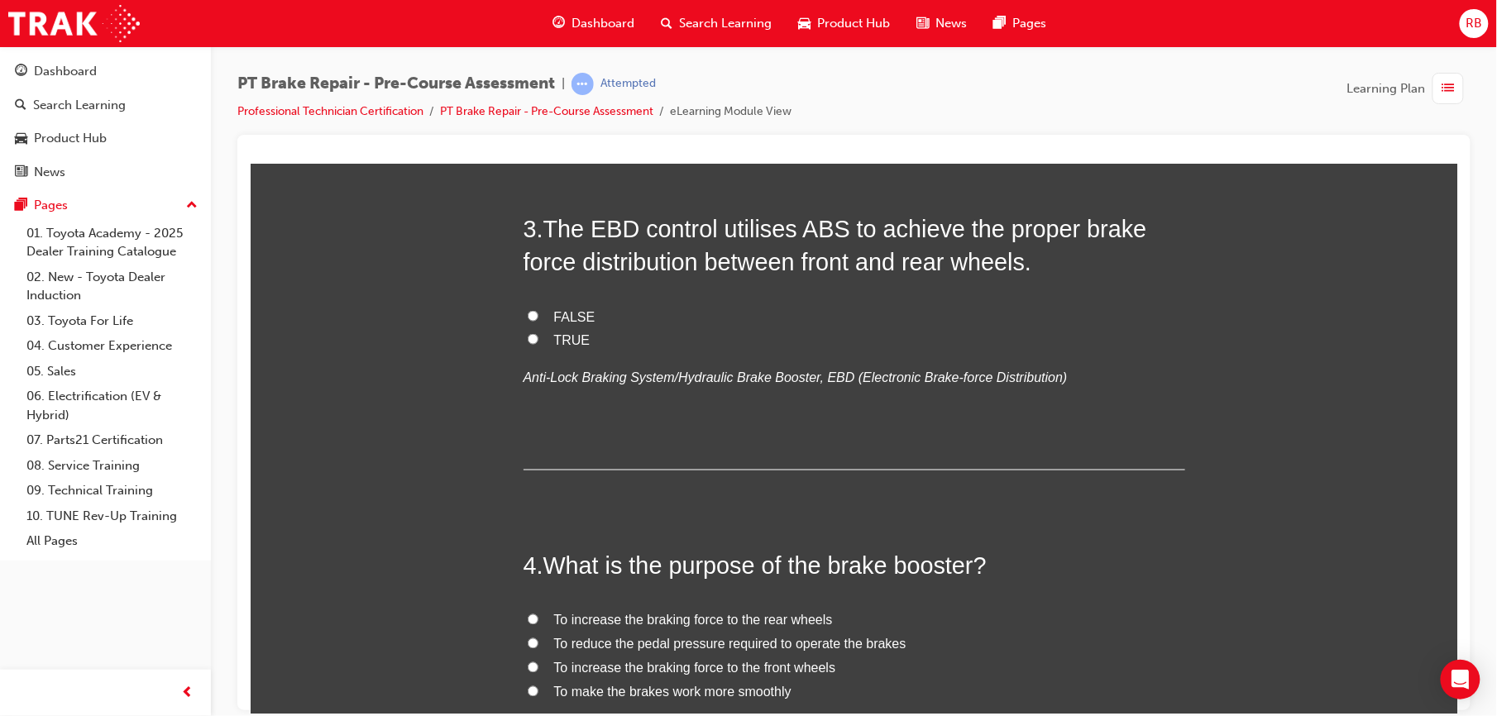
scroll to position [852, 0]
click at [527, 311] on input "FALSE" at bounding box center [532, 314] width 11 height 11
radio input "true"
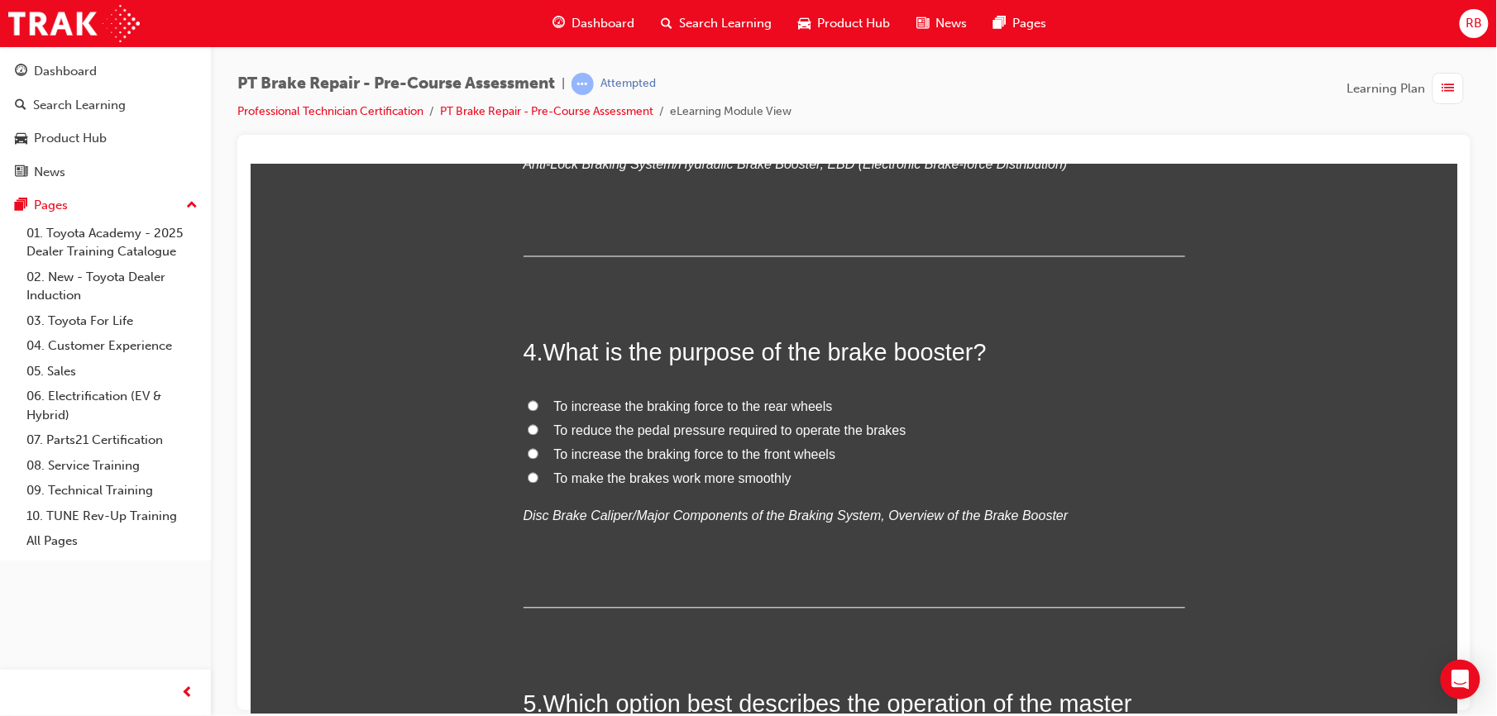
scroll to position [1066, 0]
click at [589, 424] on span "To reduce the pedal pressure required to operate the brakes" at bounding box center [729, 428] width 352 height 14
click at [538, 424] on input "To reduce the pedal pressure required to operate the brakes" at bounding box center [532, 427] width 11 height 11
radio input "true"
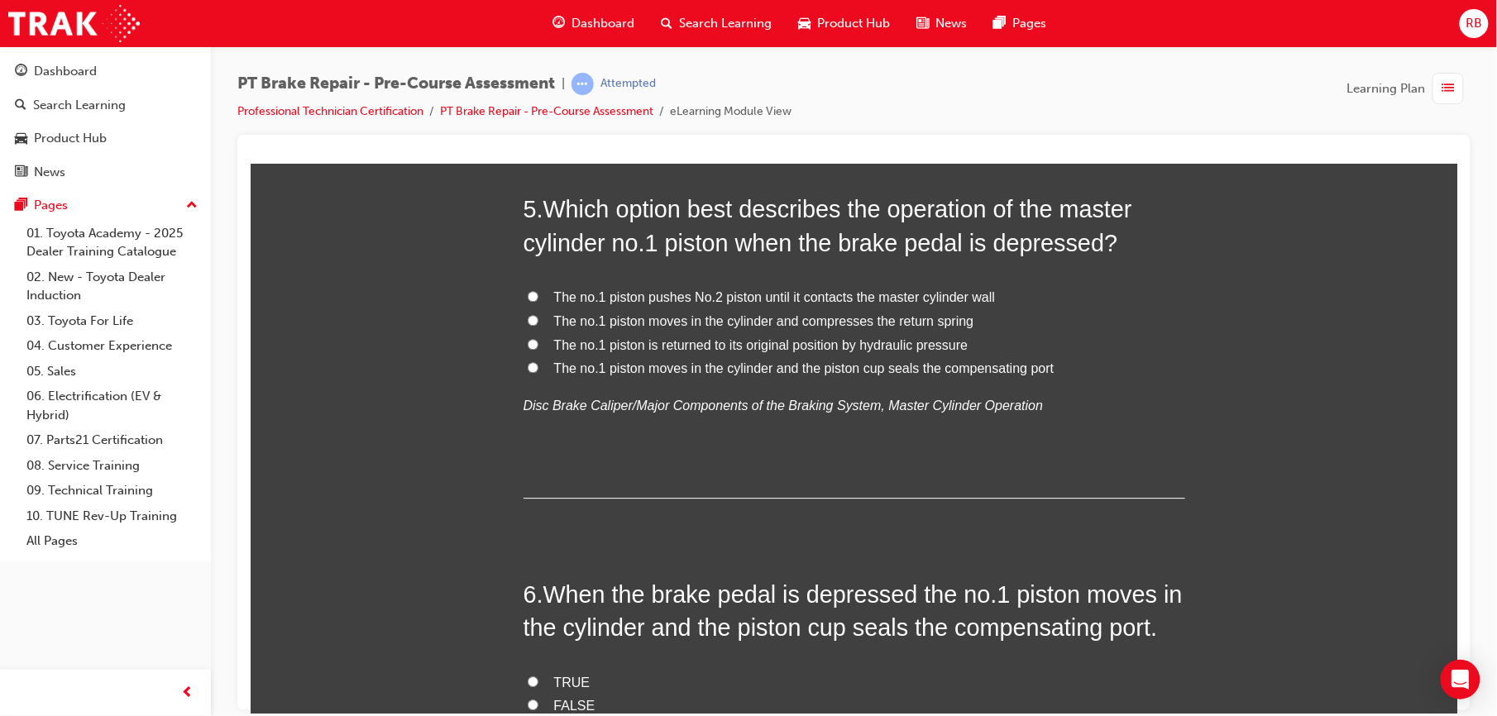
scroll to position [1559, 0]
click at [749, 375] on span "The no.1 piston moves in the cylinder and the piston cup seals the compensating…" at bounding box center [803, 369] width 501 height 14
click at [538, 373] on input "The no.1 piston moves in the cylinder and the piston cup seals the compensating…" at bounding box center [532, 367] width 11 height 11
radio input "true"
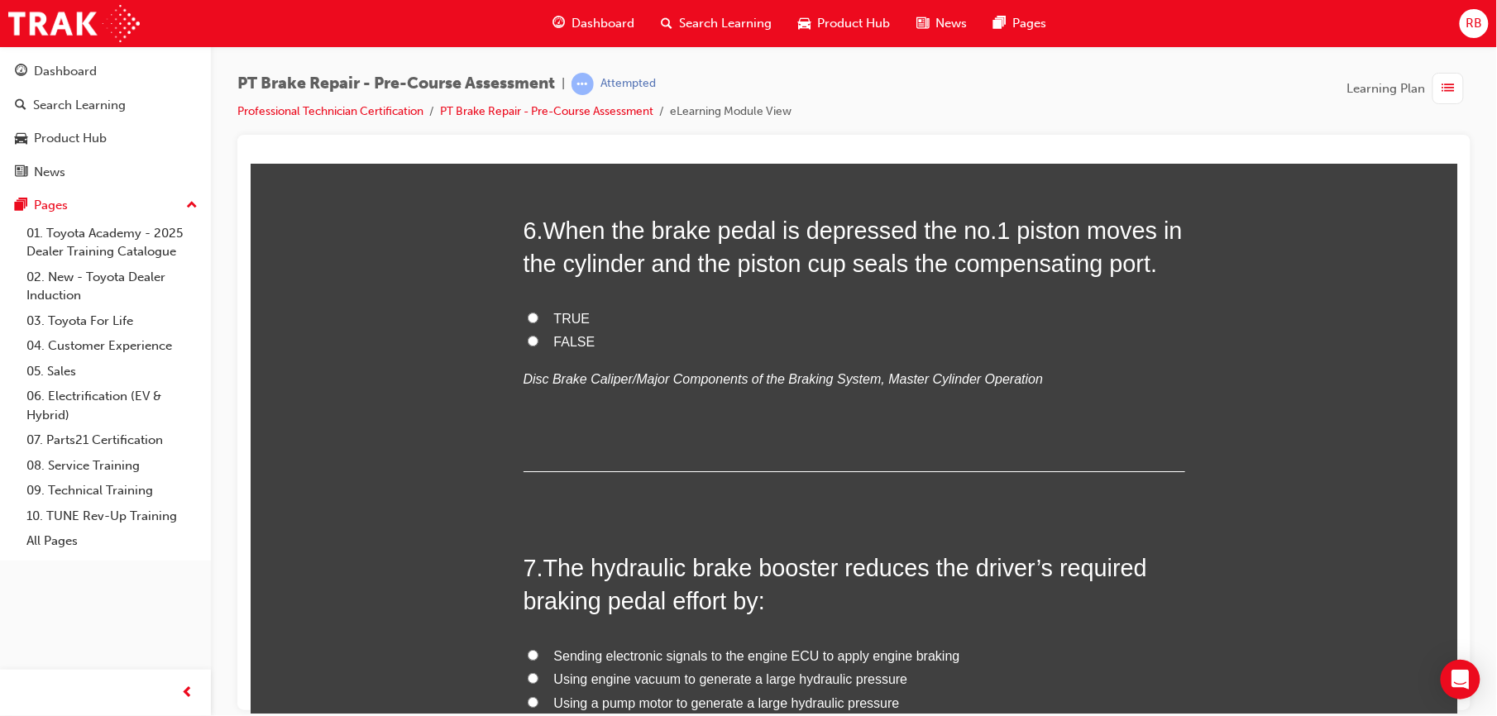
scroll to position [1927, 0]
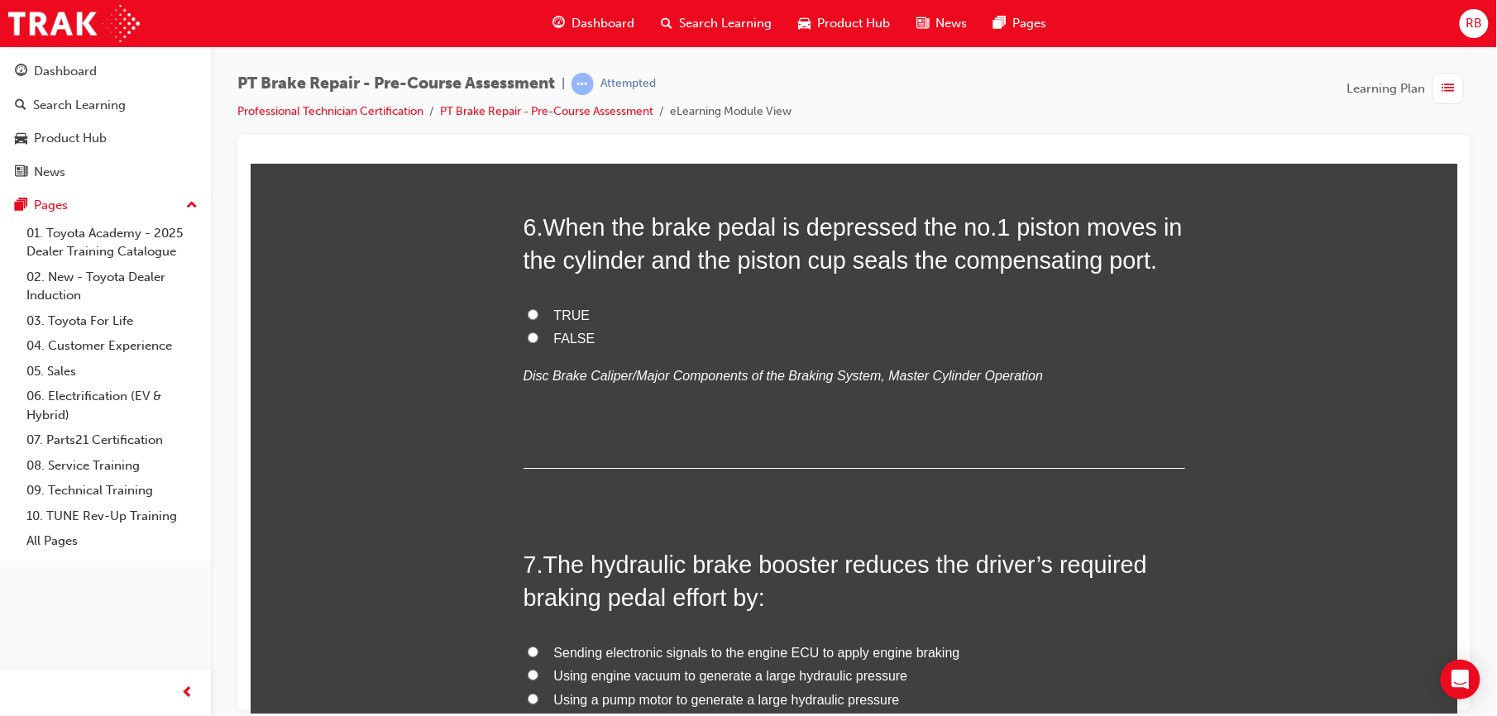
click at [534, 334] on label "FALSE" at bounding box center [854, 339] width 662 height 24
click at [534, 334] on input "FALSE" at bounding box center [532, 337] width 11 height 11
radio input "true"
click at [535, 309] on label "TRUE" at bounding box center [854, 316] width 662 height 24
click at [535, 309] on input "TRUE" at bounding box center [532, 314] width 11 height 11
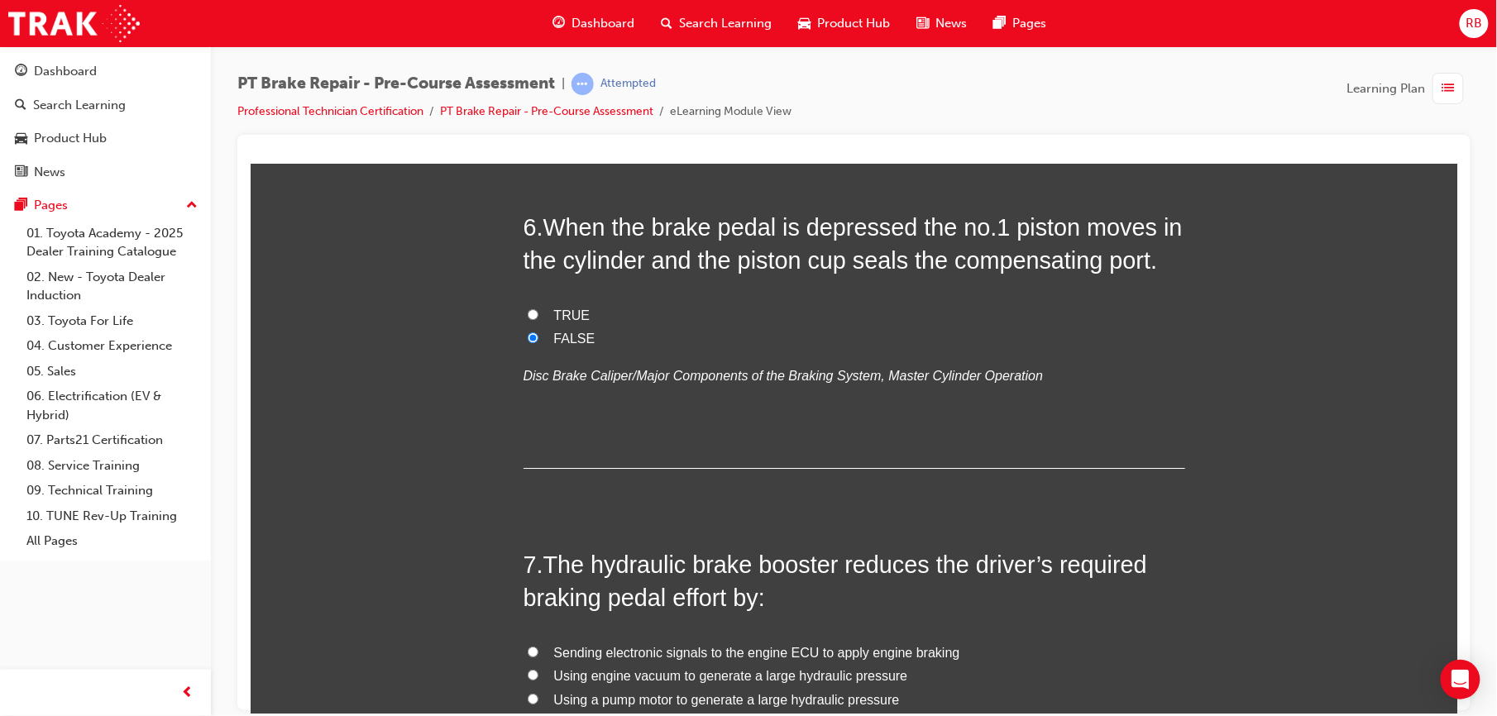
radio input "true"
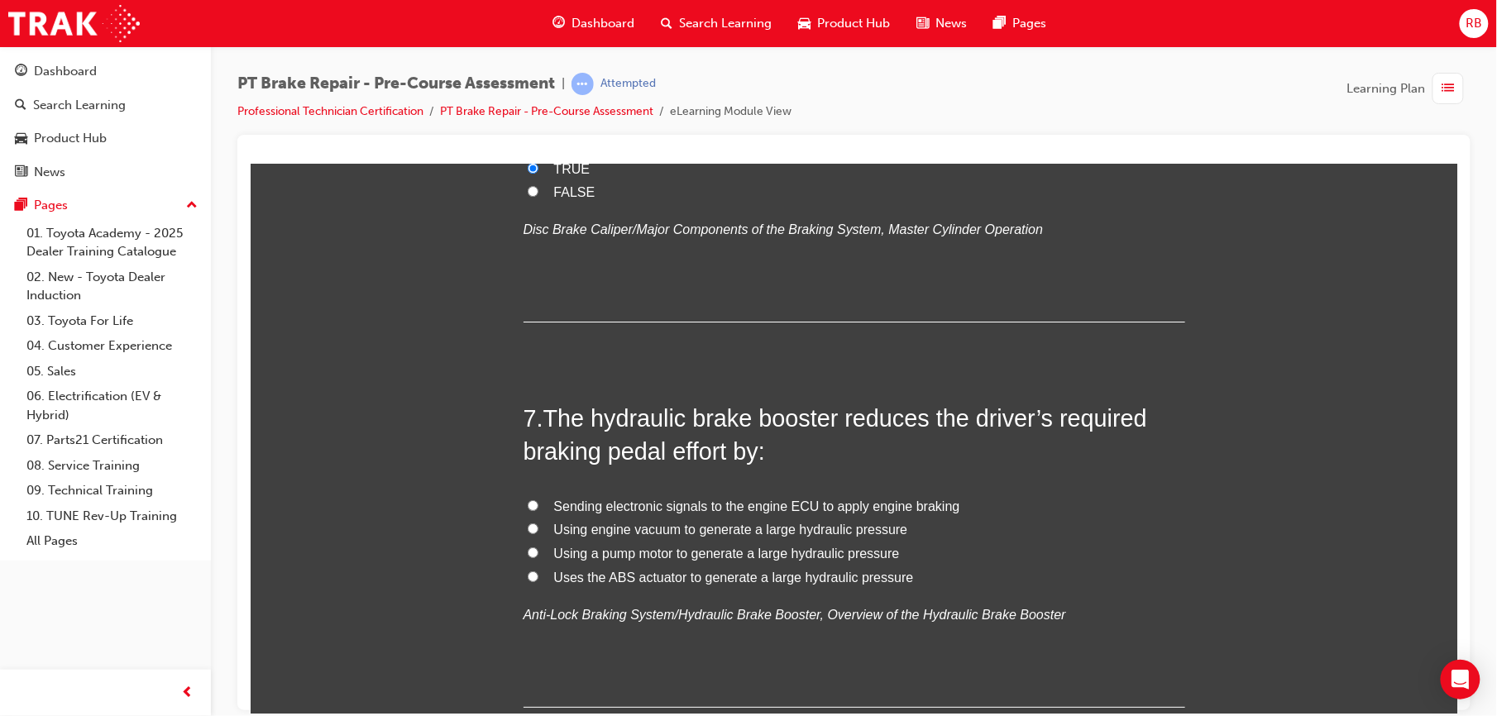
scroll to position [2125, 0]
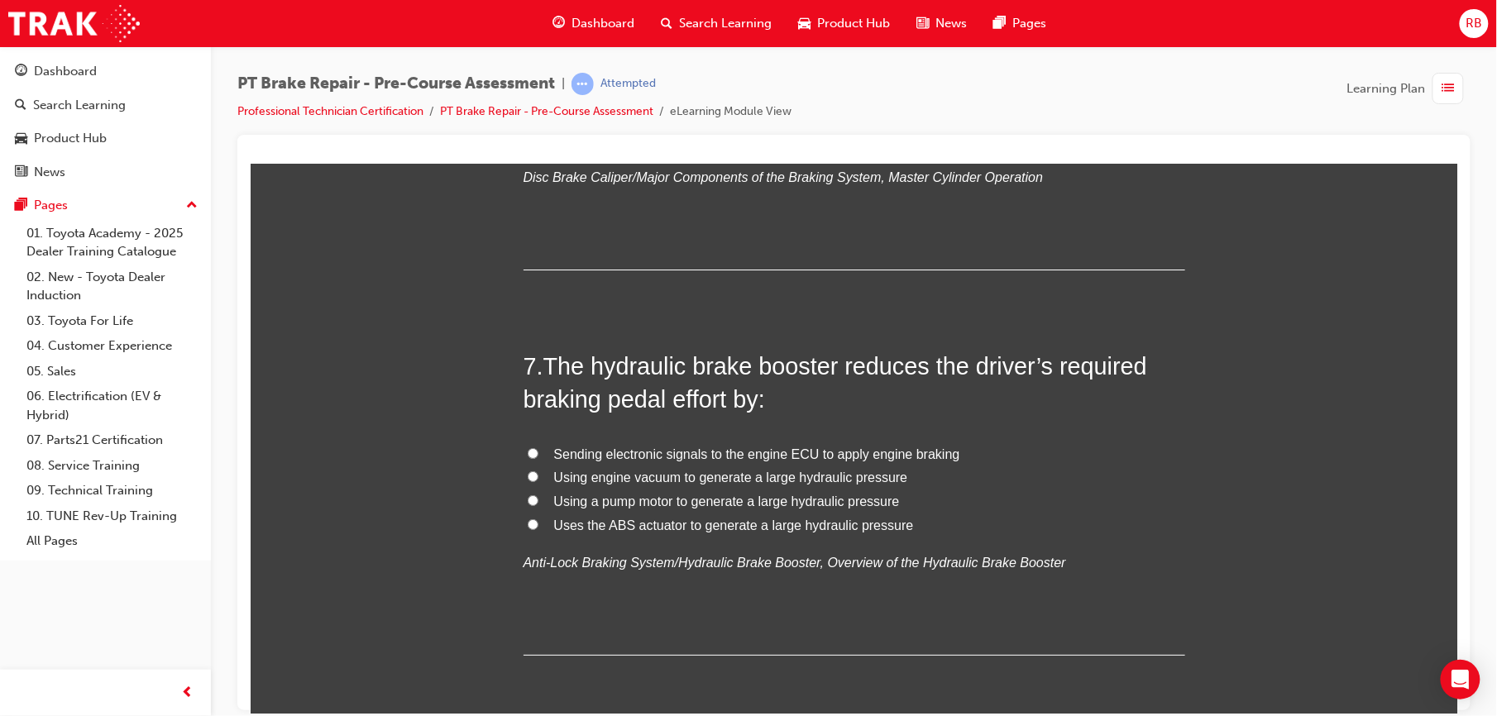
click at [601, 499] on span "Using a pump motor to generate a large hydraulic pressure" at bounding box center [726, 501] width 346 height 14
click at [538, 499] on input "Using a pump motor to generate a large hydraulic pressure" at bounding box center [532, 500] width 11 height 11
radio input "true"
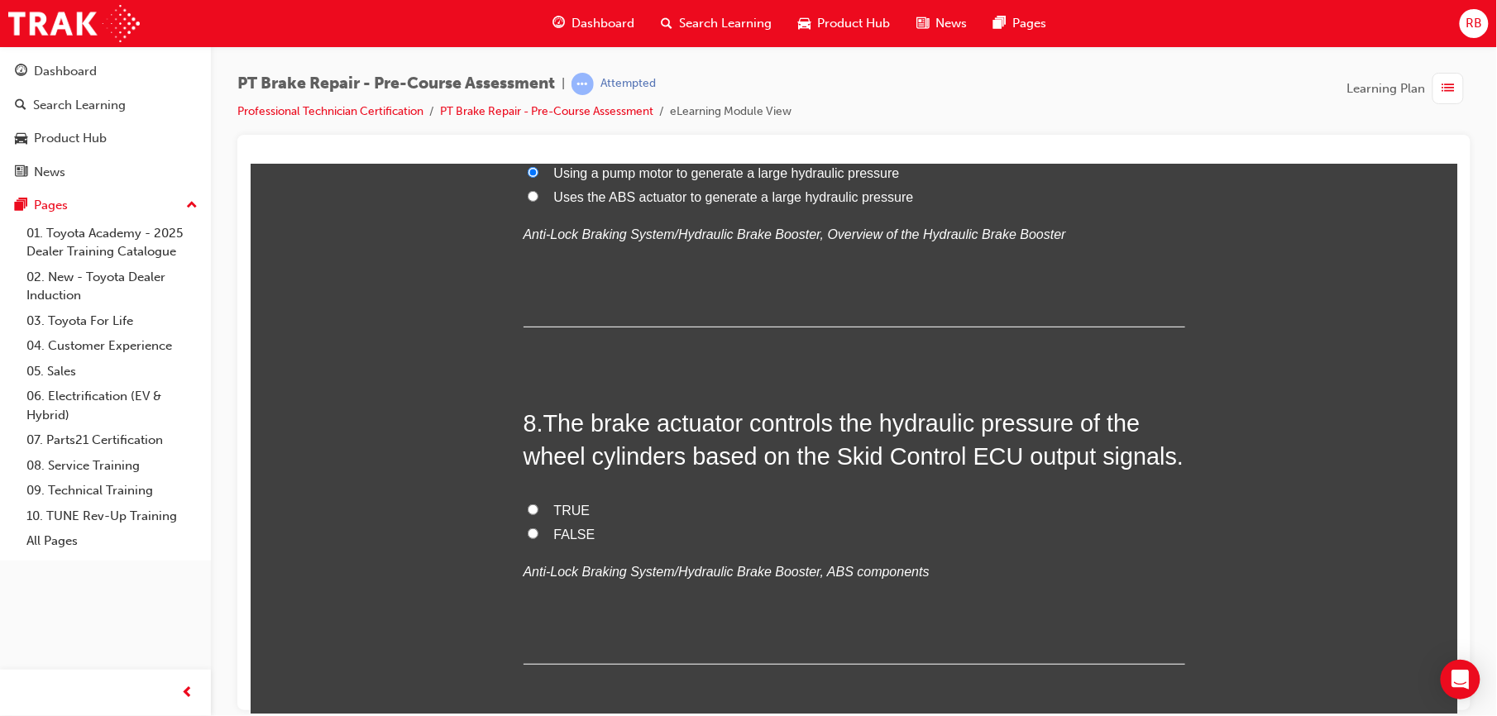
scroll to position [2434, 0]
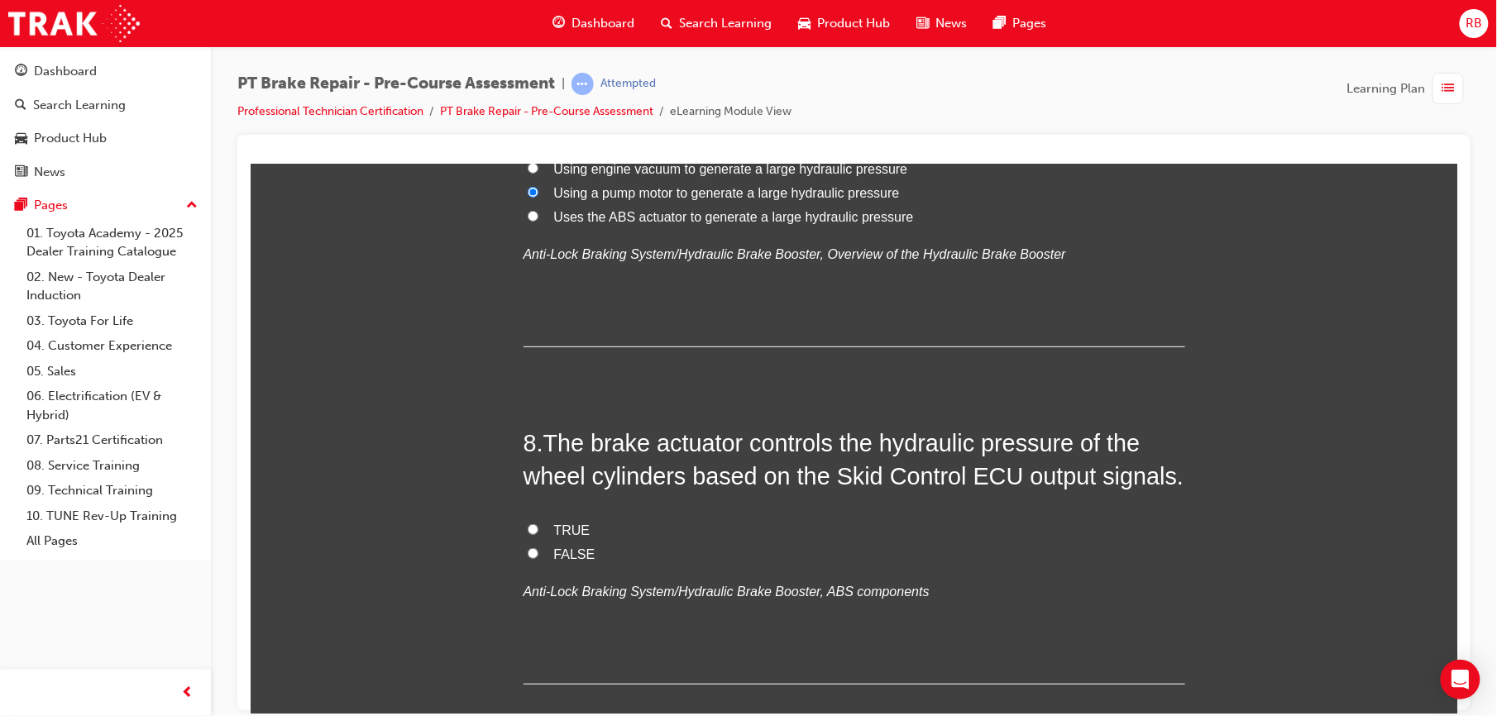
click at [536, 535] on label "TRUE" at bounding box center [854, 531] width 662 height 24
click at [536, 534] on input "TRUE" at bounding box center [532, 529] width 11 height 11
radio input "true"
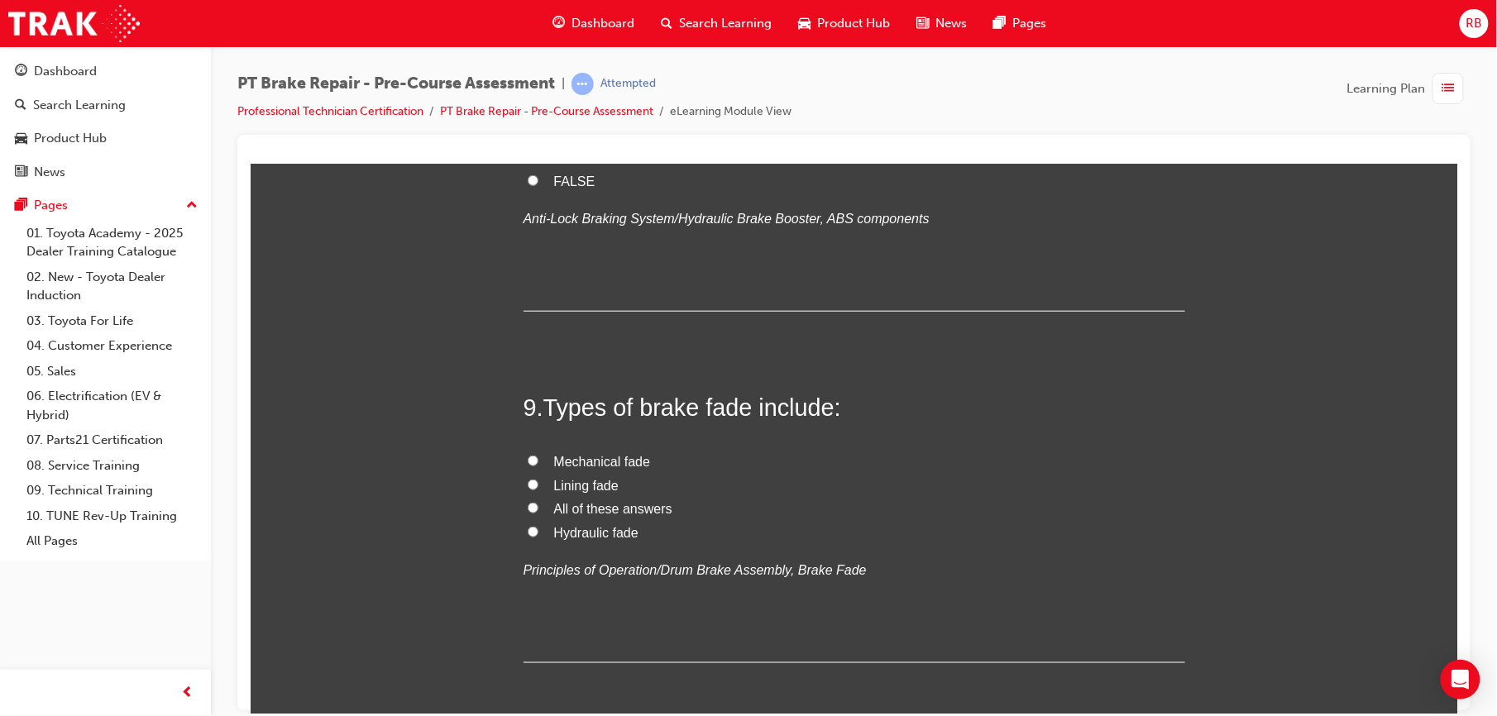
scroll to position [2860, 0]
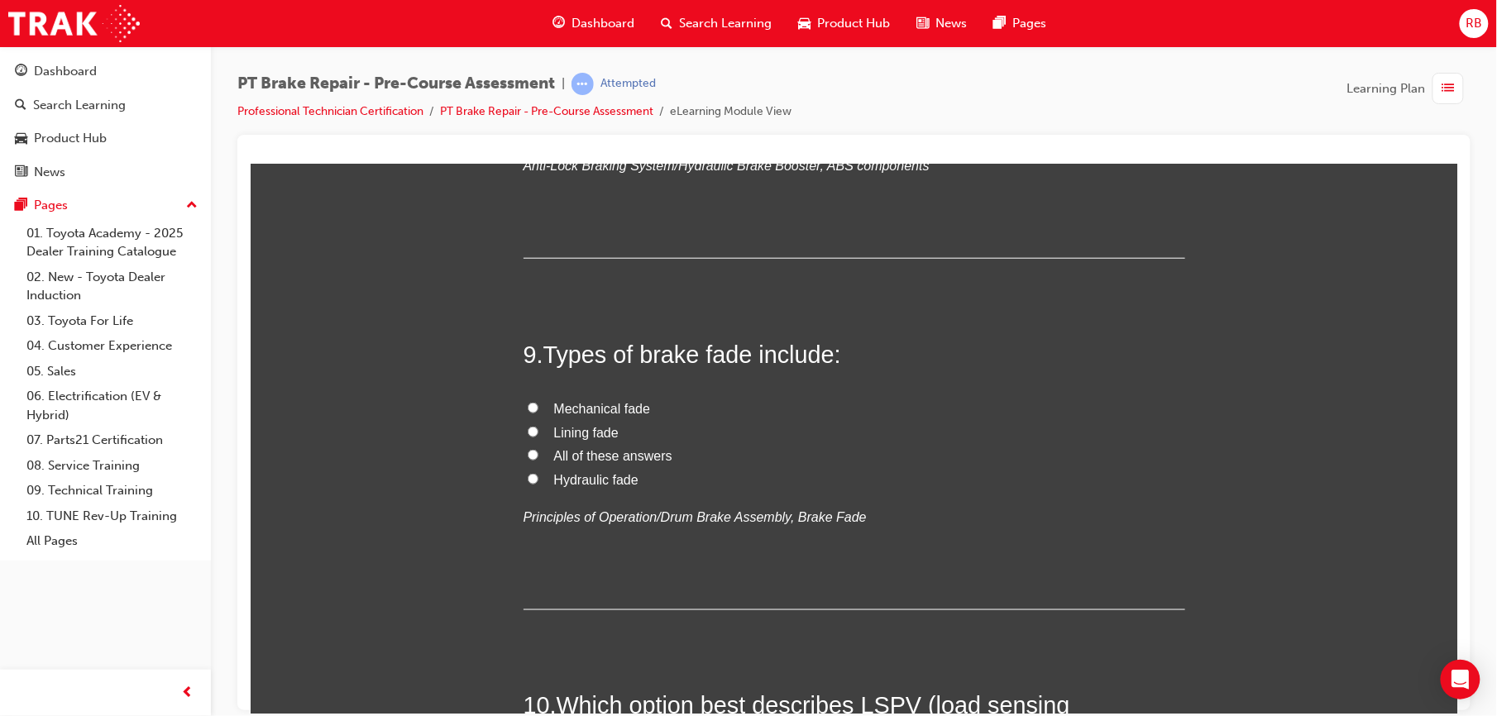
click at [563, 448] on span "All of these answers" at bounding box center [612, 455] width 118 height 14
click at [538, 449] on input "All of these answers" at bounding box center [532, 454] width 11 height 11
radio input "true"
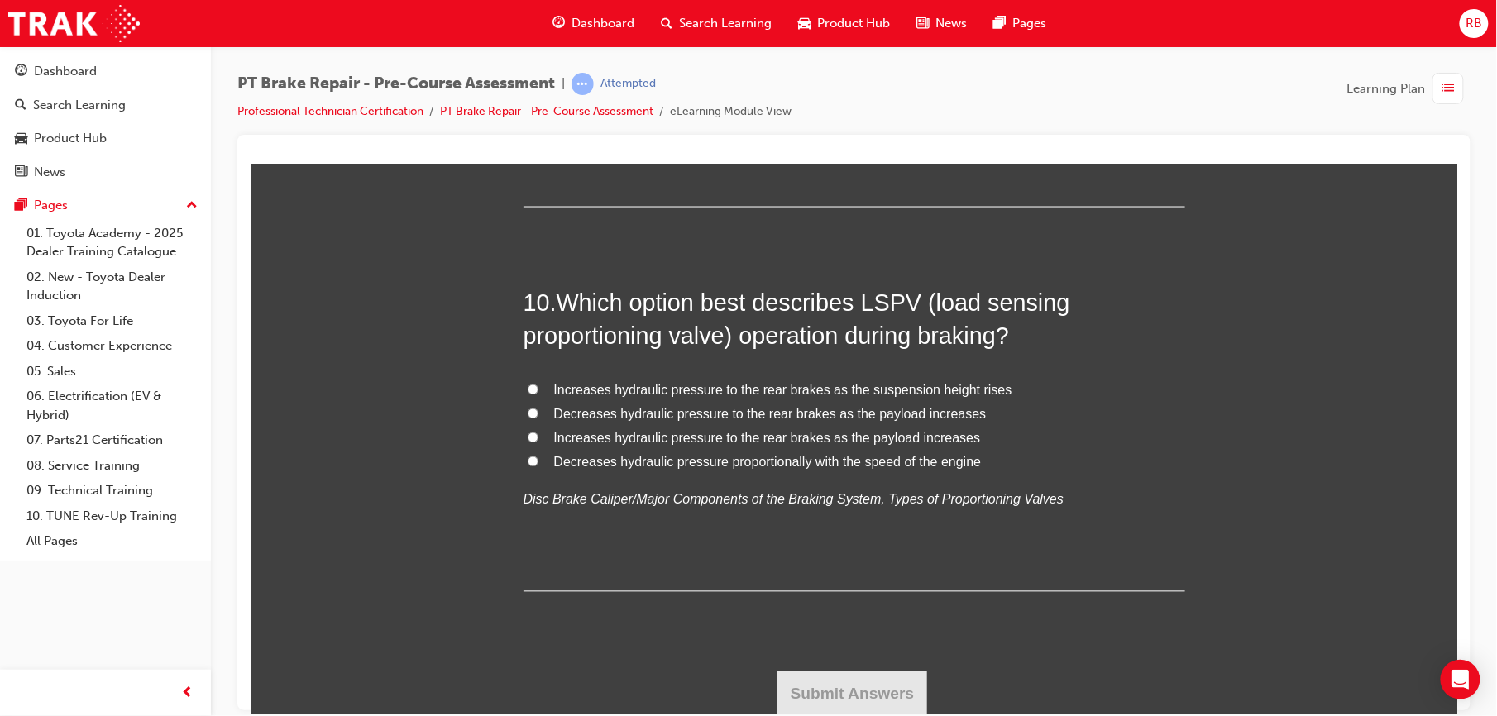
scroll to position [3268, 0]
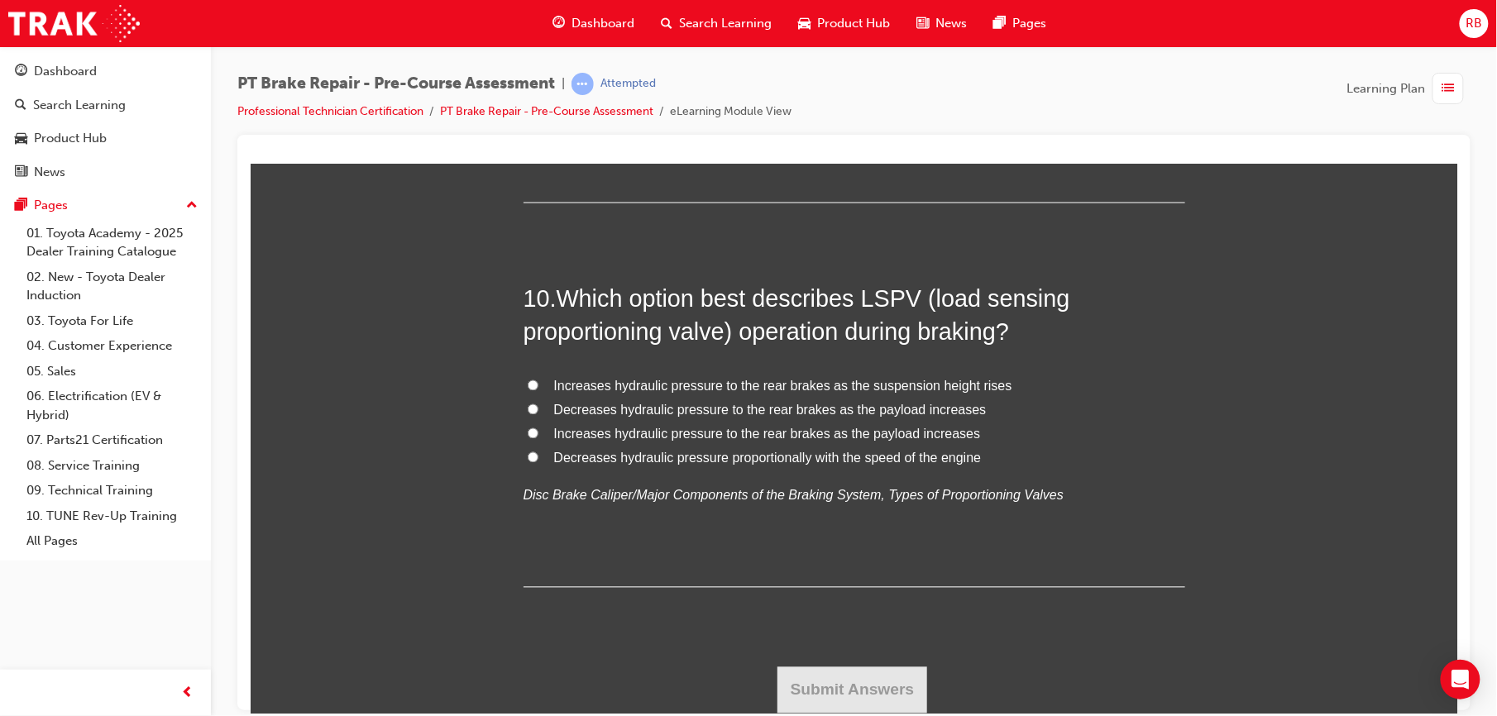
click at [544, 428] on label "Increases hydraulic pressure to the rear brakes as the payload increases" at bounding box center [854, 435] width 662 height 24
click at [538, 428] on input "Increases hydraulic pressure to the rear brakes as the payload increases" at bounding box center [532, 433] width 11 height 11
radio input "true"
click at [874, 685] on button "Submit Answers" at bounding box center [852, 690] width 151 height 46
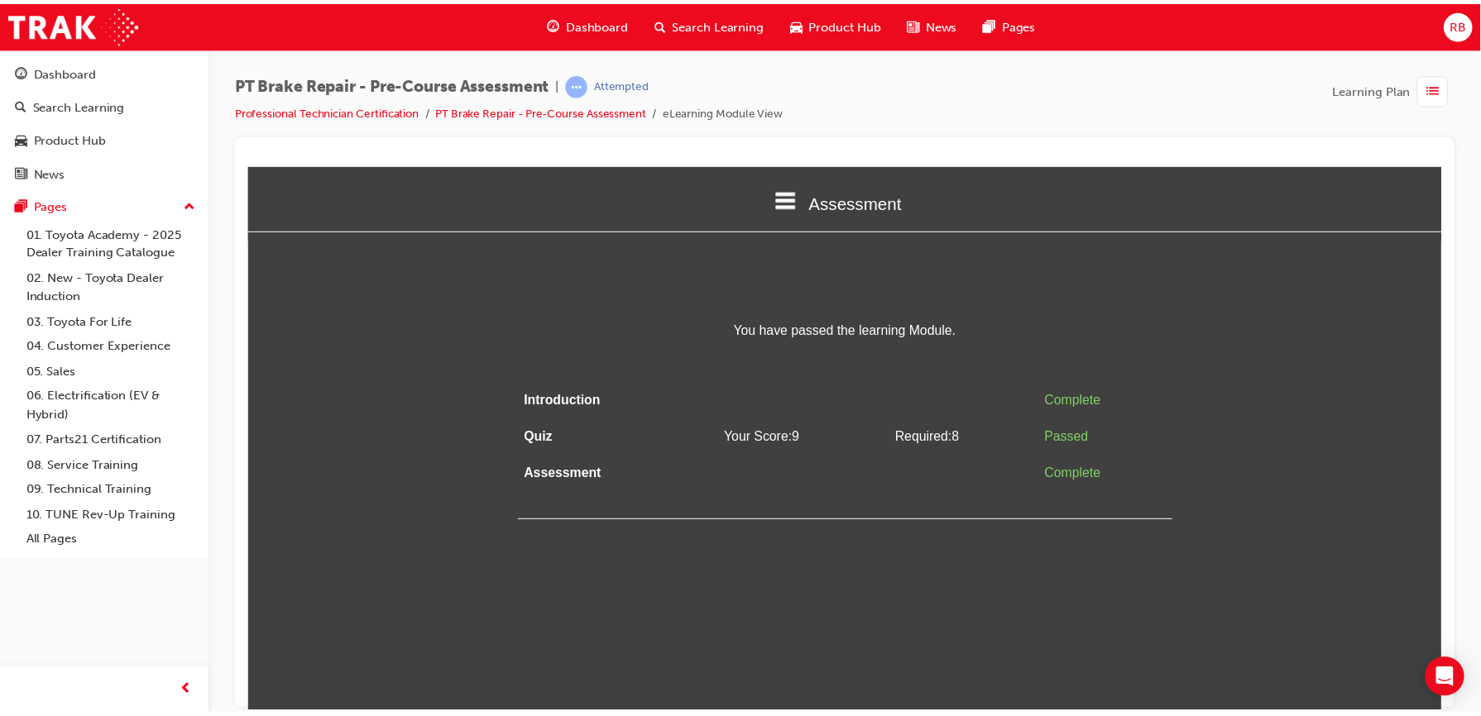
scroll to position [0, 0]
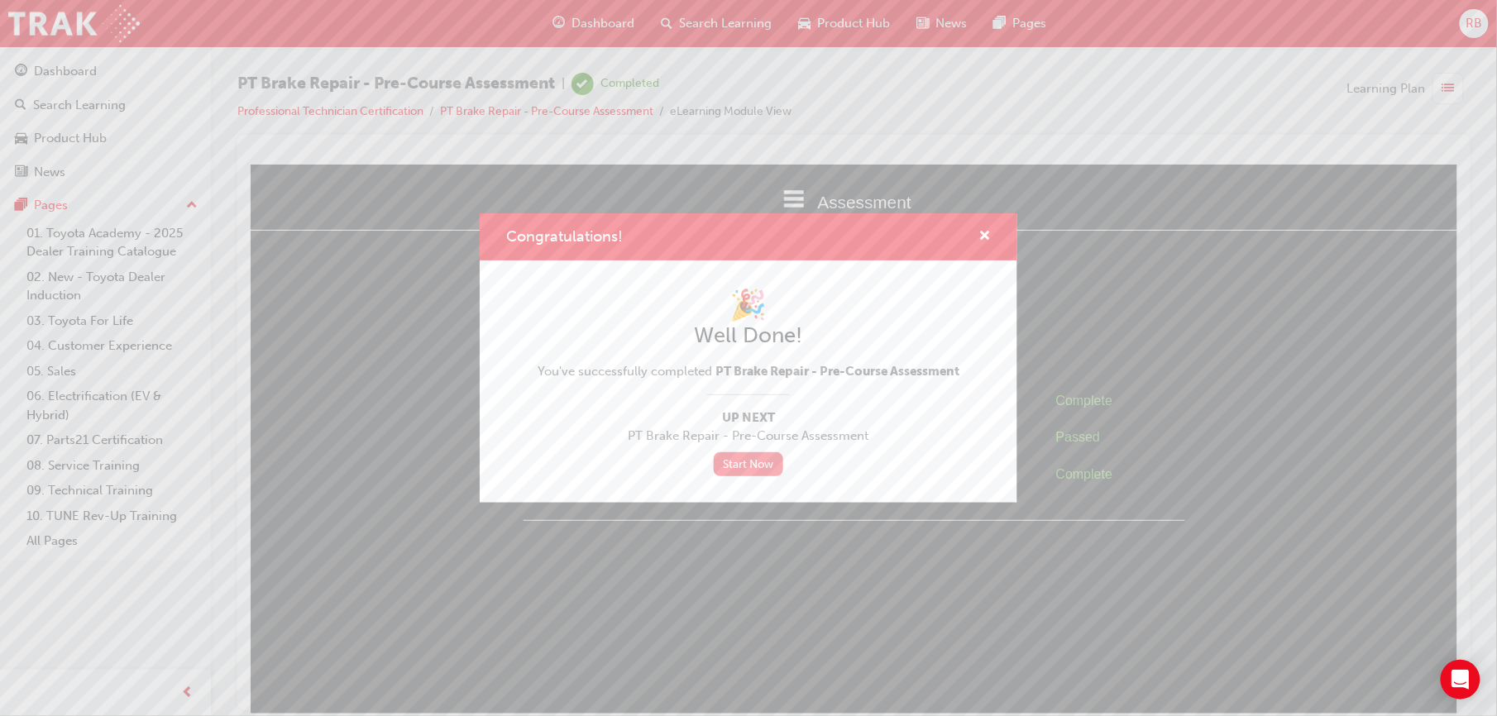
click at [764, 460] on link "Start Now" at bounding box center [748, 465] width 69 height 24
click at [988, 232] on span "cross-icon" at bounding box center [985, 237] width 12 height 15
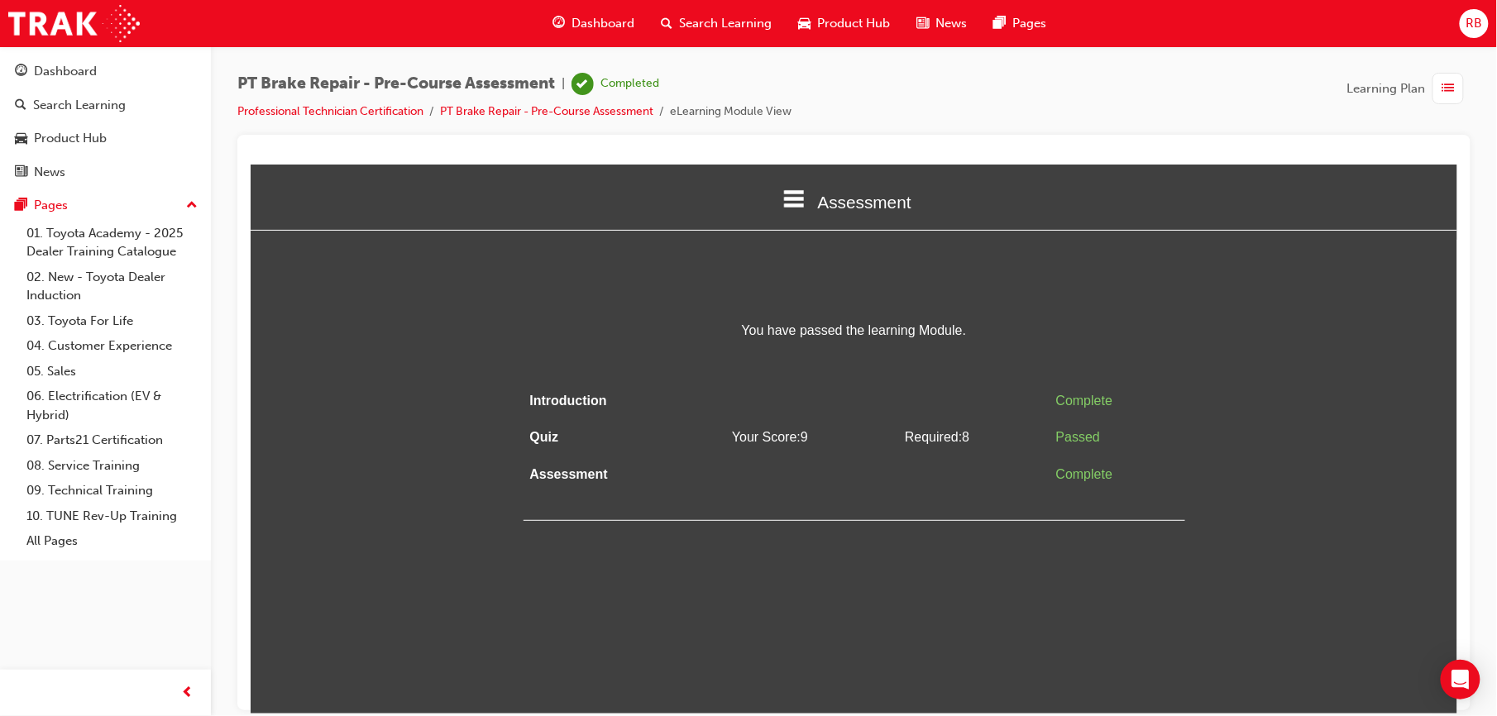
click at [1443, 86] on span "list-icon" at bounding box center [1449, 89] width 12 height 21
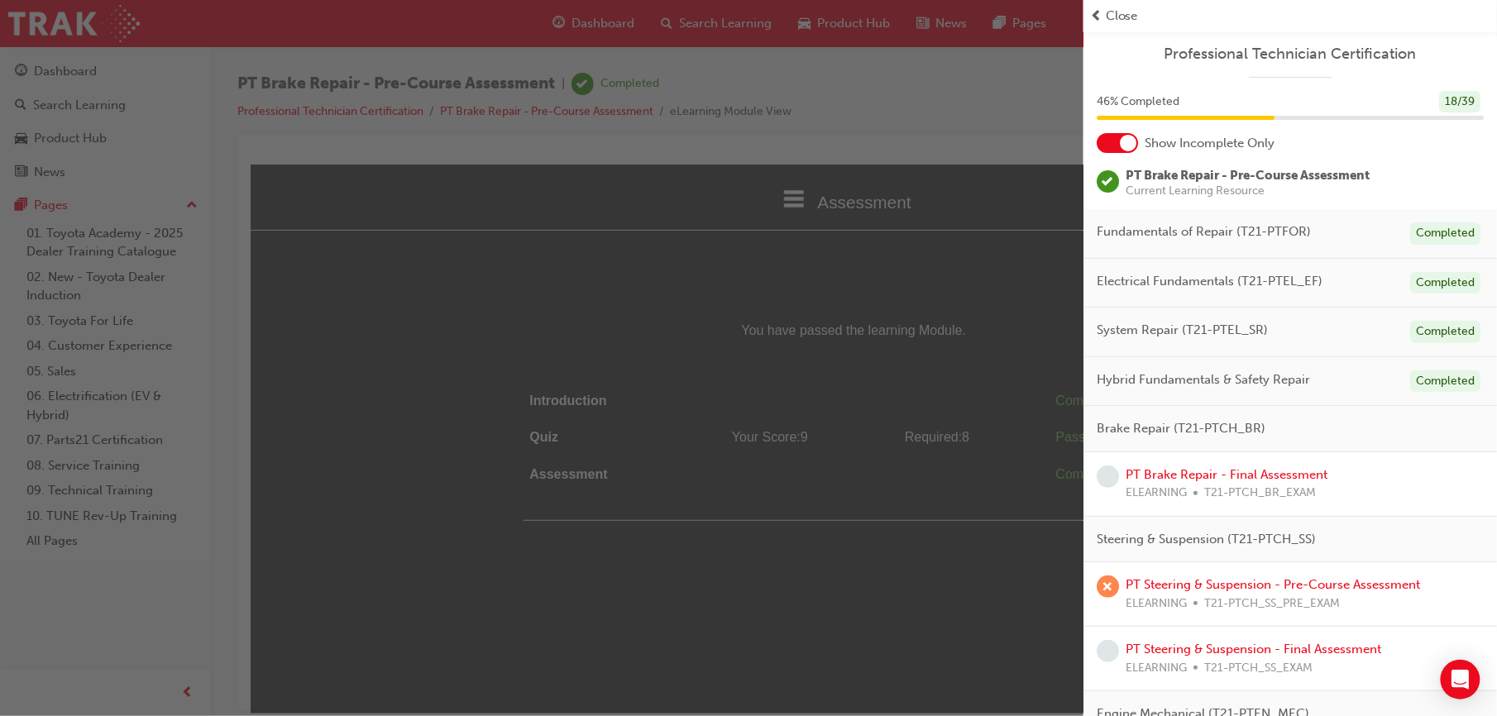
click at [1130, 10] on span "Close" at bounding box center [1122, 16] width 32 height 19
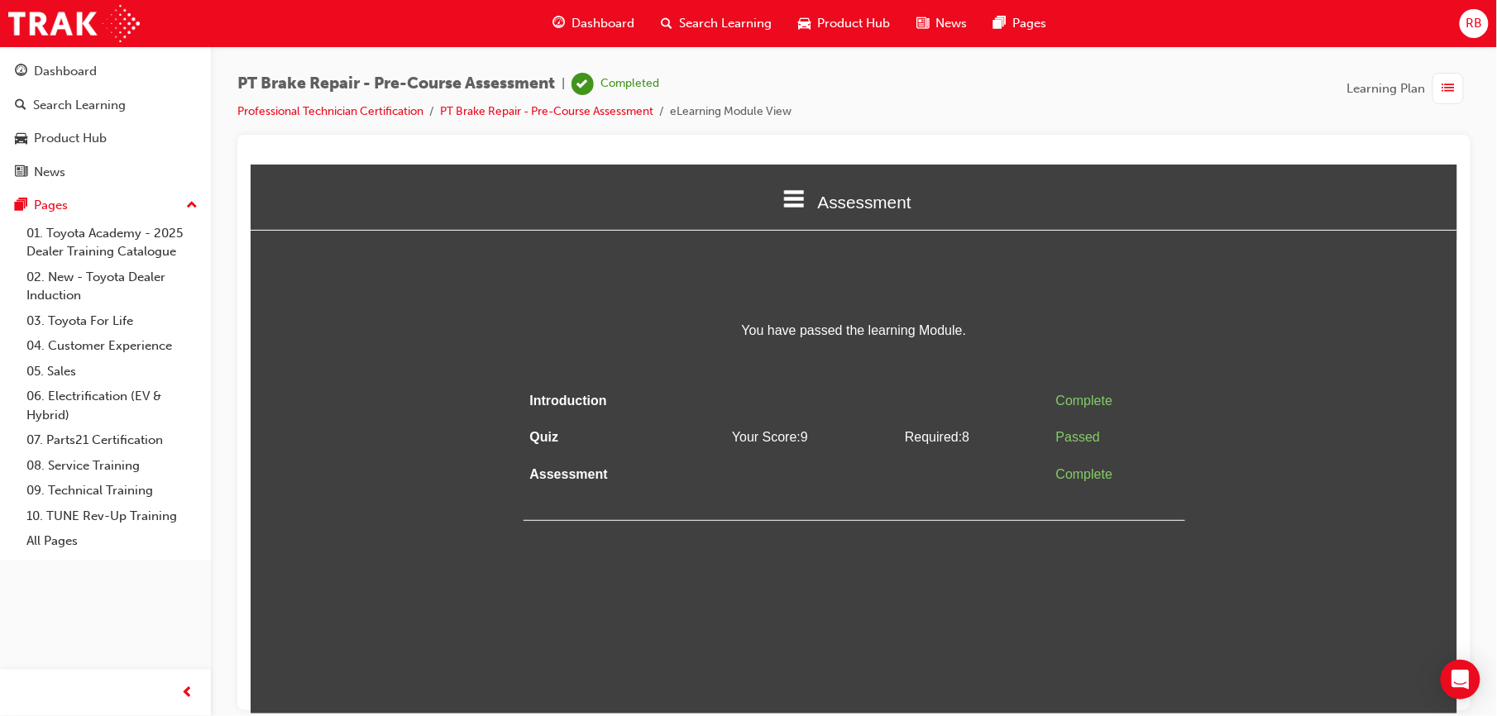
click at [616, 21] on span "Dashboard" at bounding box center [603, 23] width 63 height 19
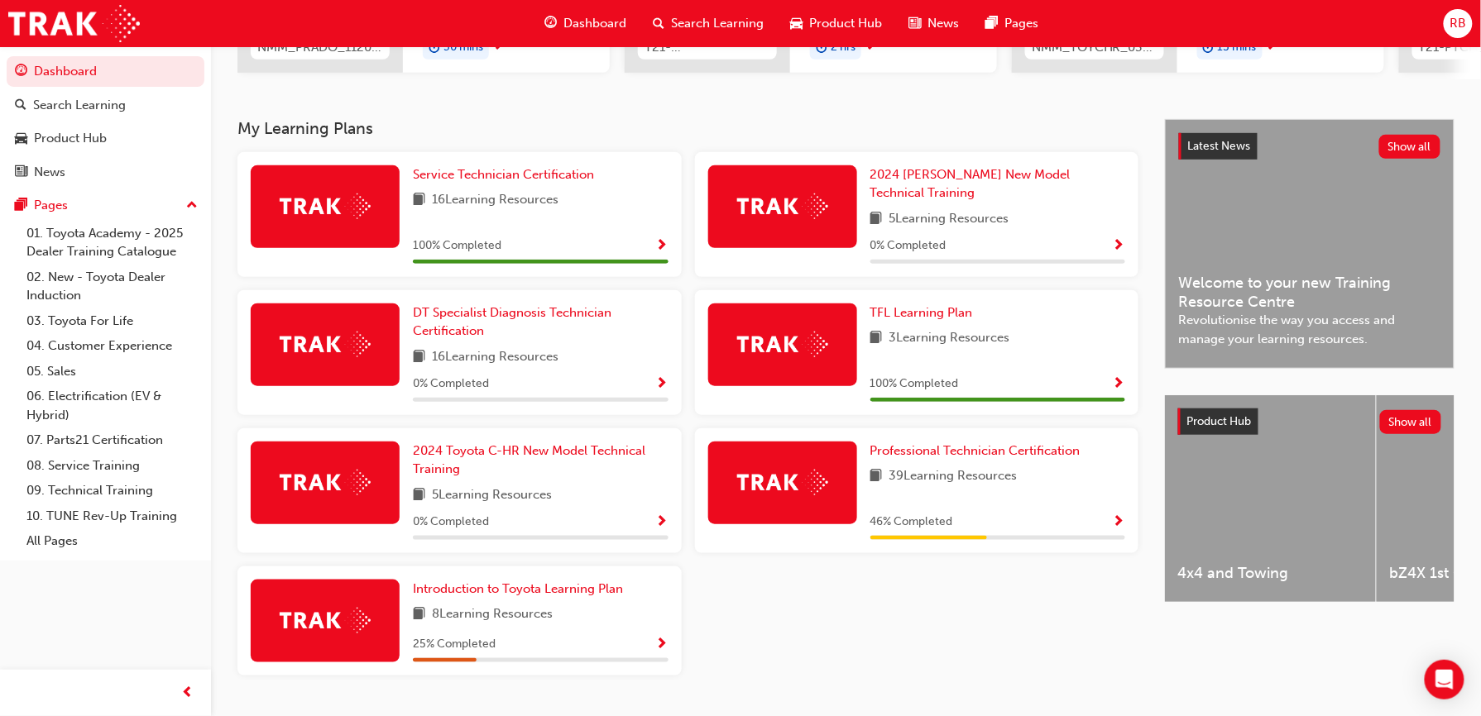
scroll to position [331, 0]
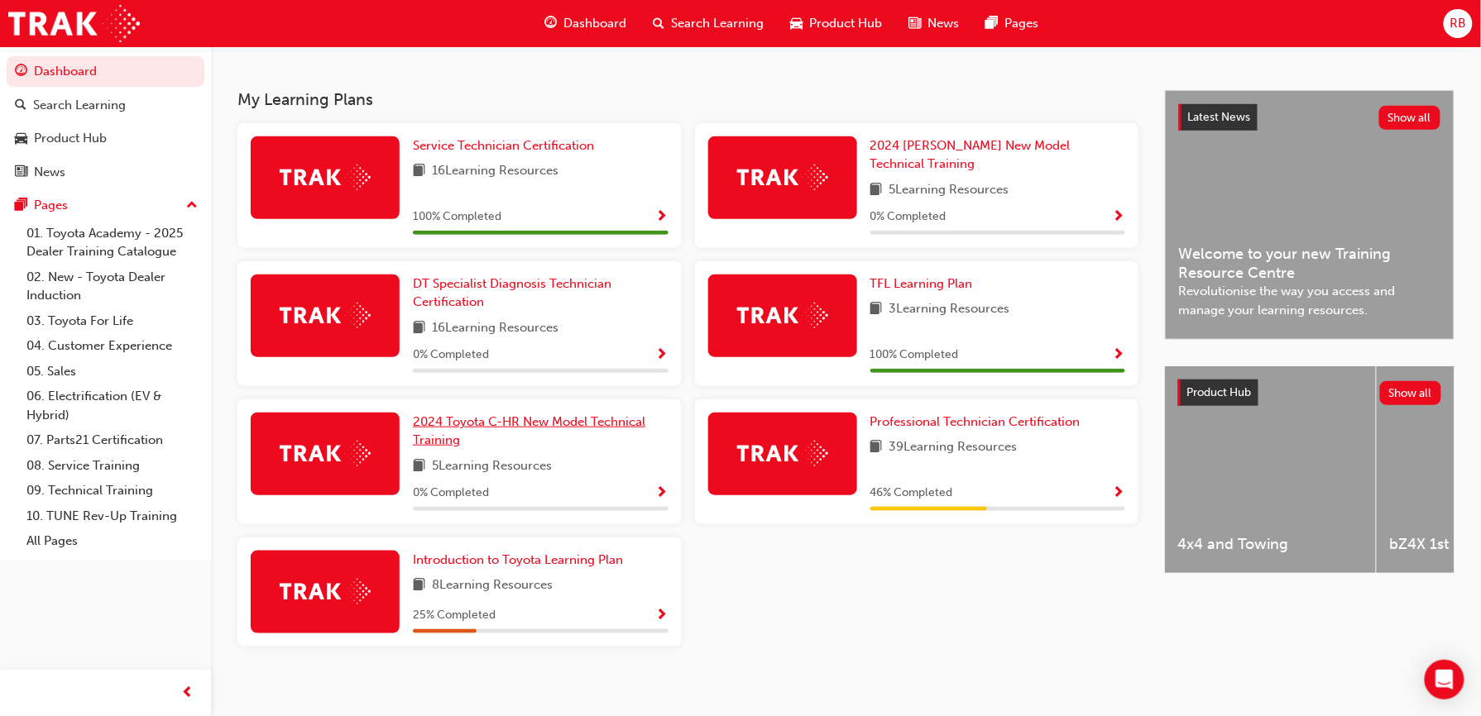
click at [630, 424] on link "2024 Toyota C-HR New Model Technical Training" at bounding box center [541, 431] width 256 height 37
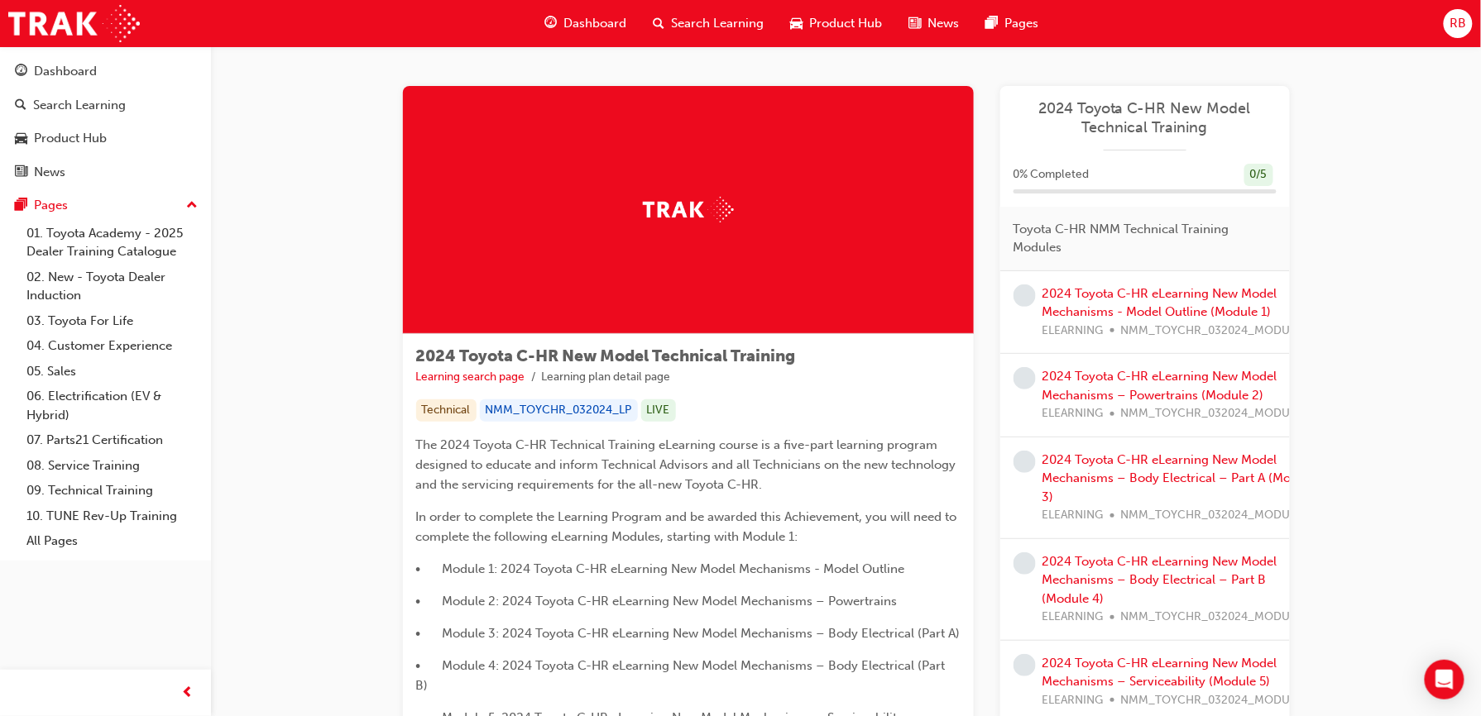
click at [586, 21] on span "Dashboard" at bounding box center [595, 23] width 63 height 19
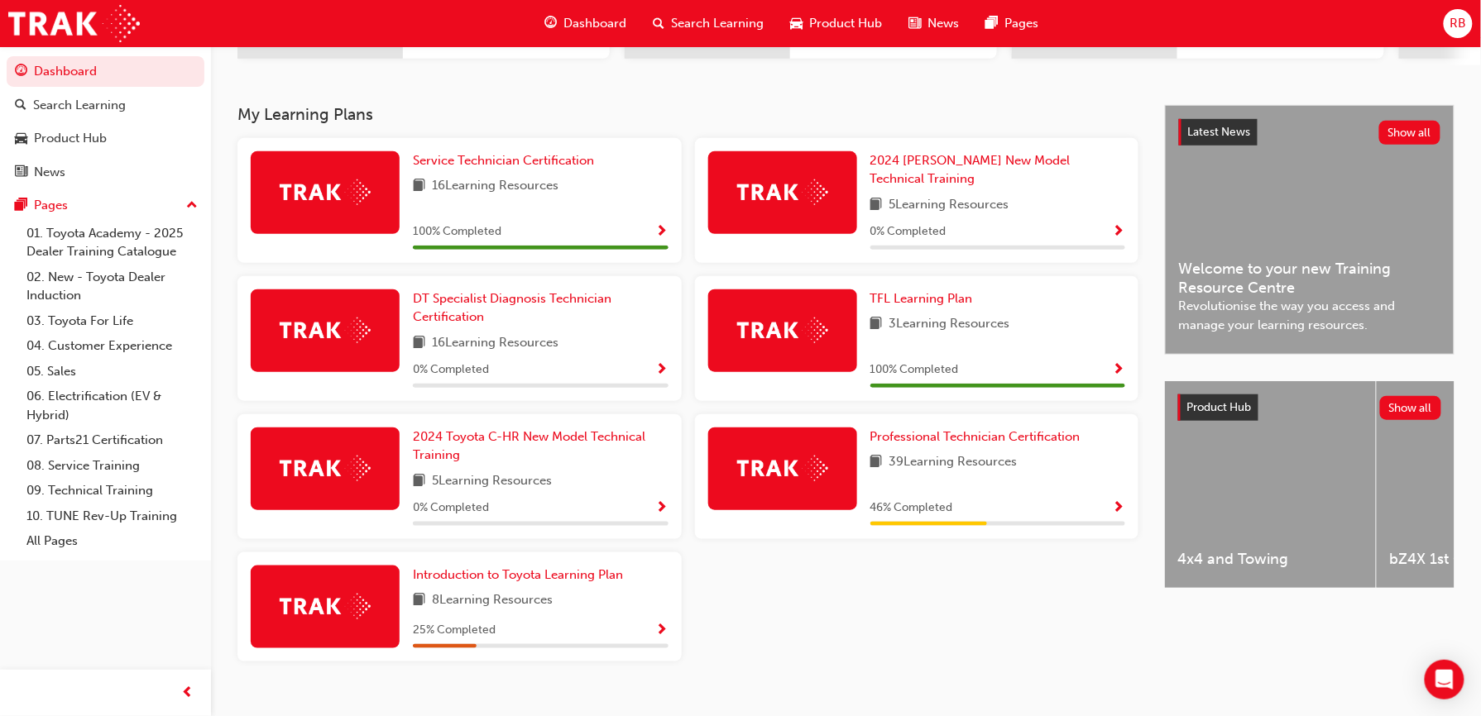
scroll to position [331, 0]
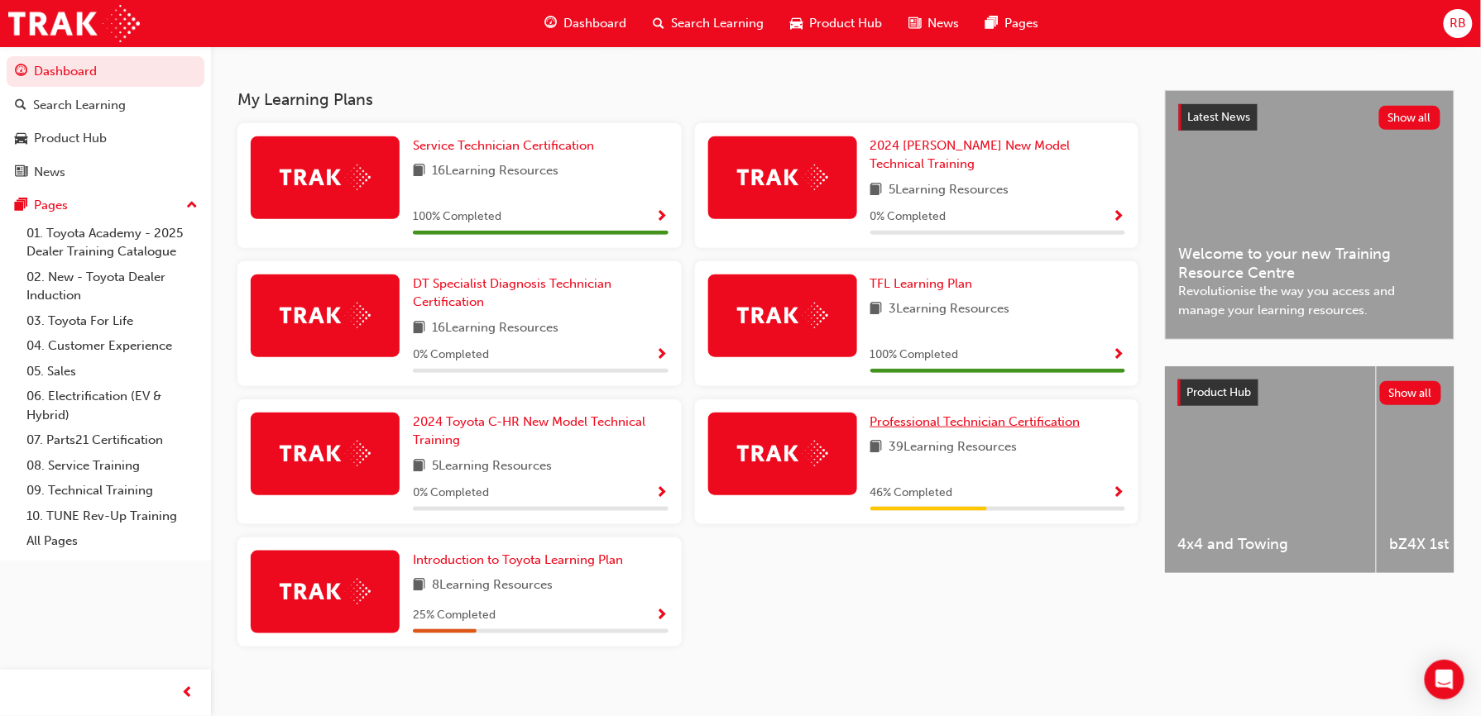
click at [922, 417] on span "Professional Technician Certification" at bounding box center [975, 421] width 210 height 15
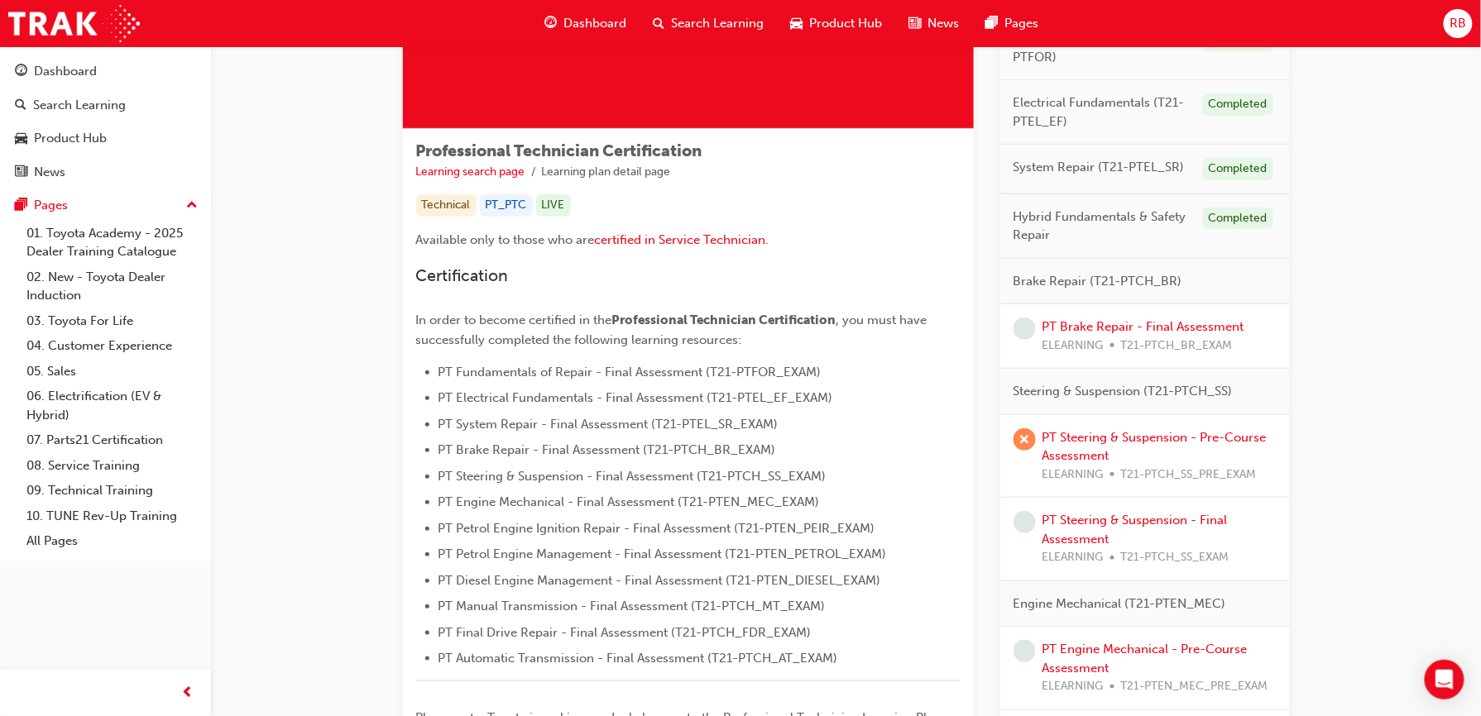
scroll to position [206, 0]
click at [1119, 332] on link "PT Brake Repair - Final Assessment" at bounding box center [1143, 326] width 202 height 15
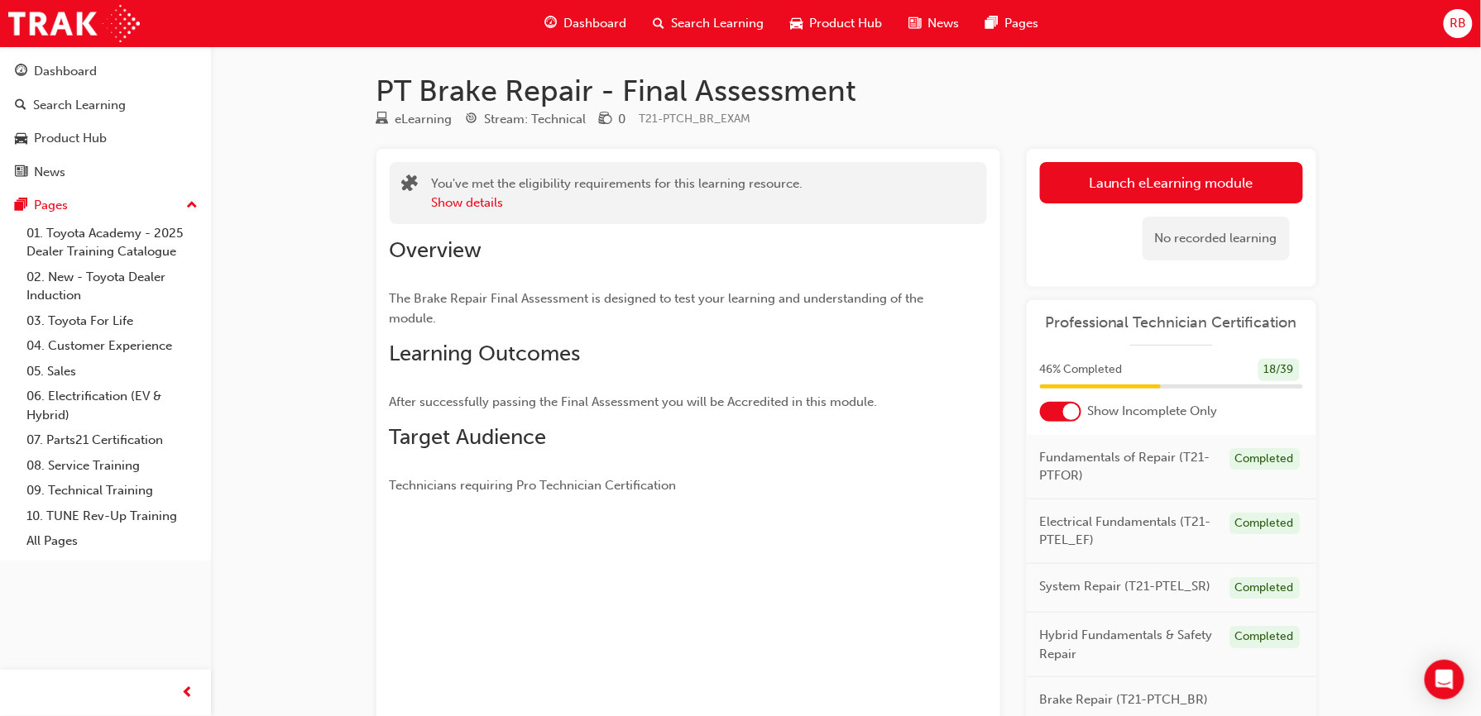
click at [1454, 25] on span "RB" at bounding box center [1457, 23] width 17 height 19
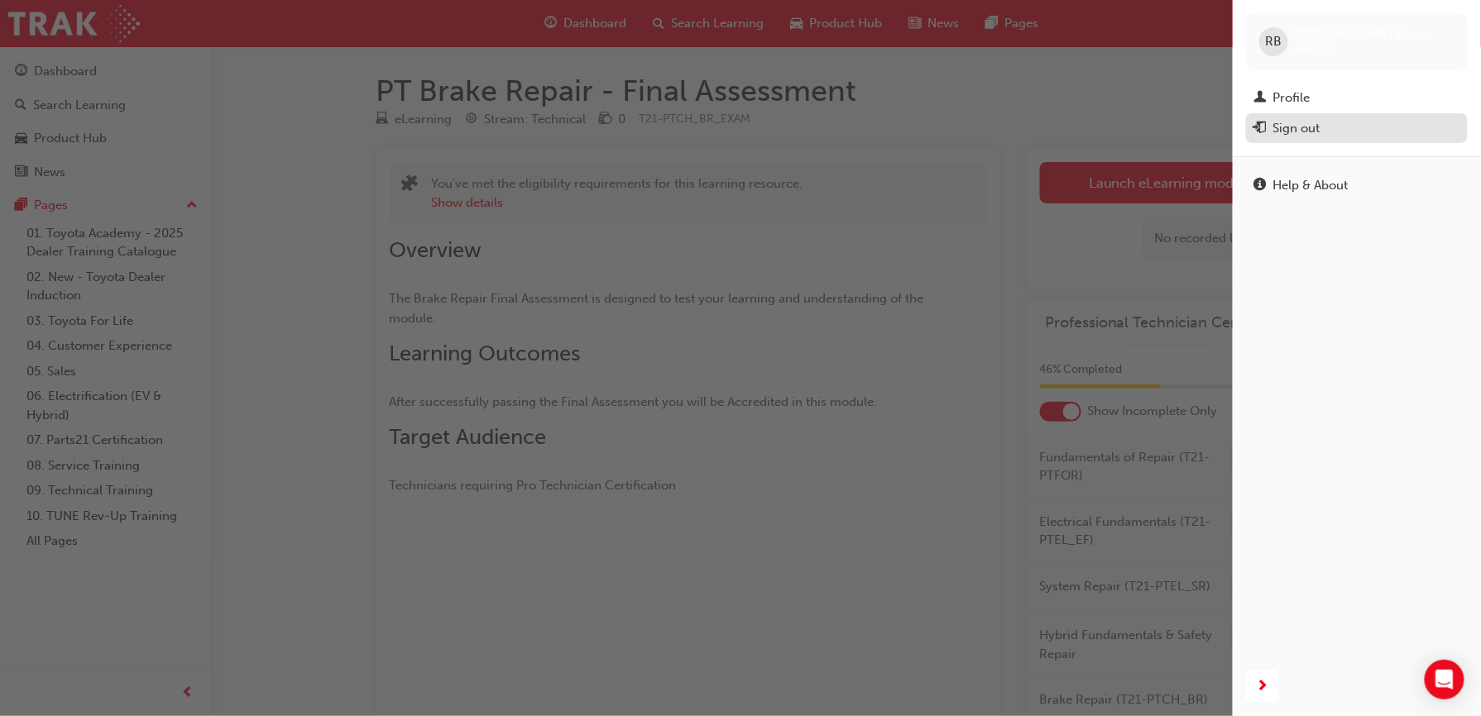
click at [1302, 120] on div "Sign out" at bounding box center [1296, 128] width 47 height 19
